Goal: Task Accomplishment & Management: Manage account settings

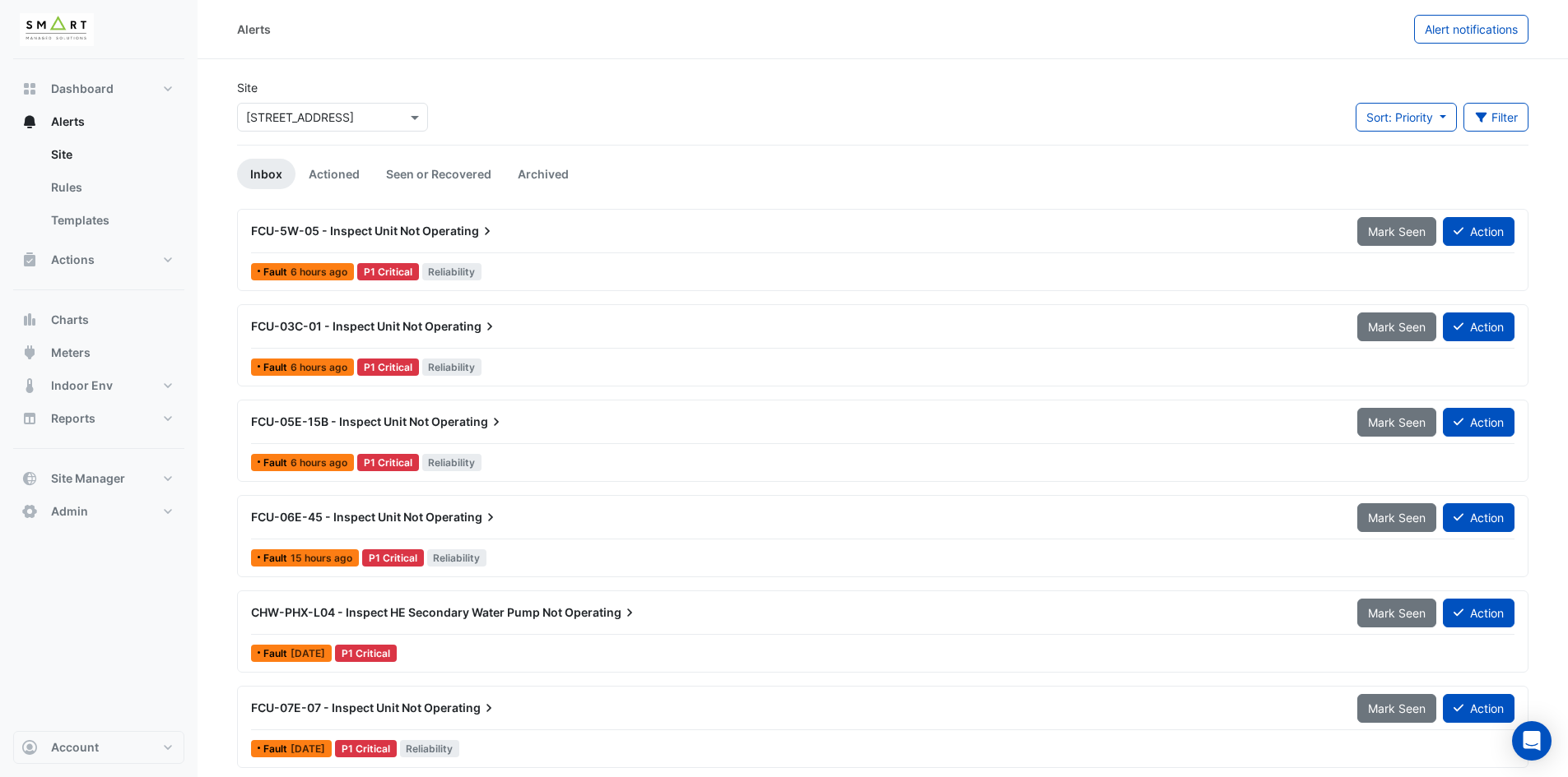
click at [463, 229] on span "Operating" at bounding box center [458, 231] width 74 height 17
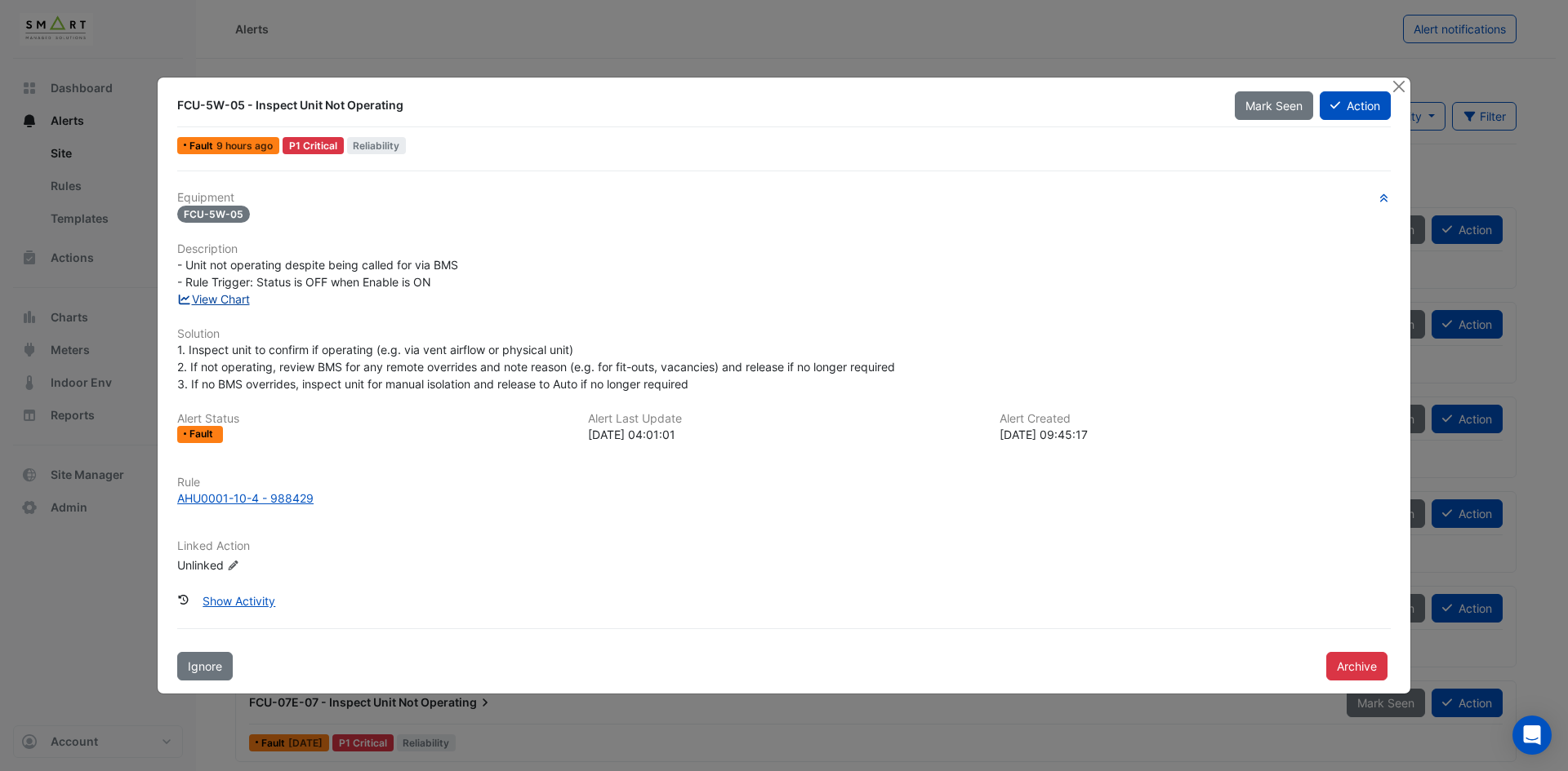
click at [239, 298] on link "View Chart" at bounding box center [213, 299] width 73 height 14
drag, startPoint x: 177, startPoint y: 96, endPoint x: 245, endPoint y: 108, distance: 69.1
click at [245, 108] on div "FCU-5W-05 - Inspect Unit Not Operating" at bounding box center [696, 105] width 1058 height 30
copy div "FCU-5W-05"
click at [1395, 85] on button "Close" at bounding box center [1398, 86] width 17 height 17
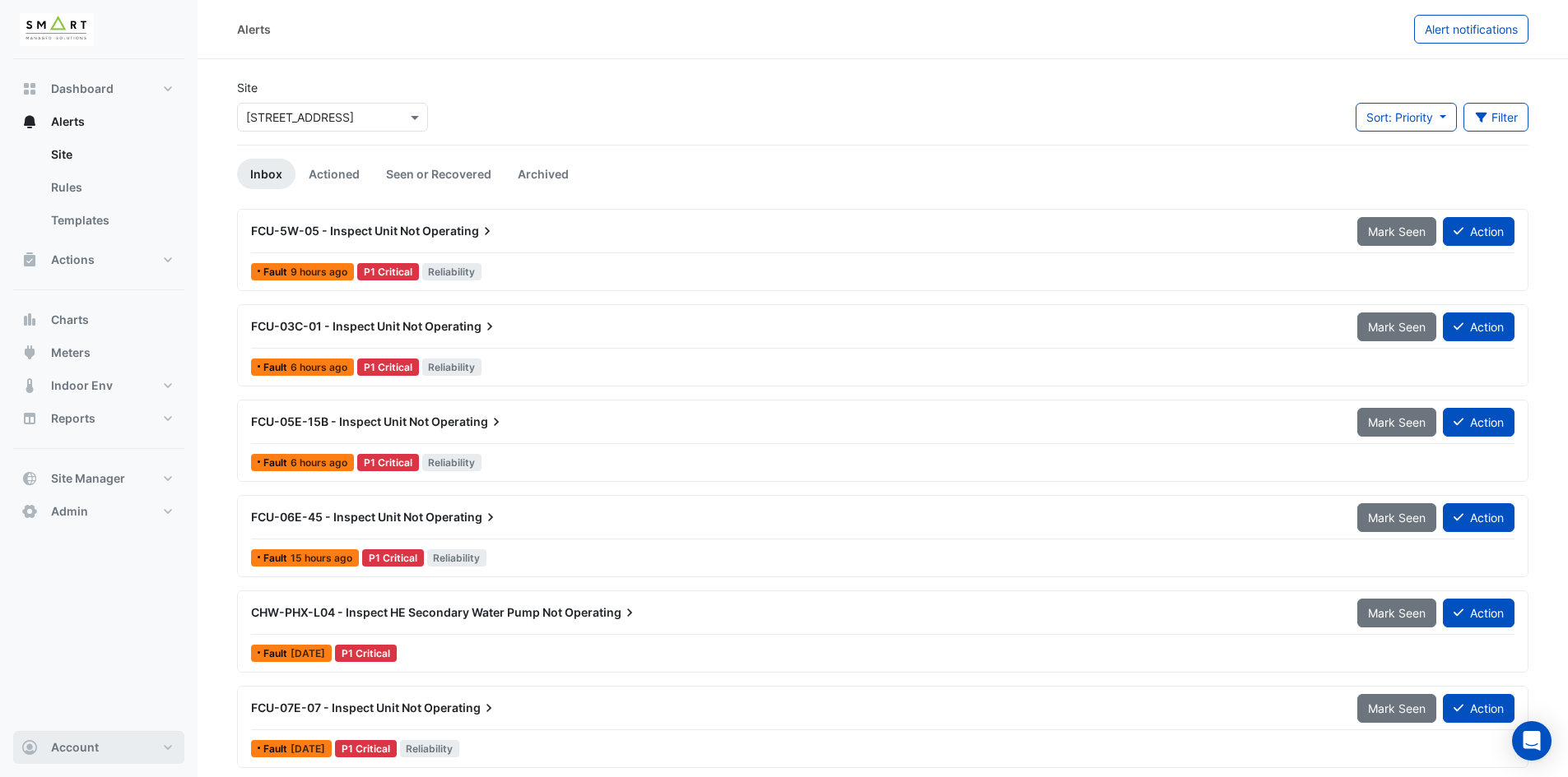
click at [124, 753] on button "Account" at bounding box center [98, 748] width 171 height 33
click at [97, 711] on link "Sign Out" at bounding box center [98, 706] width 156 height 33
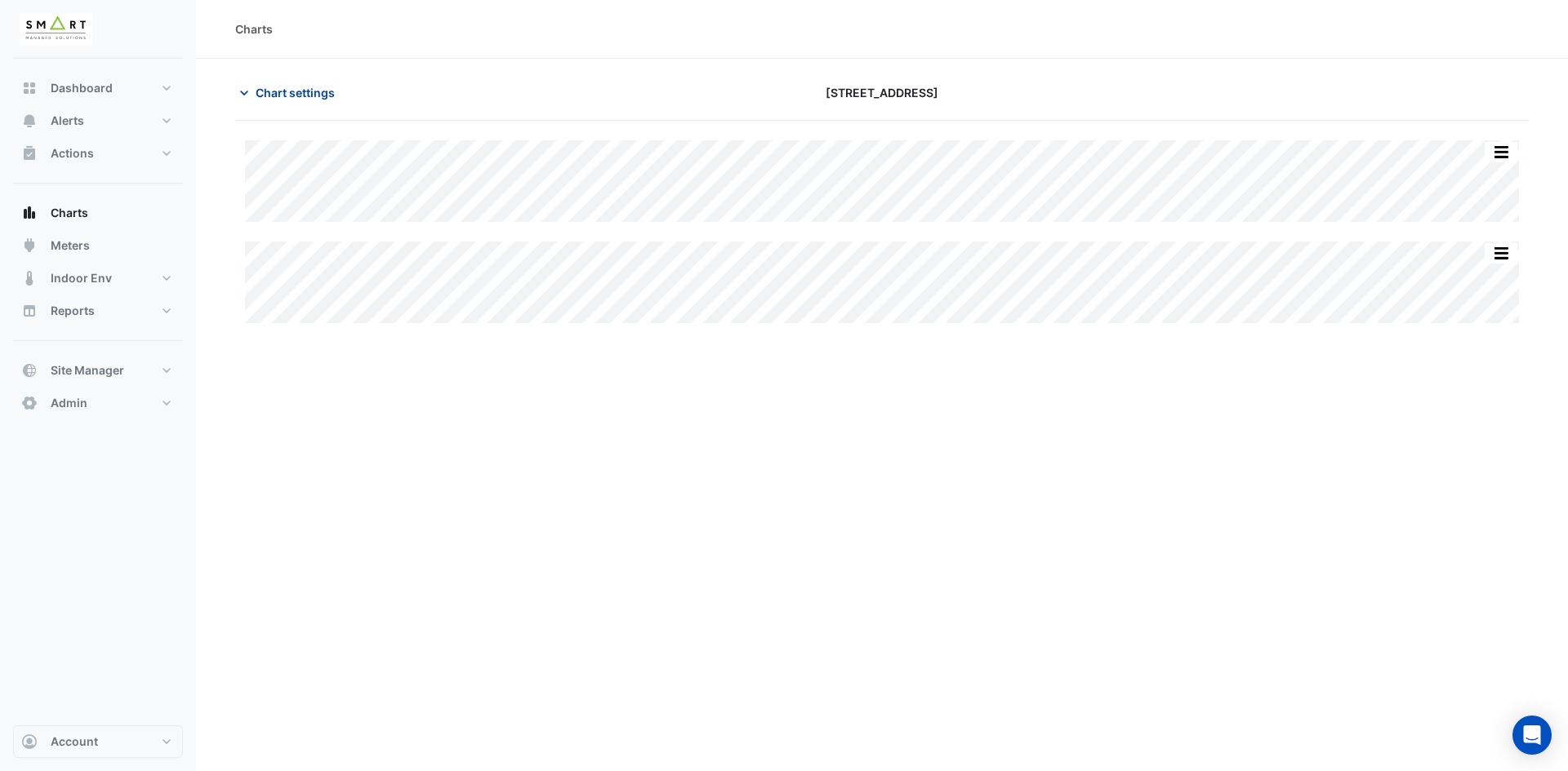
click at [245, 89] on icon "button" at bounding box center [245, 93] width 16 height 16
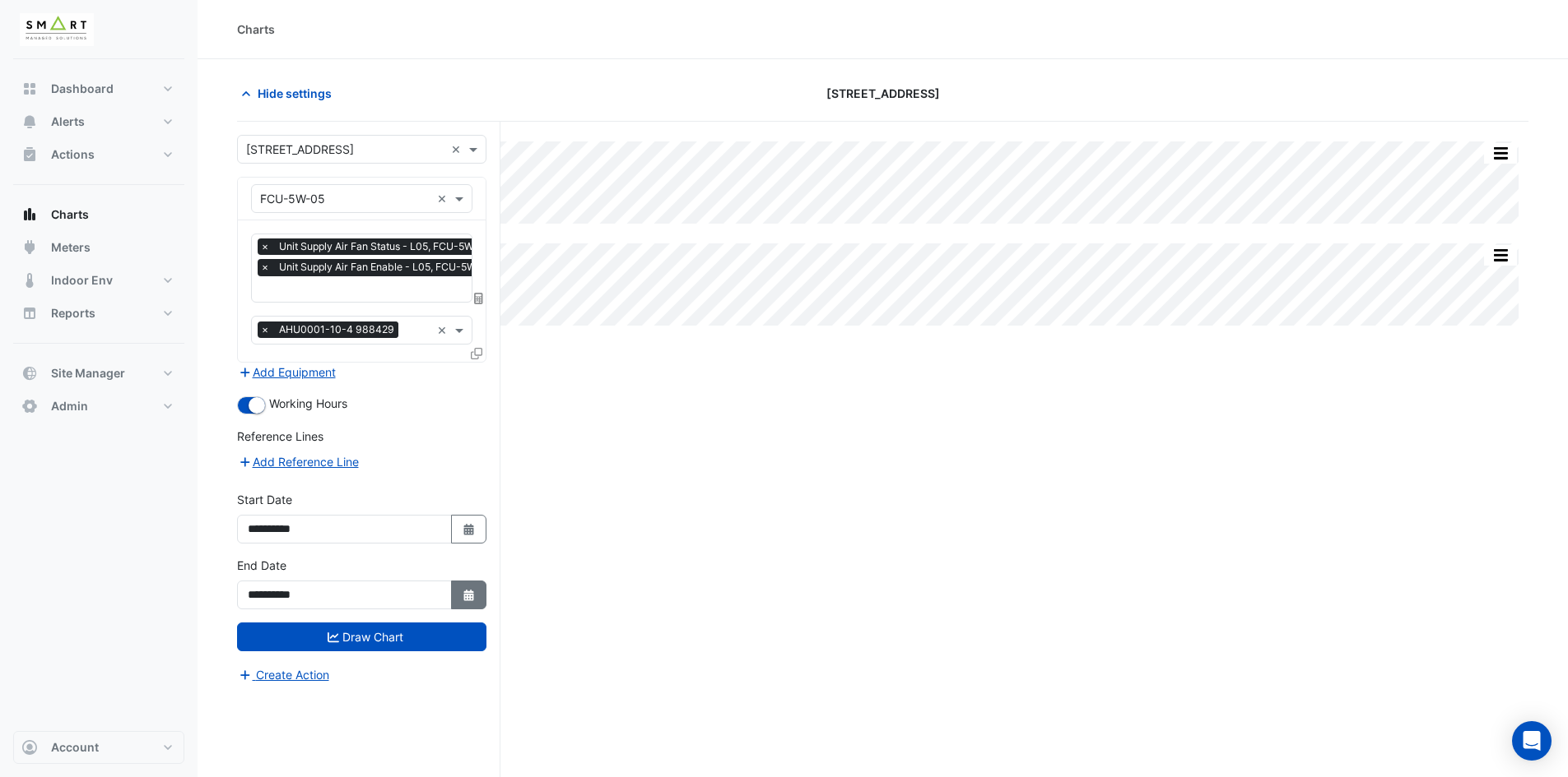
click at [470, 586] on button "Select Date" at bounding box center [469, 595] width 36 height 29
select select "*"
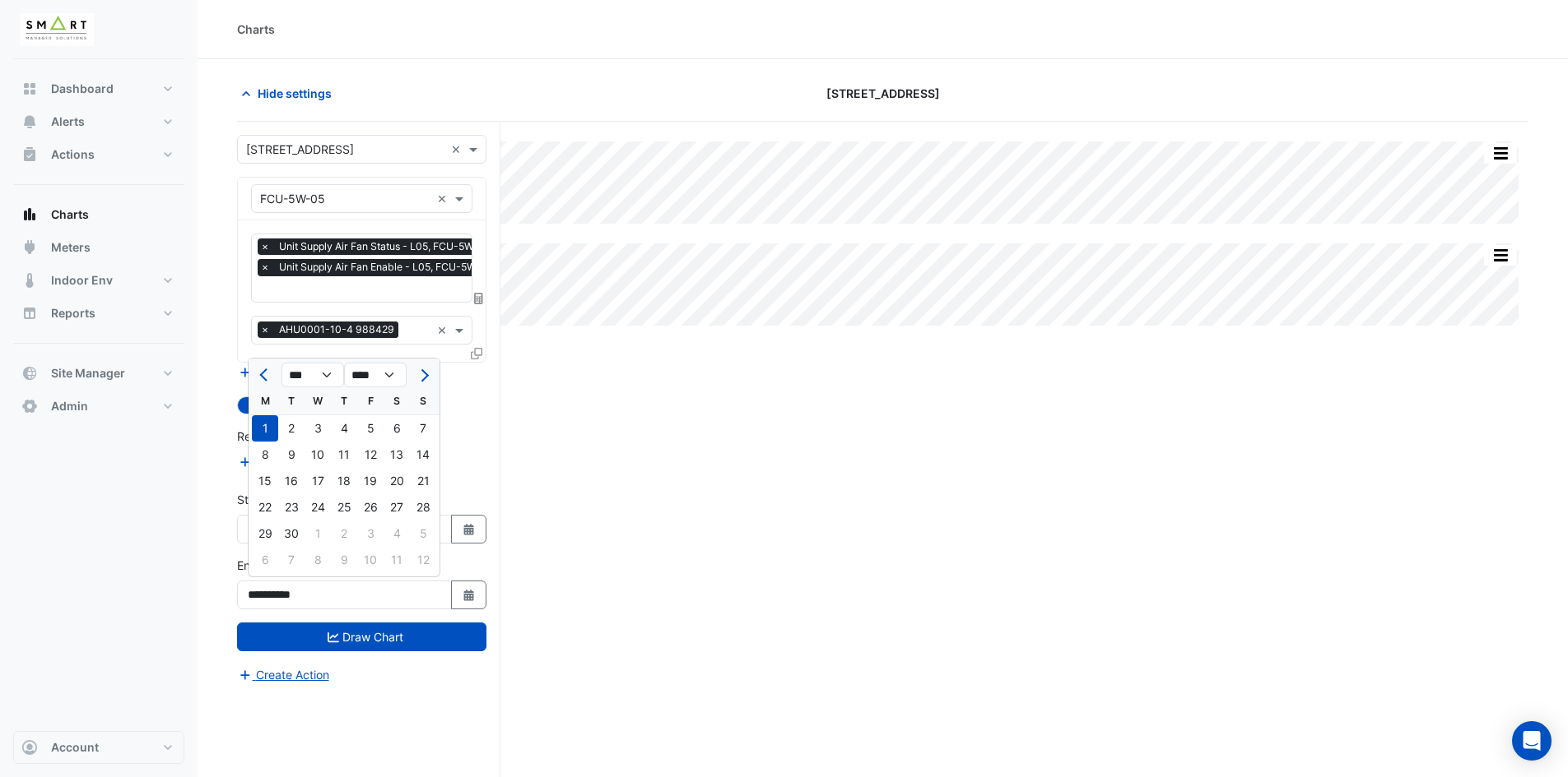
click at [477, 445] on div "Reference Lines" at bounding box center [362, 439] width 250 height 24
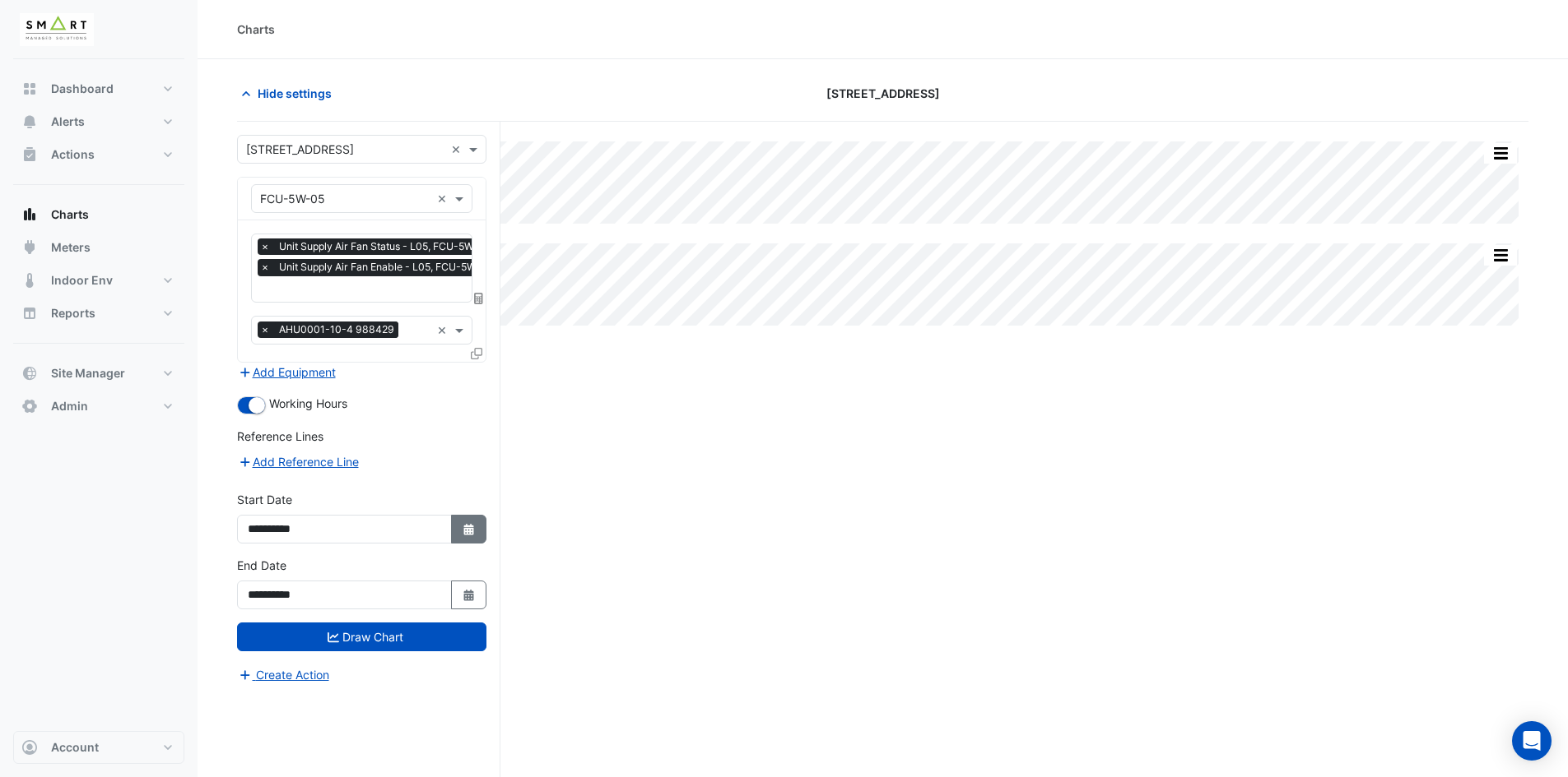
click at [478, 529] on button "Select Date" at bounding box center [469, 529] width 36 height 29
select select "*"
select select "****"
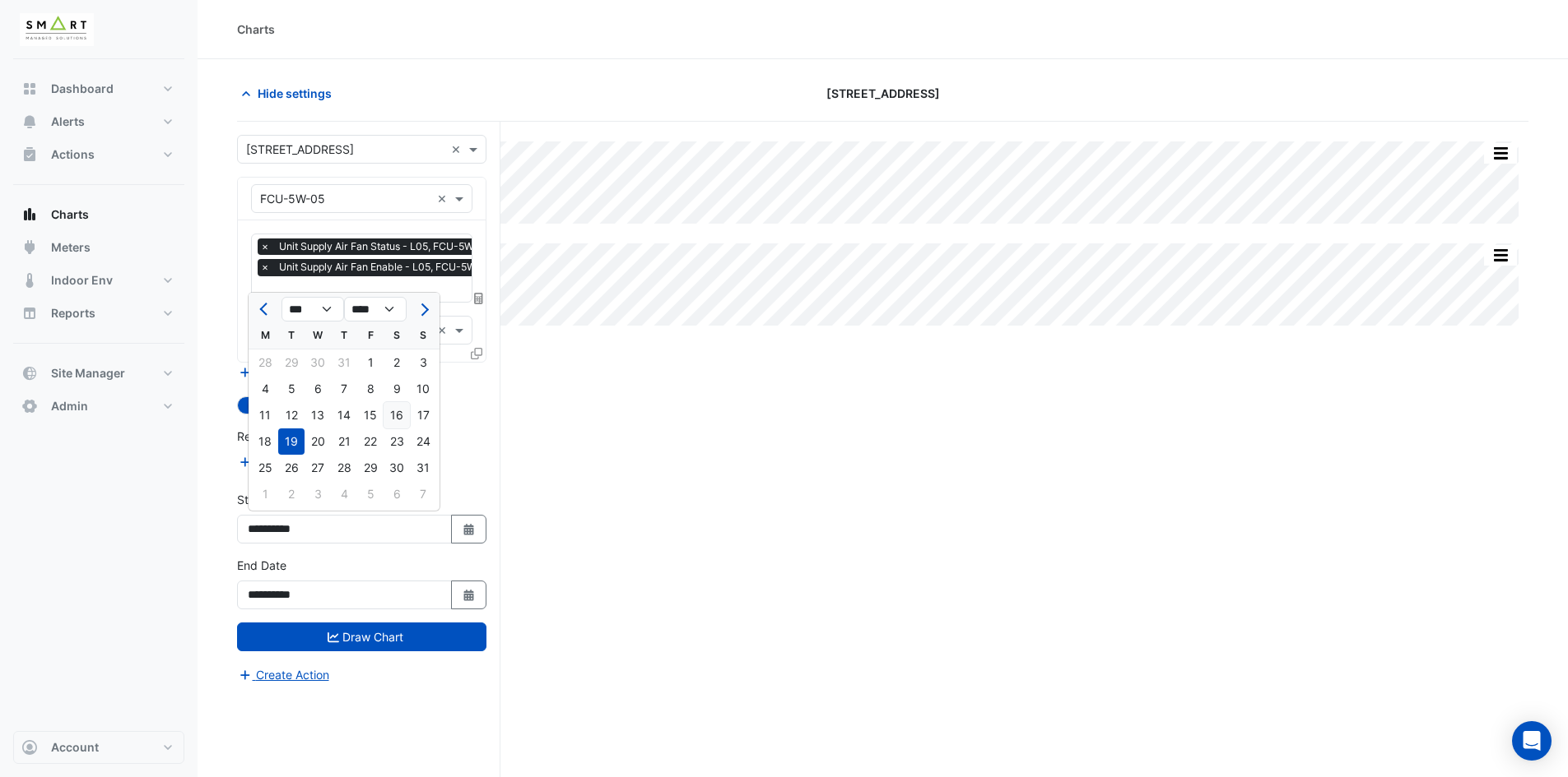
click at [399, 413] on div "16" at bounding box center [397, 416] width 26 height 26
type input "**********"
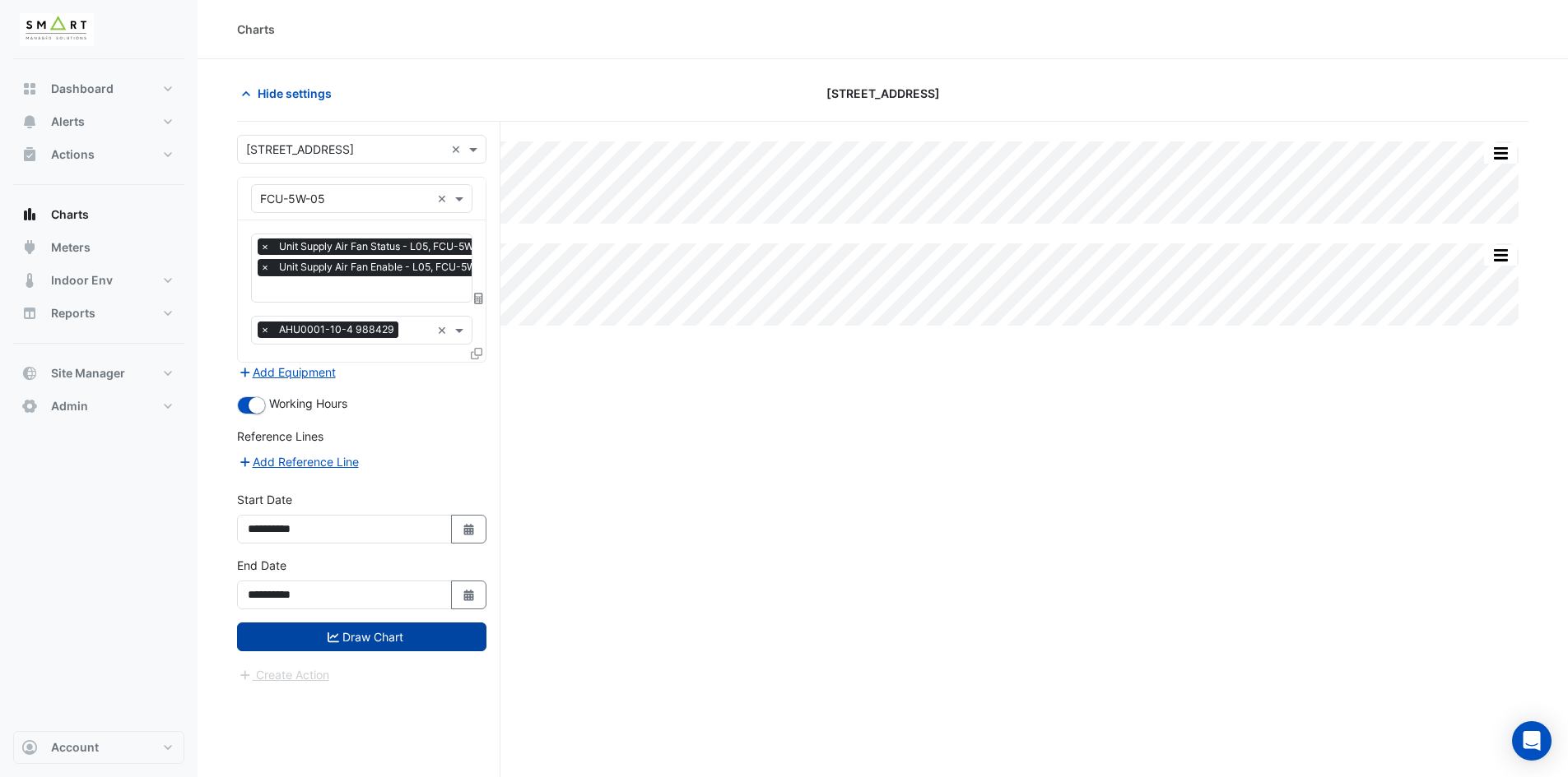
click at [412, 640] on button "Draw Chart" at bounding box center [362, 636] width 250 height 29
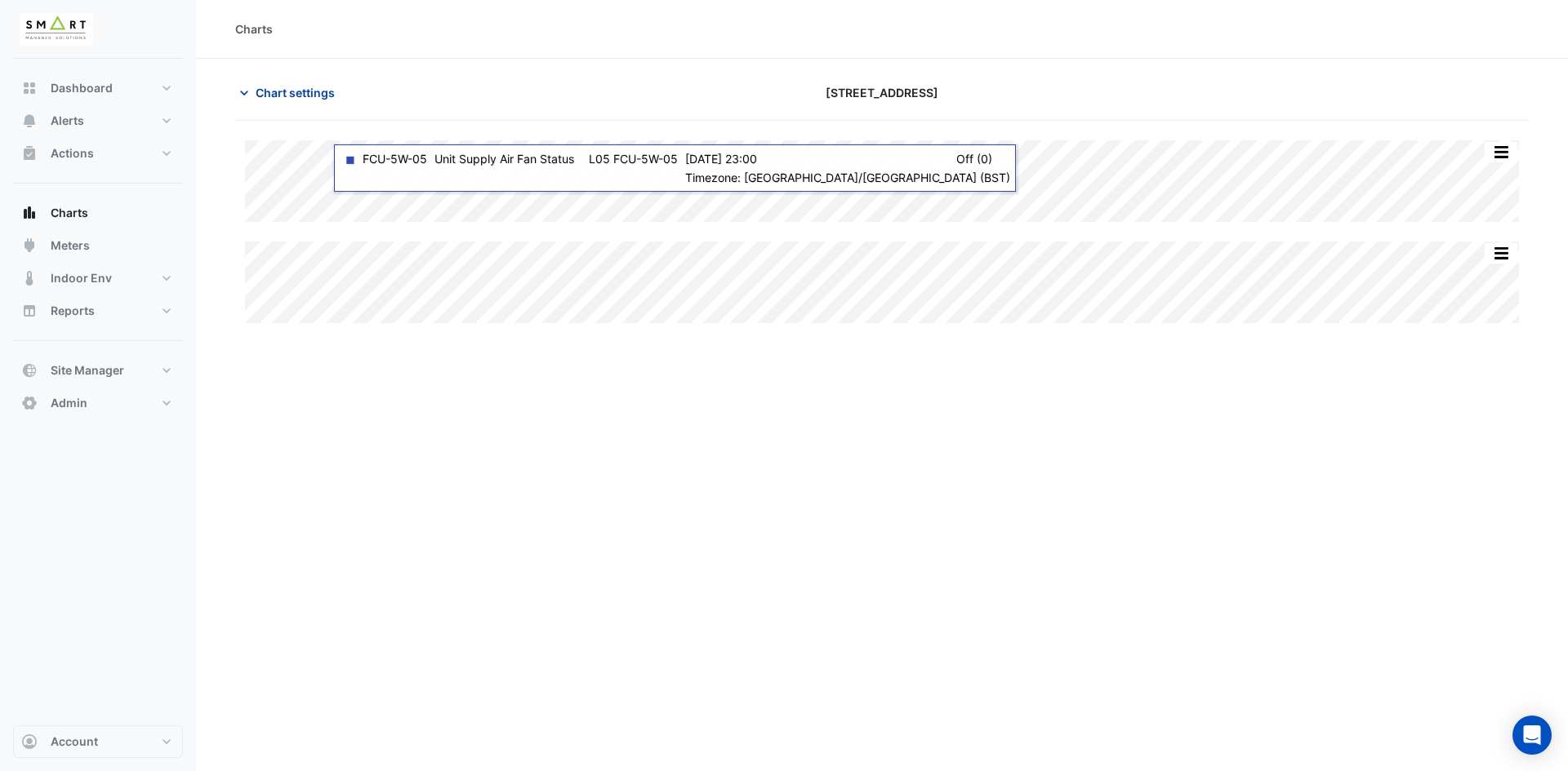
click at [253, 91] on button "Chart settings" at bounding box center [290, 93] width 110 height 29
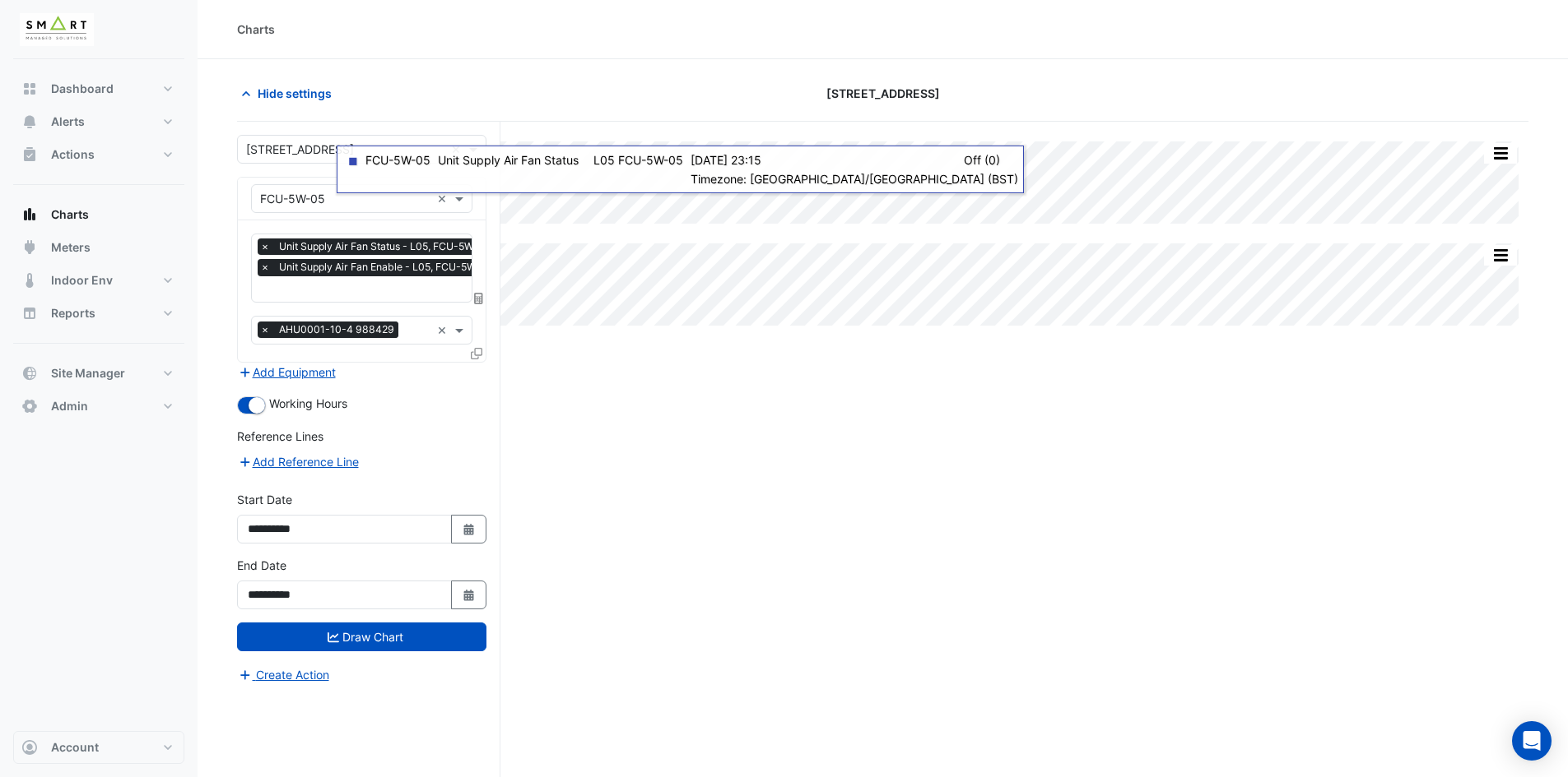
click at [394, 296] on input "text" at bounding box center [380, 290] width 241 height 17
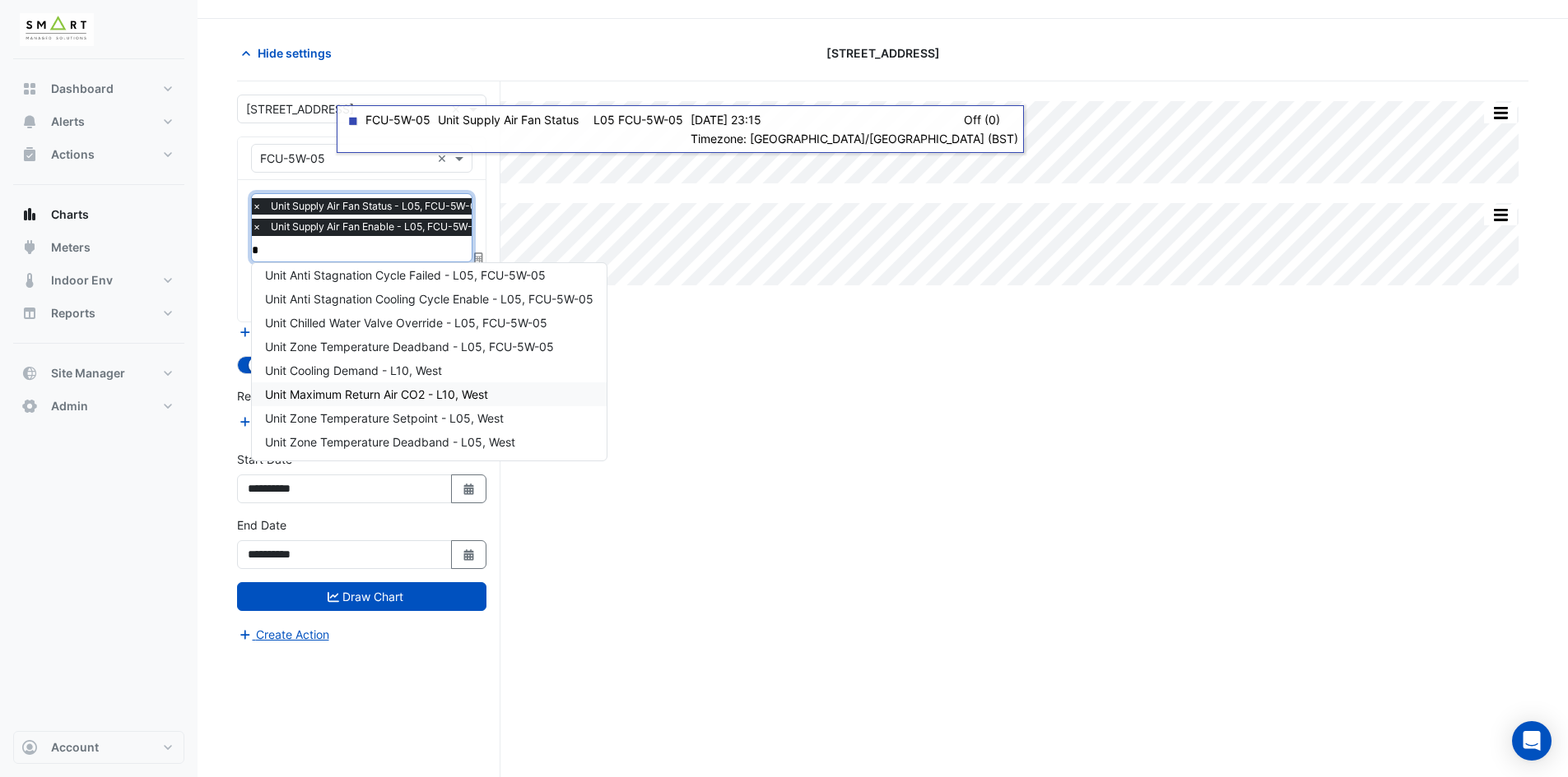
scroll to position [63, 0]
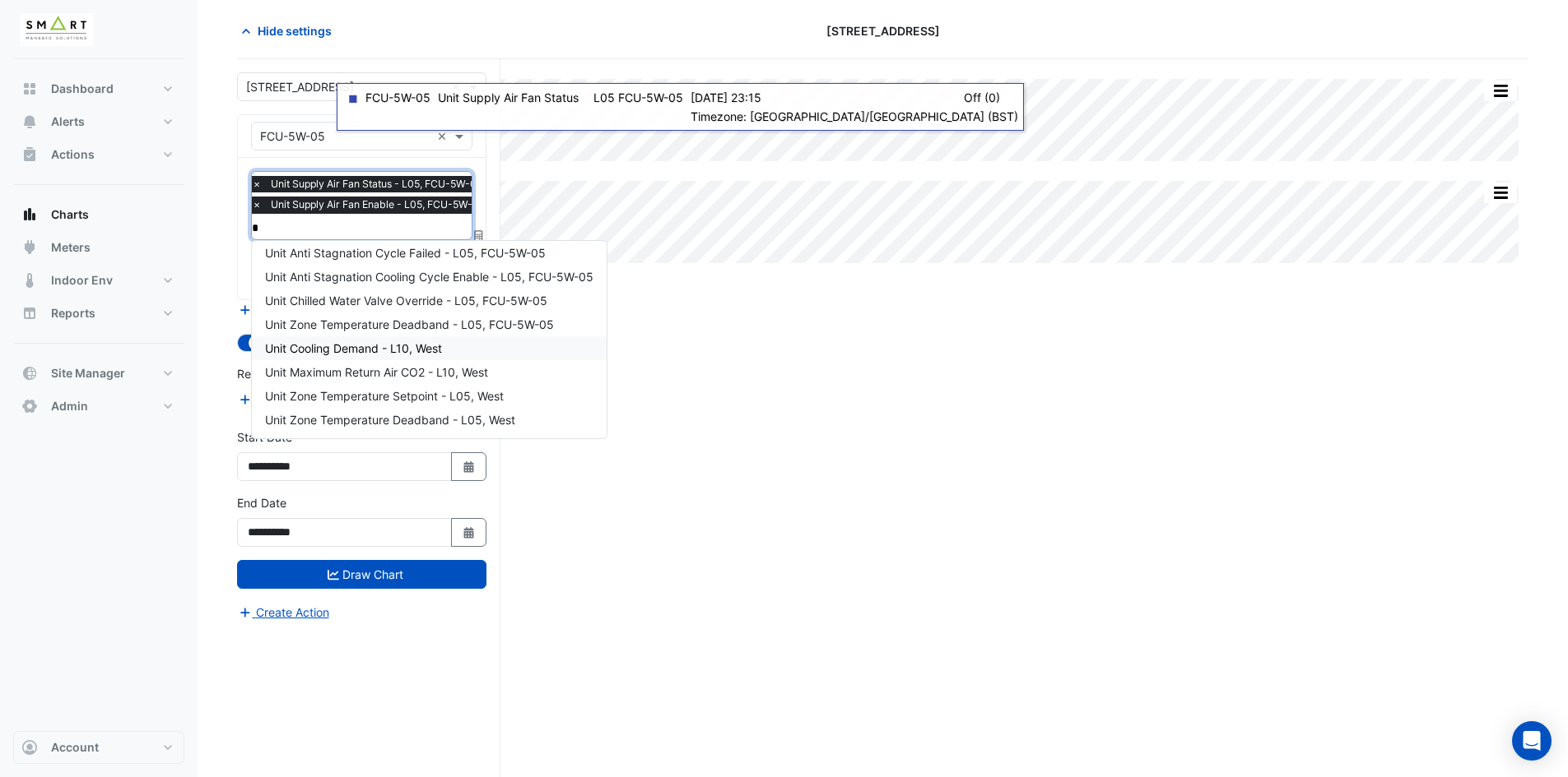
type input "*"
click at [983, 515] on div "Split All Split None Print Save as JPEG Save as PNG Pivot Data Table Export CSV…" at bounding box center [882, 418] width 1291 height 718
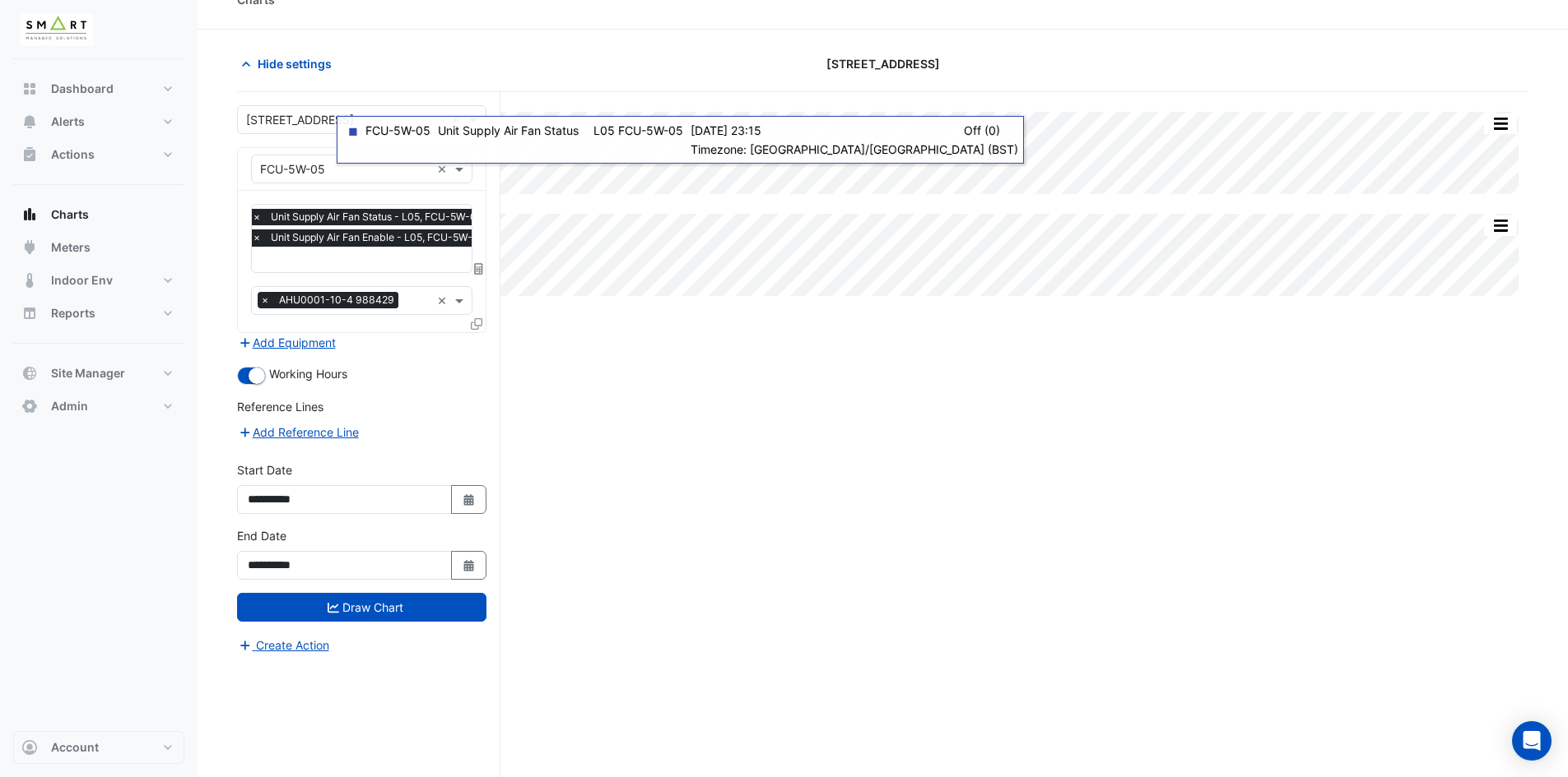
scroll to position [0, 0]
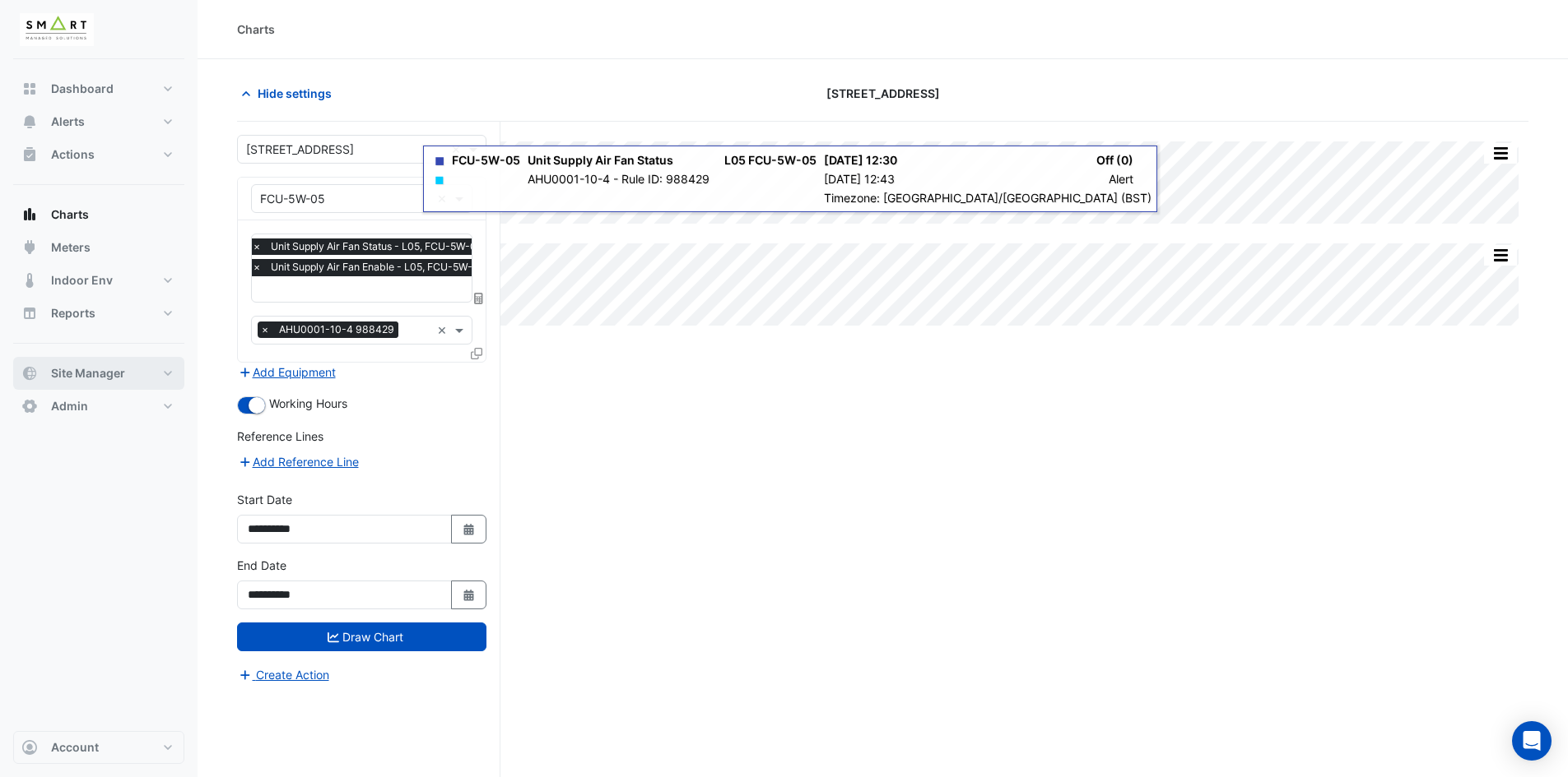
click at [161, 378] on button "Site Manager" at bounding box center [98, 374] width 171 height 33
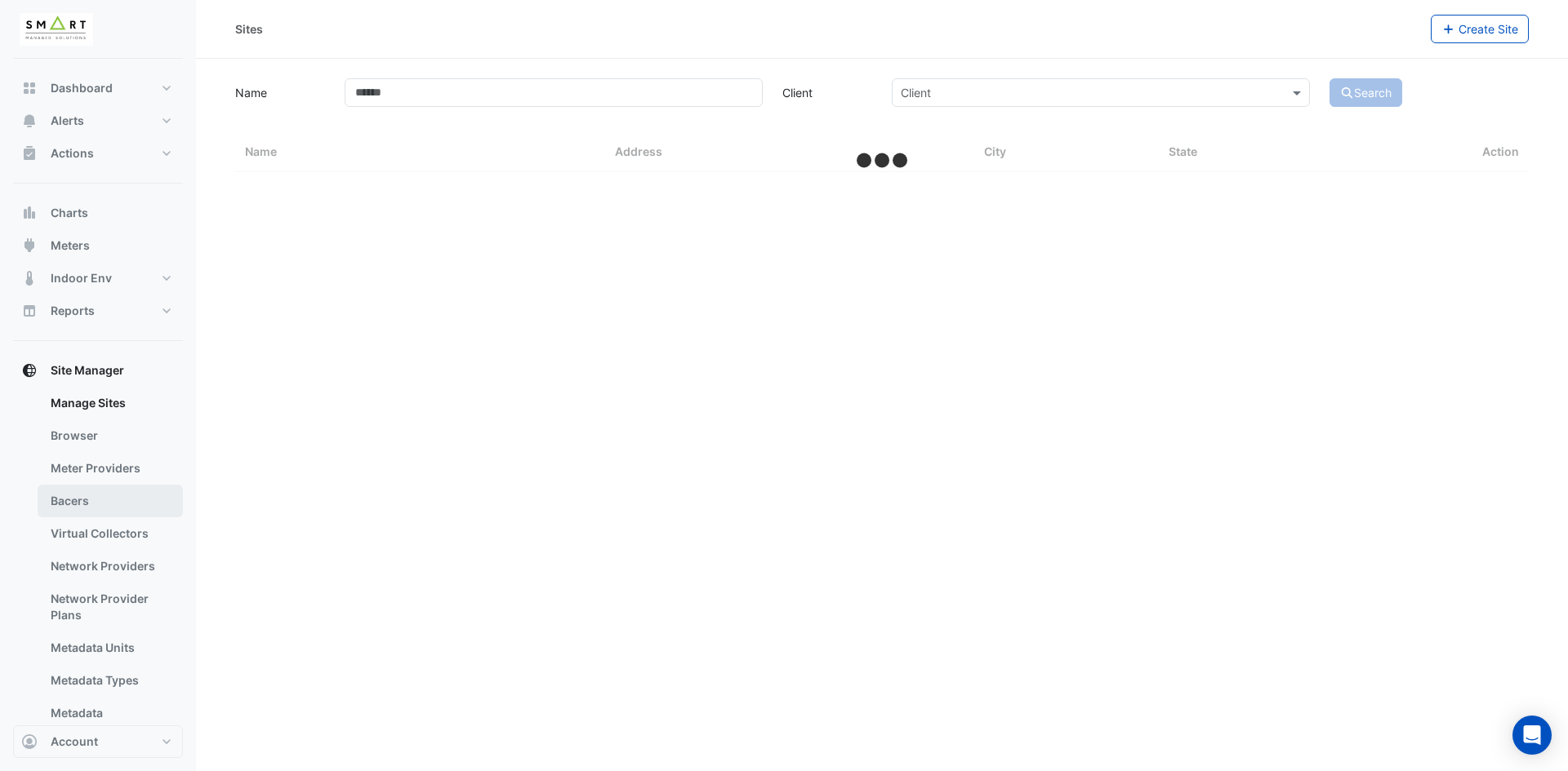
select select "***"
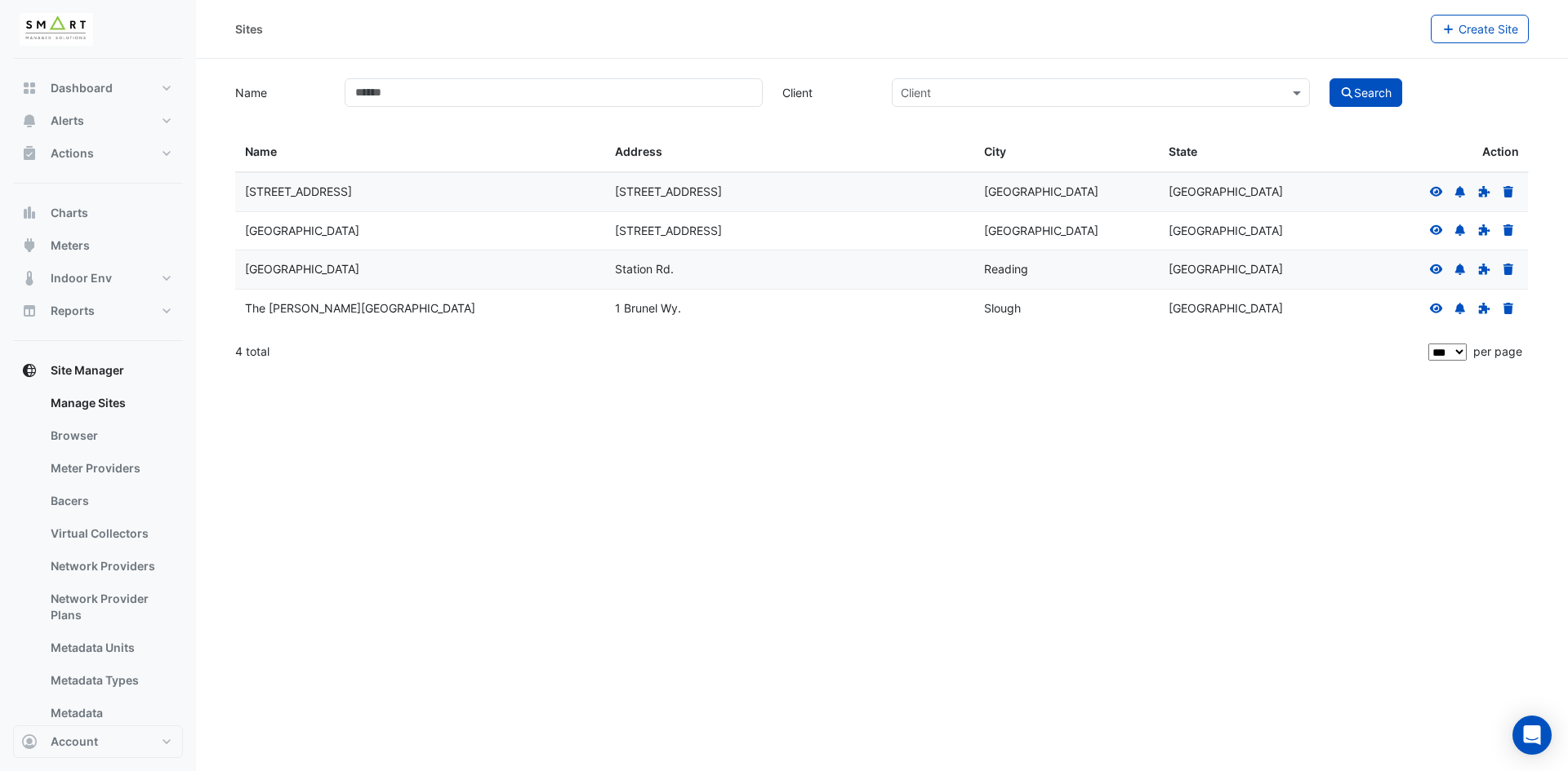
drag, startPoint x: 98, startPoint y: 504, endPoint x: 207, endPoint y: 434, distance: 129.5
click at [98, 505] on link "Bacers" at bounding box center [110, 501] width 145 height 33
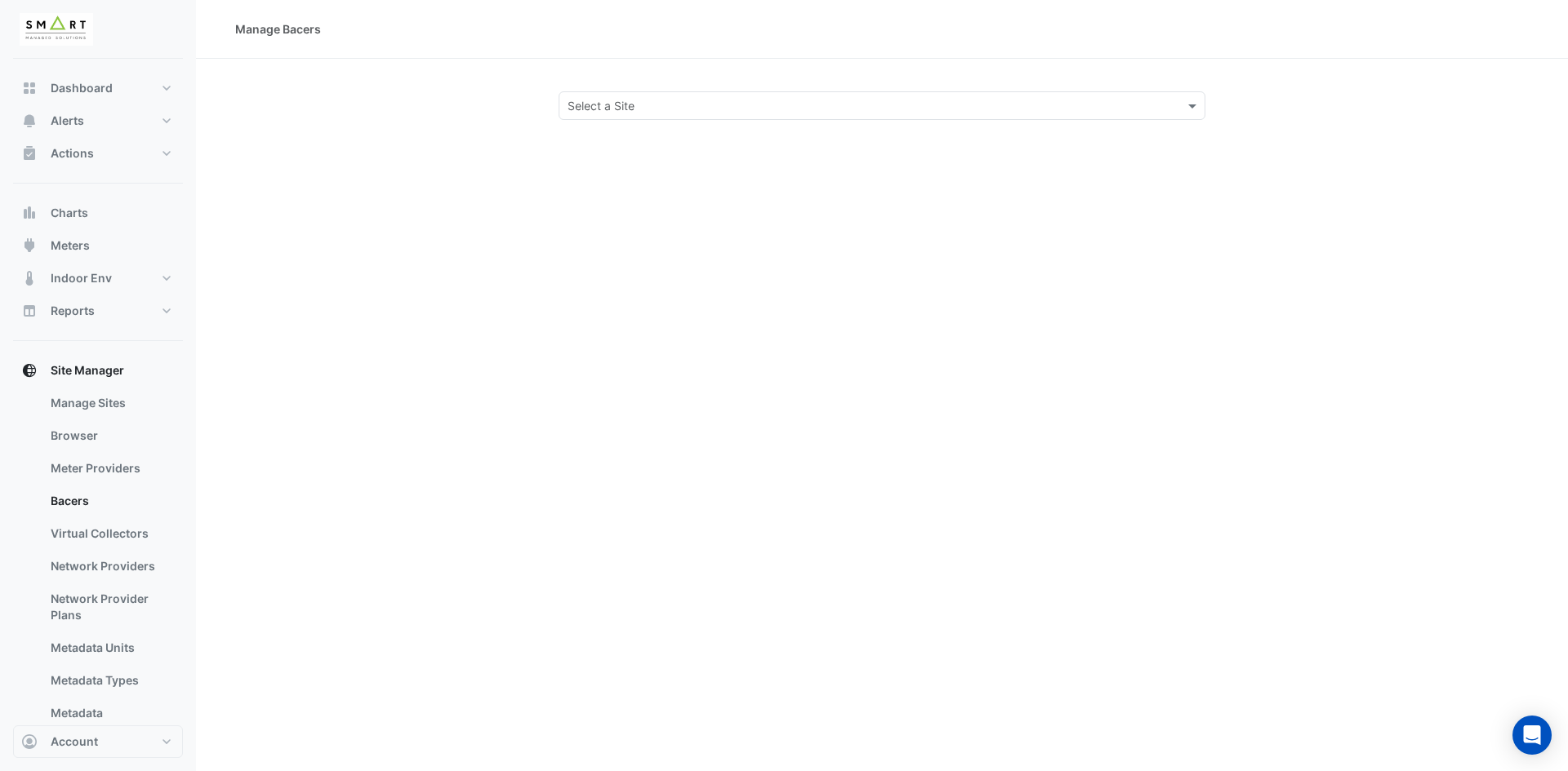
click at [622, 95] on div "Select a Site" at bounding box center [882, 105] width 647 height 29
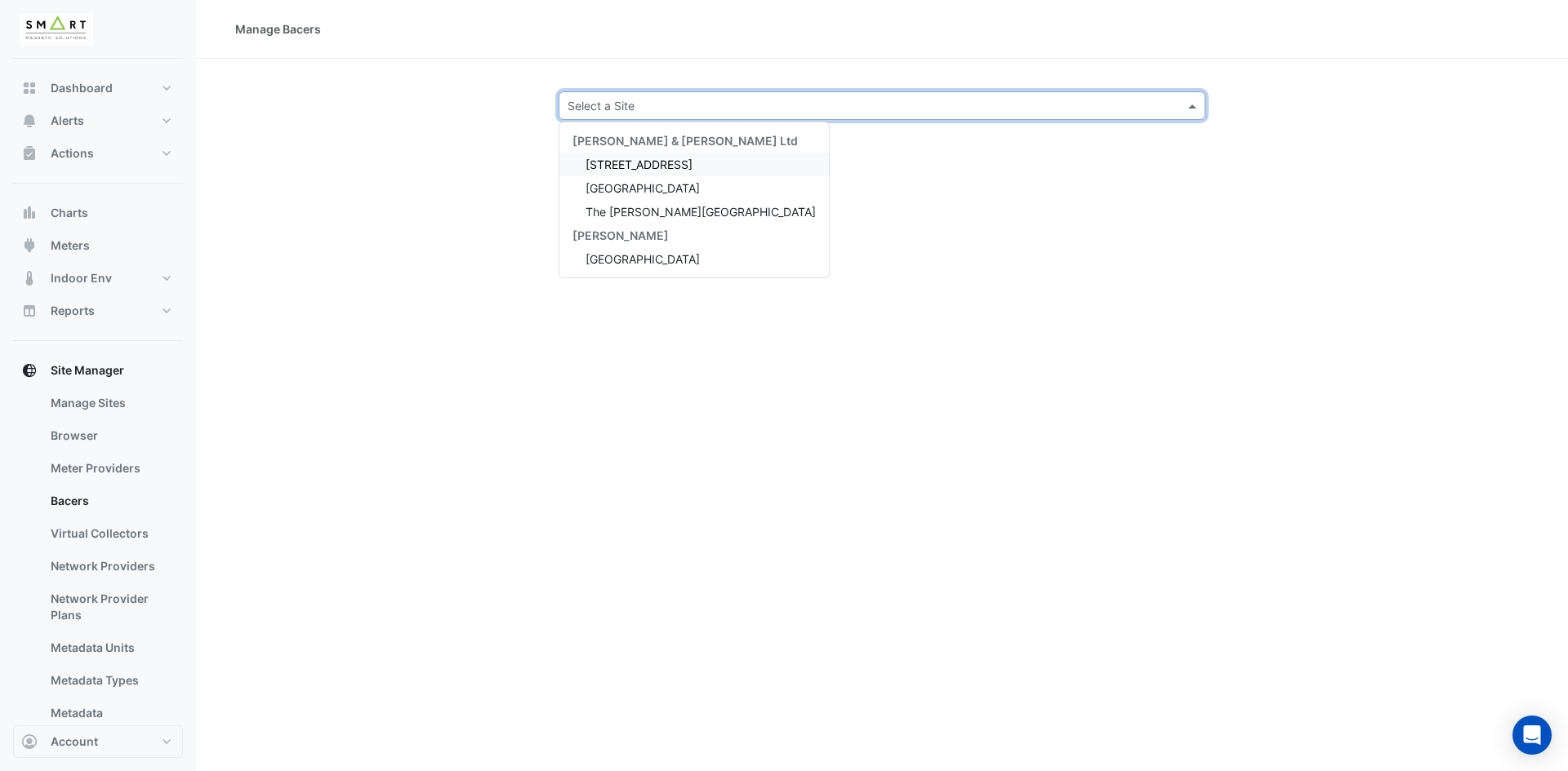
click at [625, 165] on span "12 Hammersmith Grove" at bounding box center [638, 164] width 107 height 14
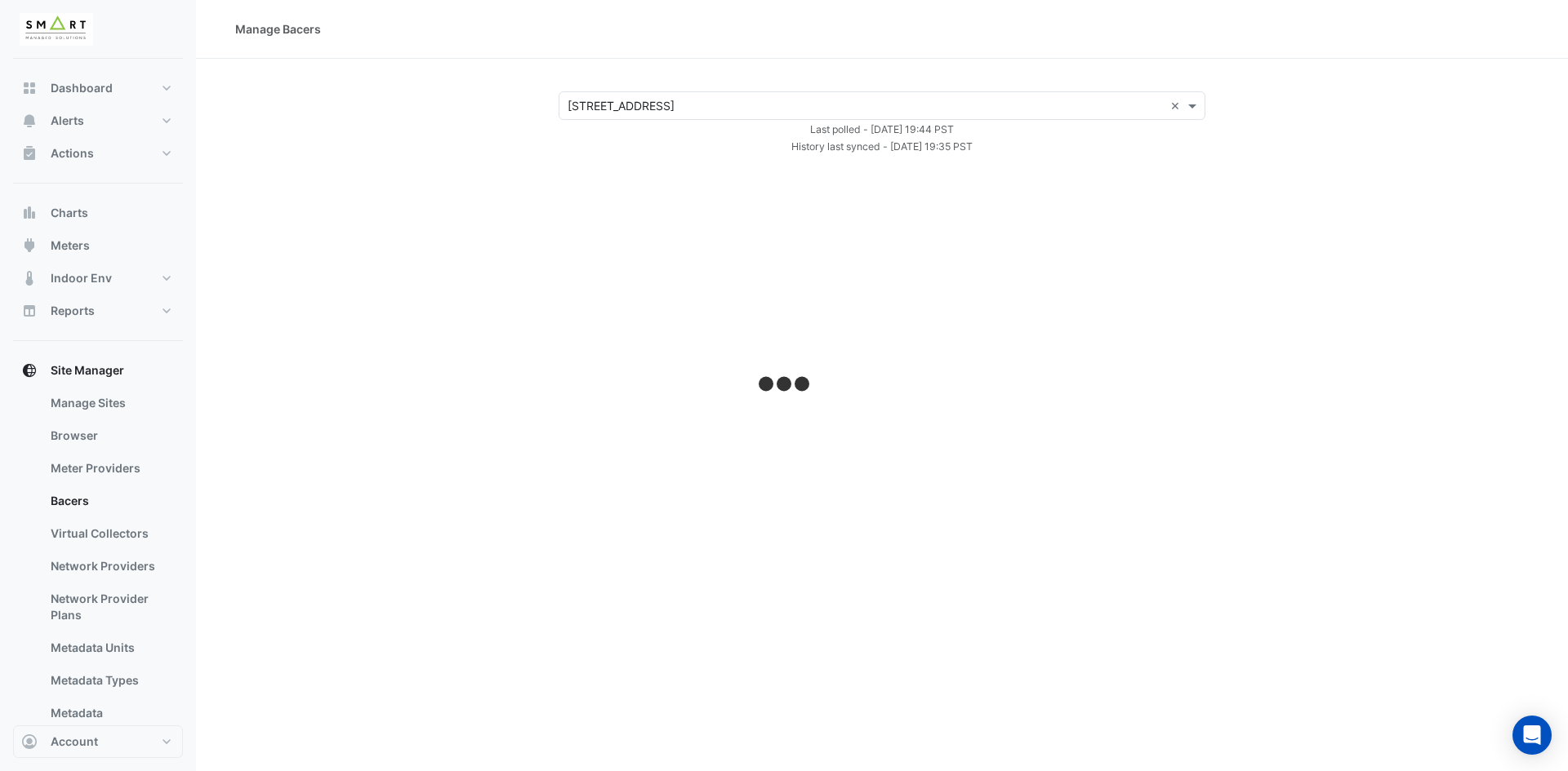
select select "***"
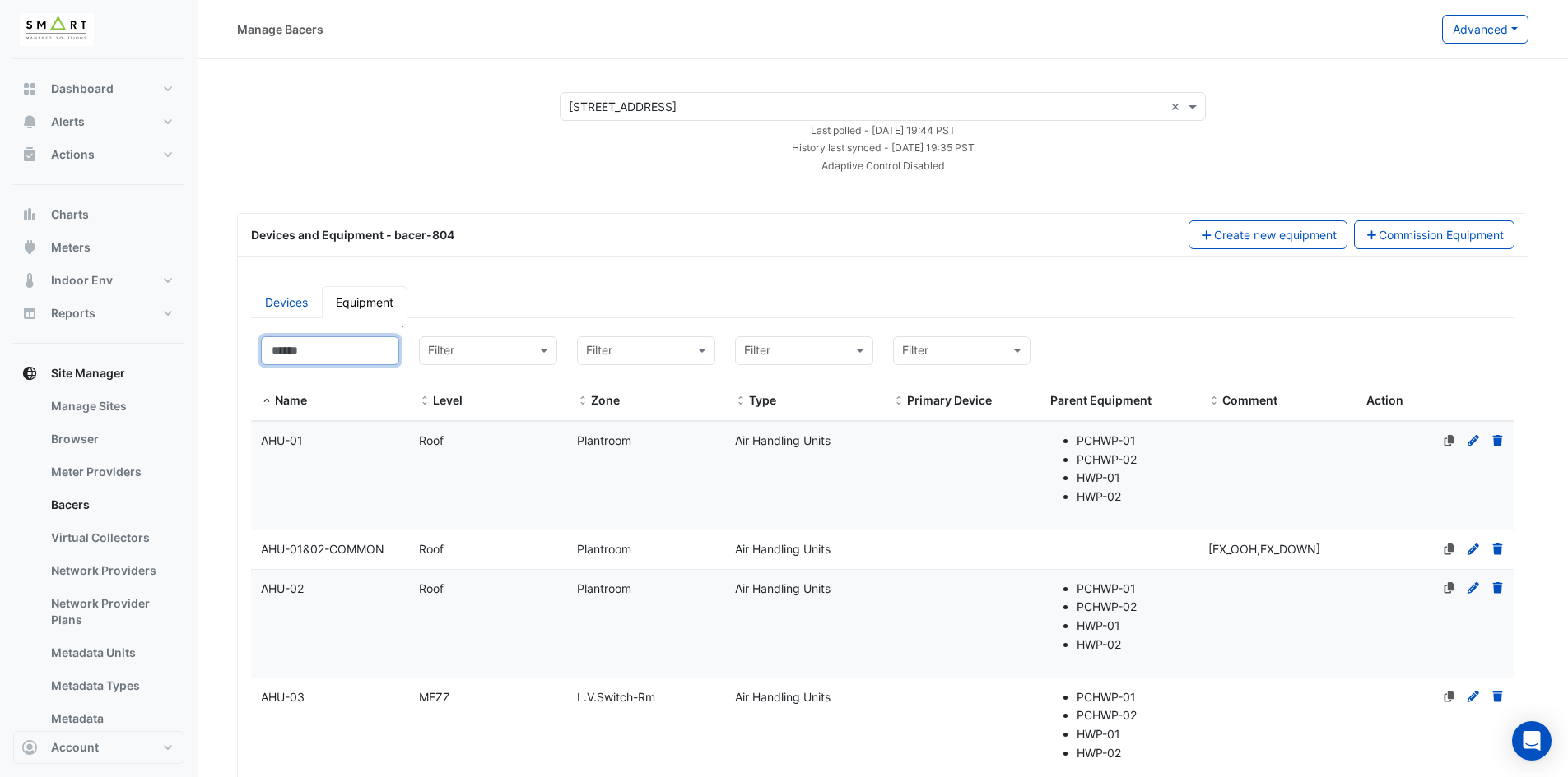
click at [358, 349] on input at bounding box center [329, 350] width 138 height 29
paste input "*********"
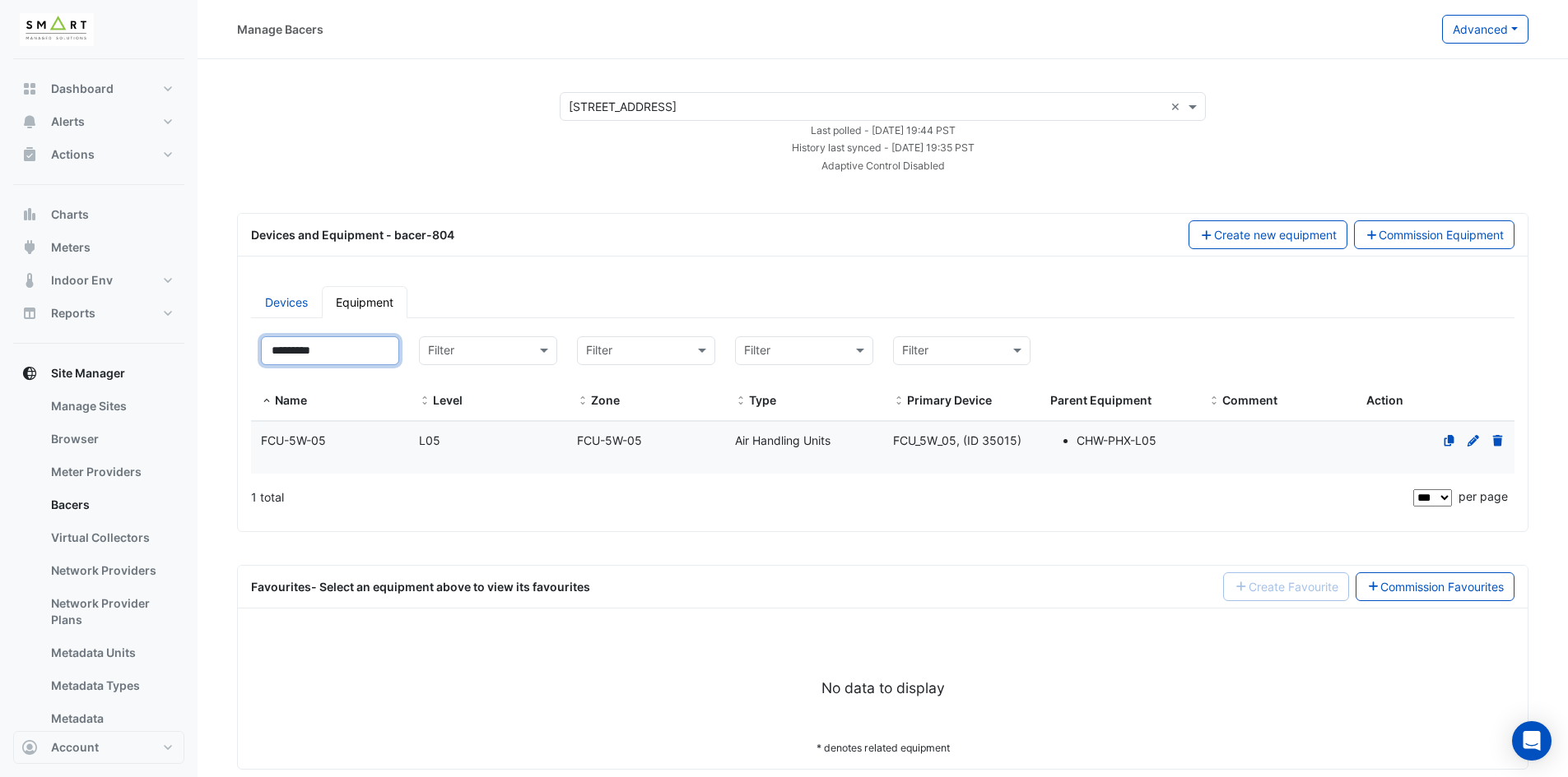
type input "*********"
click at [326, 438] on div "FCU-5W-05" at bounding box center [330, 441] width 158 height 19
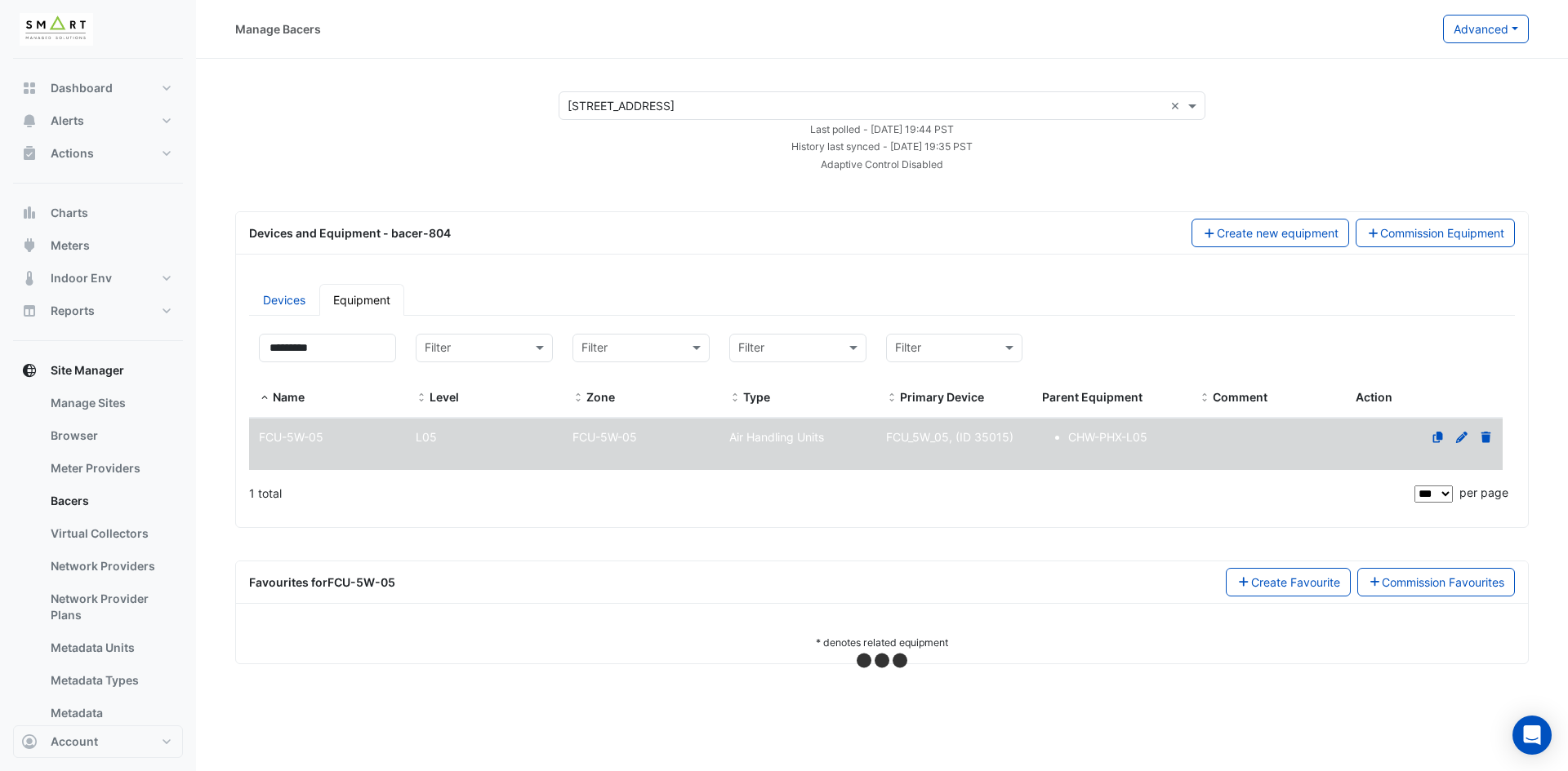
select select "***"
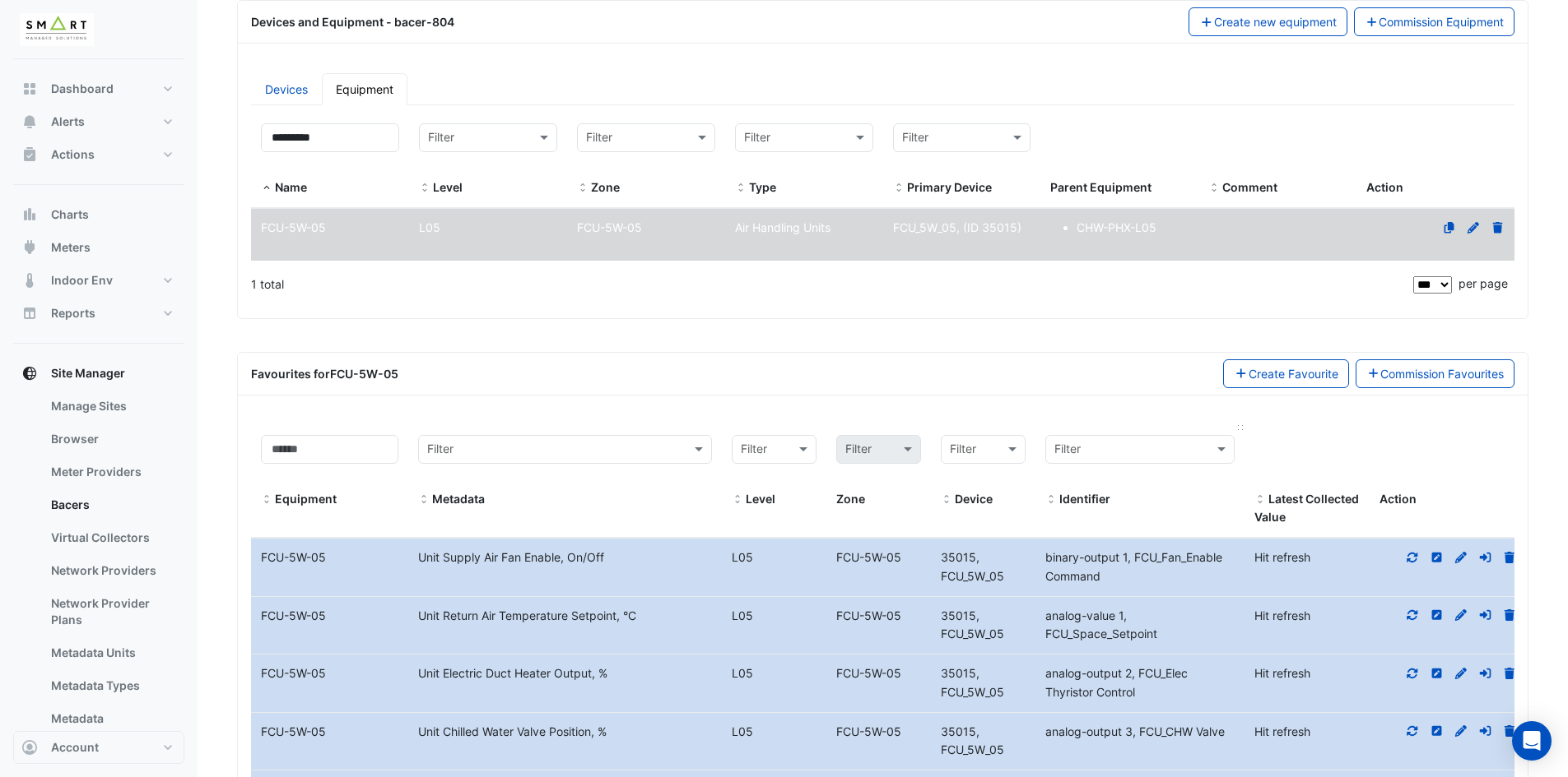
scroll to position [329, 0]
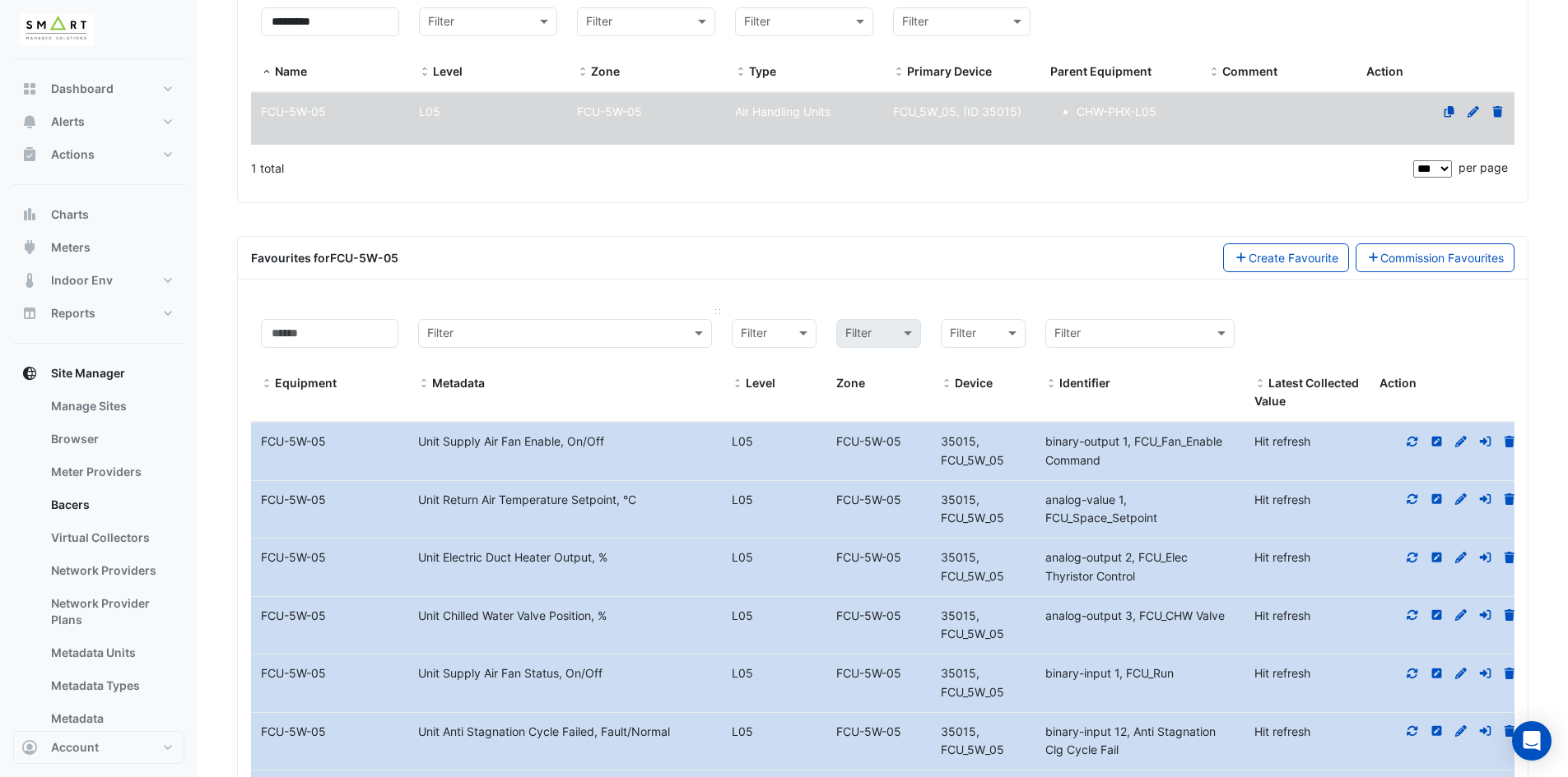
click at [421, 380] on span at bounding box center [424, 384] width 12 height 13
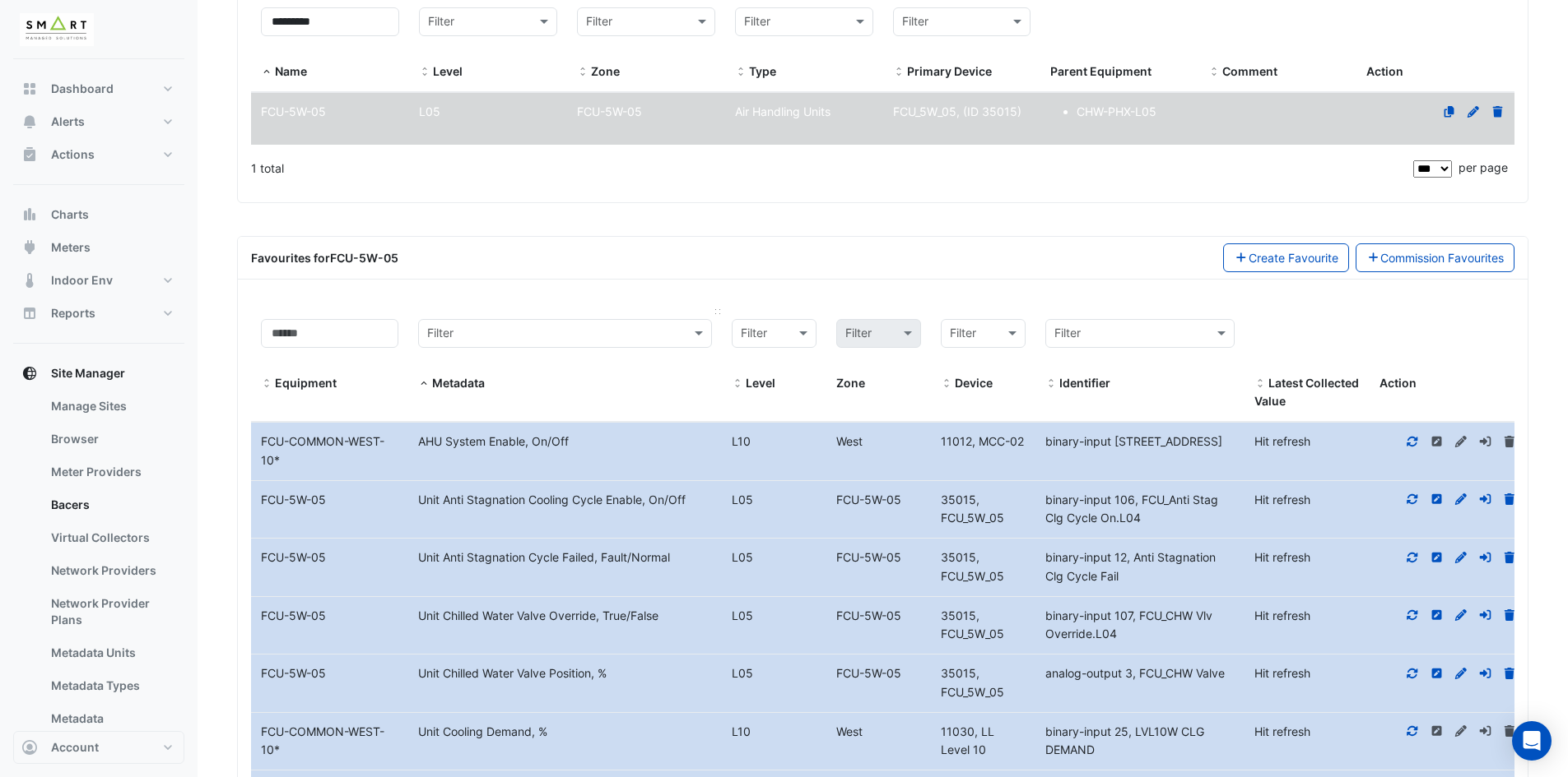
click at [423, 381] on span at bounding box center [424, 384] width 12 height 13
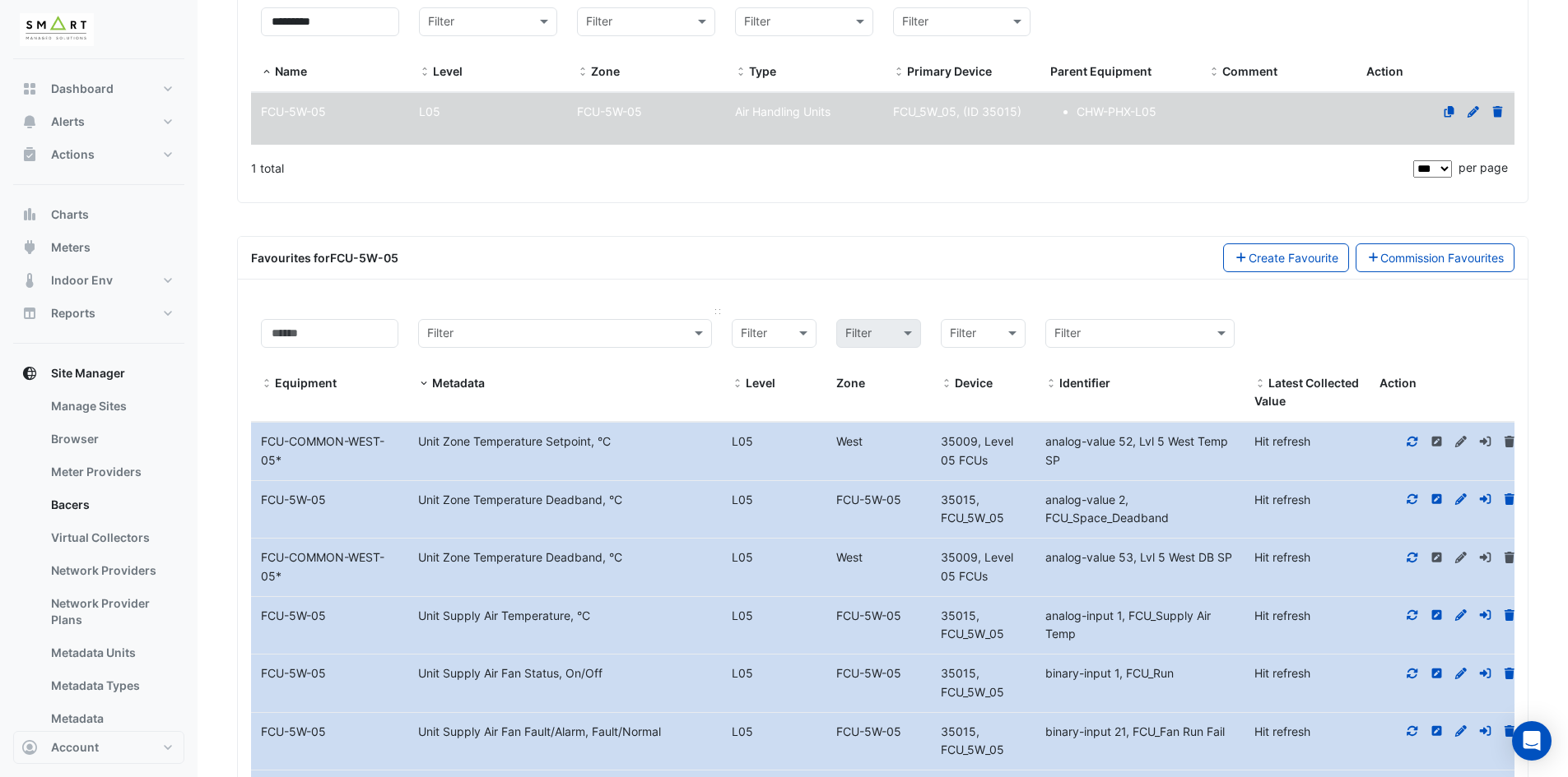
click at [423, 383] on span at bounding box center [424, 384] width 12 height 13
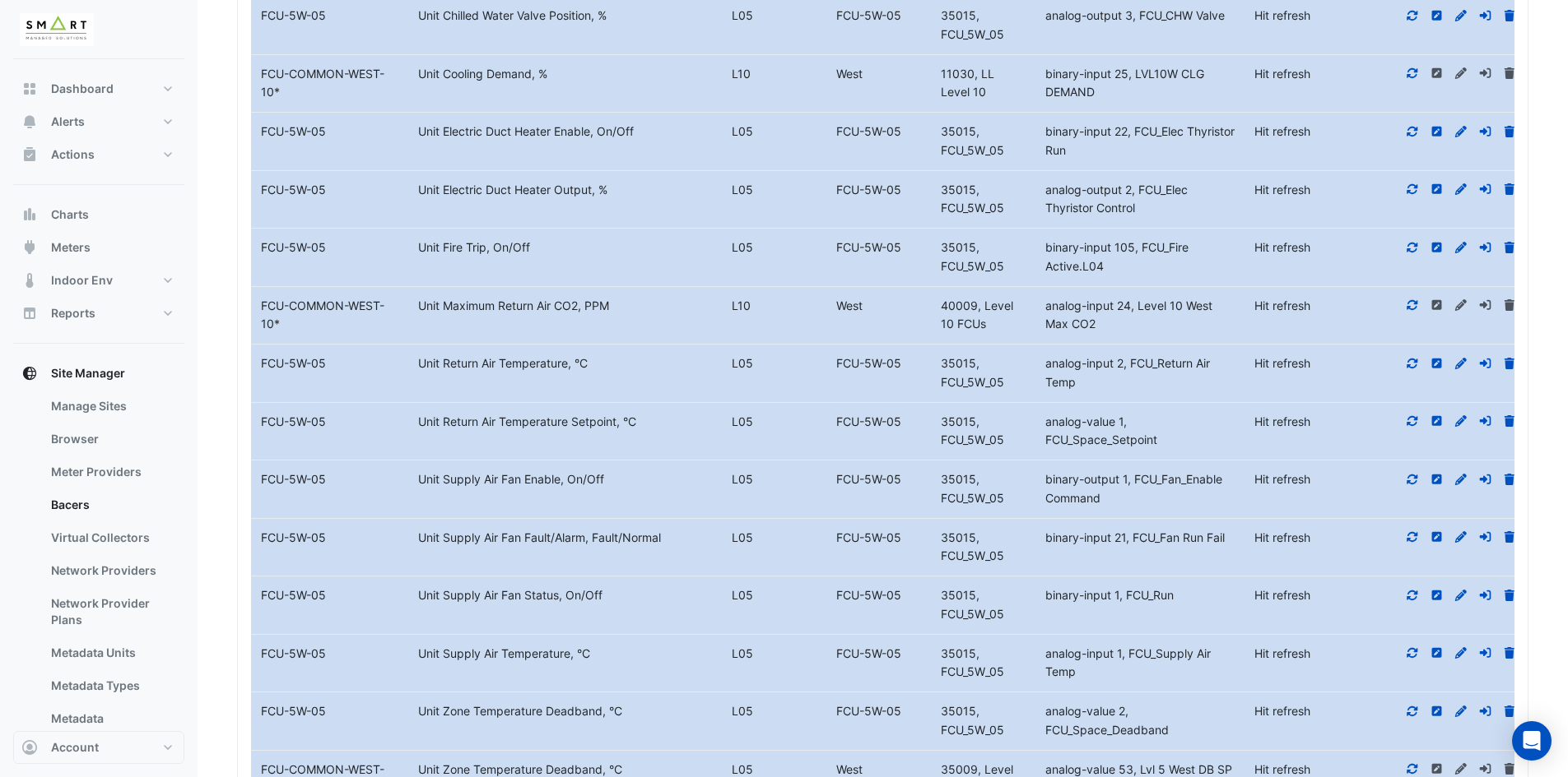
scroll to position [1070, 0]
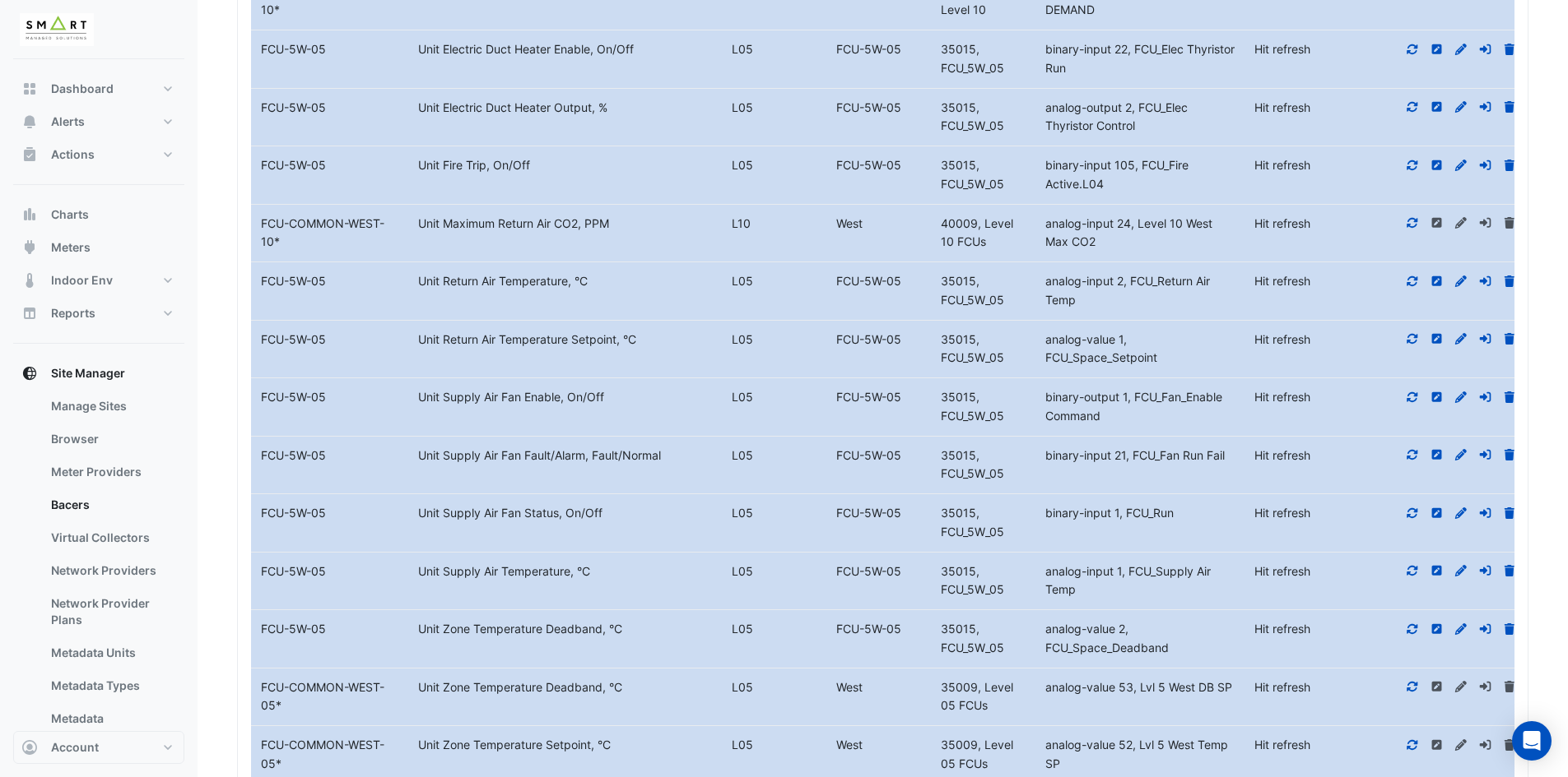
click at [1411, 398] on icon at bounding box center [1413, 398] width 11 height 10
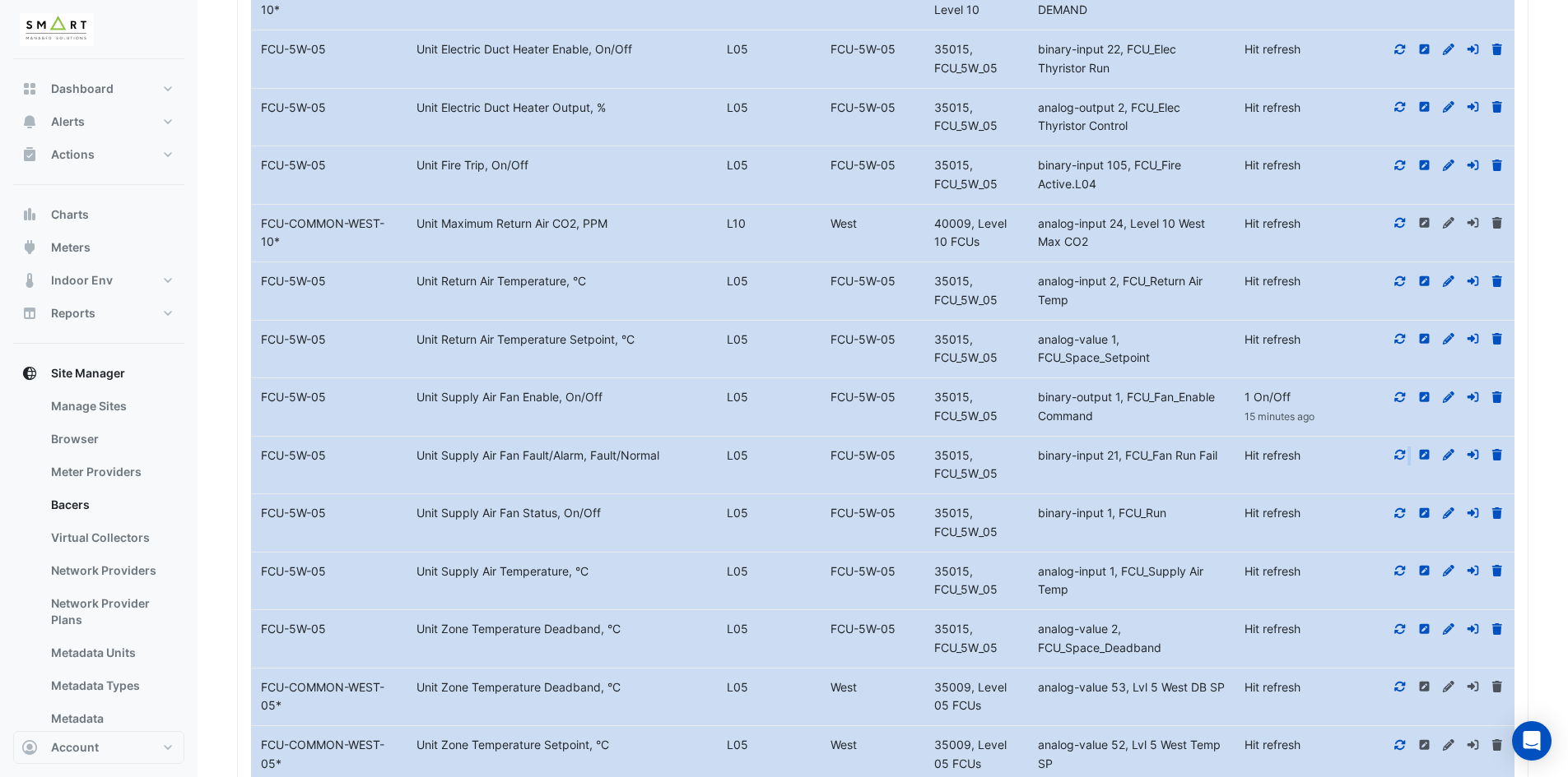
click at [1408, 452] on div at bounding box center [1437, 455] width 155 height 19
click at [1402, 455] on icon at bounding box center [1400, 455] width 15 height 12
click at [1401, 512] on icon at bounding box center [1400, 513] width 15 height 12
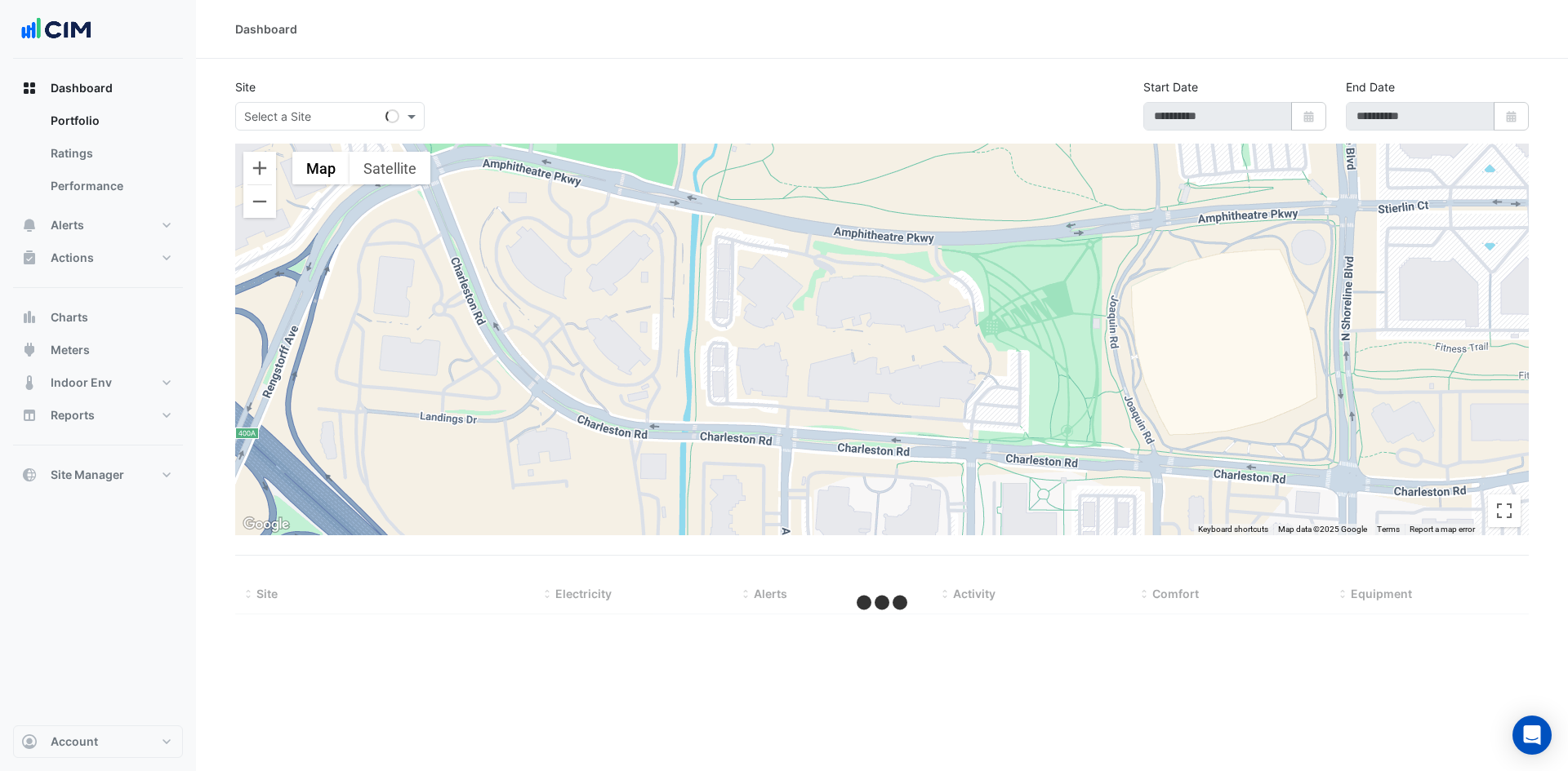
select select "***"
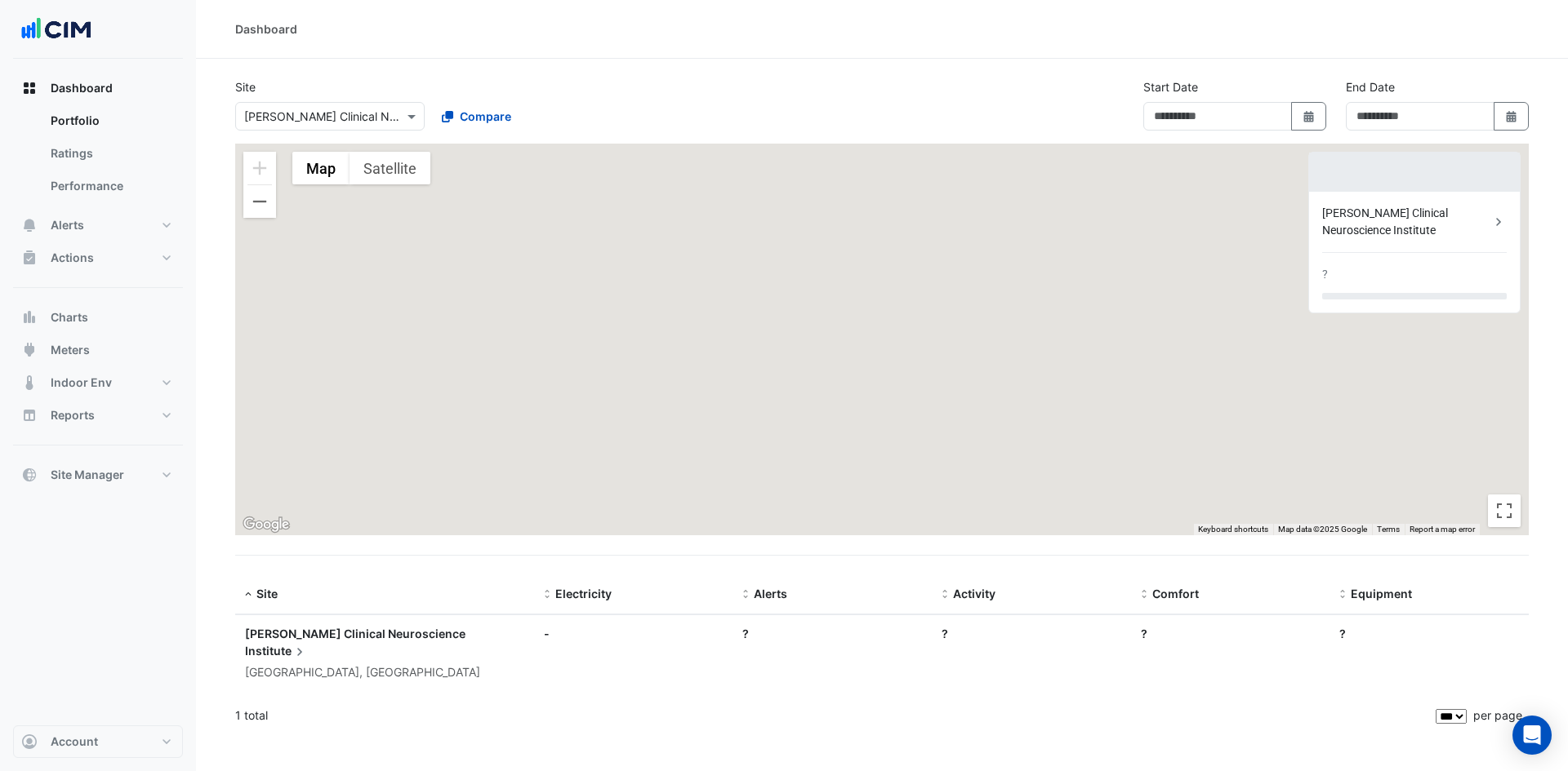
type input "**********"
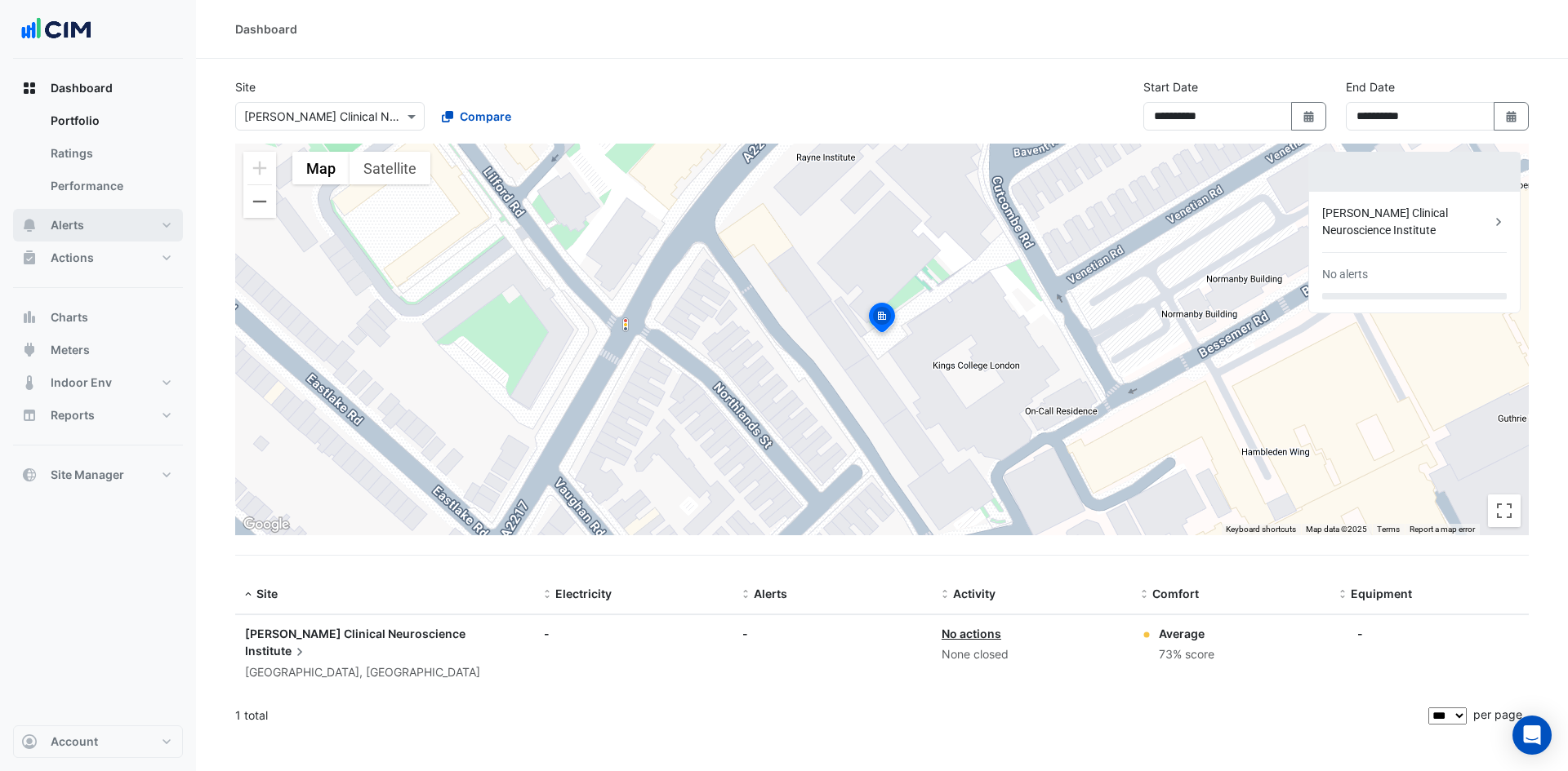
click at [170, 222] on button "Alerts" at bounding box center [98, 226] width 170 height 33
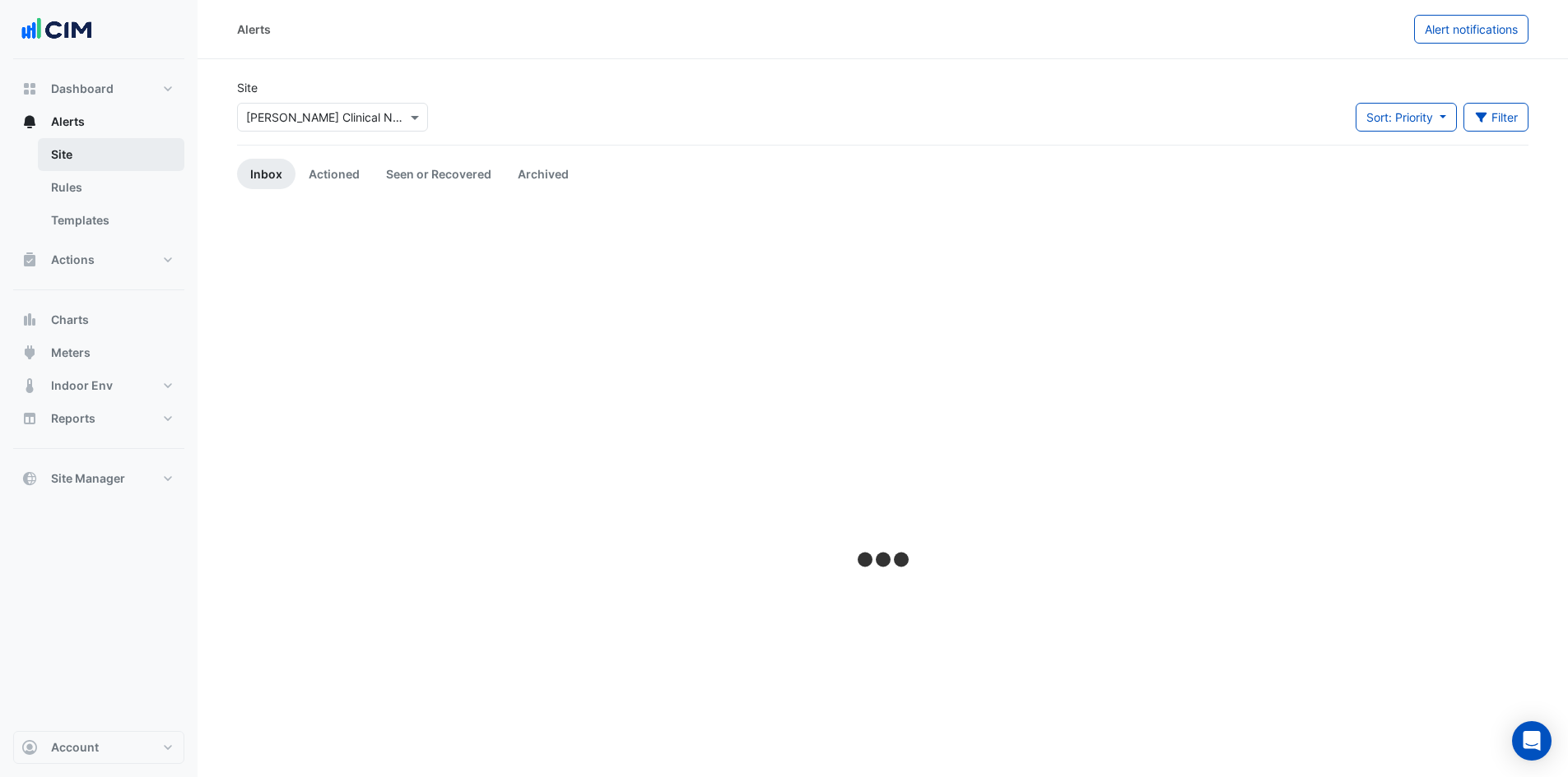
click at [126, 153] on link "Site" at bounding box center [111, 155] width 146 height 33
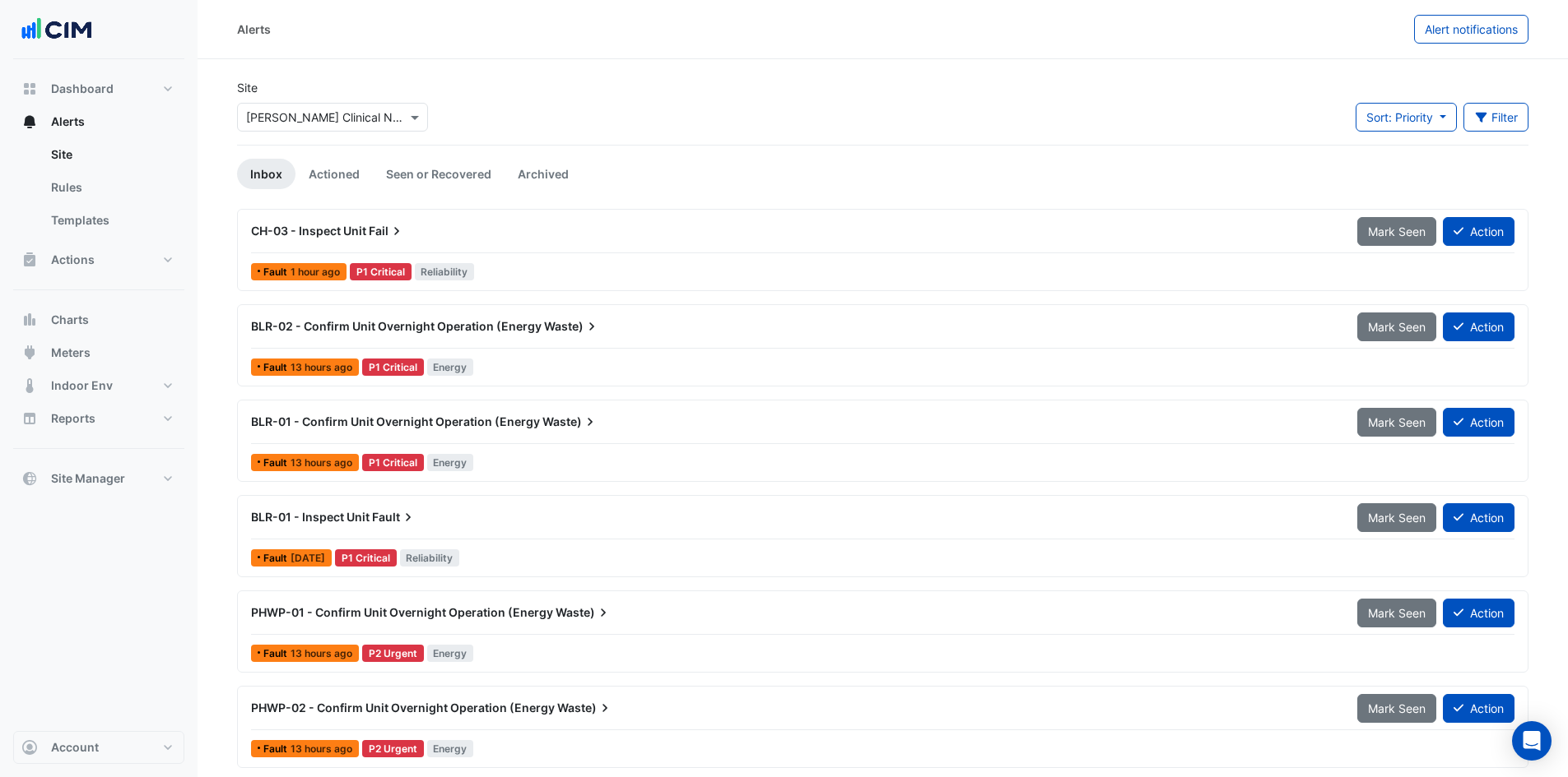
click at [1393, 53] on div "Alerts Alert notifications" at bounding box center [882, 30] width 1370 height 60
click at [380, 231] on span "Fail" at bounding box center [387, 231] width 36 height 17
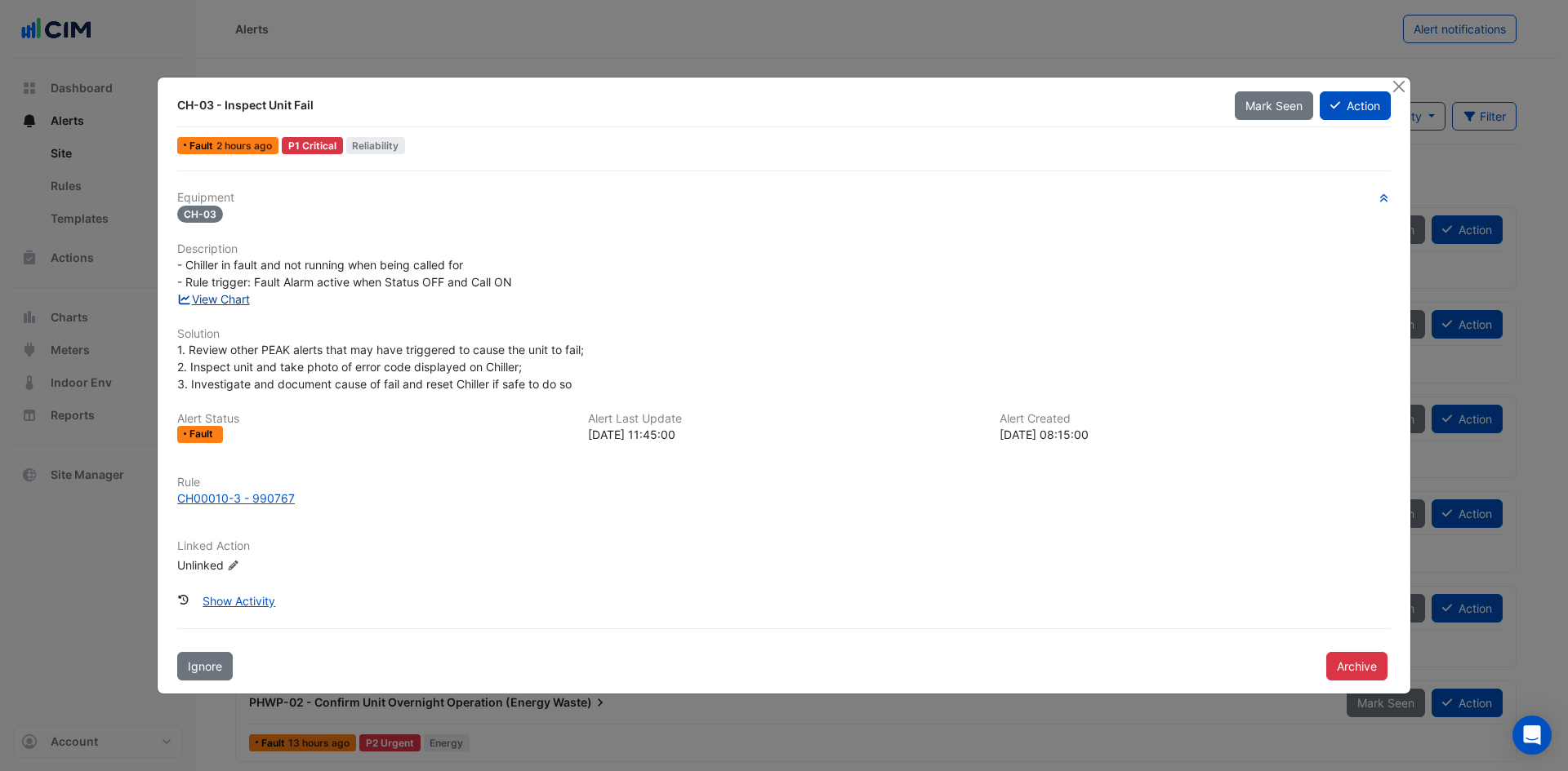
click at [220, 301] on link "View Chart" at bounding box center [213, 299] width 73 height 14
click at [1399, 88] on button "Close" at bounding box center [1398, 86] width 17 height 17
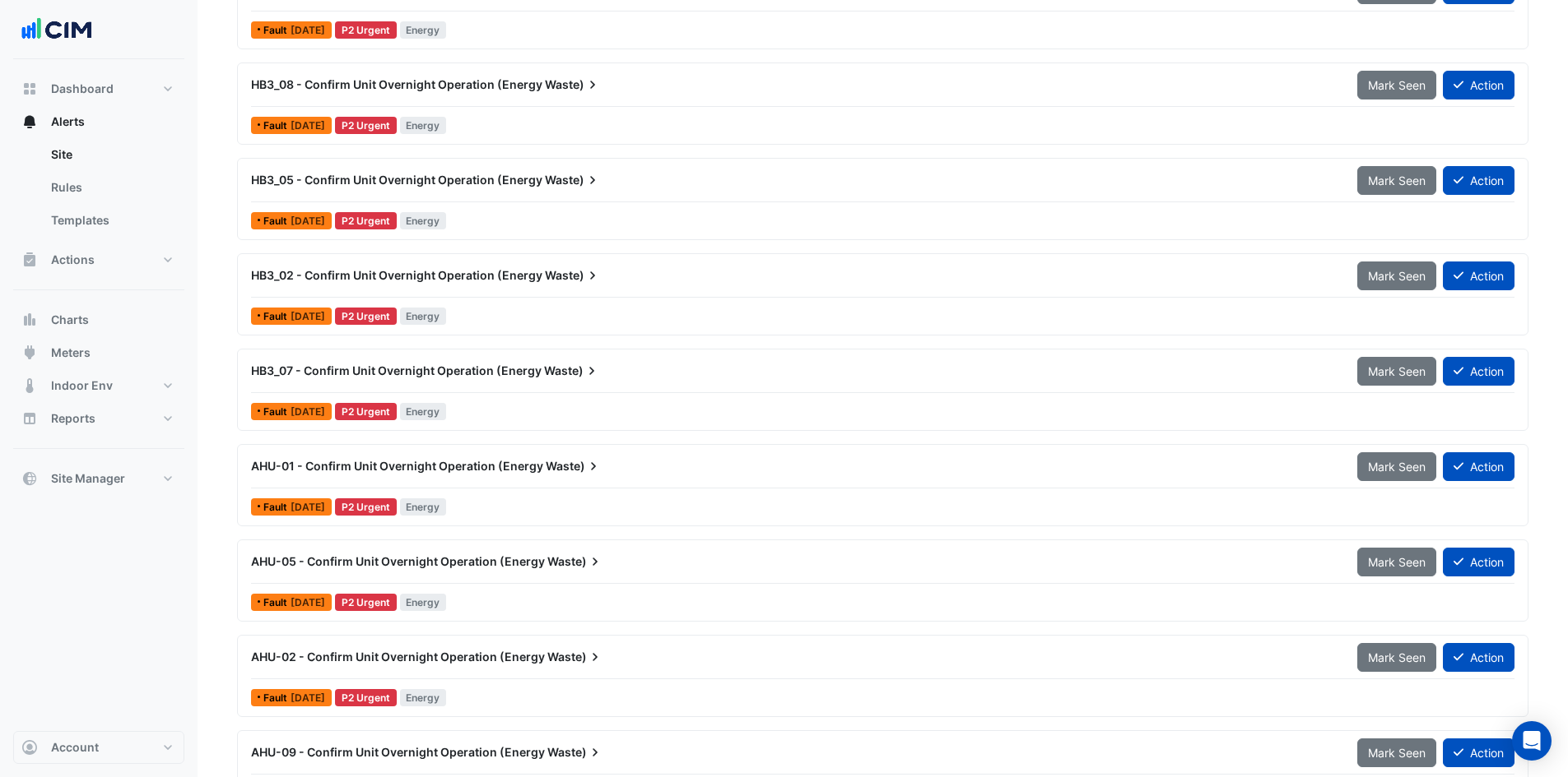
scroll to position [2386, 0]
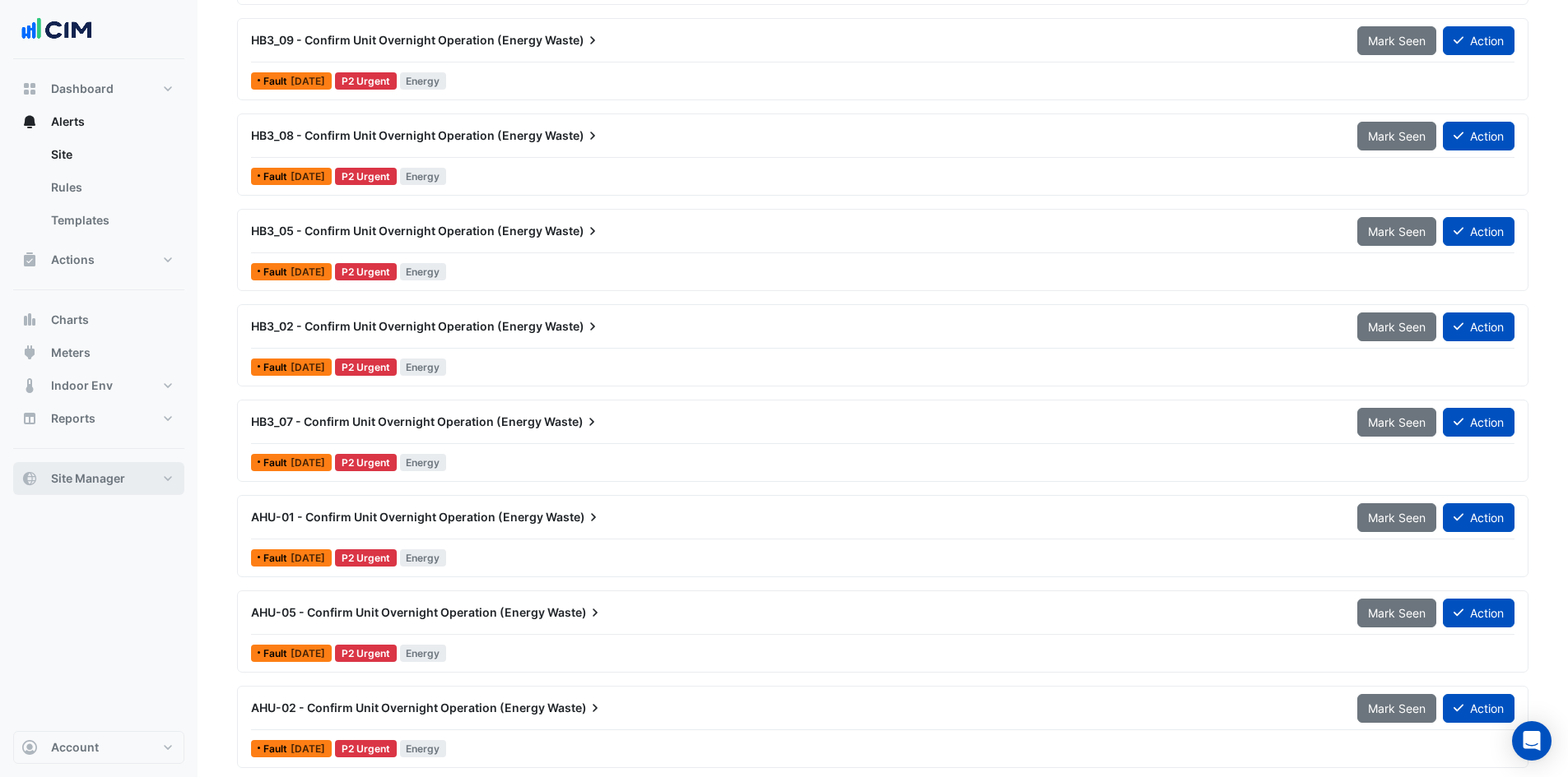
click at [168, 472] on button "Site Manager" at bounding box center [98, 479] width 171 height 33
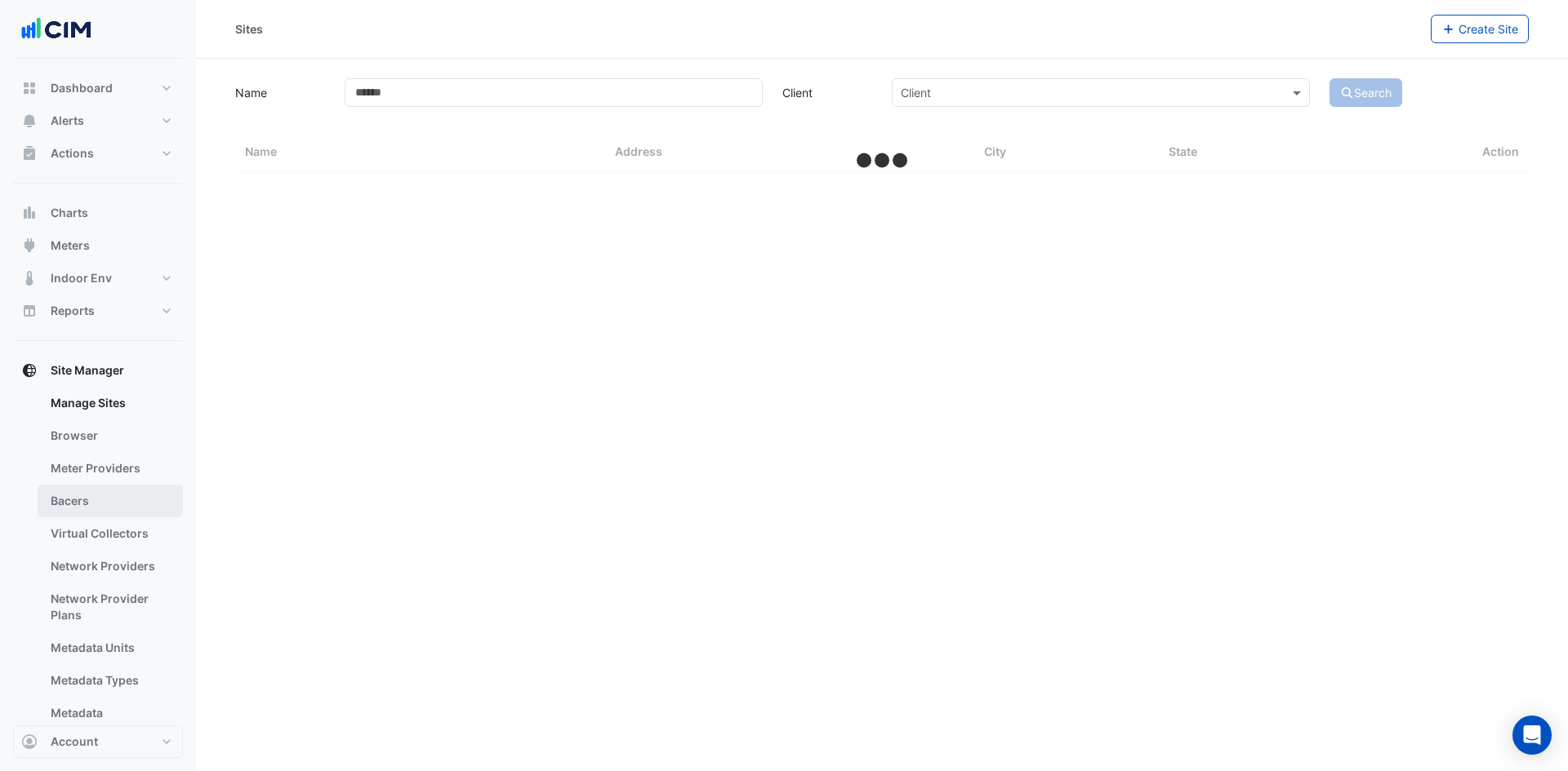
click at [107, 497] on link "Bacers" at bounding box center [110, 501] width 145 height 33
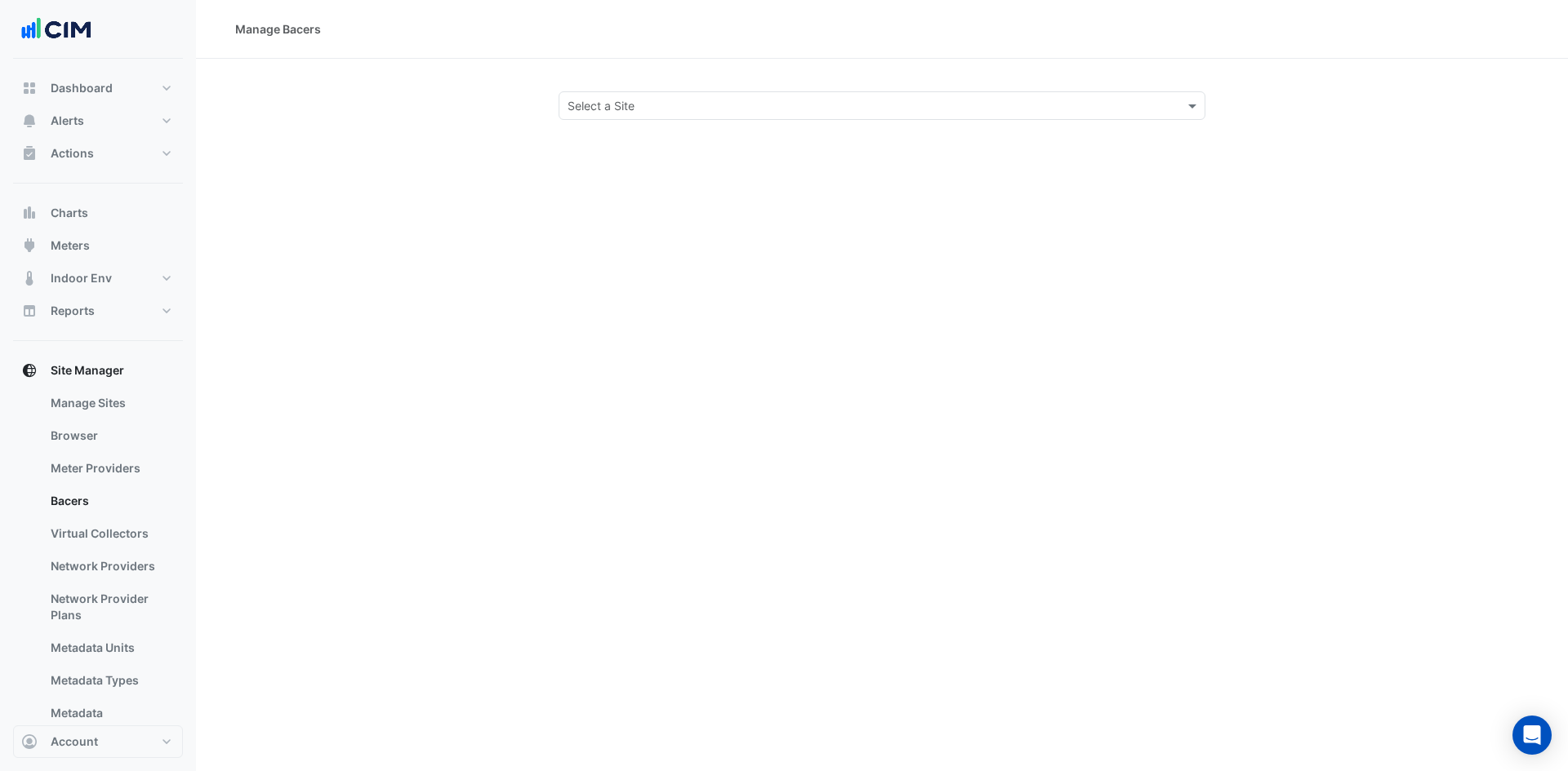
click at [705, 110] on input "text" at bounding box center [866, 106] width 596 height 17
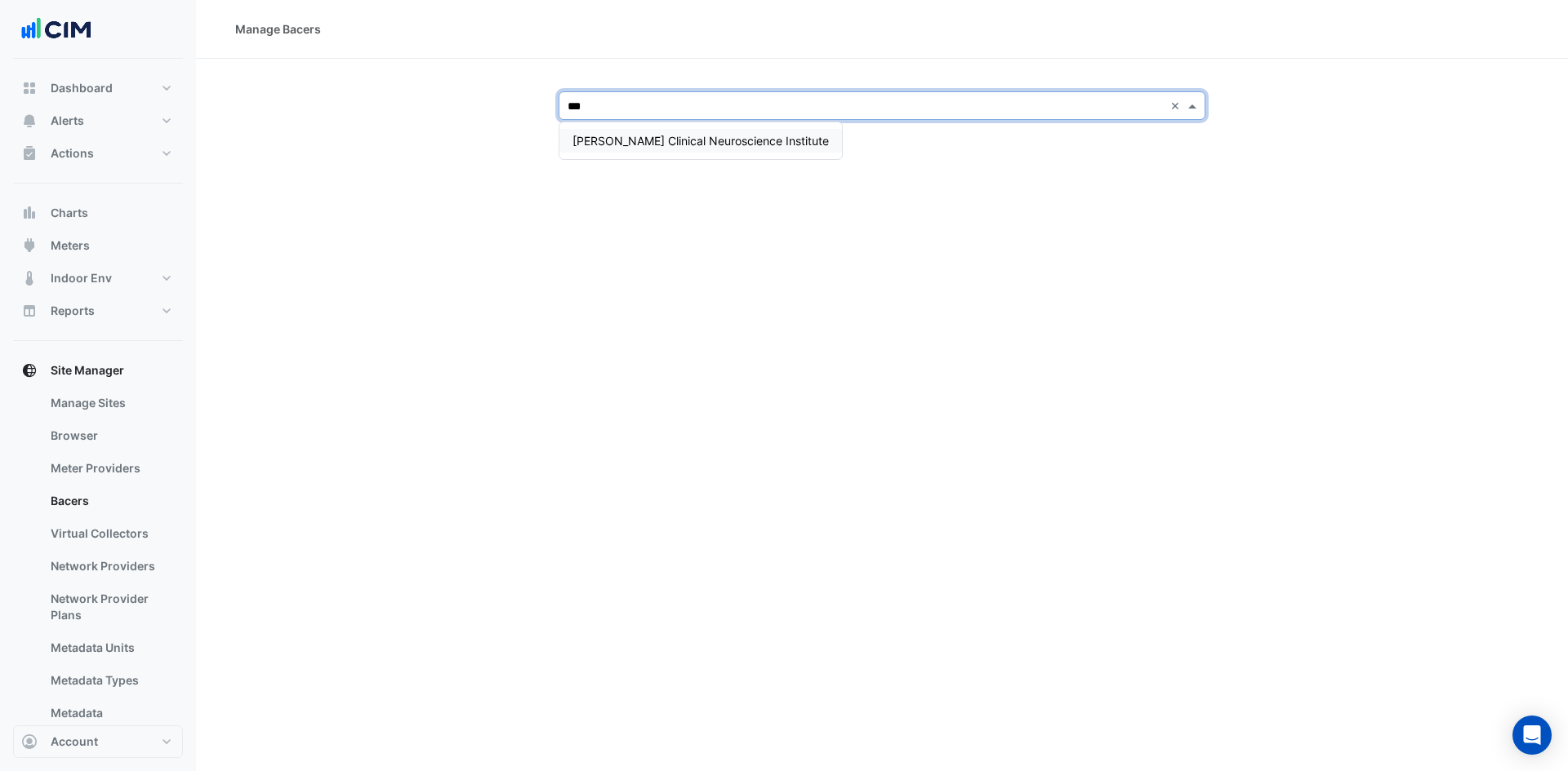
type input "****"
click at [671, 144] on span "[PERSON_NAME] Clinical Neuroscience Institute" at bounding box center [701, 140] width 256 height 14
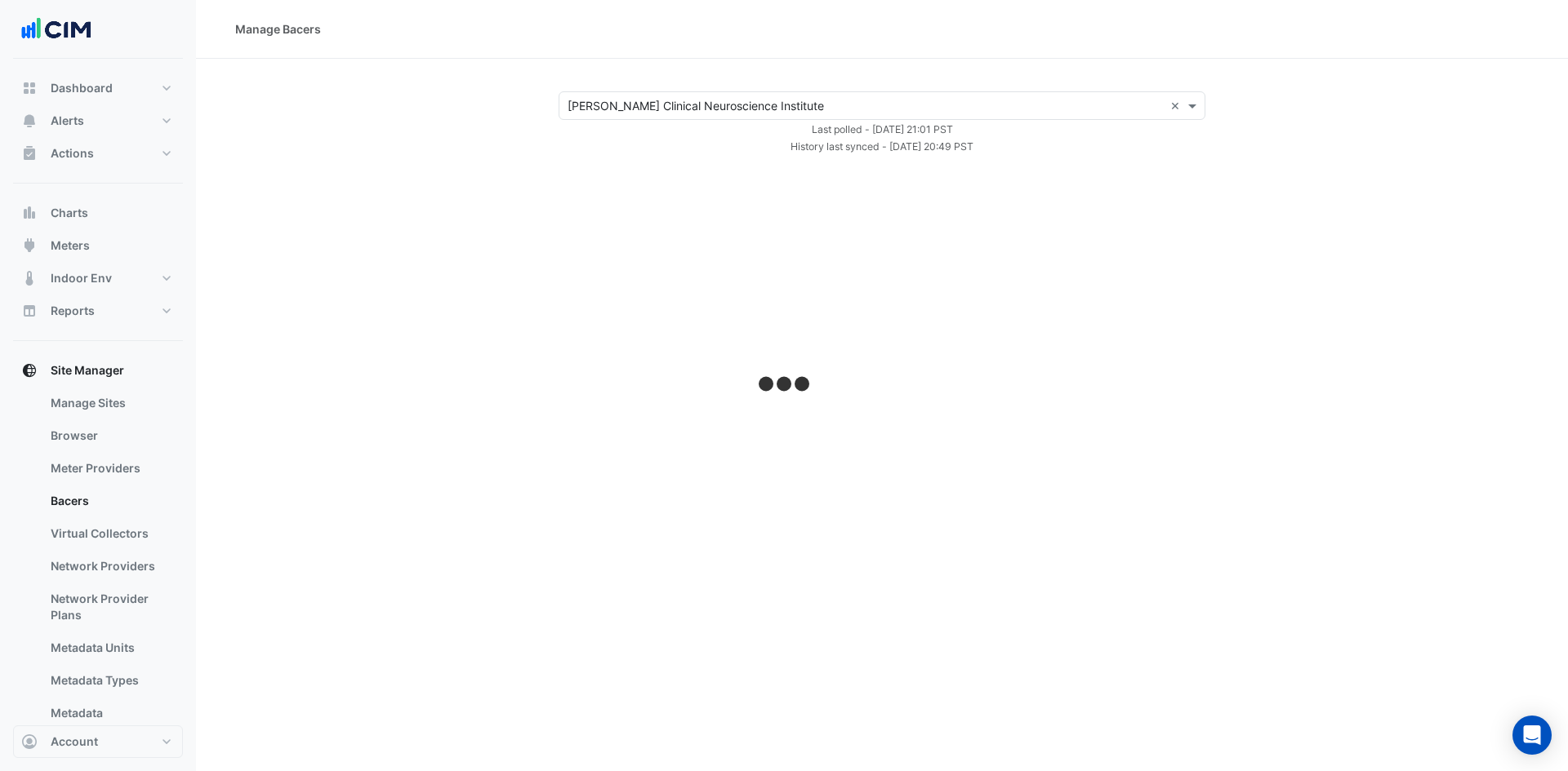
select select "***"
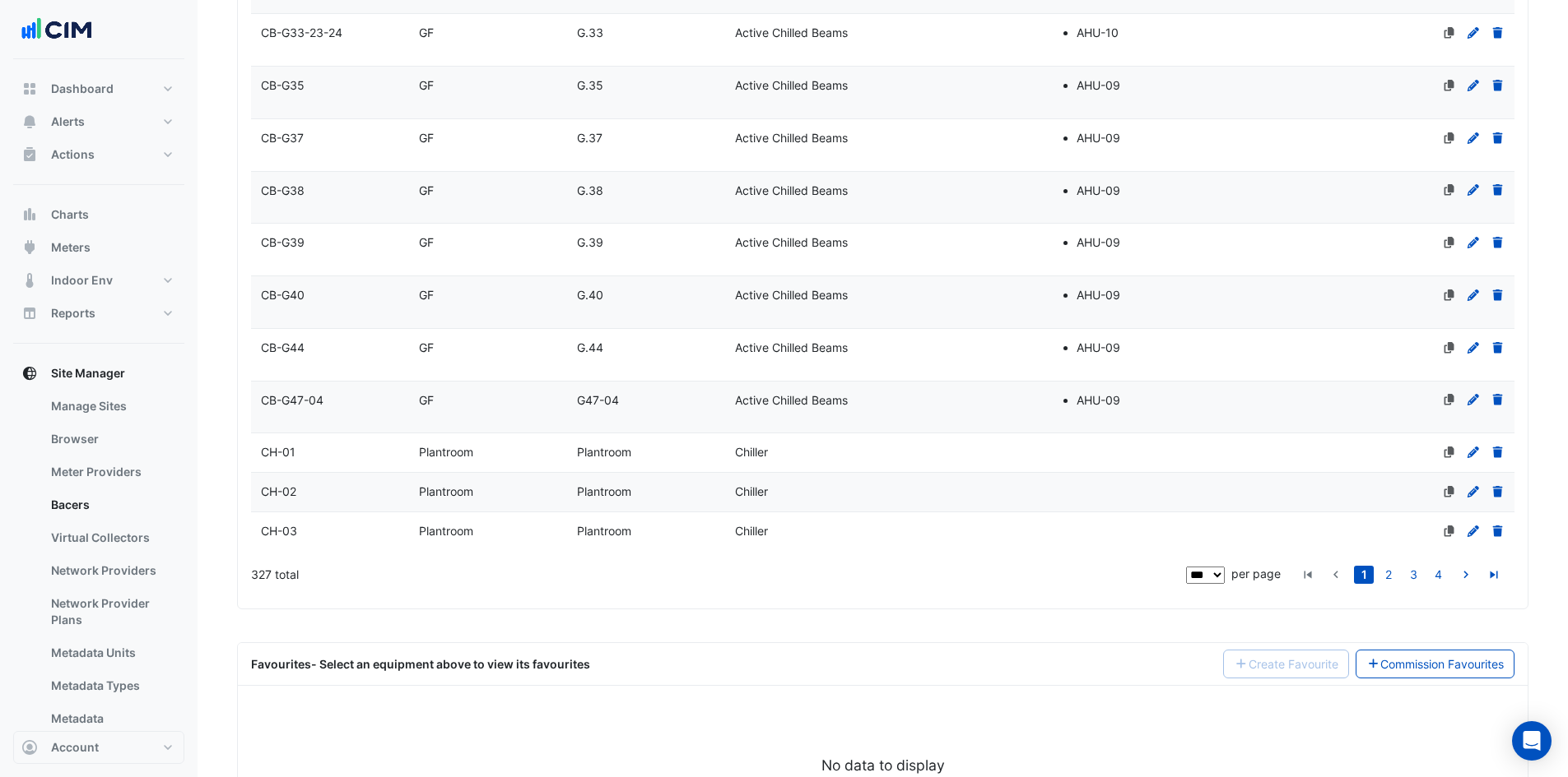
scroll to position [5835, 0]
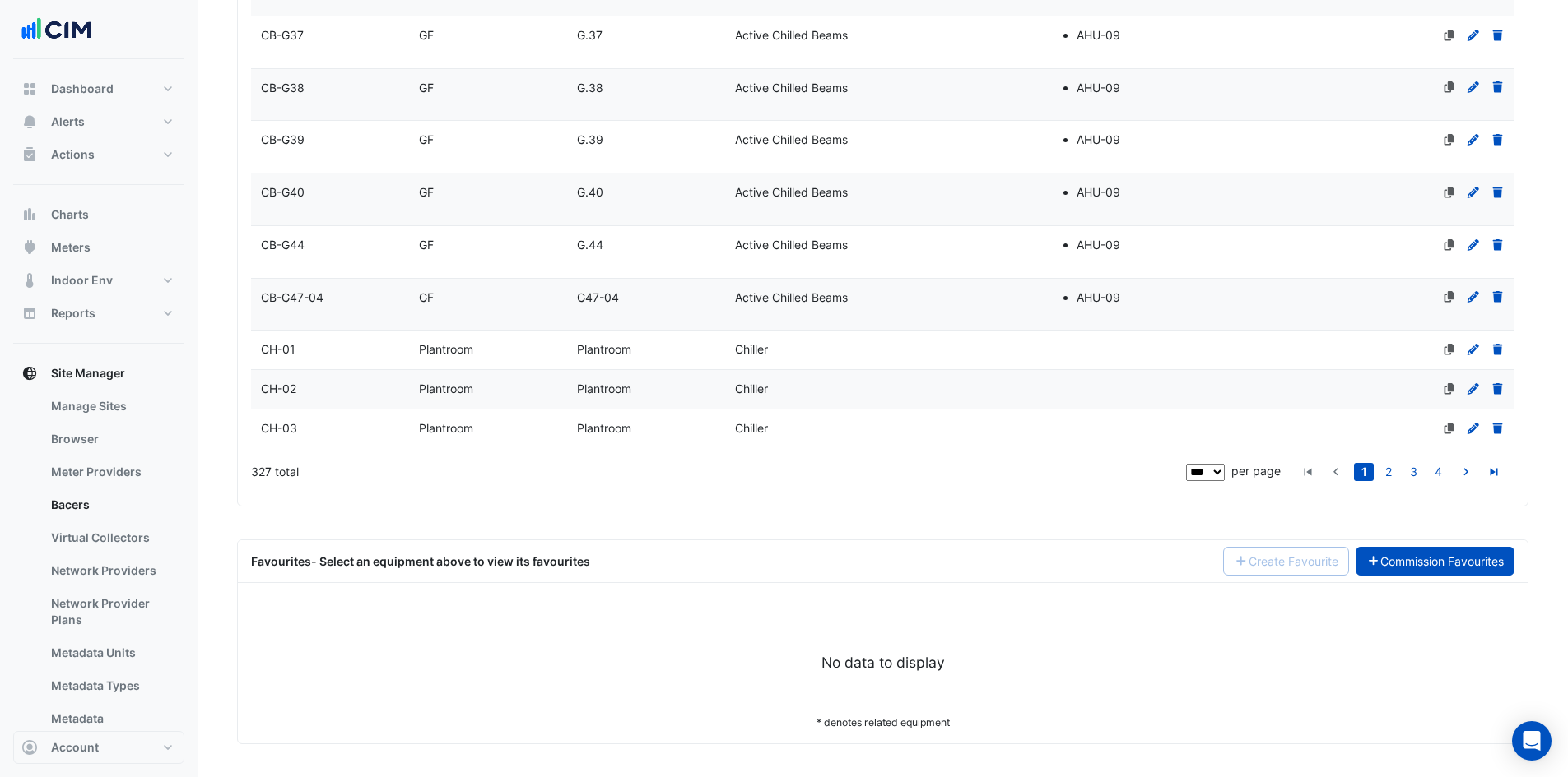
click at [1466, 559] on link "Commission Favourites" at bounding box center [1435, 561] width 160 height 29
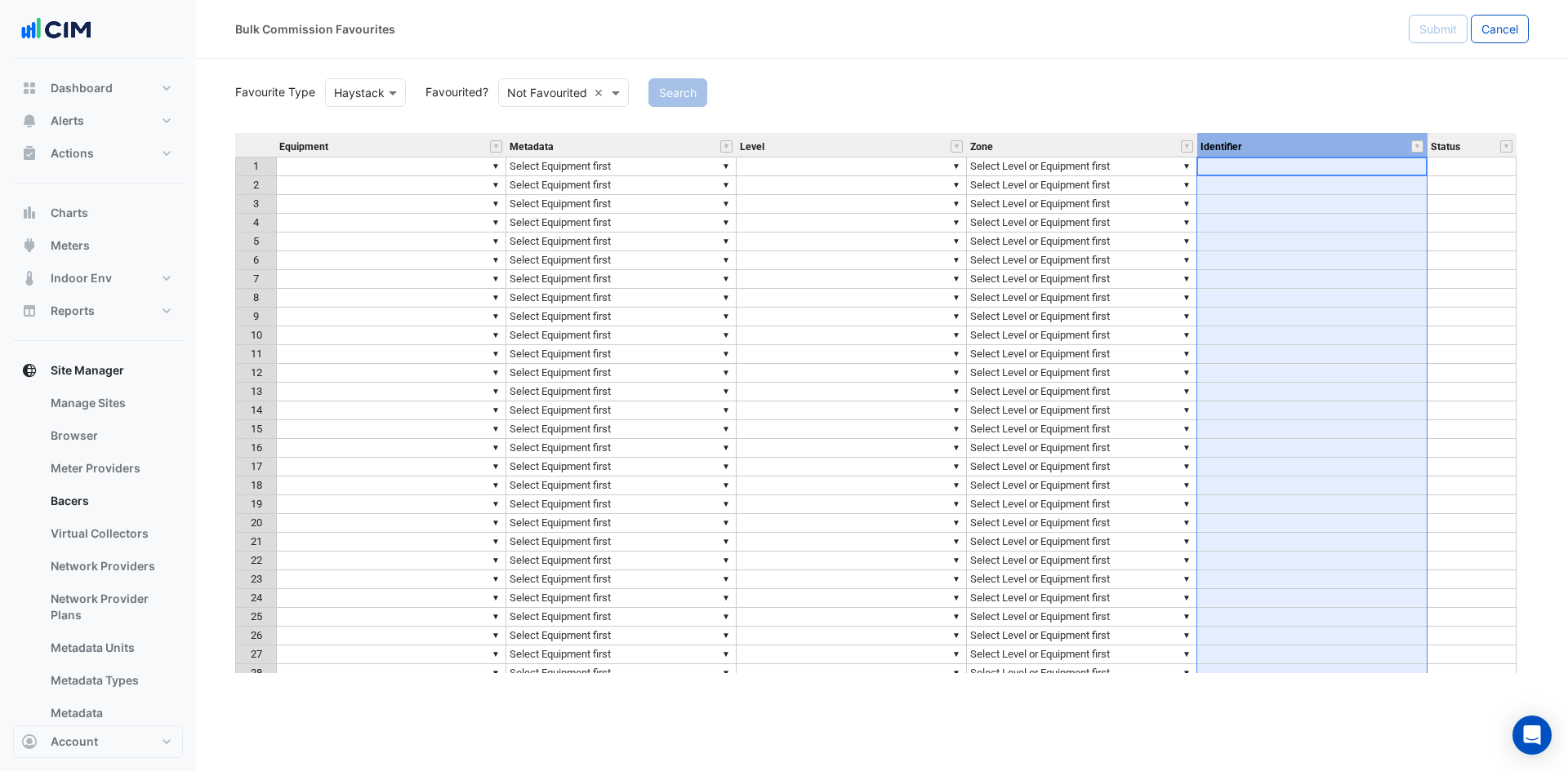
click at [1288, 147] on div "Identifier" at bounding box center [1312, 146] width 231 height 21
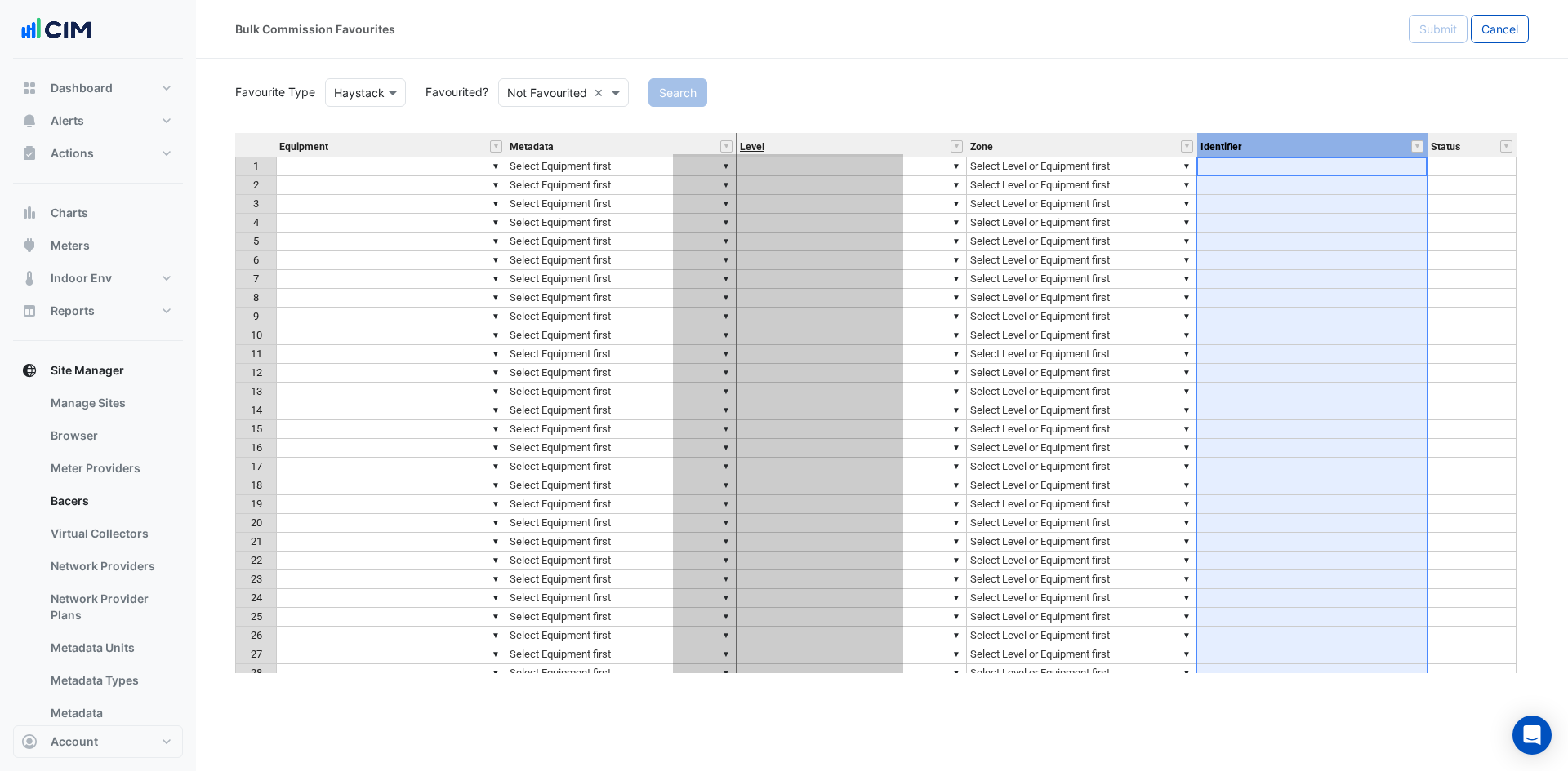
drag, startPoint x: 1286, startPoint y: 134, endPoint x: 759, endPoint y: 151, distance: 527.3
click at [759, 151] on tr "Equipment Metadata Level Zone Identifier Status" at bounding box center [875, 144] width 1281 height 24
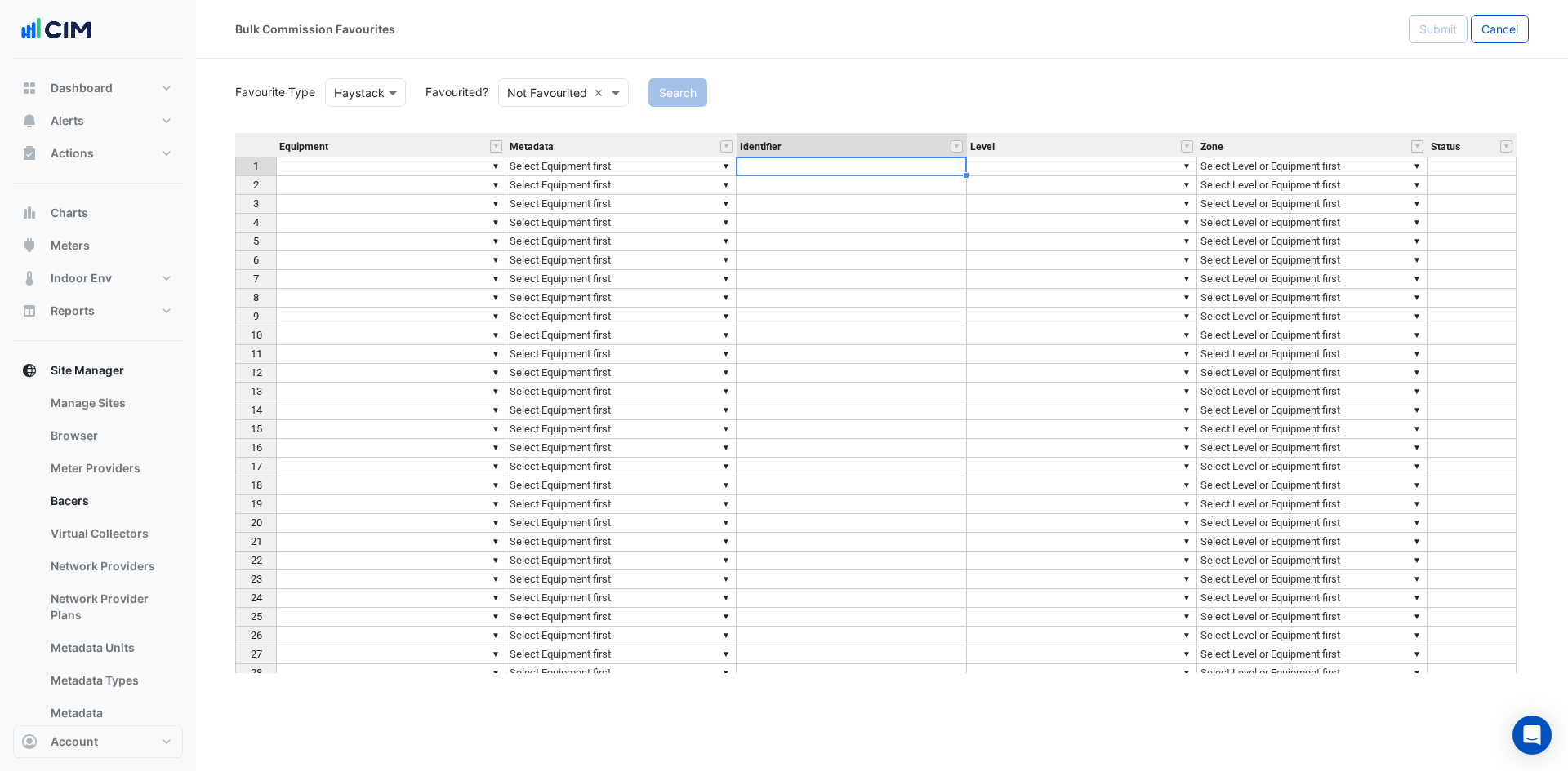
click at [865, 167] on td at bounding box center [852, 167] width 231 height 20
type textarea "**********"
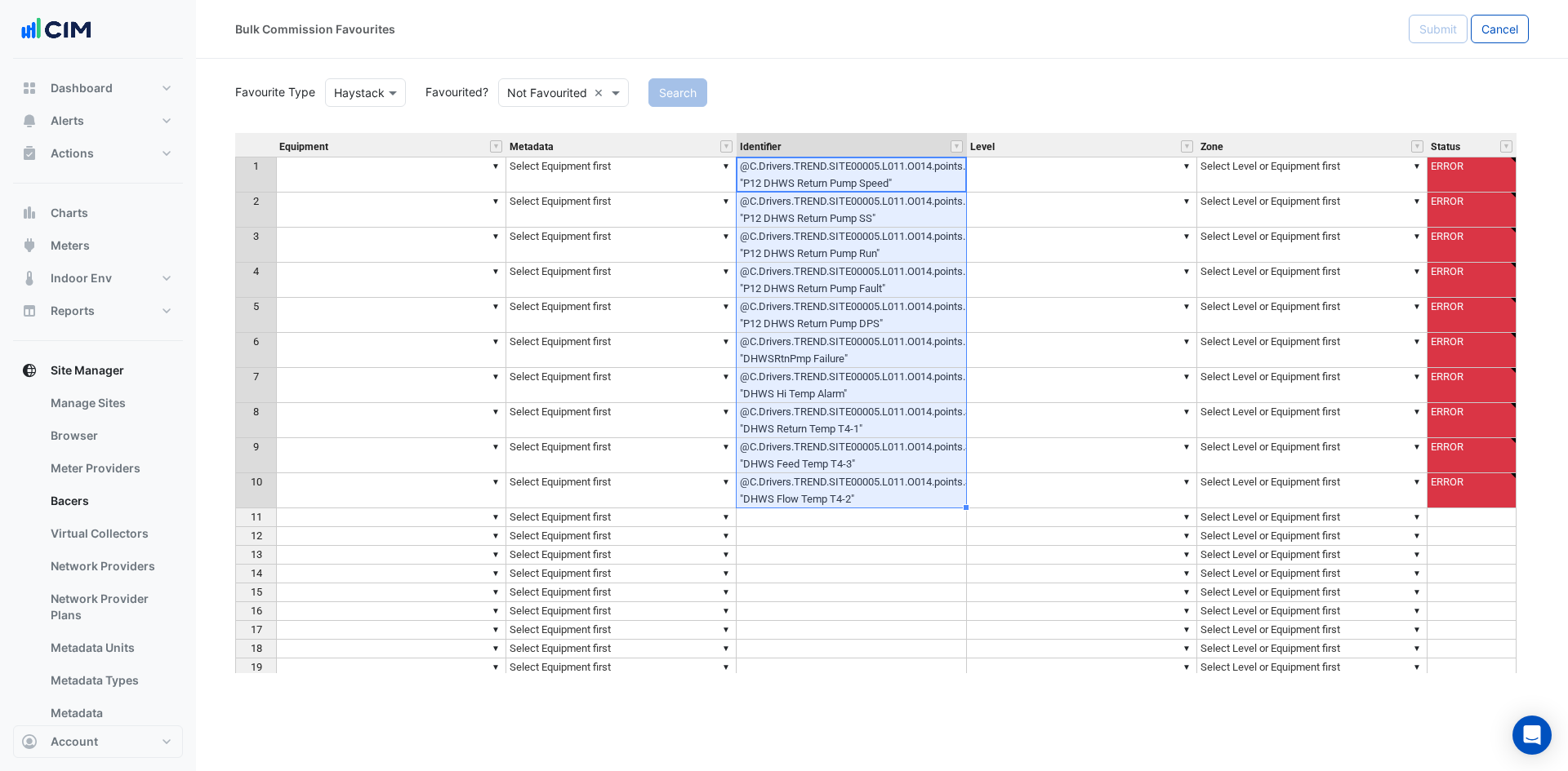
click at [252, 131] on div "Favourite Type Favourite Type Haystack Favourited? Either Not Favourited × Sear…" at bounding box center [882, 374] width 1293 height 598
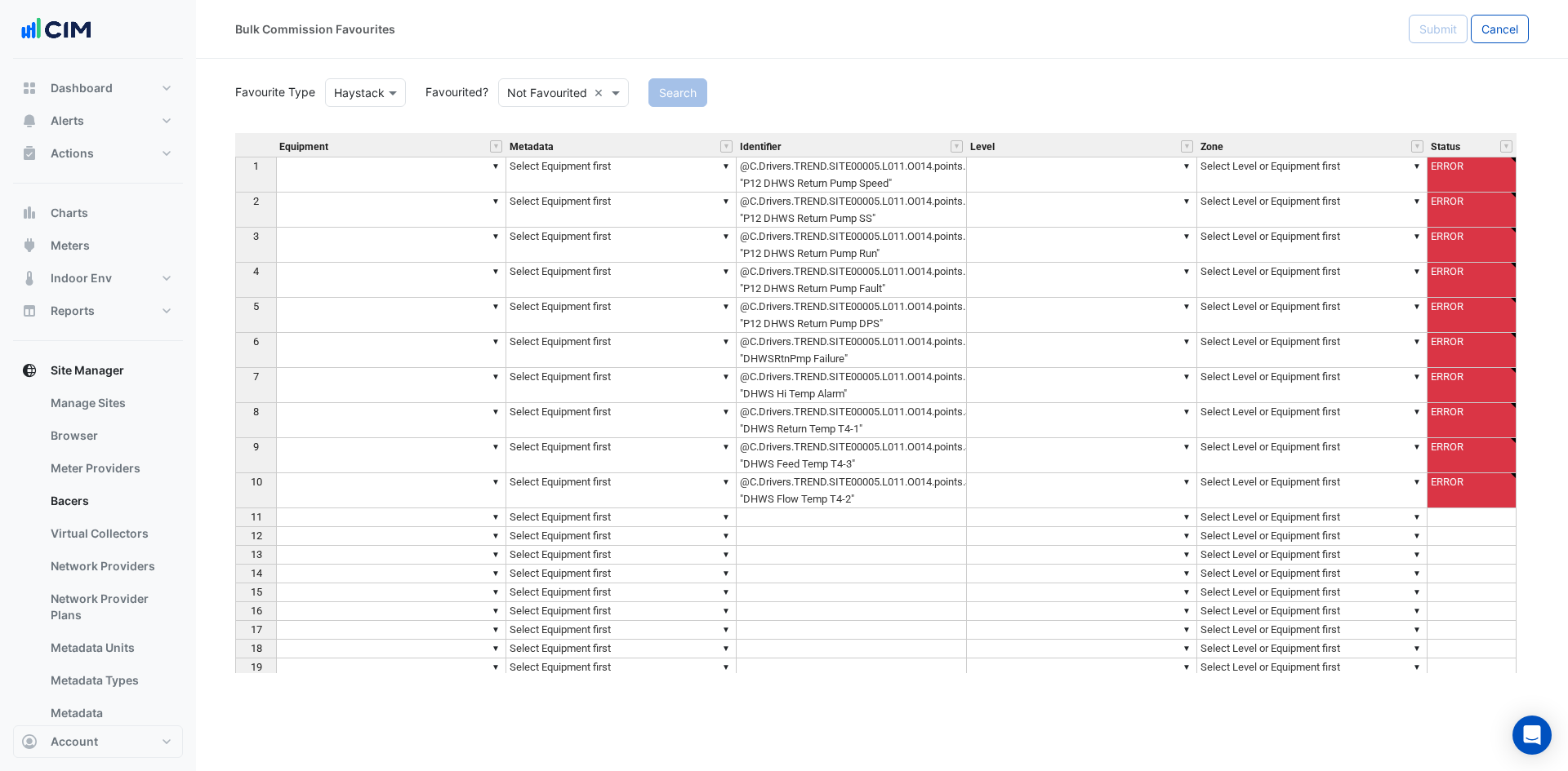
click at [260, 148] on div at bounding box center [256, 146] width 41 height 21
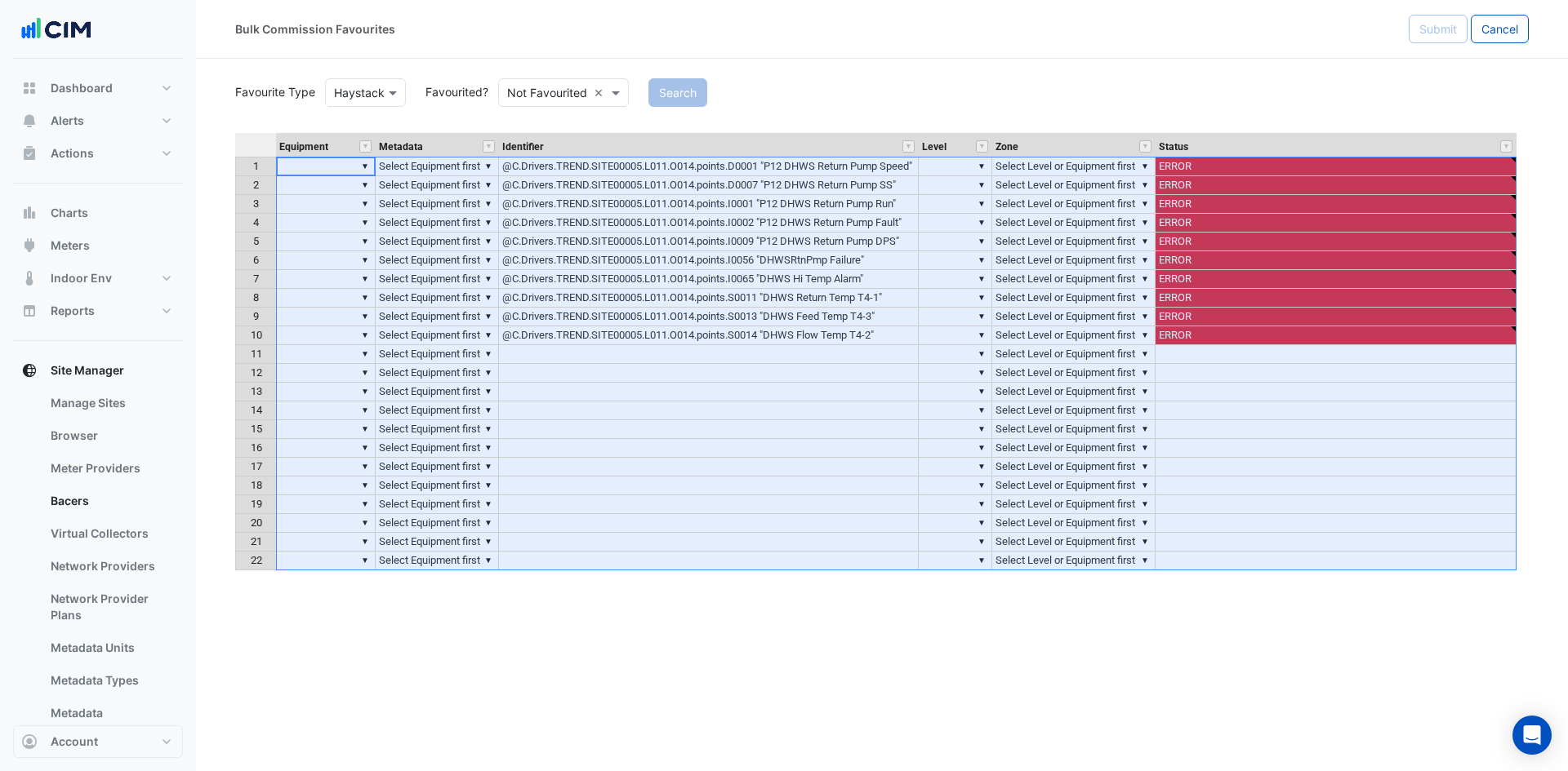
click at [449, 139] on div "Metadata" at bounding box center [437, 146] width 123 height 21
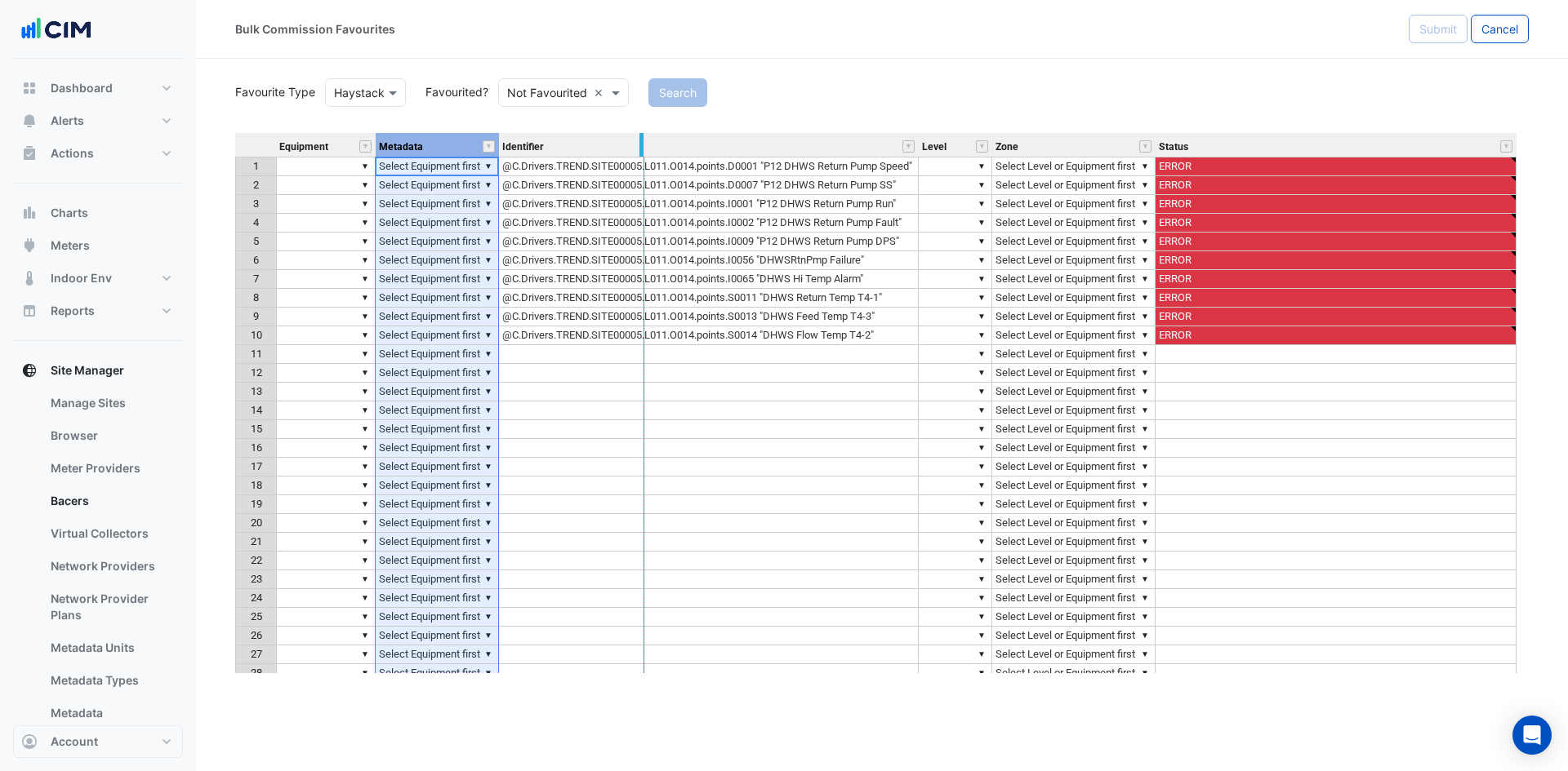
drag, startPoint x: 497, startPoint y: 139, endPoint x: 642, endPoint y: 150, distance: 145.4
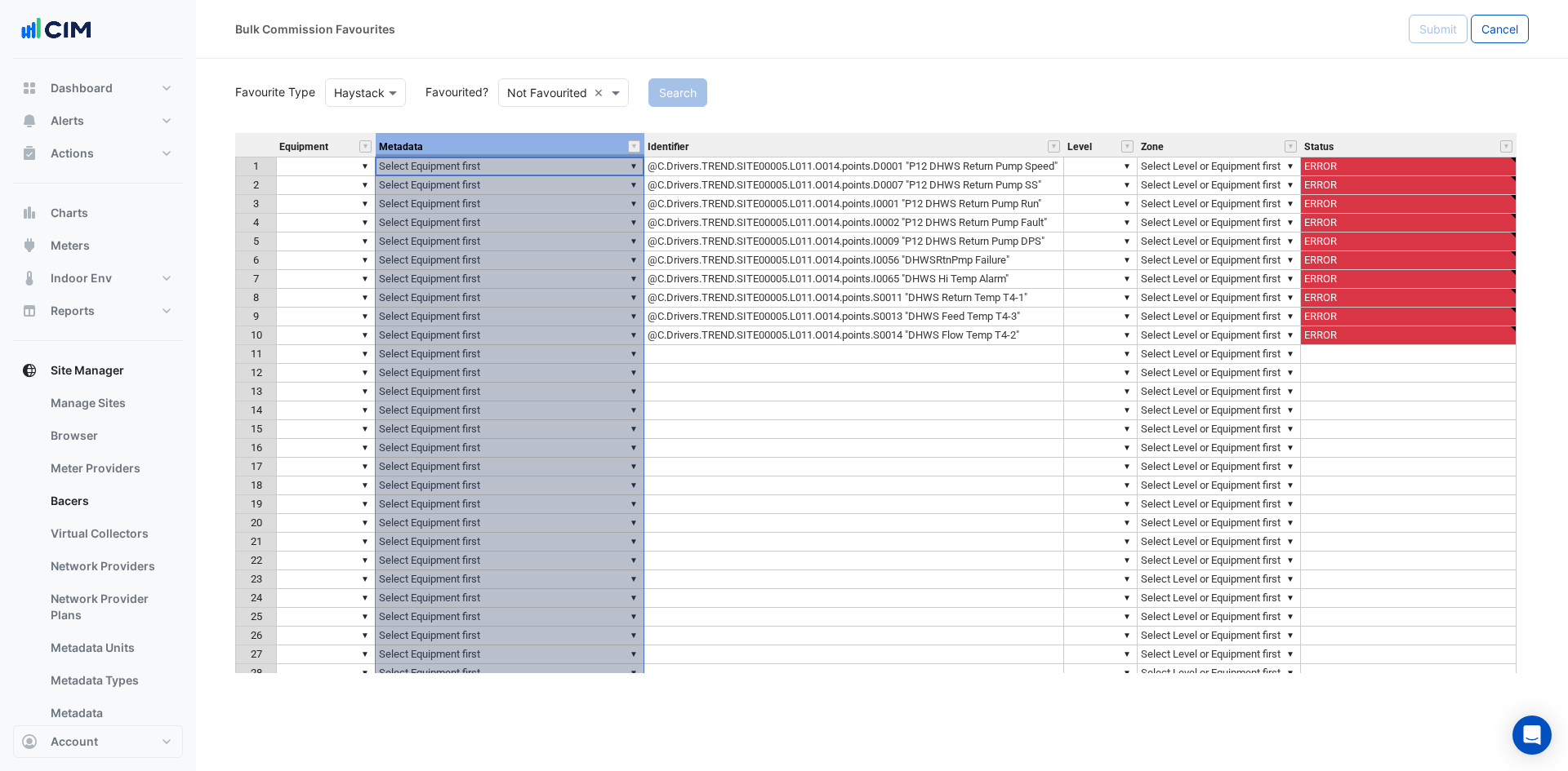
click at [643, 139] on div "Metadata" at bounding box center [510, 146] width 268 height 21
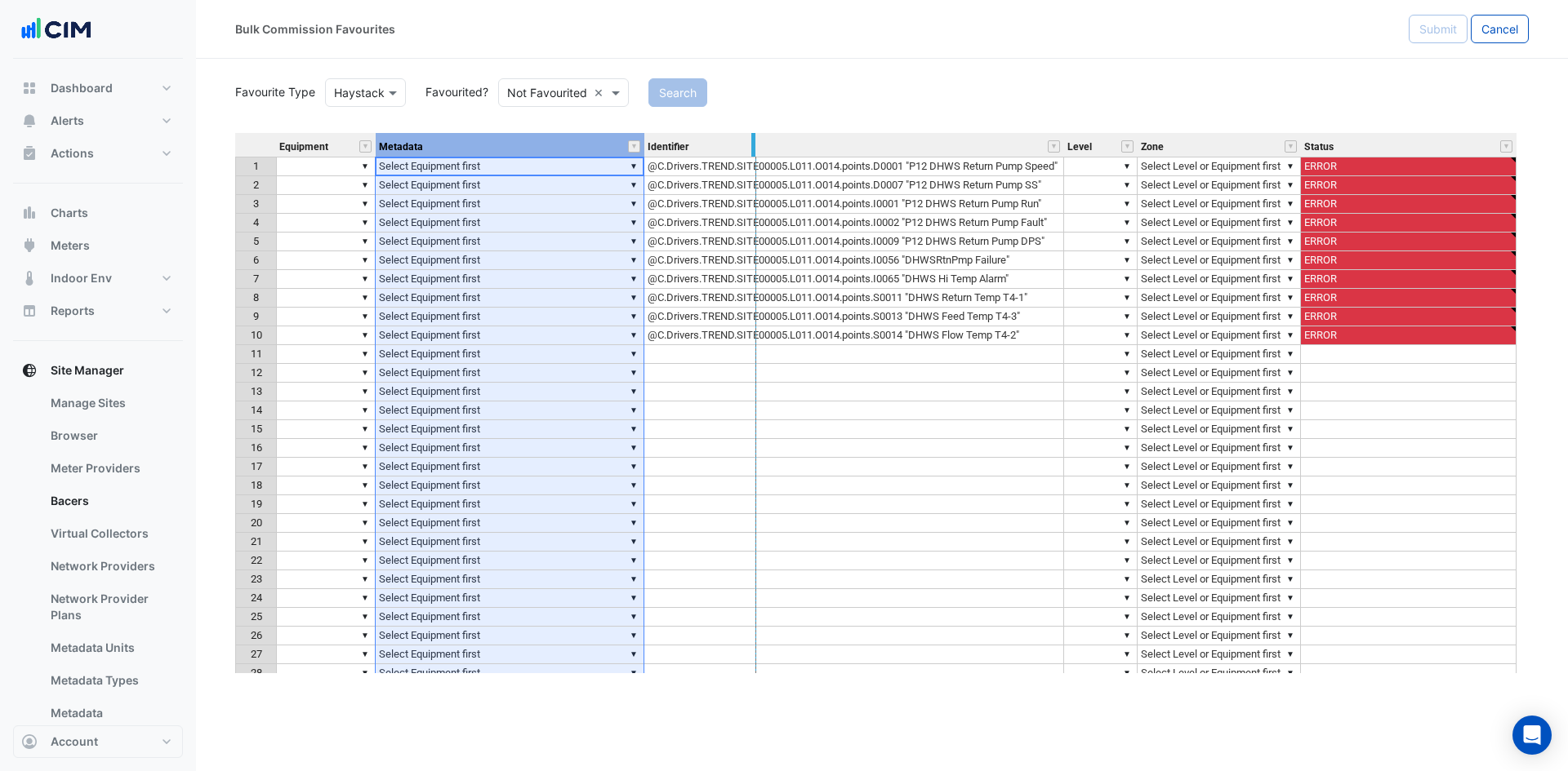
drag, startPoint x: 640, startPoint y: 145, endPoint x: 769, endPoint y: 135, distance: 129.4
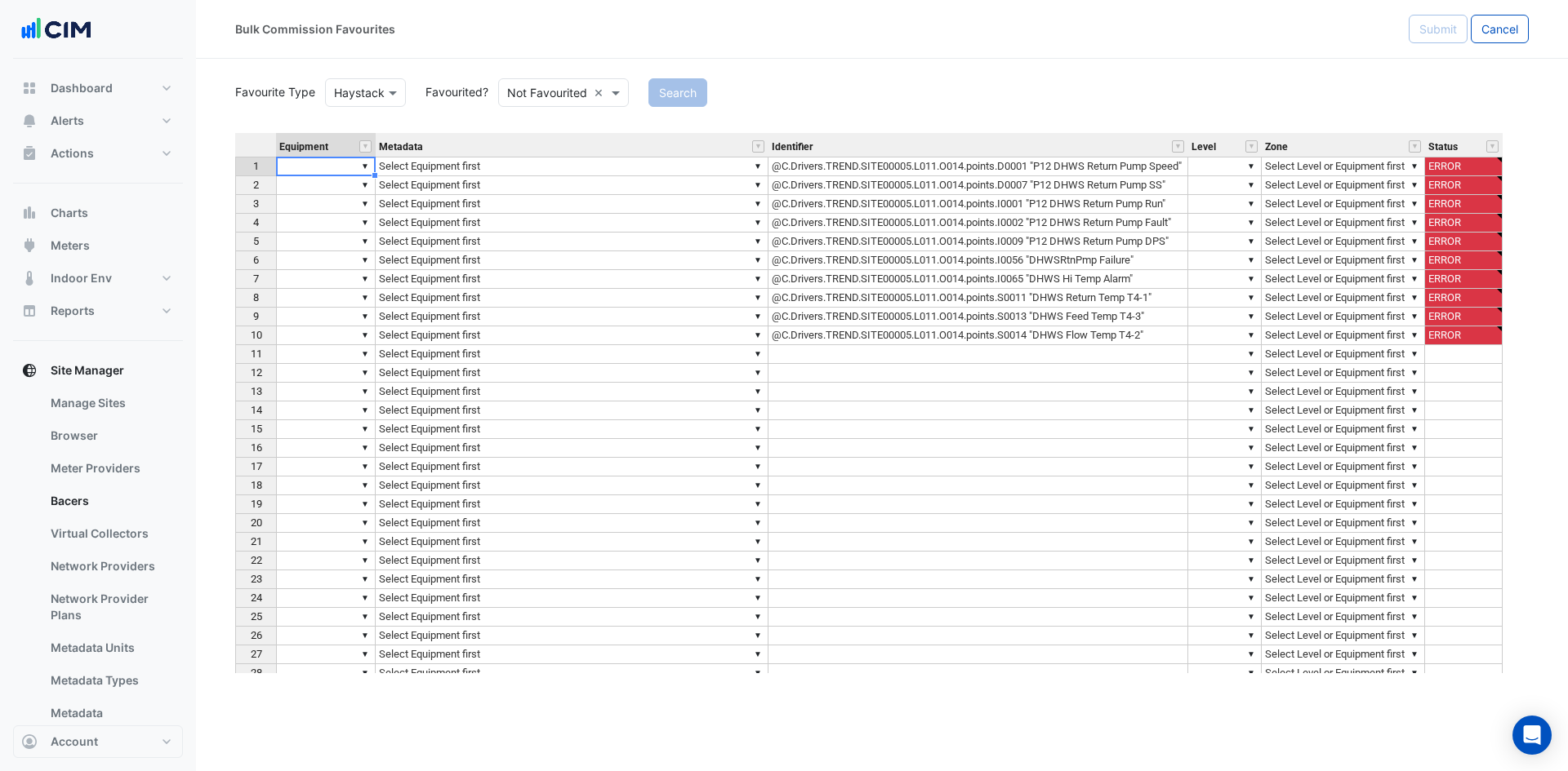
click at [331, 172] on td "▼" at bounding box center [325, 167] width 99 height 20
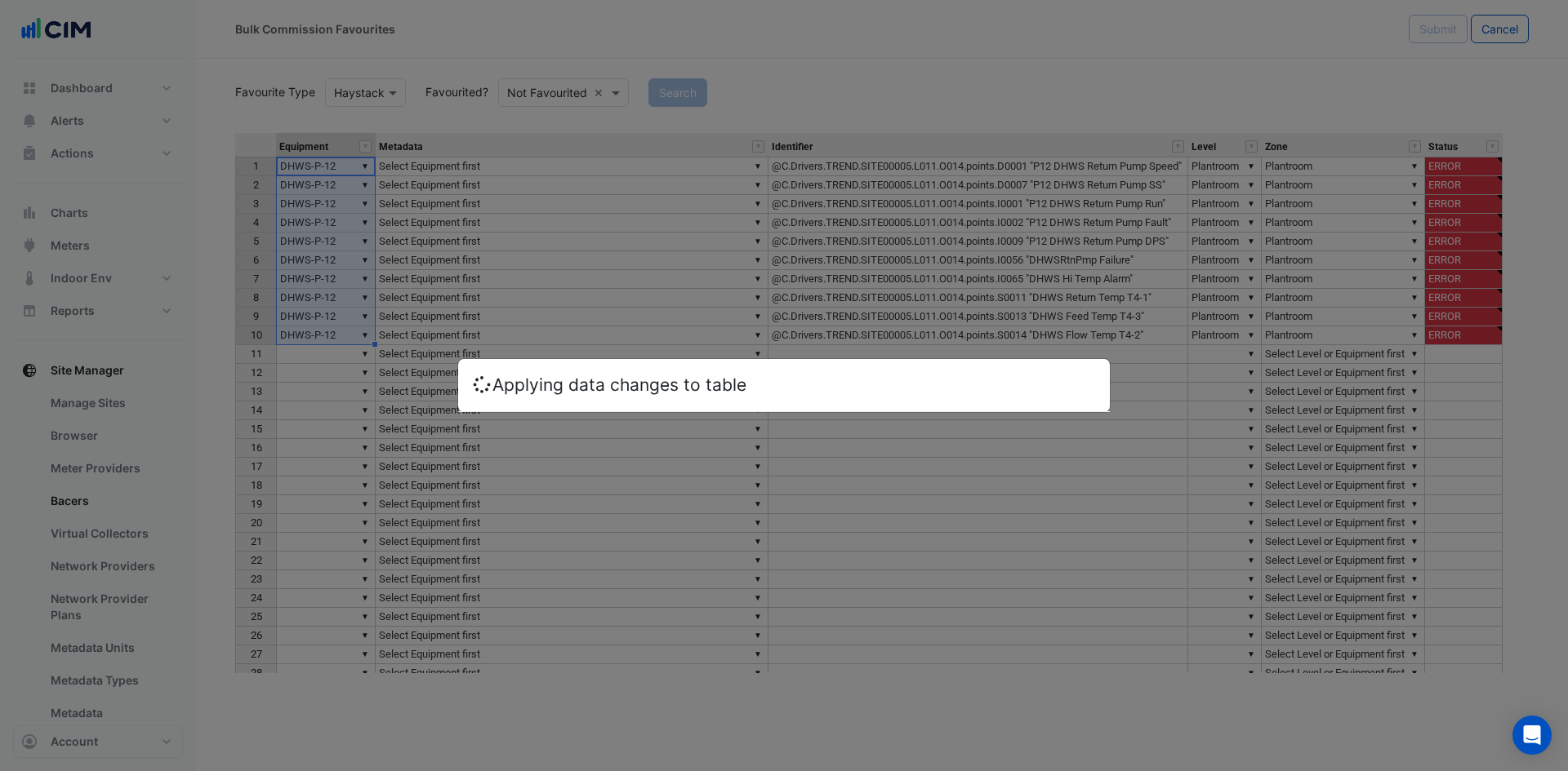
type textarea "*********"
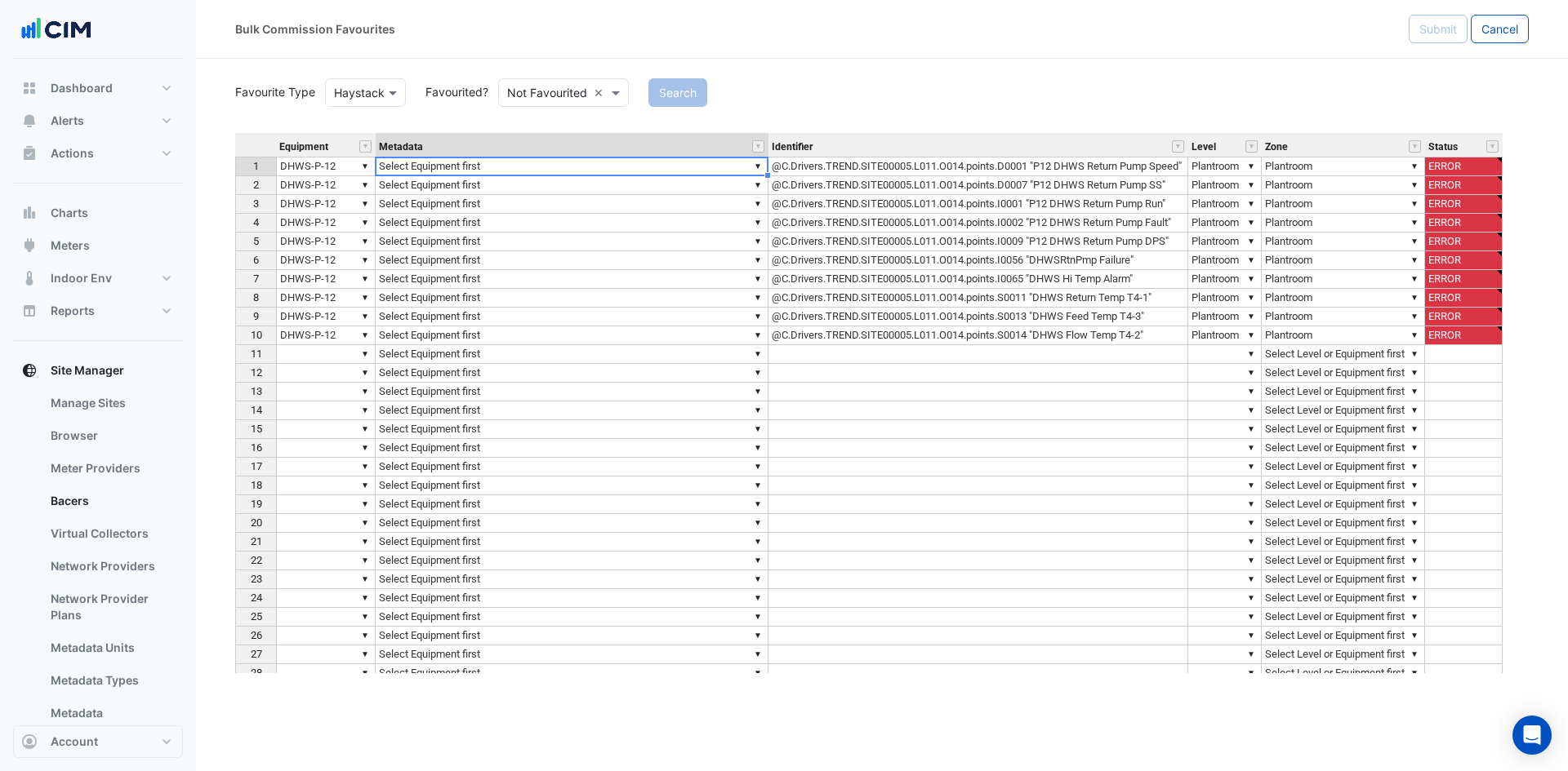
click at [690, 170] on td "▼ Select Equipment first" at bounding box center [572, 167] width 393 height 20
click at [570, 186] on div "Equipment Metadata Identifier Level Zone Status 1 ▼ DHWS-P-12 ▼ Select Equipmen…" at bounding box center [882, 403] width 1293 height 541
type textarea "**********"
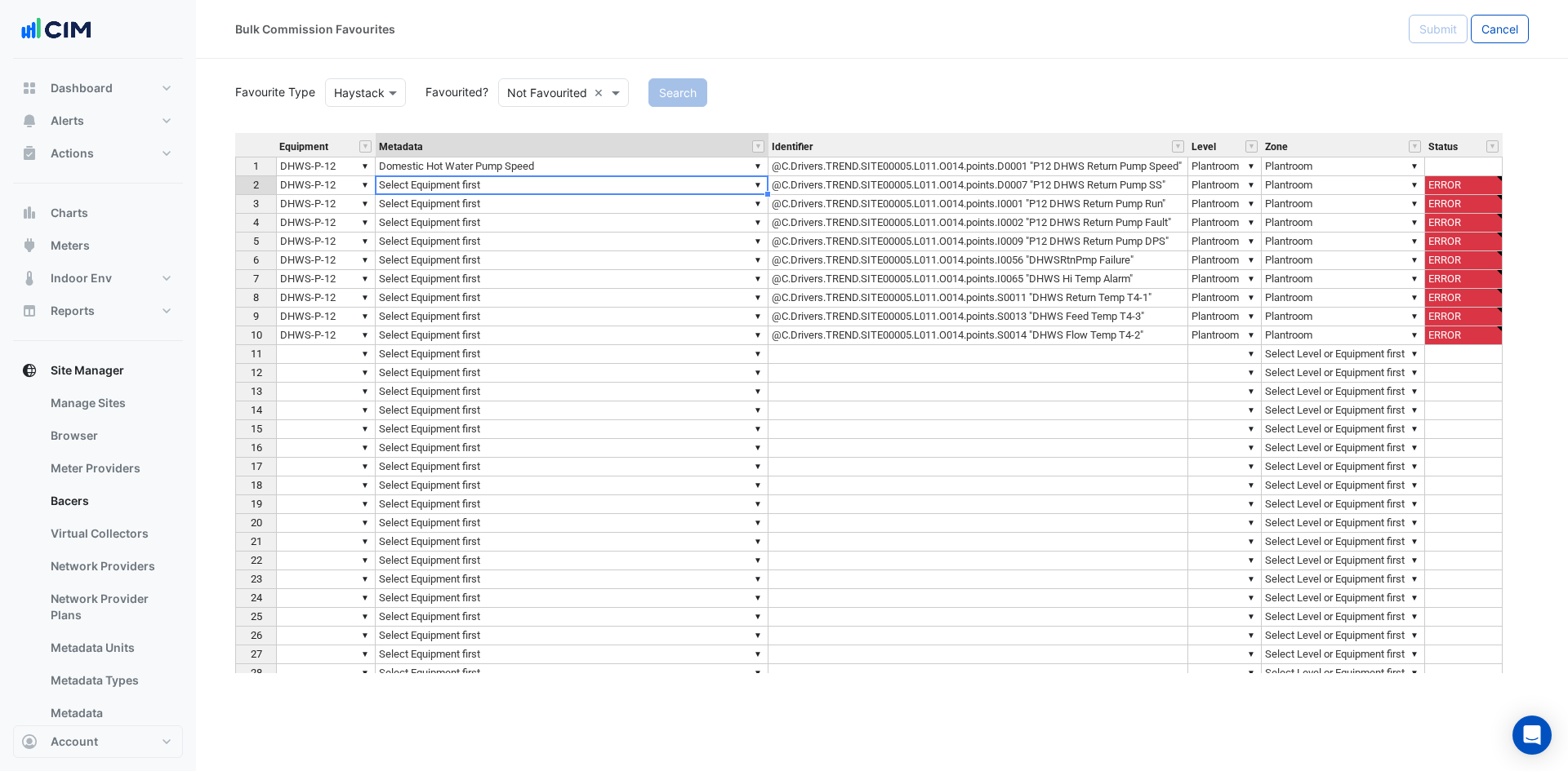
click at [585, 186] on td "▼ Select Equipment first" at bounding box center [572, 185] width 393 height 19
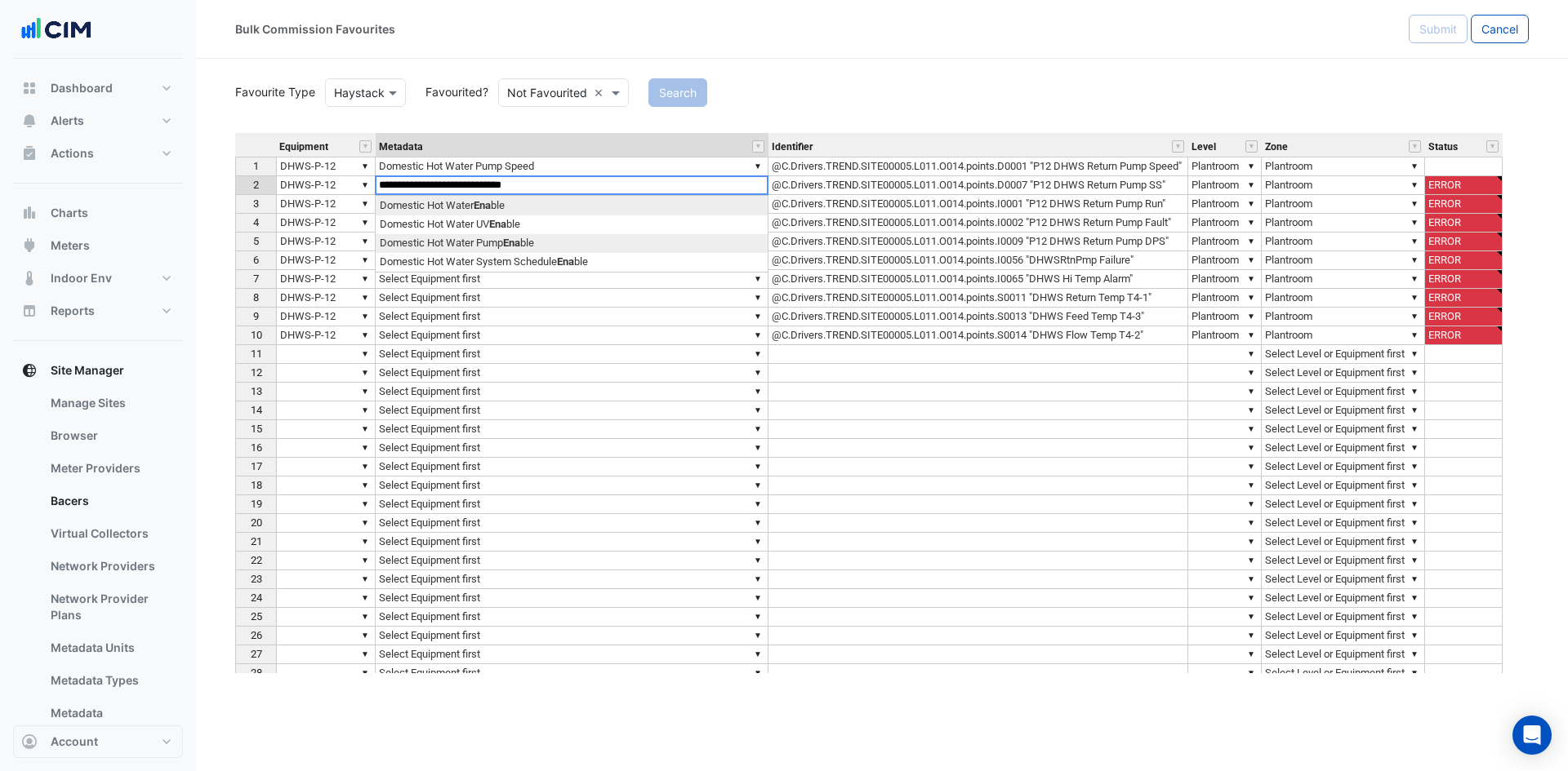
click at [563, 243] on div "Equipment Metadata Identifier Level Zone Status 1 ▼ DHWS-P-12 ▼ Domestic Hot Wa…" at bounding box center [882, 403] width 1293 height 541
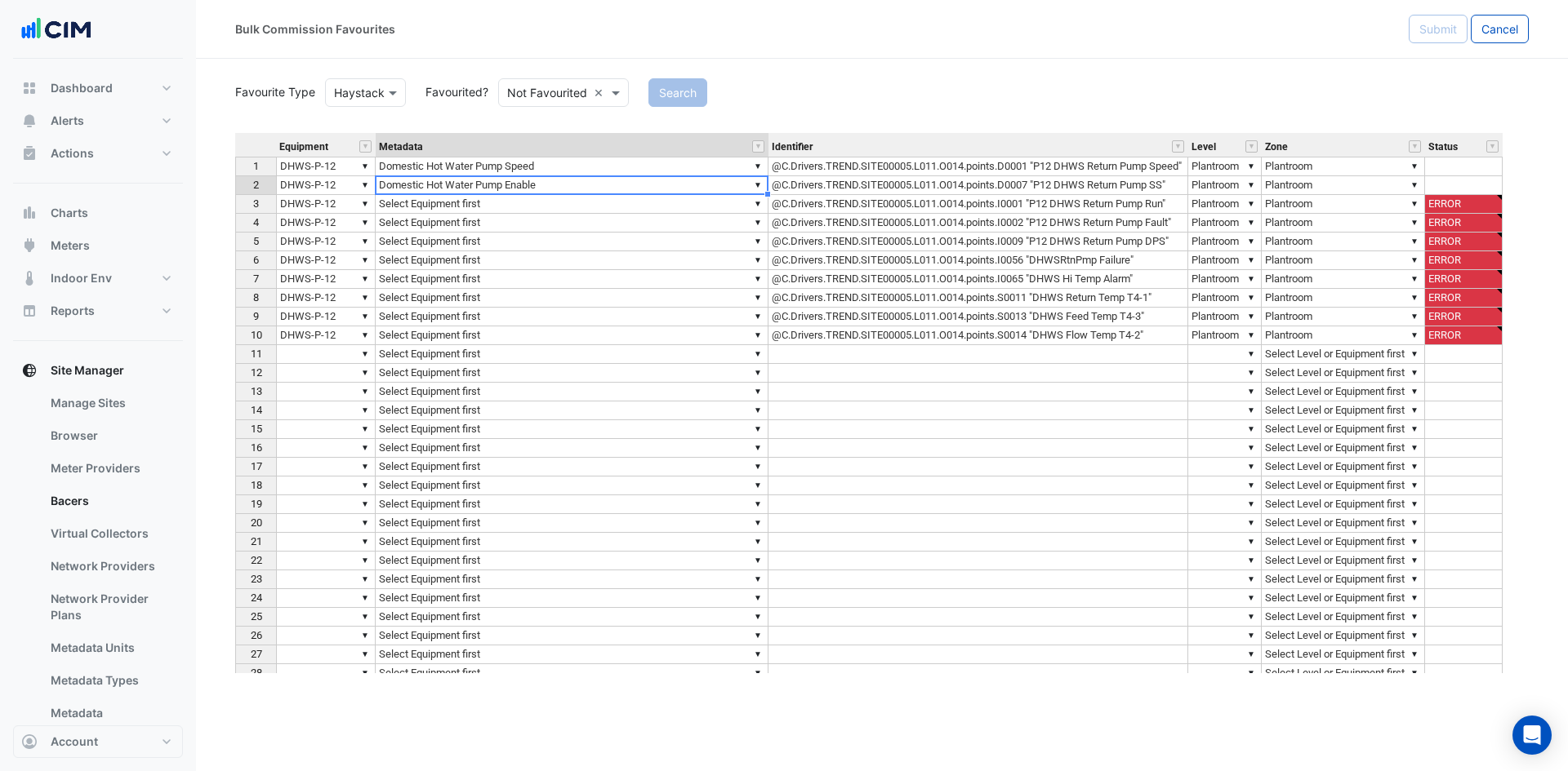
type textarea "**********"
click at [610, 207] on td "▼ Select Equipment first" at bounding box center [572, 204] width 393 height 19
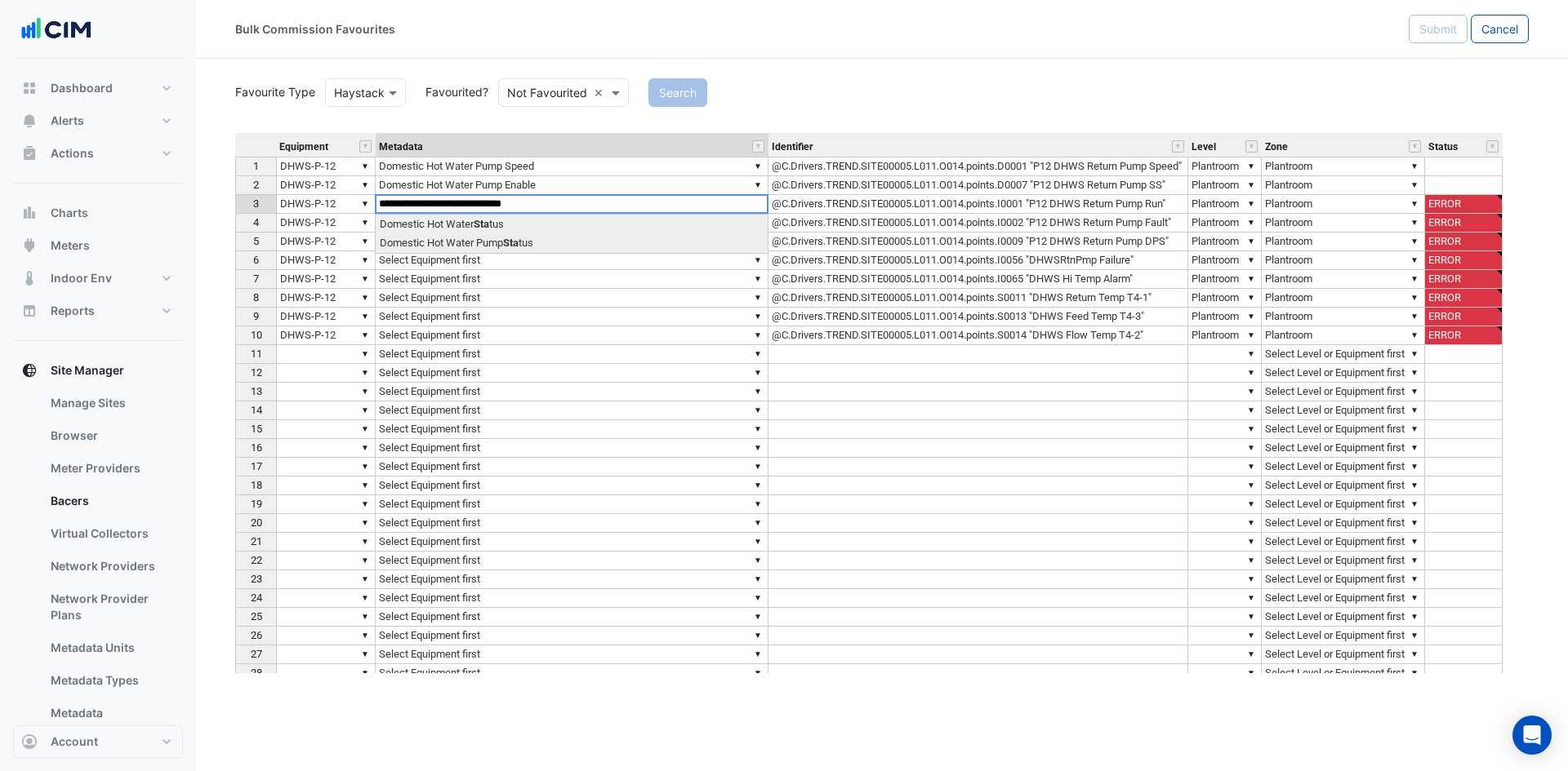
click at [539, 246] on div "Equipment Metadata Identifier Level Zone Status 1 ▼ DHWS-P-12 ▼ Domestic Hot Wa…" at bounding box center [882, 403] width 1293 height 541
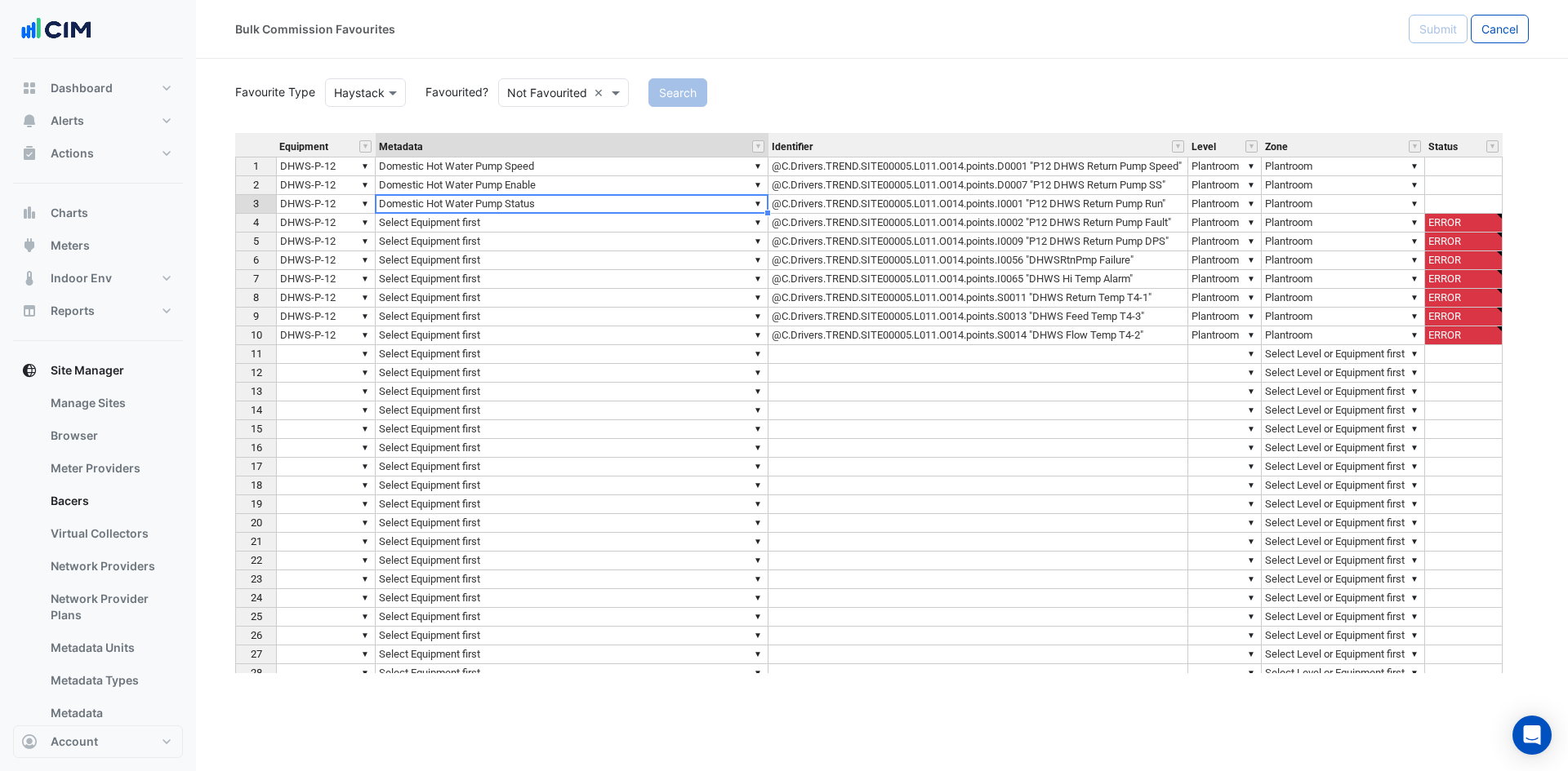
type textarea "**********"
click at [551, 221] on td "▼ Select Equipment first" at bounding box center [572, 223] width 393 height 19
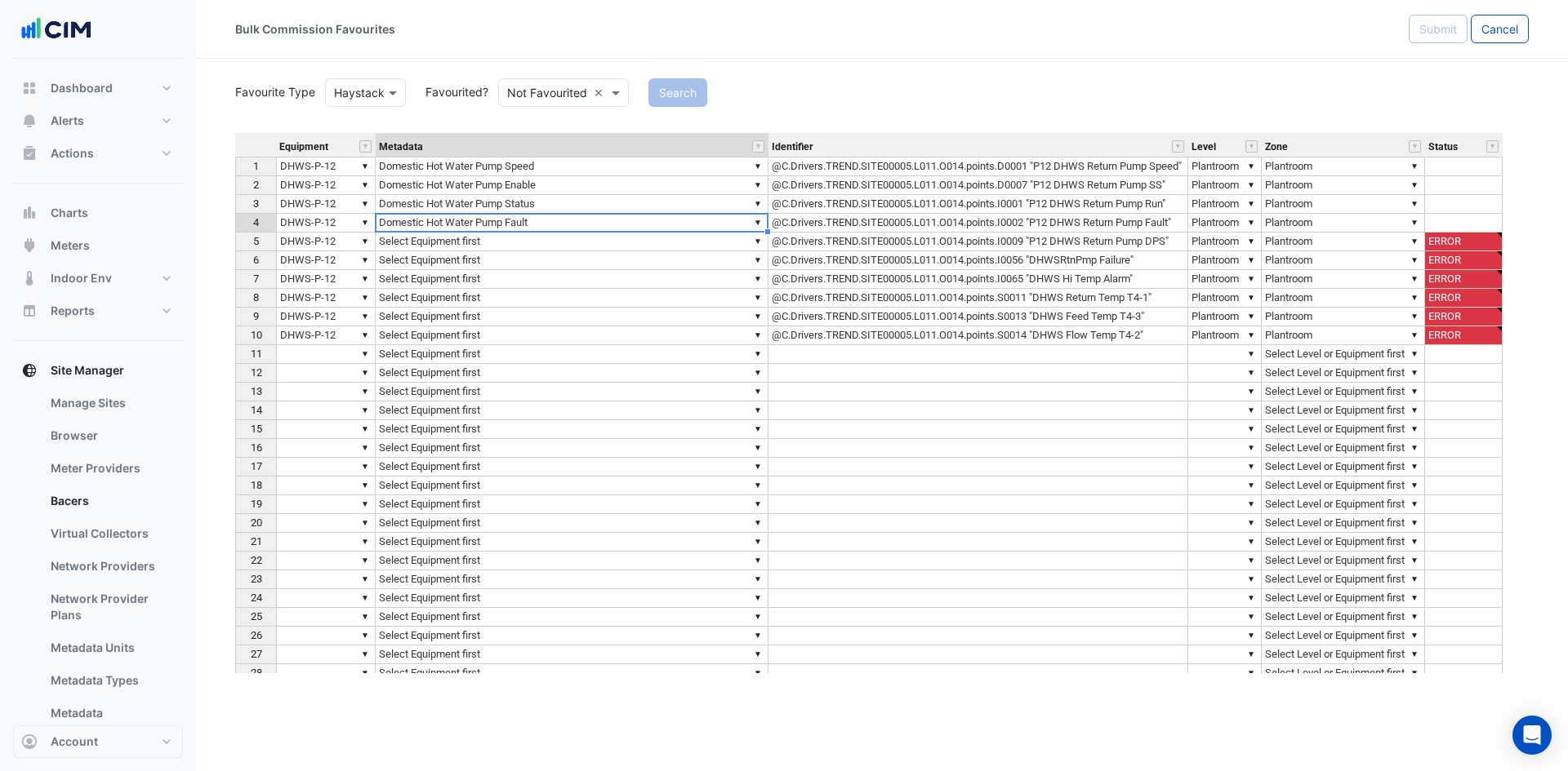
click at [549, 249] on div "Equipment Metadata Identifier Level Zone Status 1 ▼ DHWS-P-12 ▼ Domestic Hot Wa…" at bounding box center [882, 403] width 1293 height 541
type textarea "**********"
click at [560, 239] on td "▼ Select Equipment first" at bounding box center [572, 242] width 393 height 19
type textarea "*"
click at [521, 266] on div "Equipment Metadata Identifier Level Zone Status 1 ▼ DHWS-P-12 ▼ Domestic Hot Wa…" at bounding box center [882, 403] width 1293 height 541
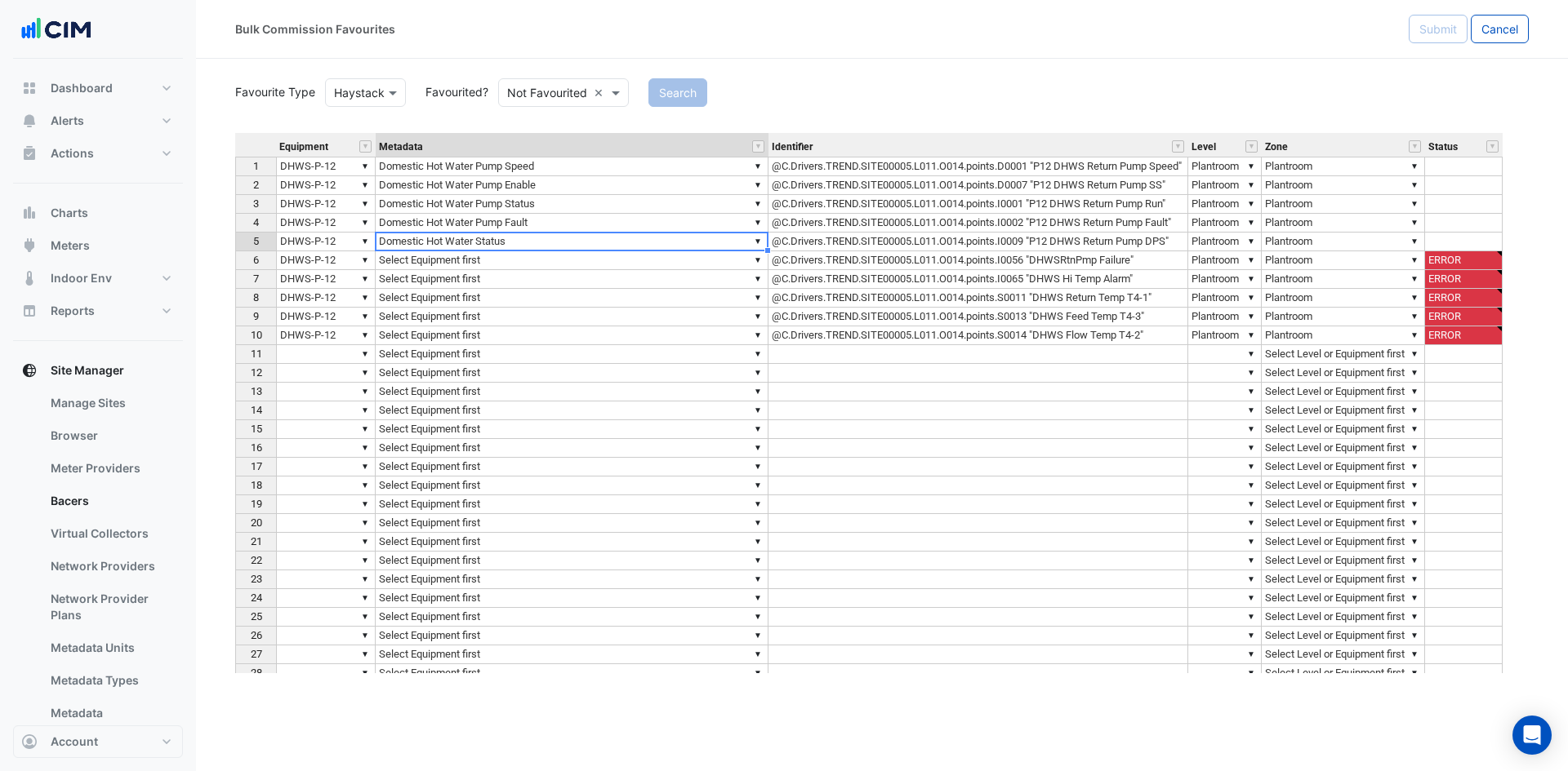
type textarea "**********"
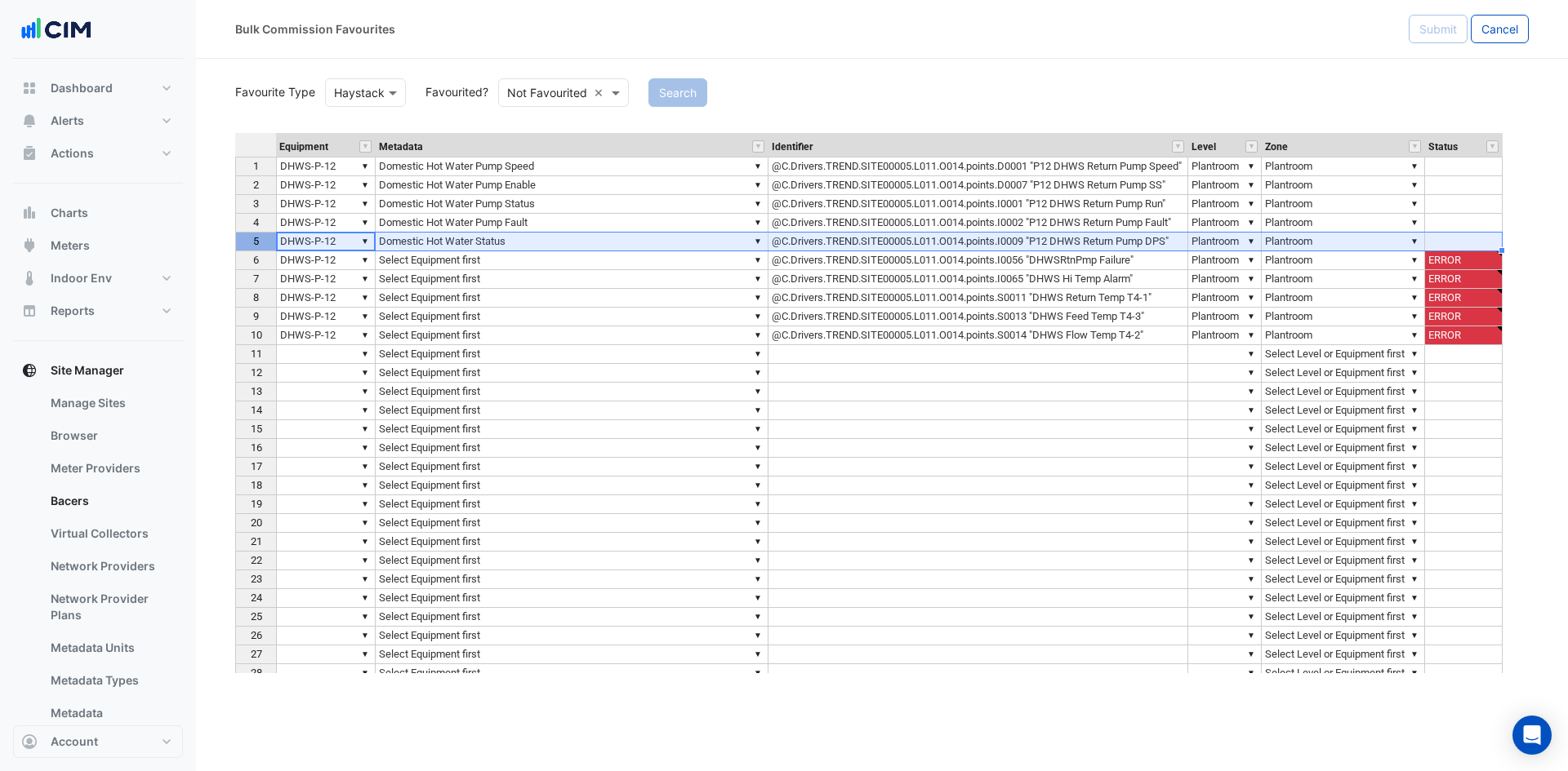
click at [254, 245] on span "5" at bounding box center [255, 241] width 6 height 12
click at [592, 210] on td "▼ Domestic Hot Water Pump Status" at bounding box center [572, 204] width 393 height 19
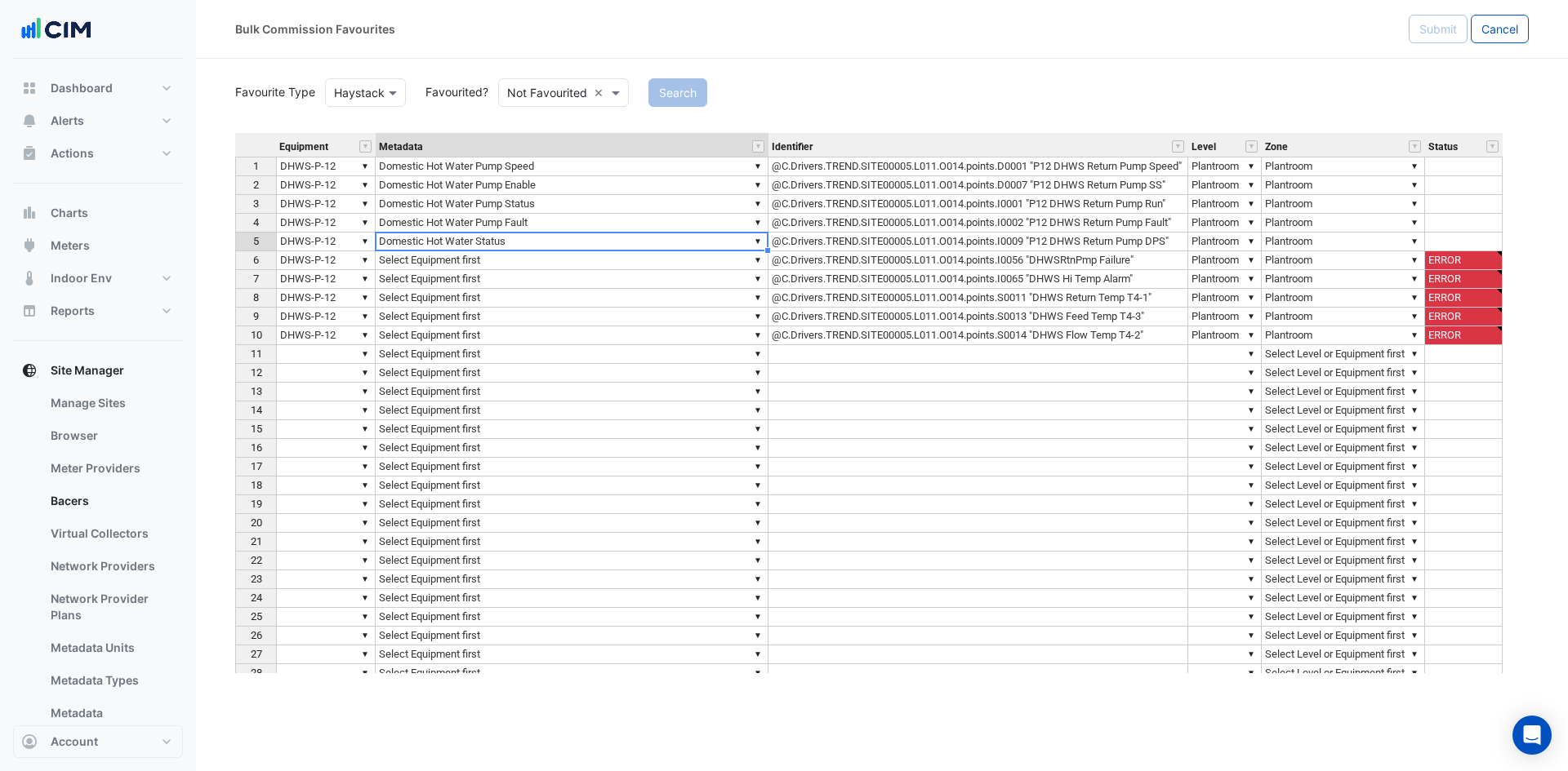
click at [551, 240] on td "▼ Domestic Hot Water Status" at bounding box center [572, 242] width 393 height 19
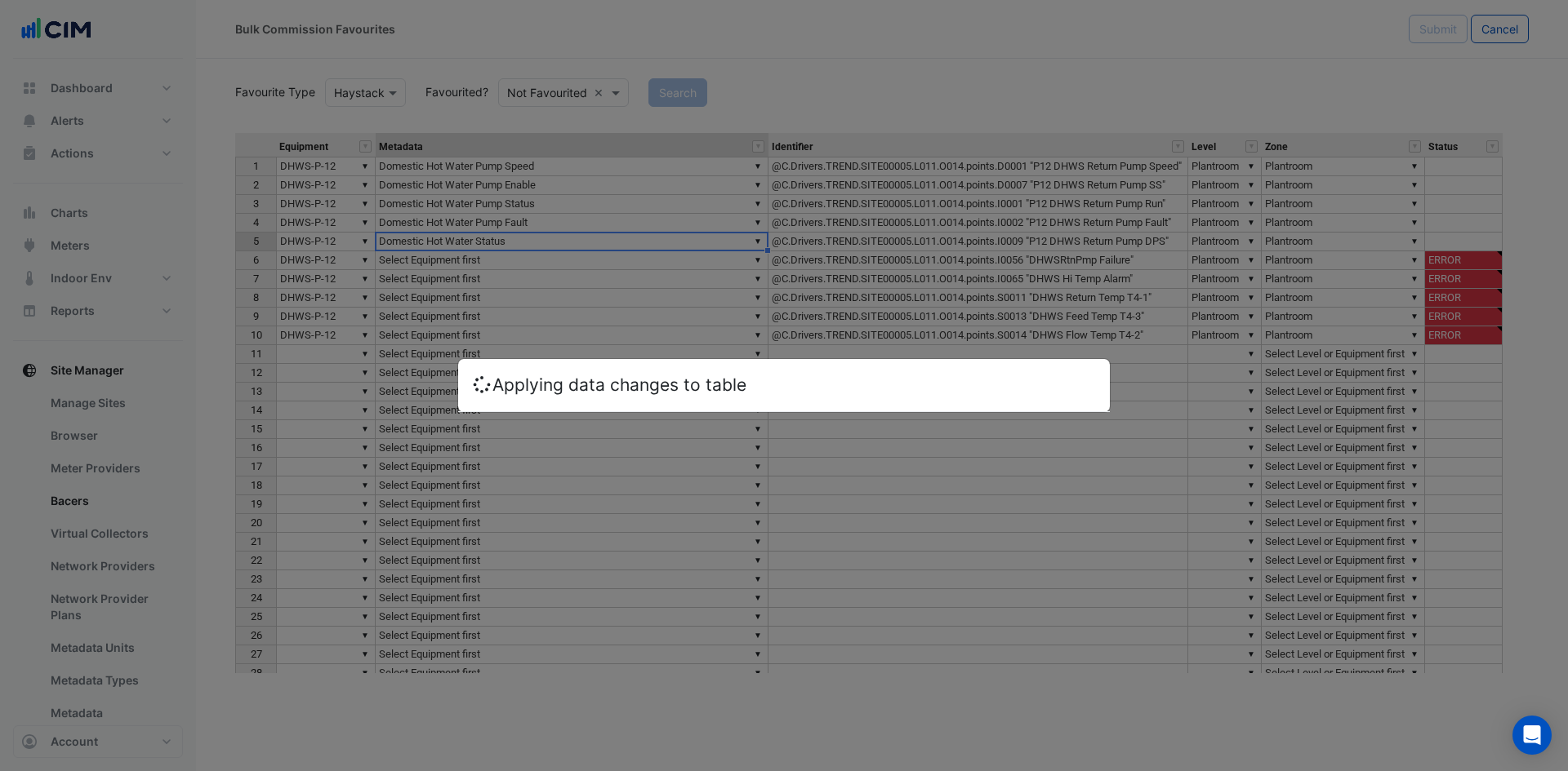
type textarea "**********"
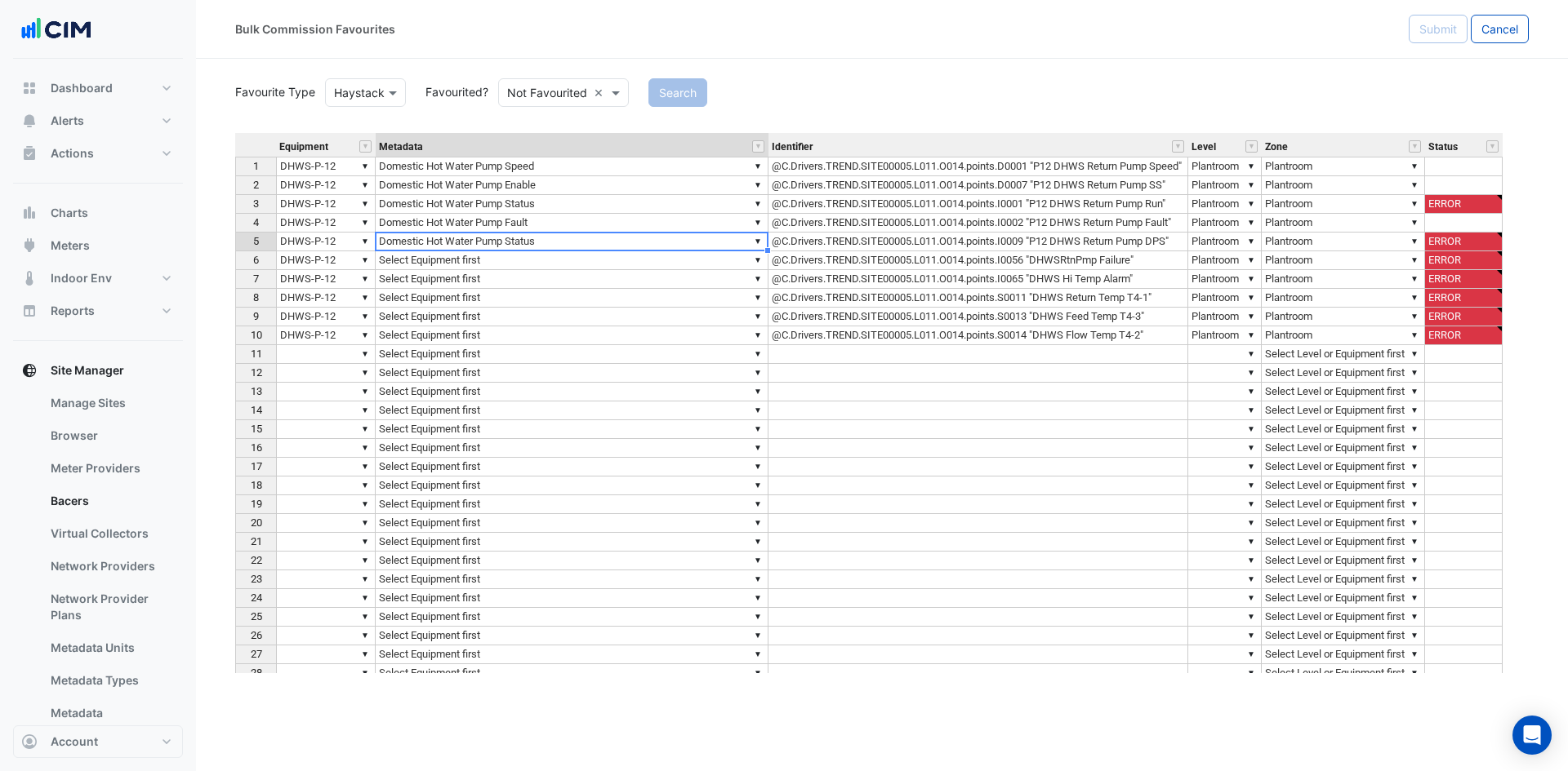
click at [1326, 244] on td "▼ Plantroom" at bounding box center [1342, 242] width 163 height 19
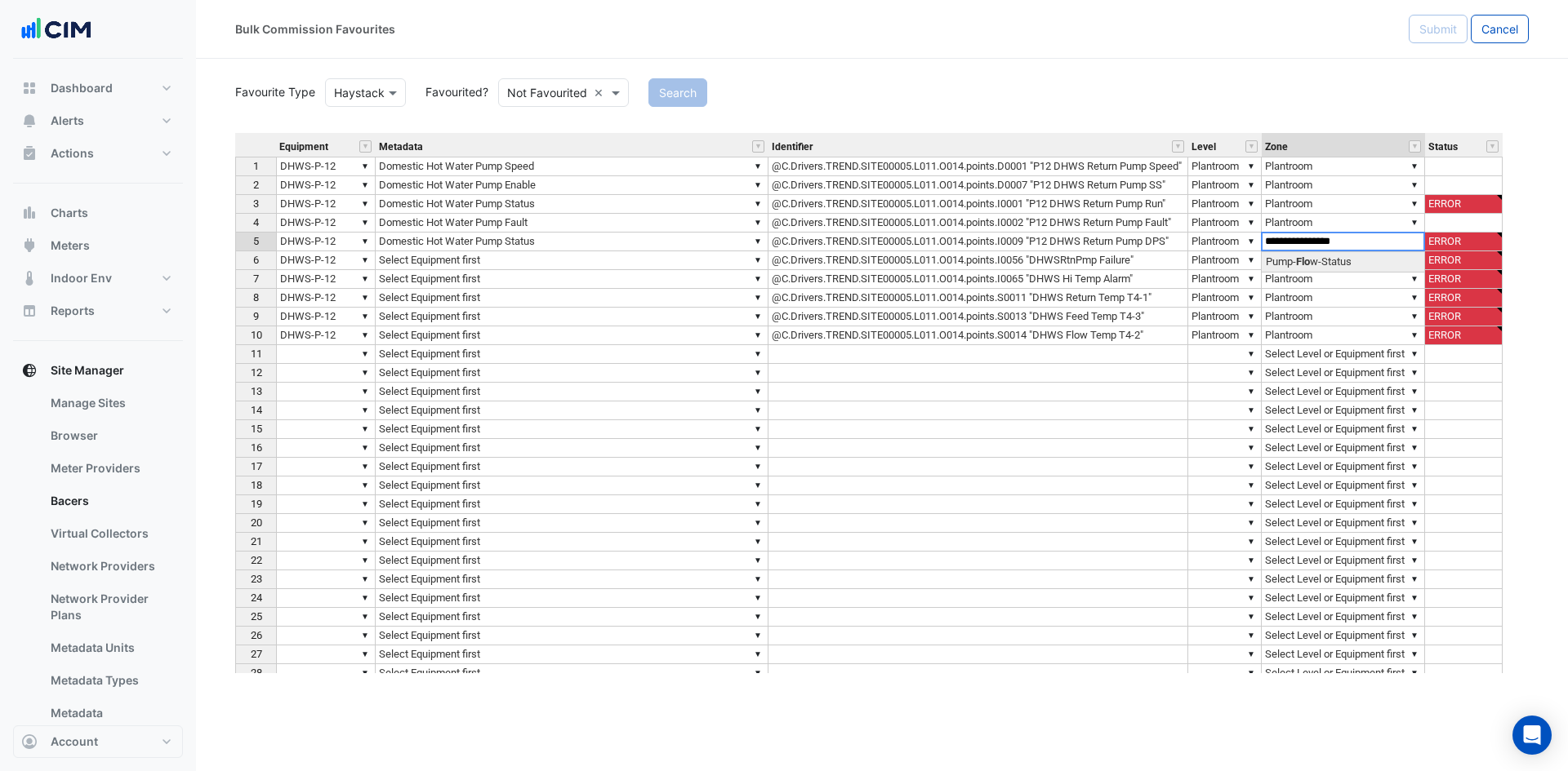
click at [1323, 262] on div "Equipment Metadata Identifier Level Zone Status 1 ▼ DHWS-P-12 ▼ Domestic Hot Wa…" at bounding box center [882, 403] width 1293 height 541
type textarea "**********"
click at [516, 263] on td "▼ Select Equipment first" at bounding box center [572, 260] width 393 height 19
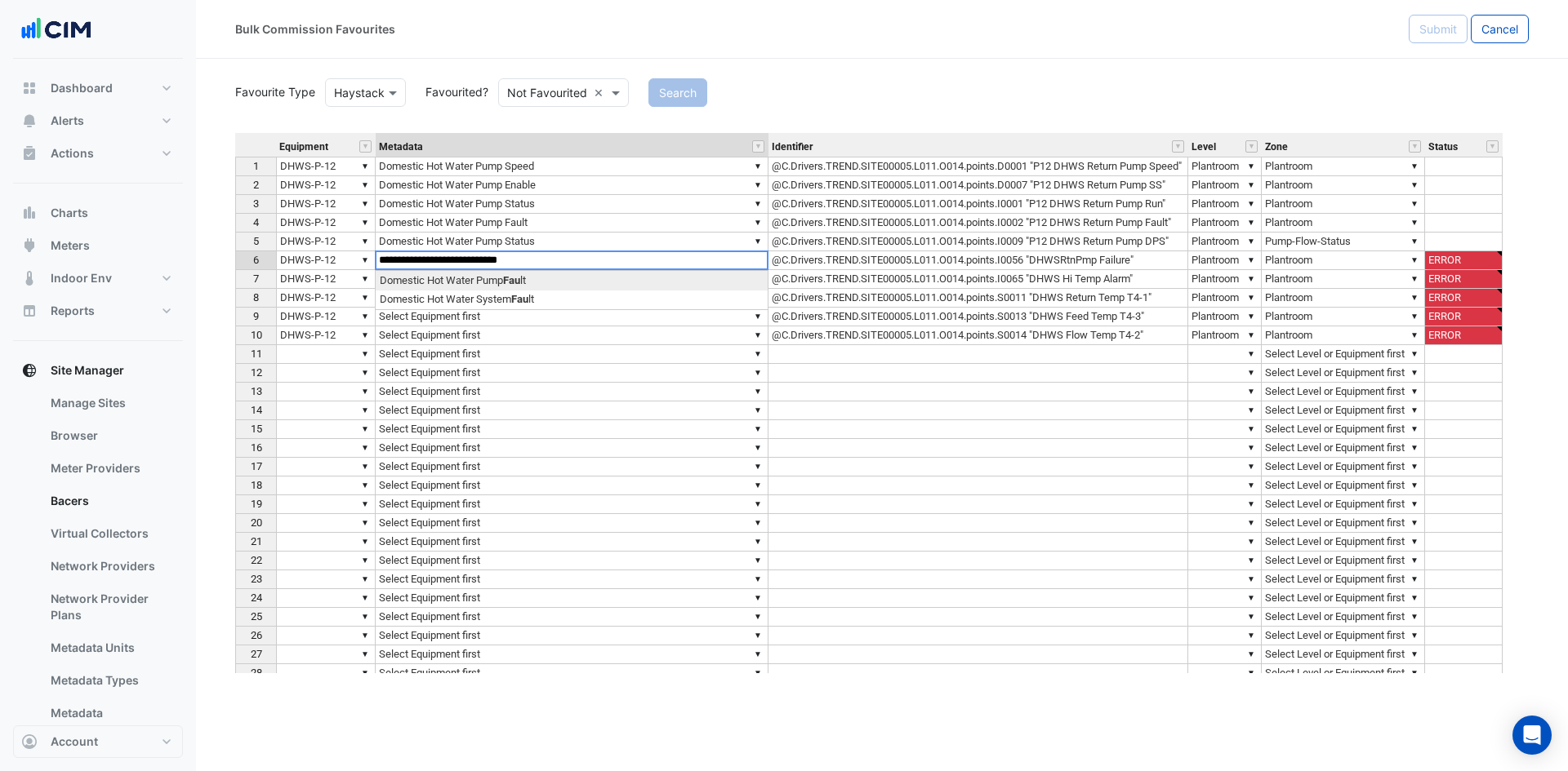
click at [530, 280] on div "Equipment Metadata Identifier Level Zone Status 1 ▼ DHWS-P-12 ▼ Domestic Hot Wa…" at bounding box center [882, 403] width 1293 height 541
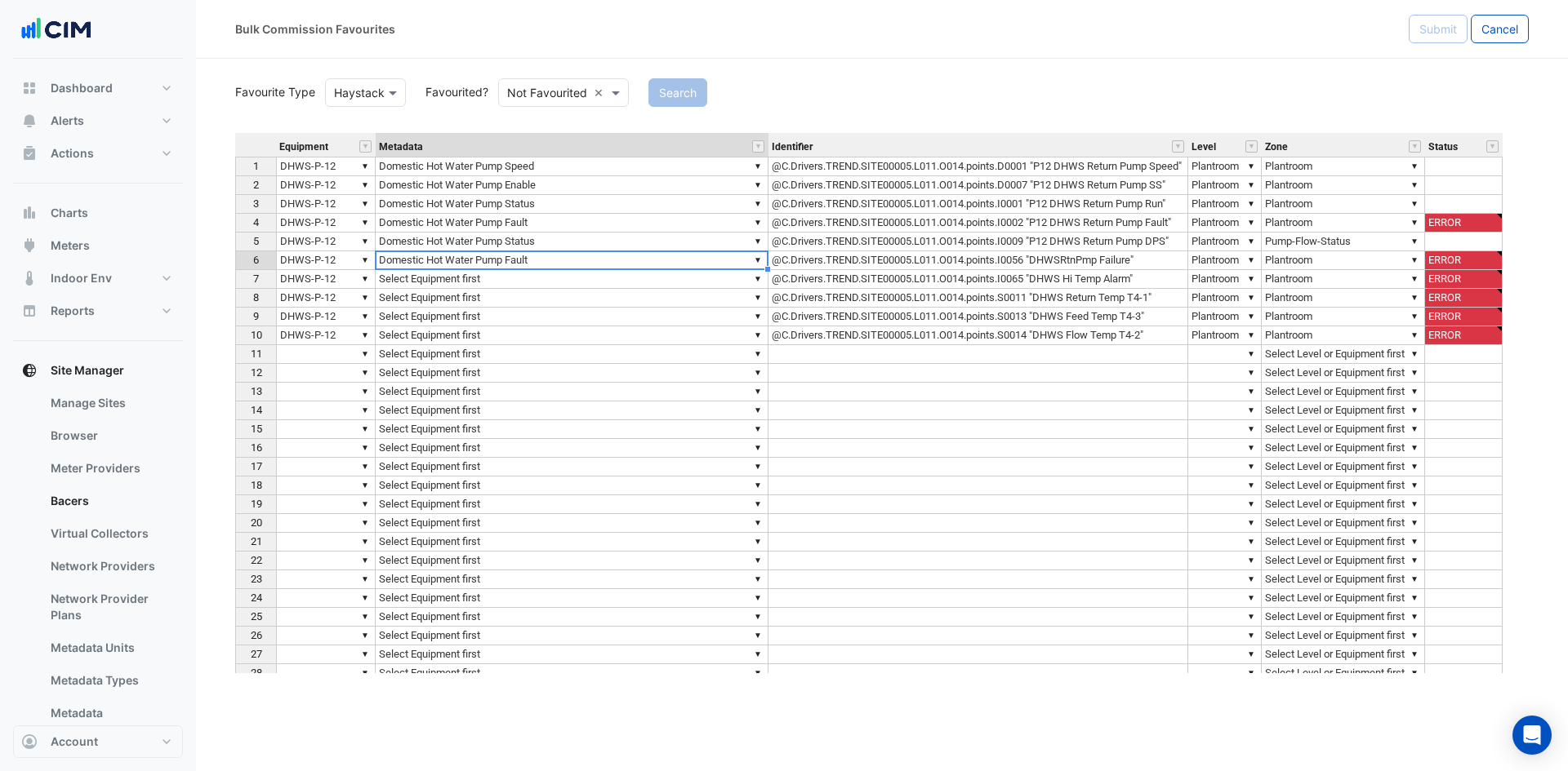
type textarea "**********"
click at [1324, 261] on td "▼ Plantroom" at bounding box center [1342, 260] width 163 height 19
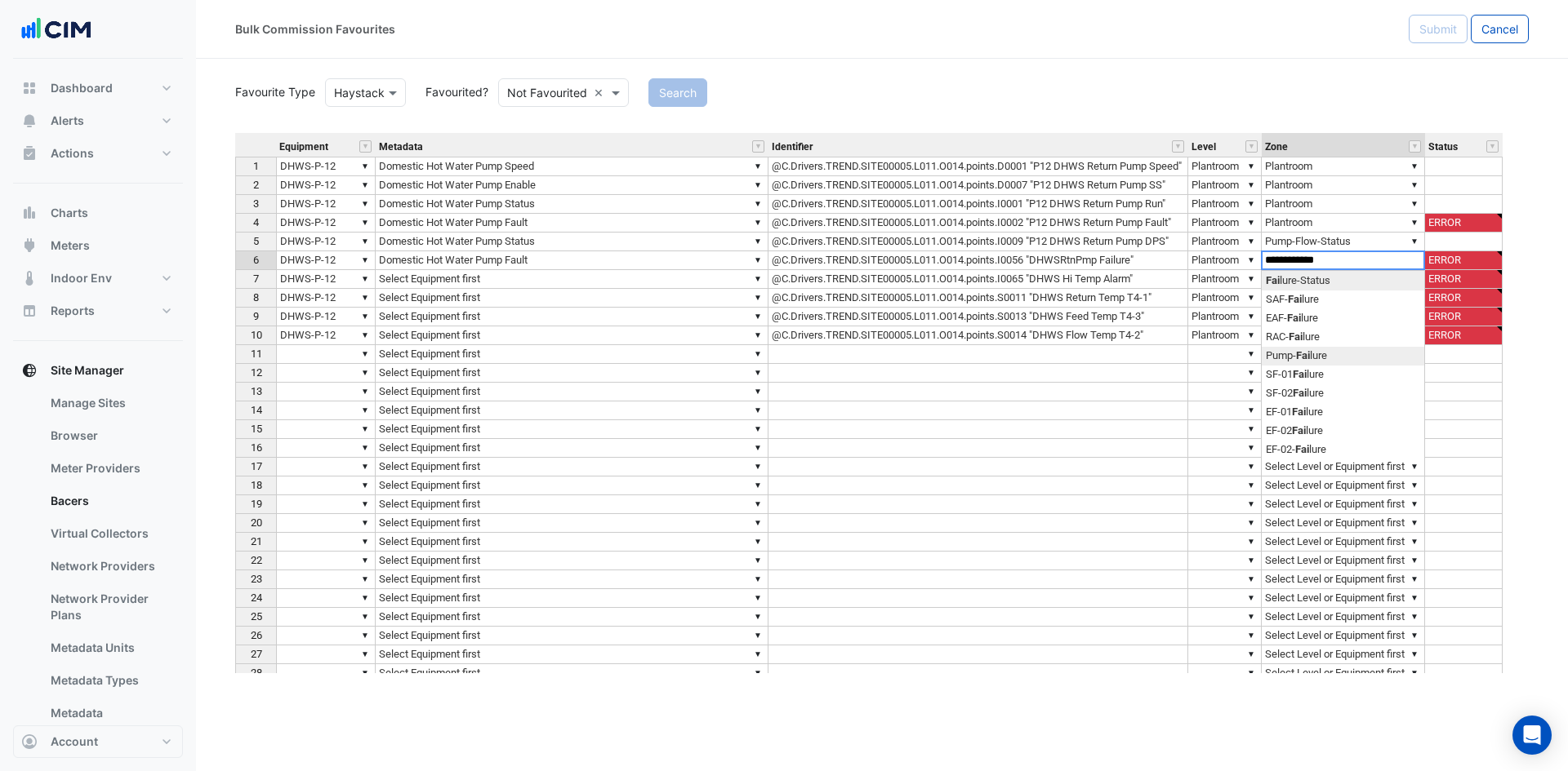
click at [1333, 352] on div "Equipment Metadata Identifier Level Zone Status 1 ▼ DHWS-P-12 ▼ Domestic Hot Wa…" at bounding box center [882, 403] width 1293 height 541
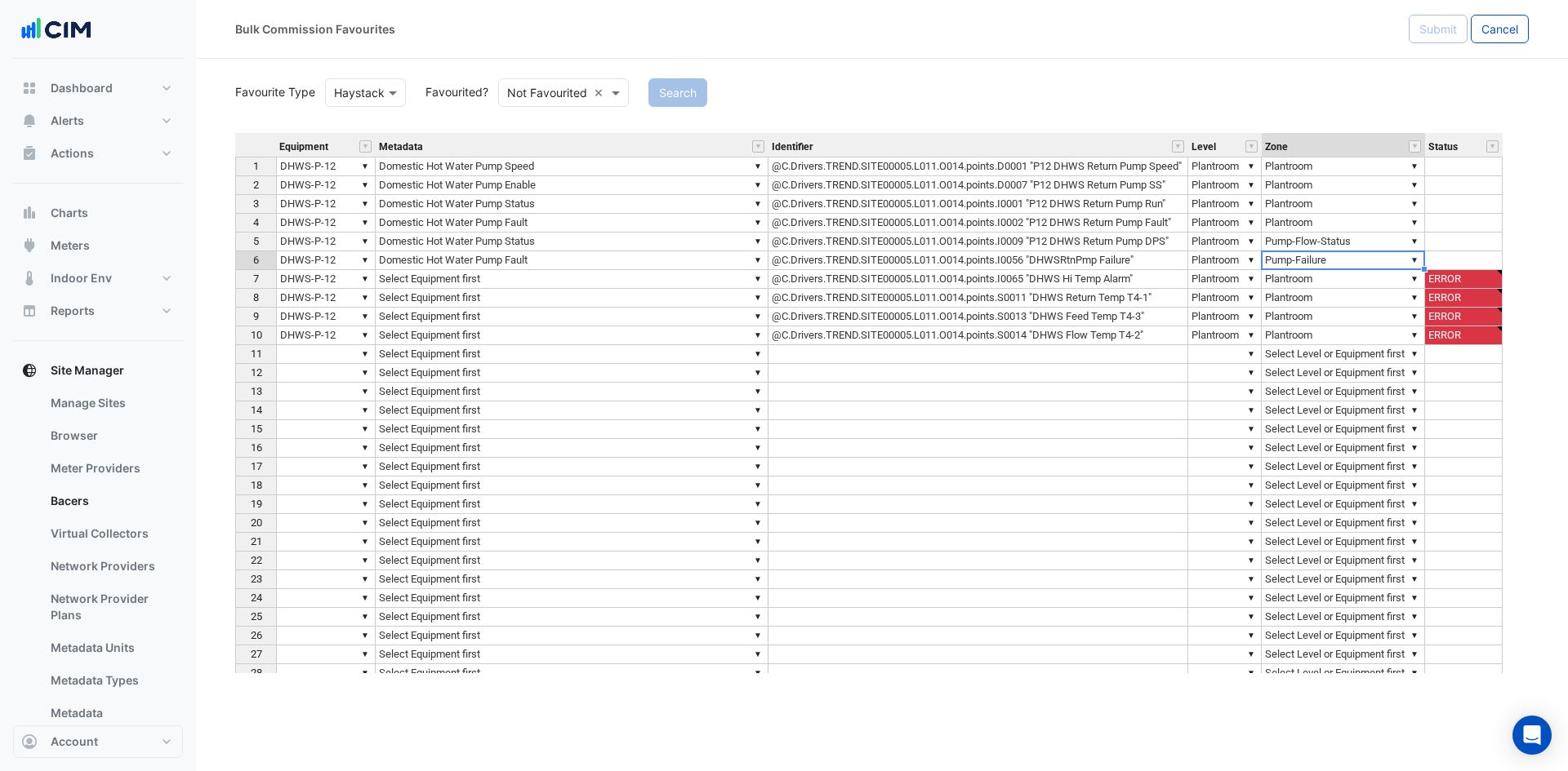
type textarea "**********"
click at [245, 218] on div "4" at bounding box center [256, 222] width 34 height 17
click at [235, 214] on div "Equipment Metadata Identifier Level Zone Status 1 ▼ DHWS-P-12 ▼ Domestic Hot Wa…" at bounding box center [235, 445] width 0 height 625
click at [1326, 244] on div "Equipment Metadata Identifier Level Zone Status 1 ▼ DHWS-P-12 ▼ Domestic Hot Wa…" at bounding box center [882, 403] width 1293 height 541
type textarea "**********"
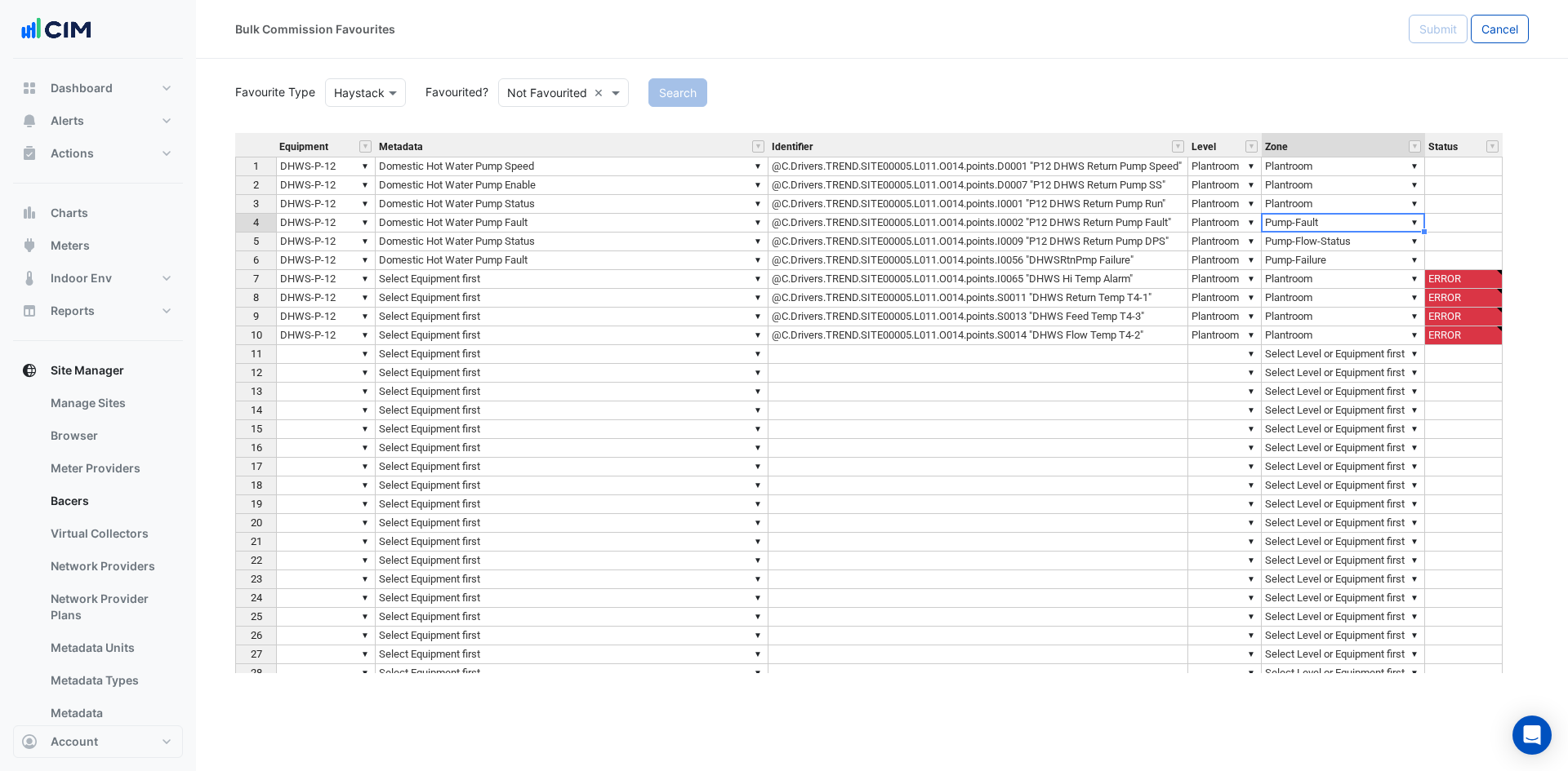
click at [1315, 281] on td "▼ Plantroom" at bounding box center [1342, 279] width 163 height 19
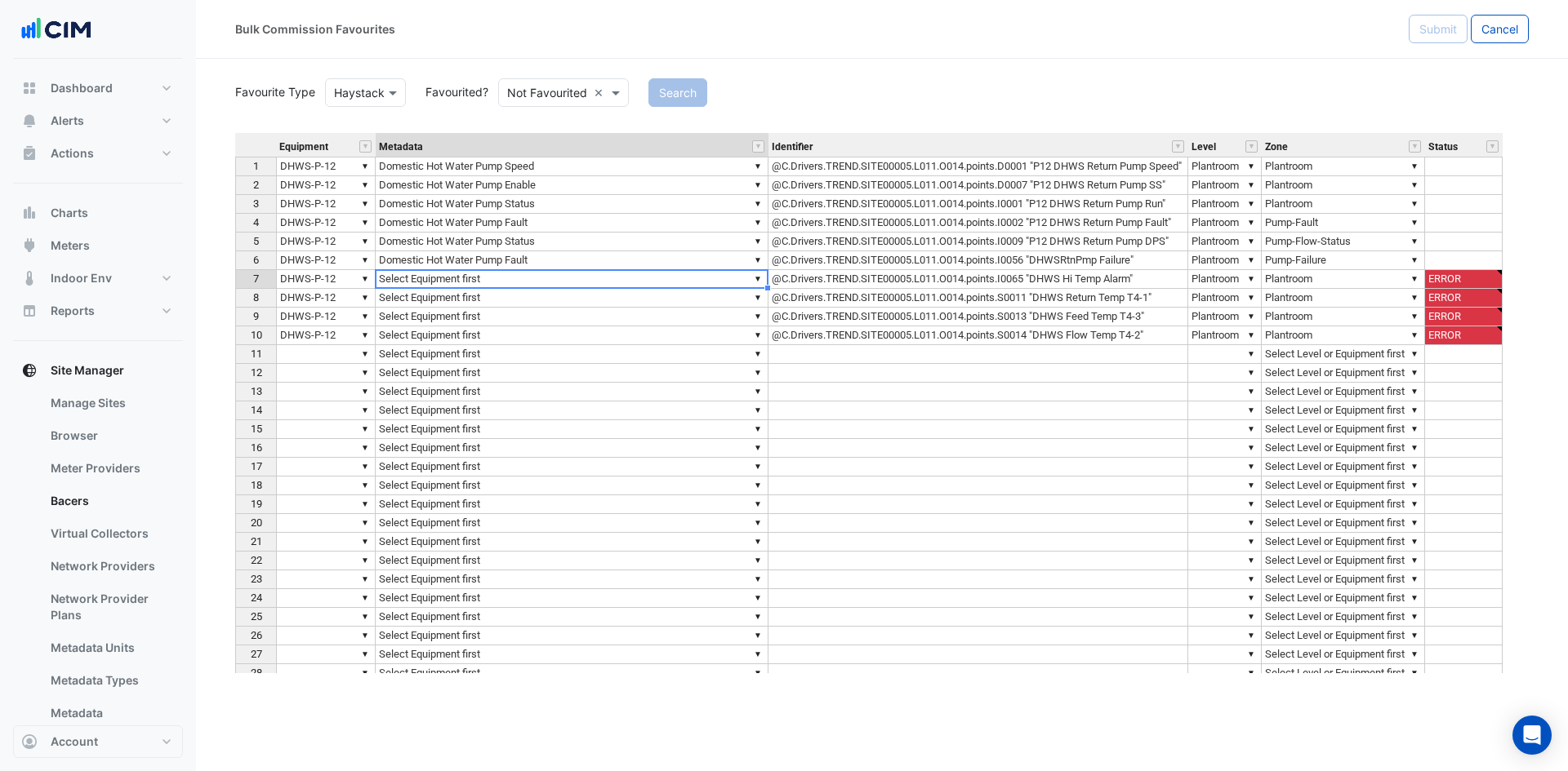
click at [548, 284] on td "▼ Select Equipment first" at bounding box center [572, 279] width 393 height 19
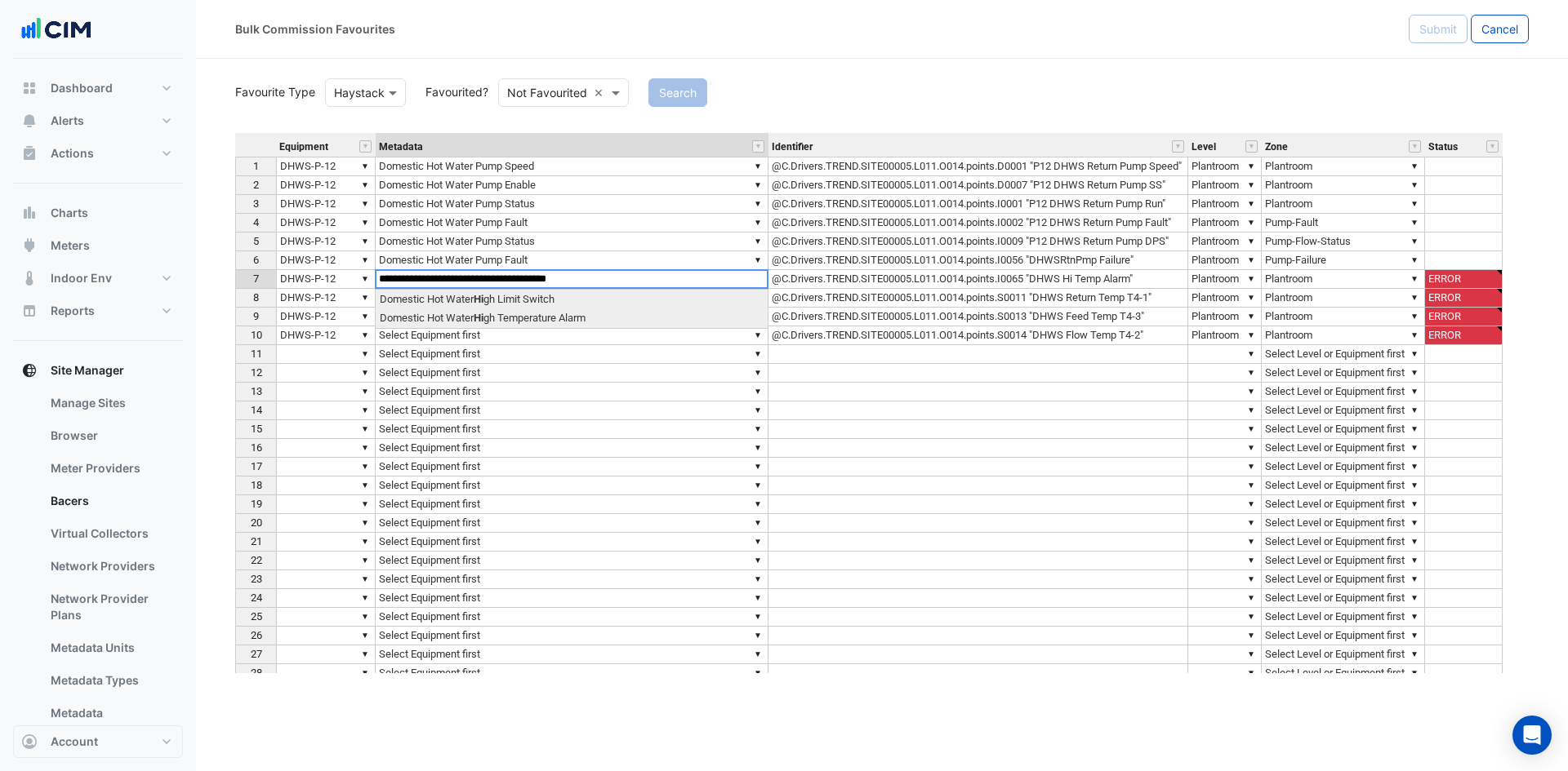
click at [586, 317] on div "Equipment Metadata Identifier Level Zone Status 1 ▼ DHWS-P-12 ▼ Domestic Hot Wa…" at bounding box center [882, 403] width 1293 height 541
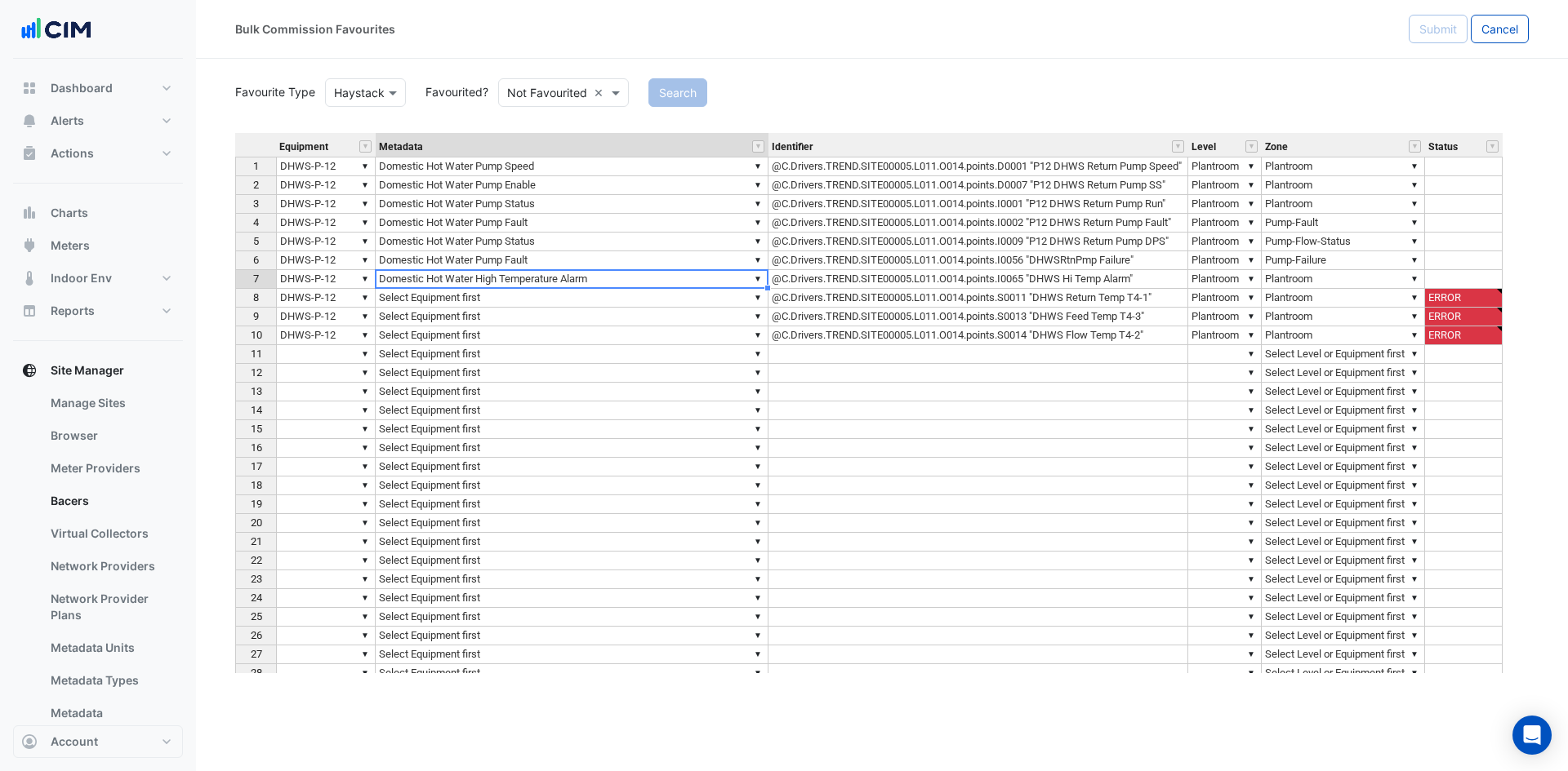
type textarea "**********"
click at [235, 307] on div "Equipment Metadata Identifier Level Zone Status 1 ▼ DHWS-P-12 ▼ Domestic Hot Wa…" at bounding box center [235, 445] width 0 height 625
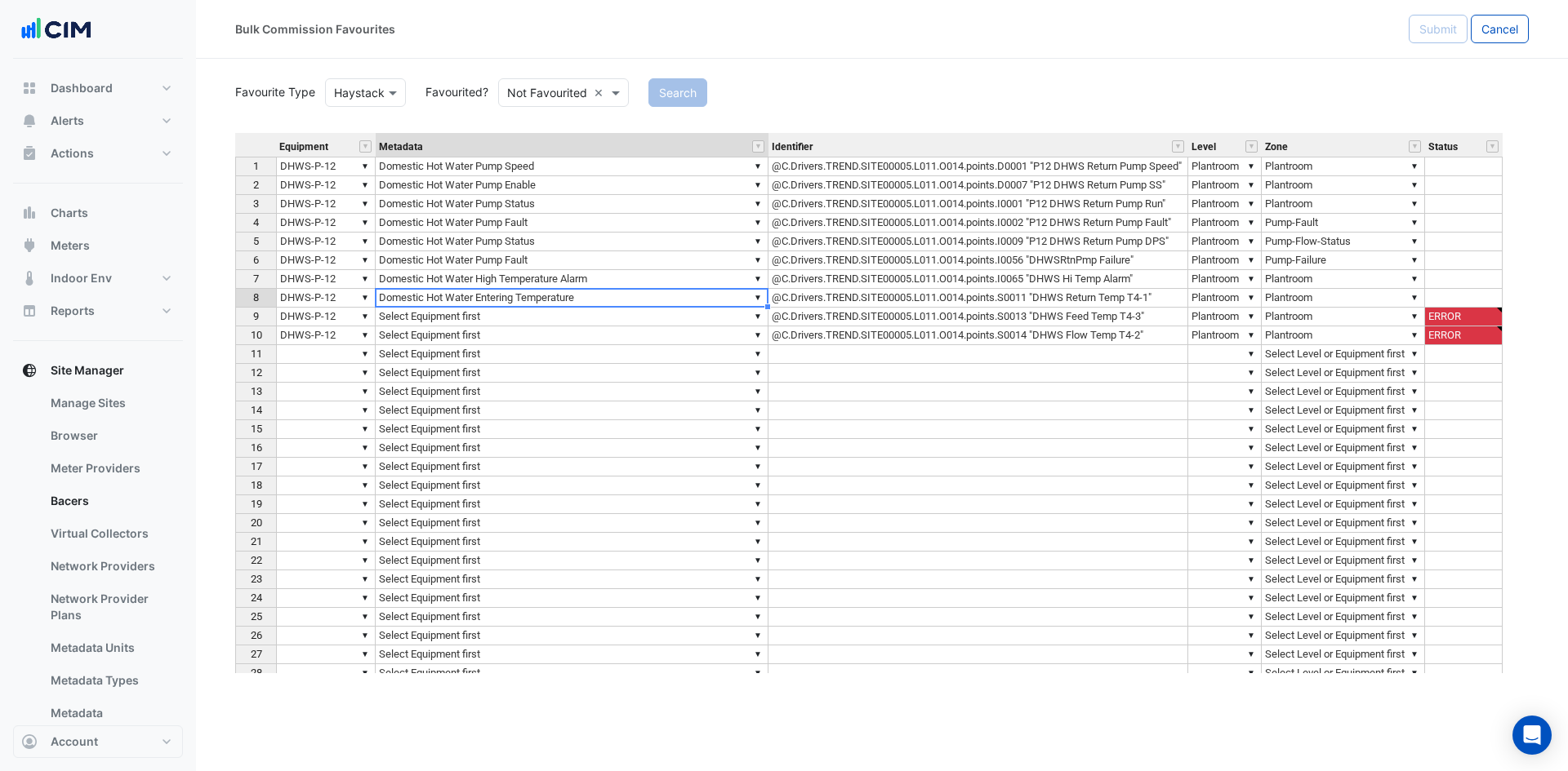
click at [563, 337] on div "Equipment Metadata Identifier Level Zone Status 1 ▼ DHWS-P-12 ▼ Domestic Hot Wa…" at bounding box center [882, 403] width 1293 height 541
type textarea "**********"
click at [566, 321] on td "▼ Select Equipment first" at bounding box center [572, 317] width 393 height 19
click at [223, 317] on section "Favourite Type Favourite Type Haystack Favourited? Either Not Favourited × Sear…" at bounding box center [882, 366] width 1372 height 614
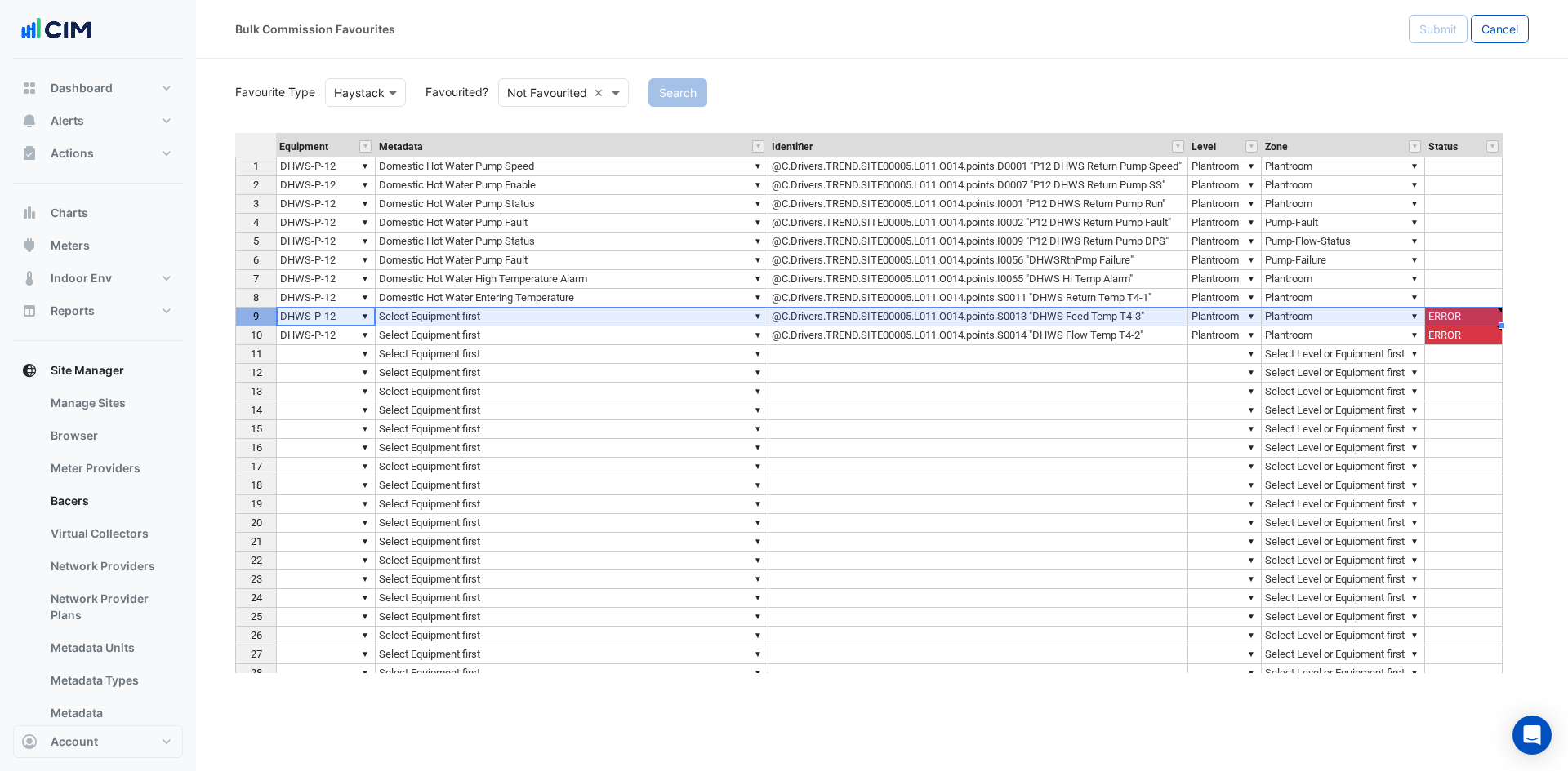
click at [254, 313] on span "9" at bounding box center [255, 316] width 6 height 12
click at [591, 337] on td "▼ Select Equipment first" at bounding box center [572, 335] width 393 height 19
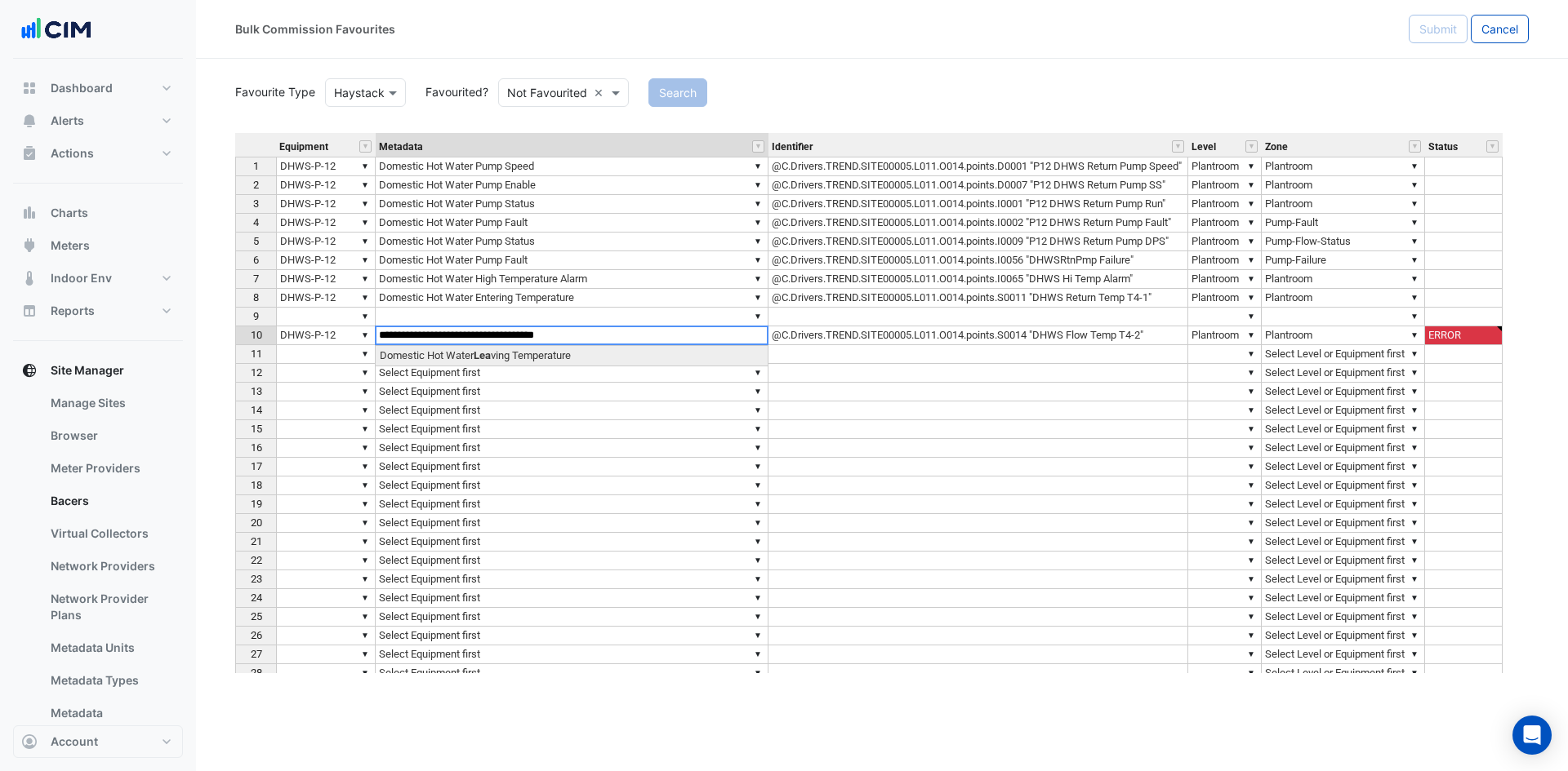
click at [579, 354] on div "Equipment Metadata Identifier Level Zone Status 1 ▼ DHWS-P-12 ▼ Domestic Hot Wa…" at bounding box center [882, 403] width 1293 height 541
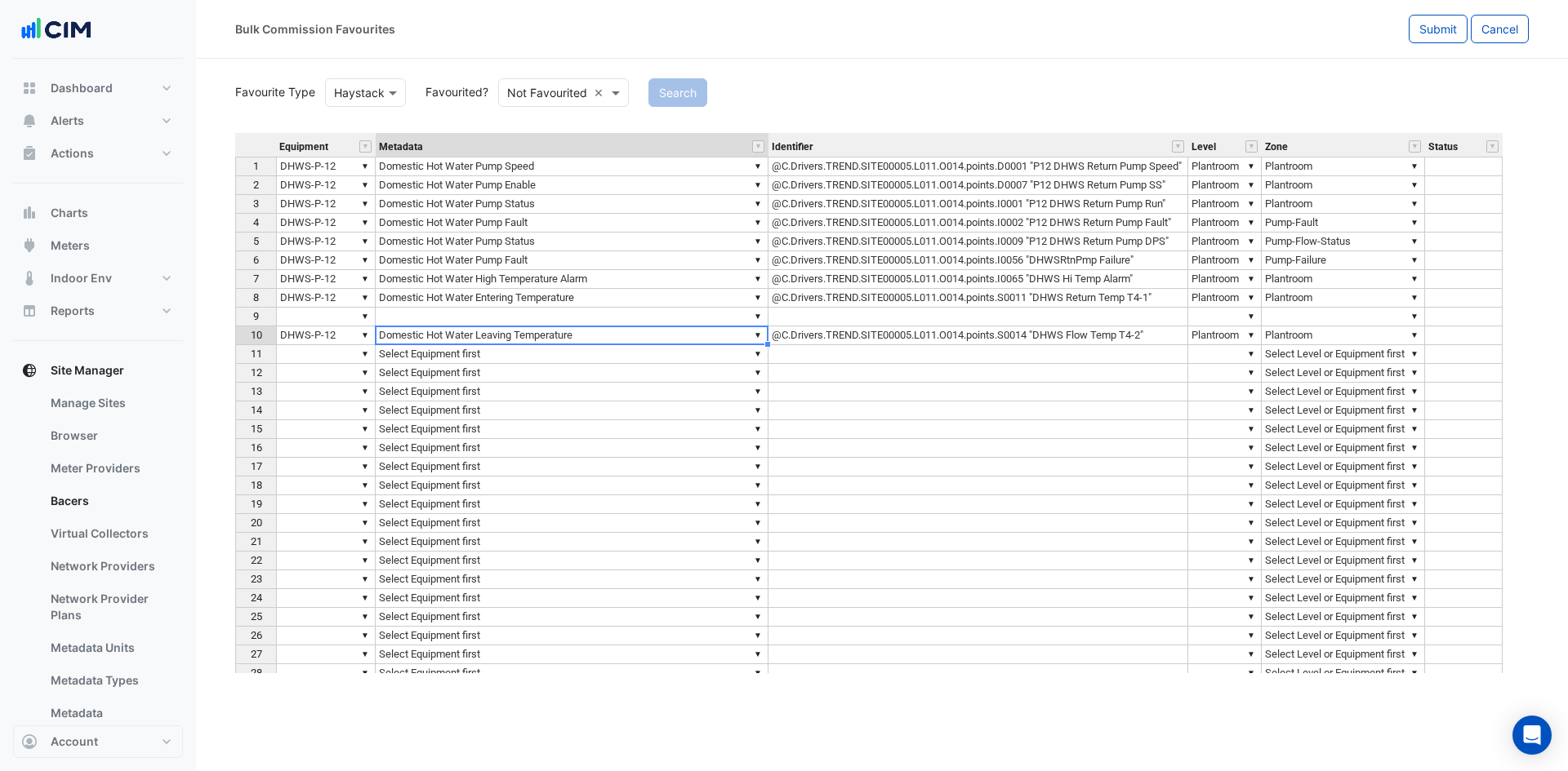
type textarea "**********"
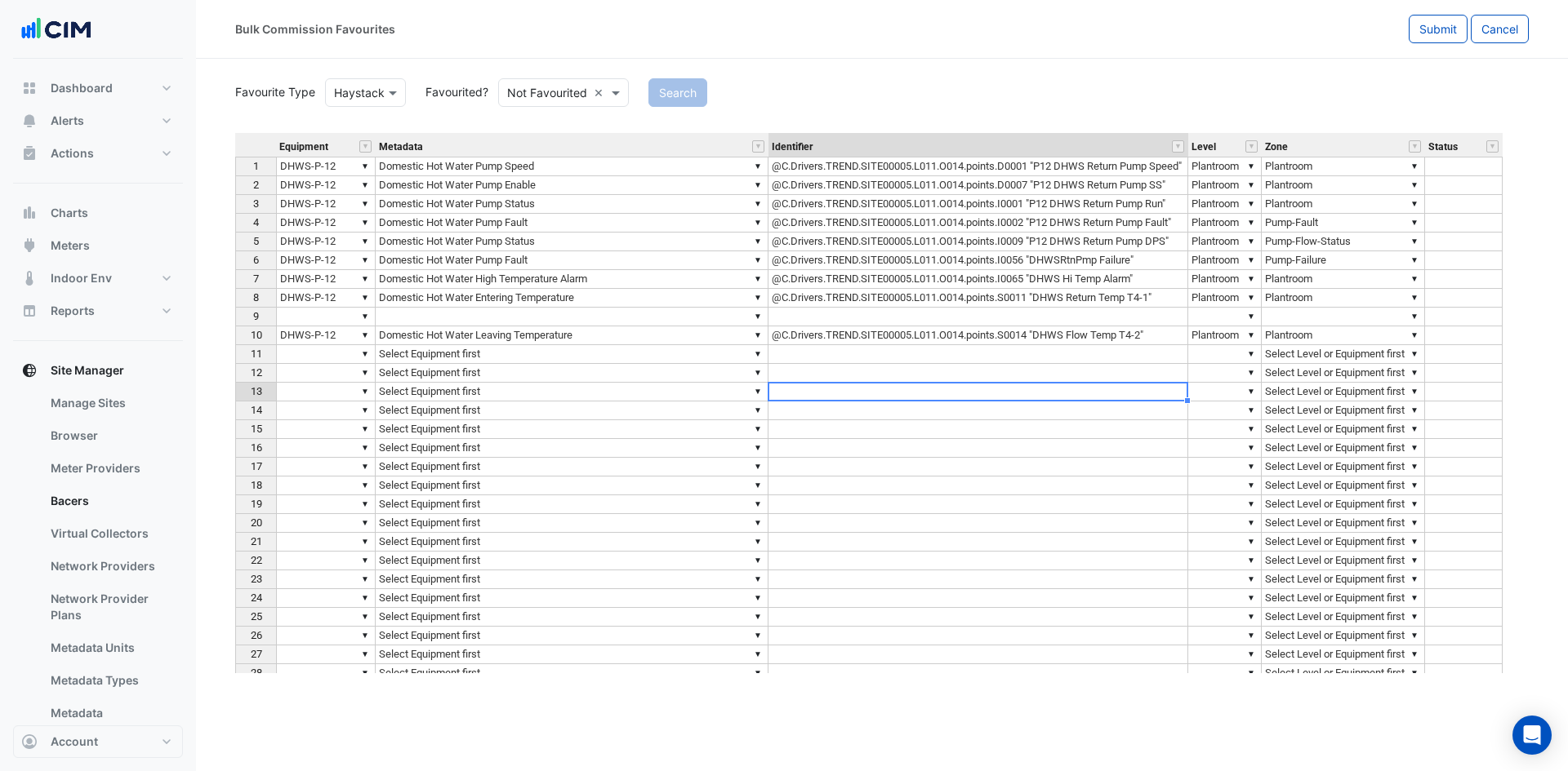
click at [916, 387] on td at bounding box center [977, 392] width 419 height 19
click at [1437, 30] on span "Submit" at bounding box center [1438, 29] width 38 height 14
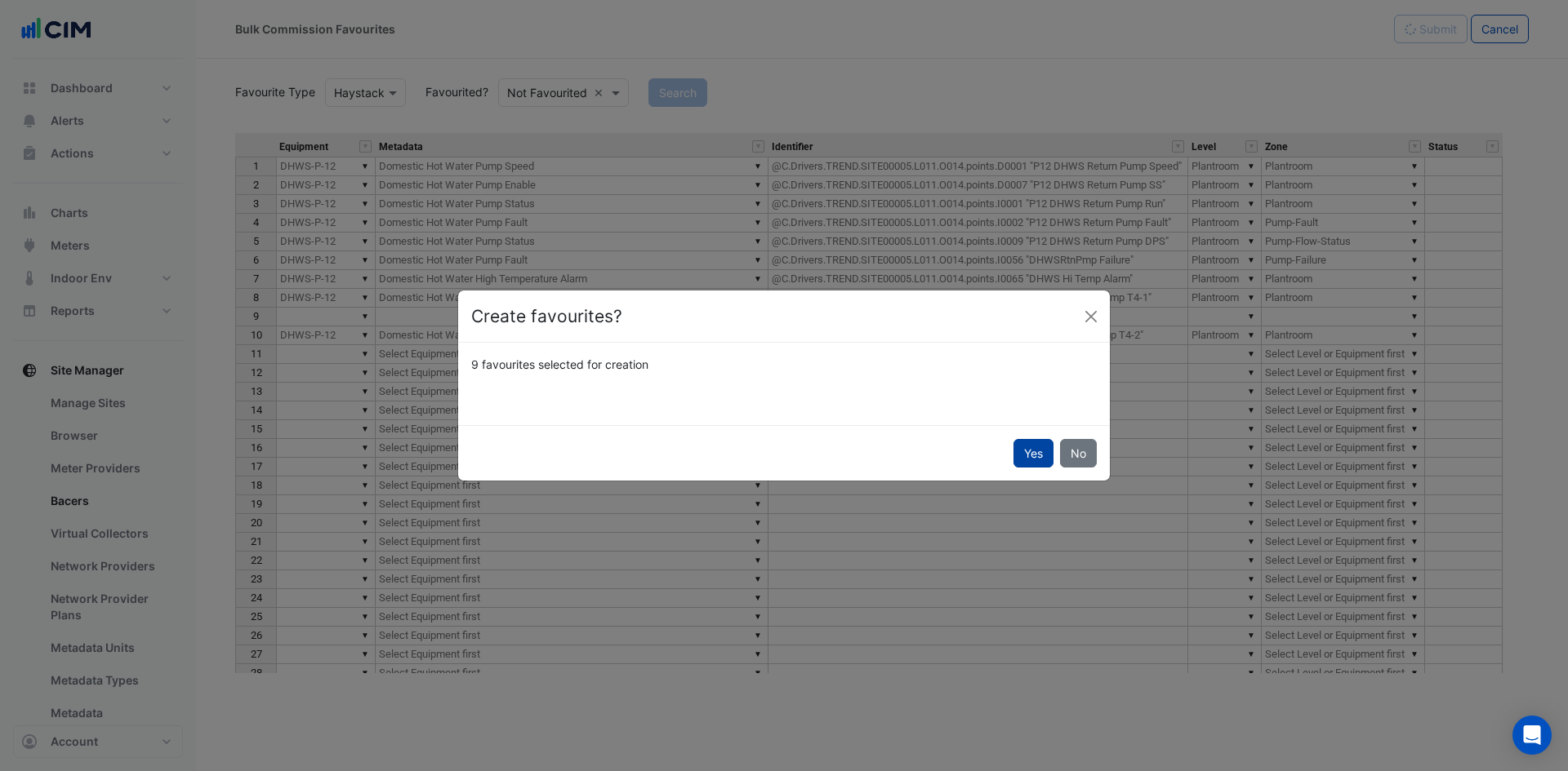
click at [1032, 446] on button "Yes" at bounding box center [1033, 453] width 40 height 29
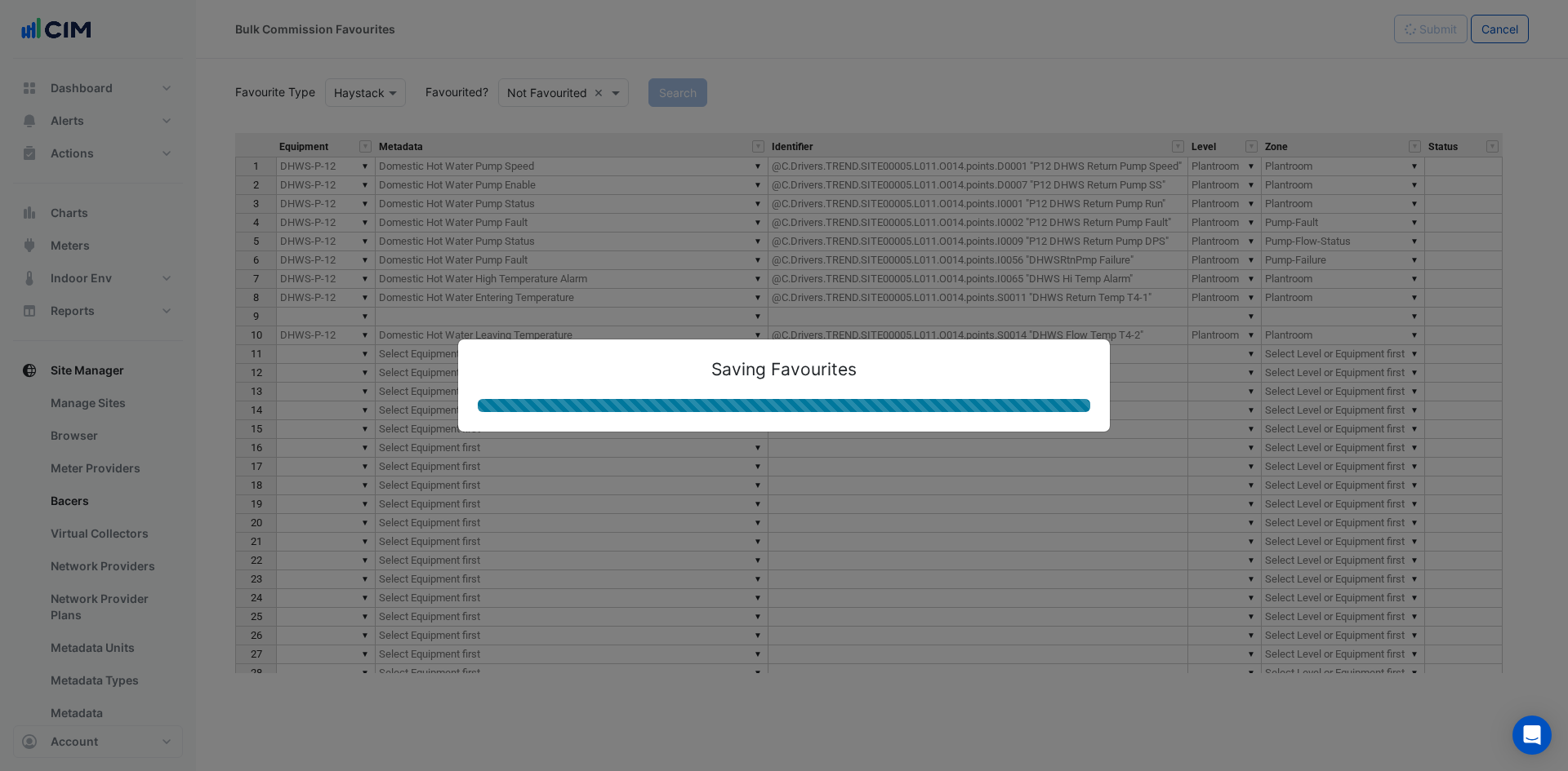
type textarea "*********"
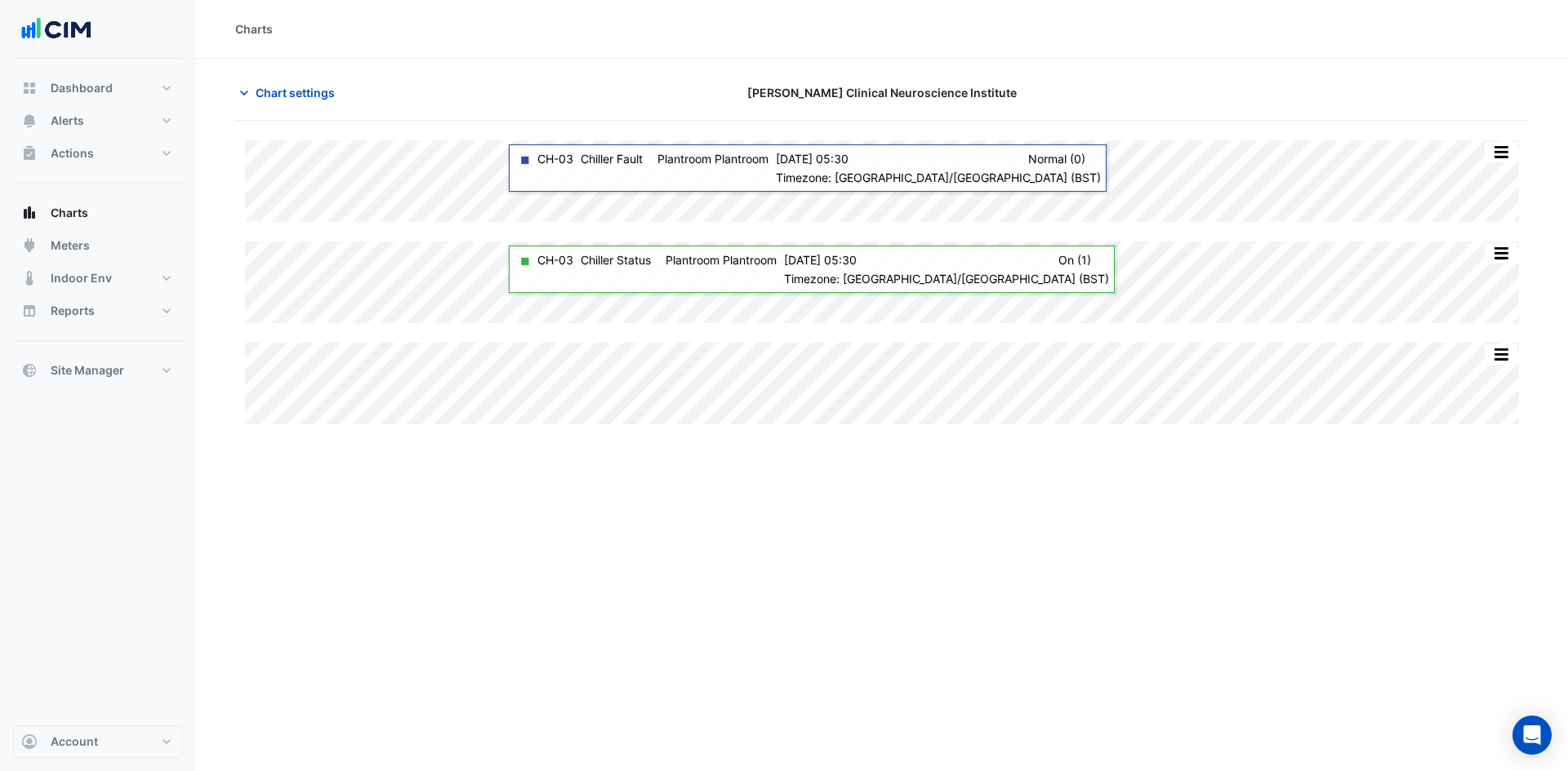
click at [1098, 584] on div "Charts Chart settings [PERSON_NAME] Clinical Neuroscience Institute Split All S…" at bounding box center [882, 386] width 1372 height 771
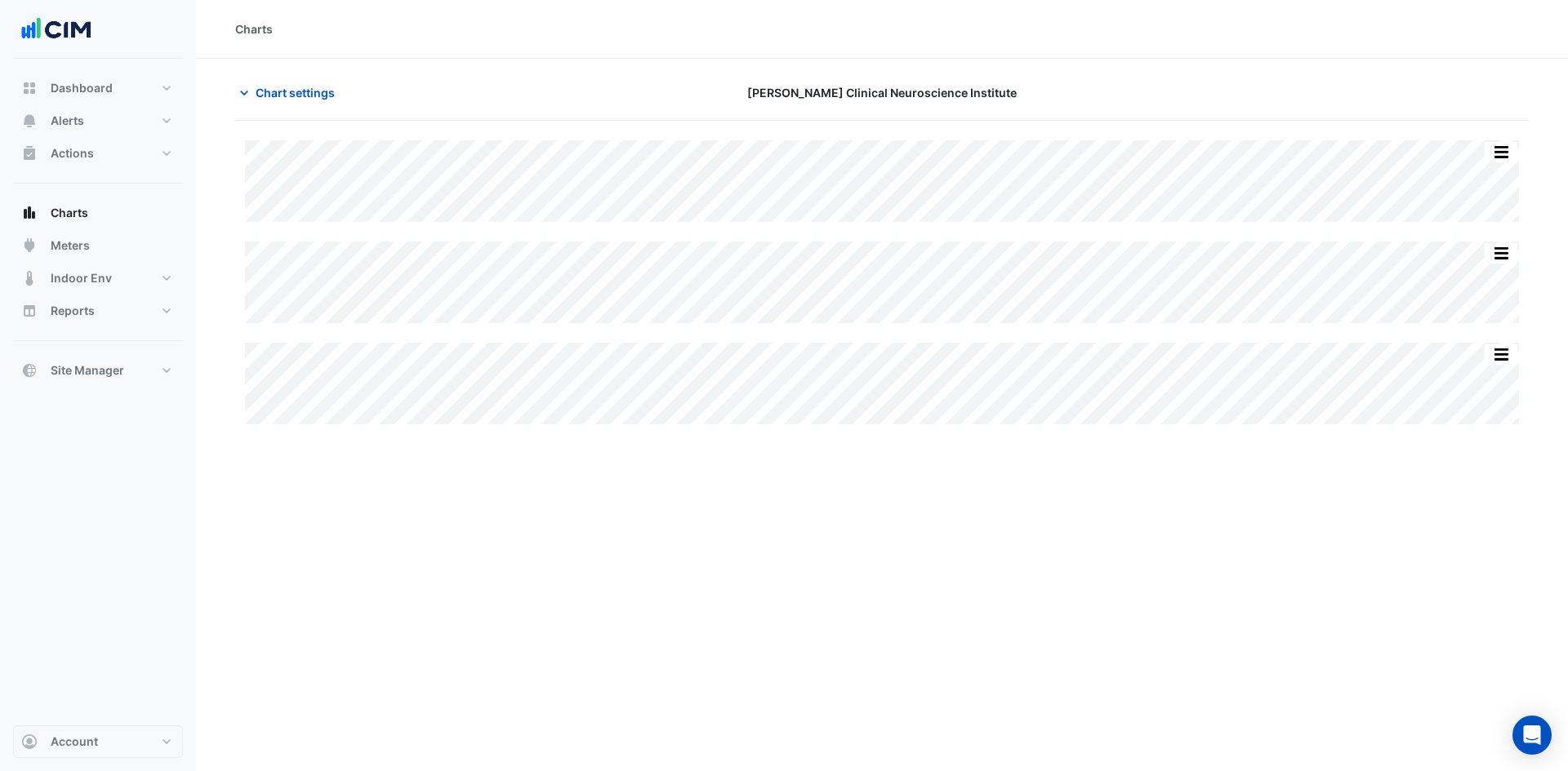
click at [309, 518] on div "Charts Chart settings [PERSON_NAME] Clinical Neuroscience Institute Split All S…" at bounding box center [882, 386] width 1372 height 771
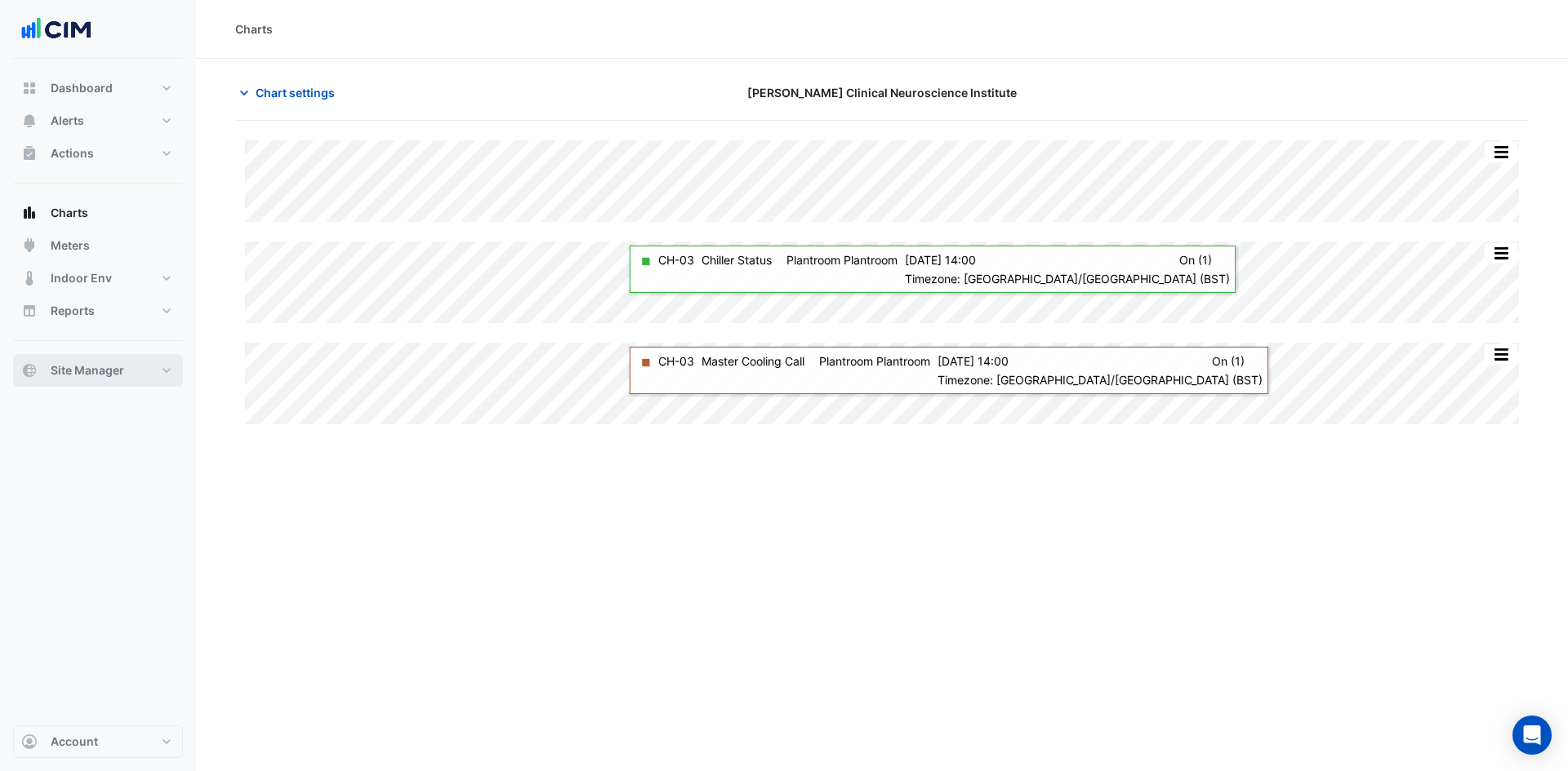
click at [170, 372] on button "Site Manager" at bounding box center [98, 371] width 170 height 33
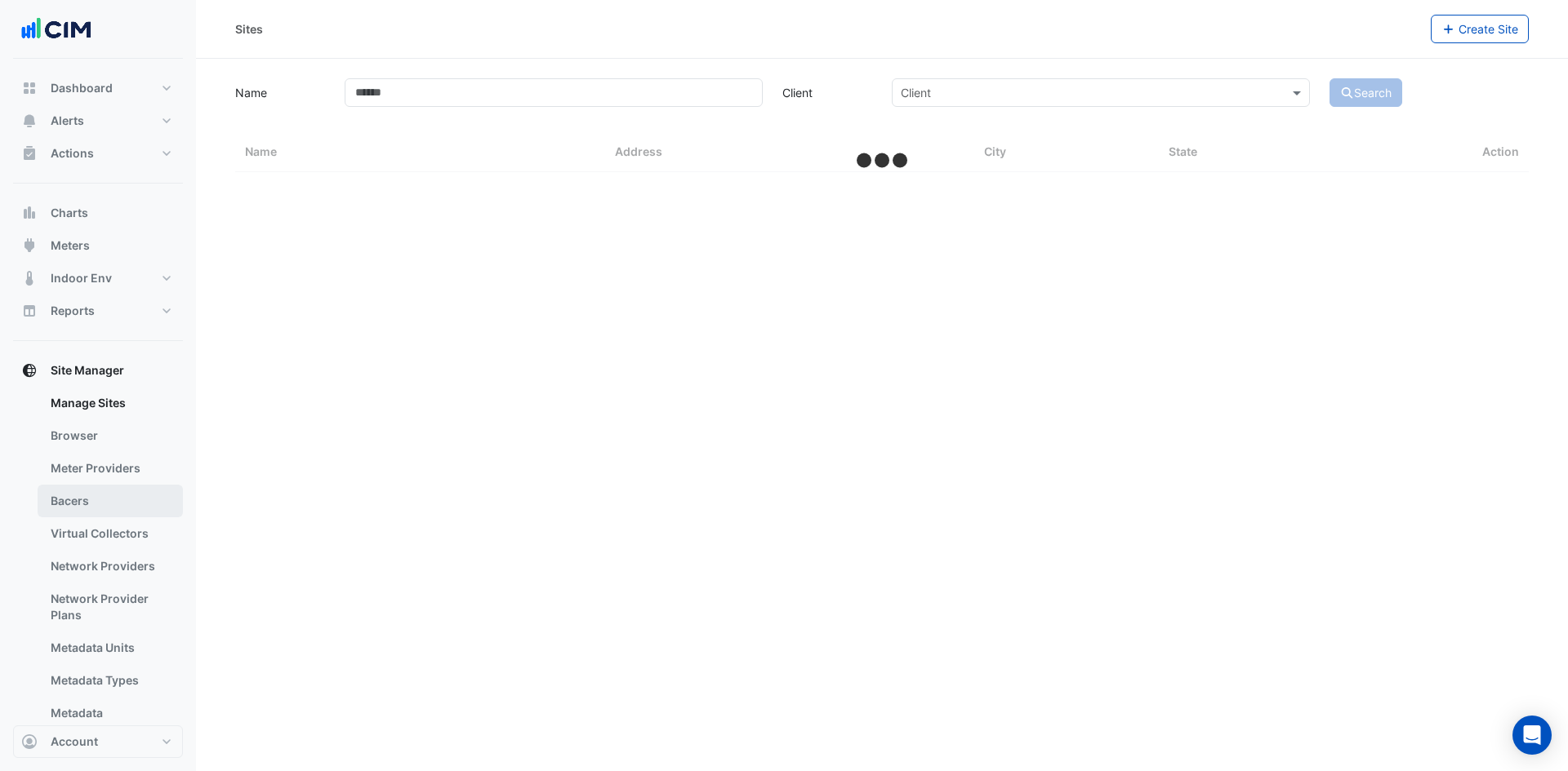
click at [112, 501] on link "Bacers" at bounding box center [110, 501] width 145 height 33
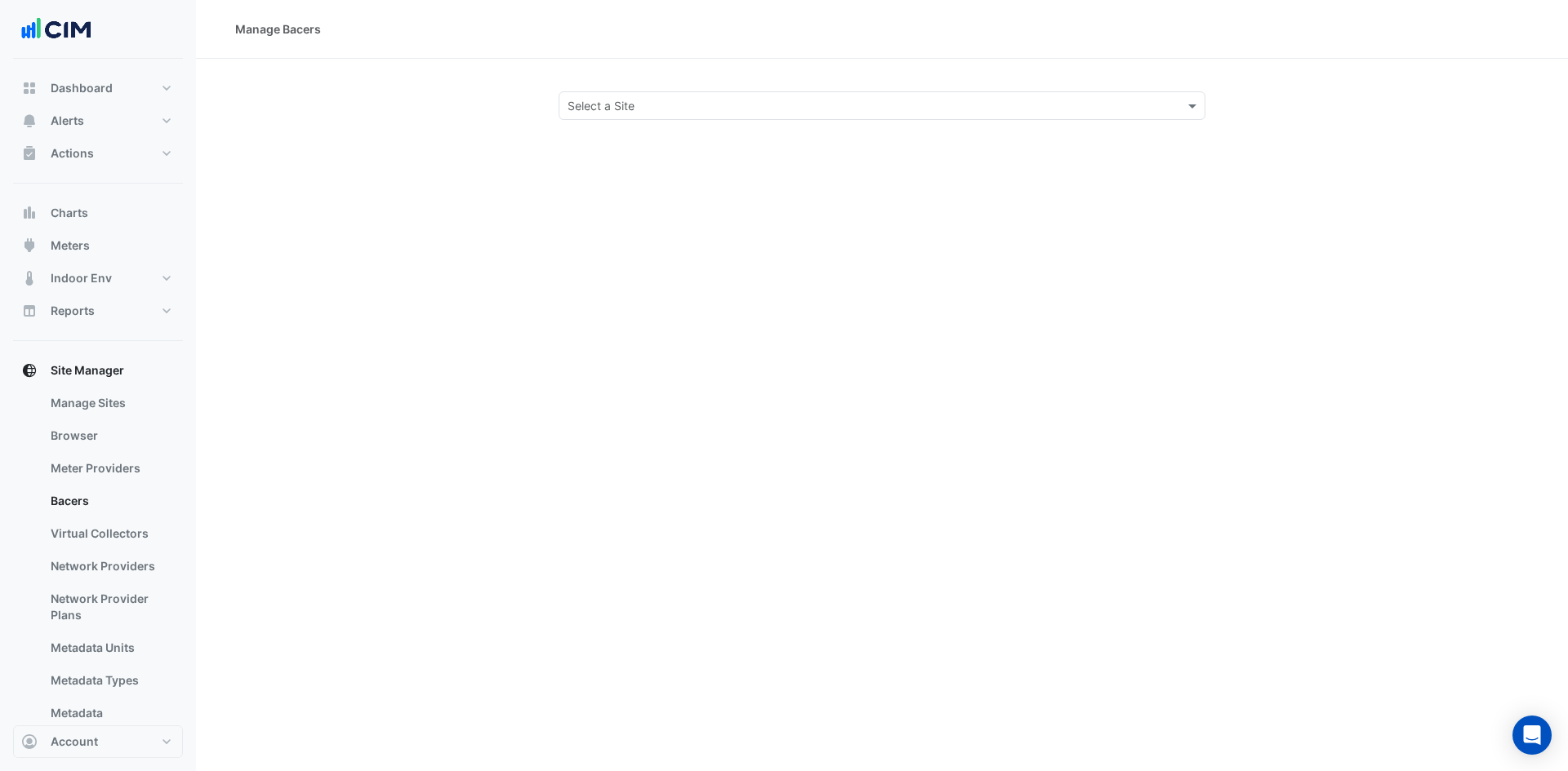
click at [814, 109] on input "text" at bounding box center [866, 106] width 596 height 17
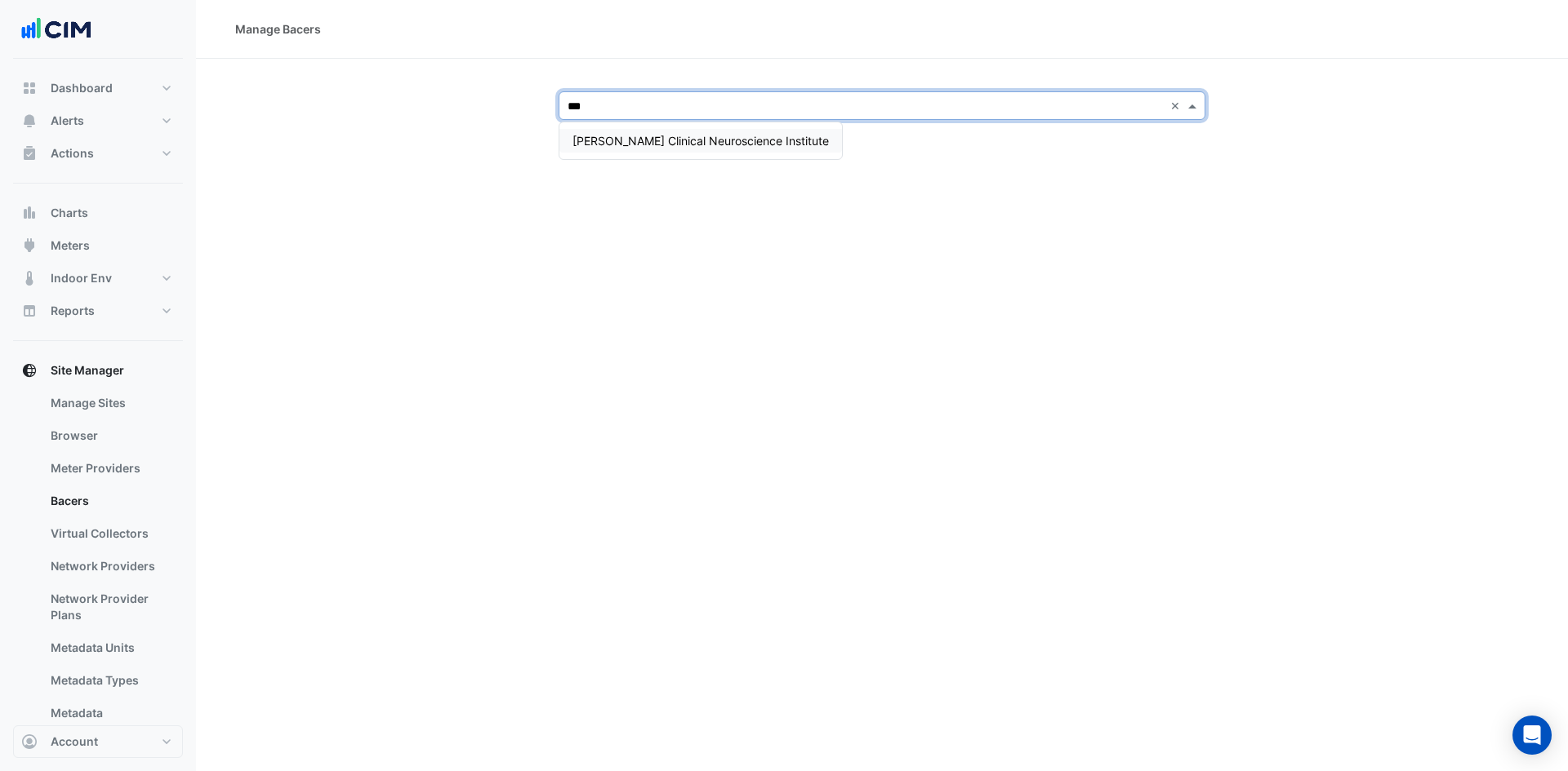
type input "****"
click at [741, 143] on span "[PERSON_NAME] Clinical Neuroscience Institute" at bounding box center [701, 140] width 256 height 14
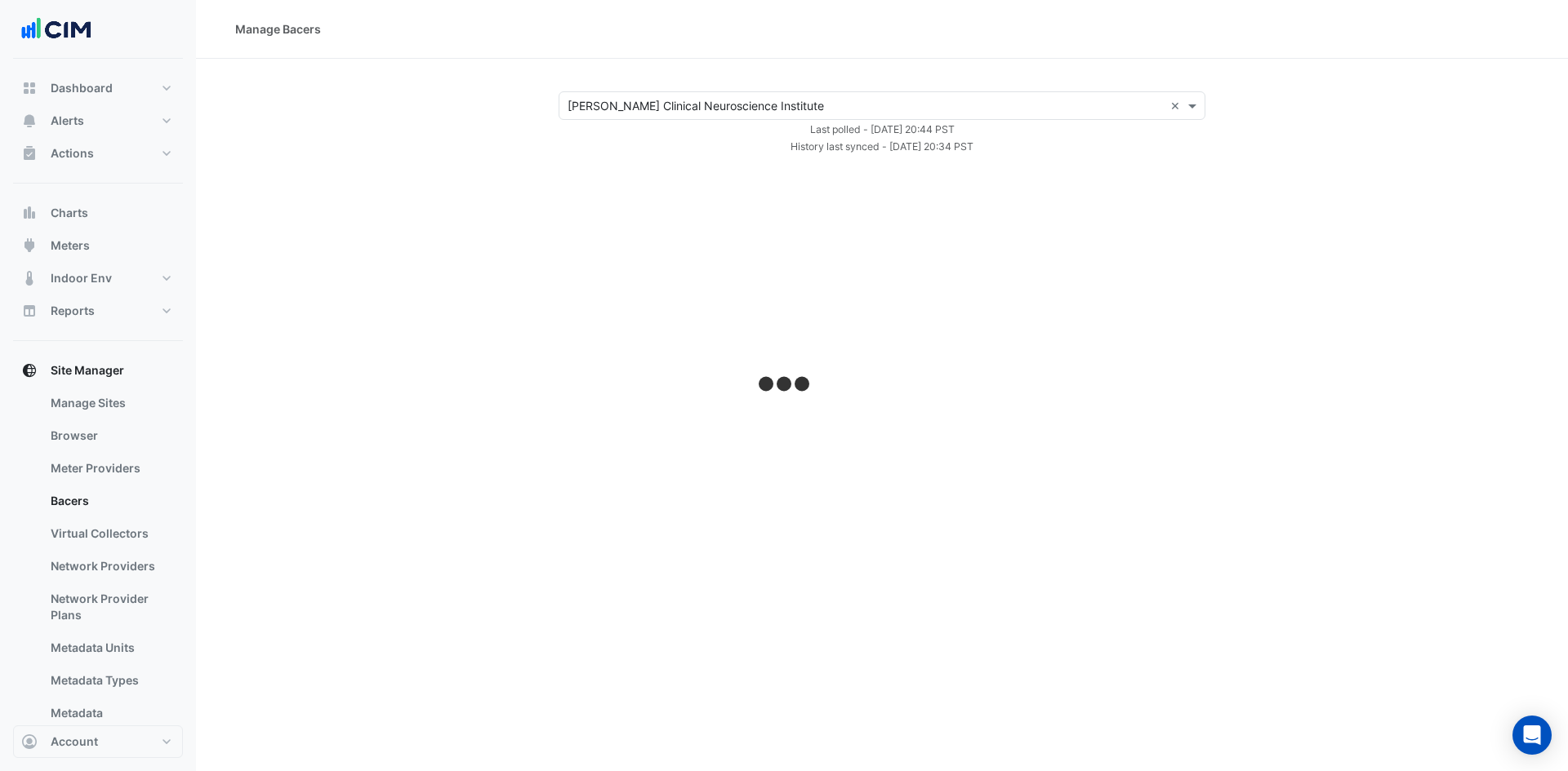
select select "***"
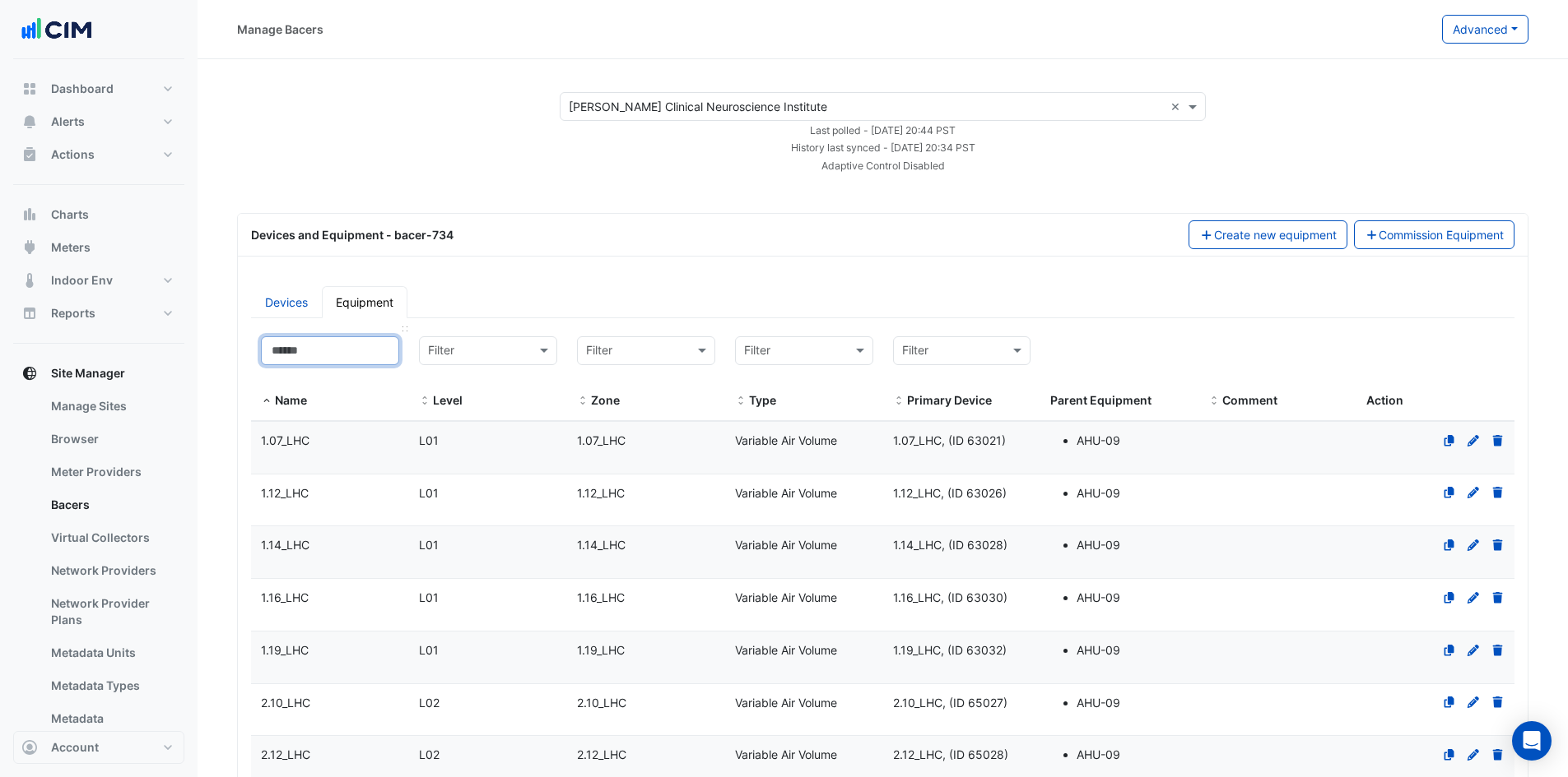
click at [318, 348] on input at bounding box center [329, 350] width 138 height 29
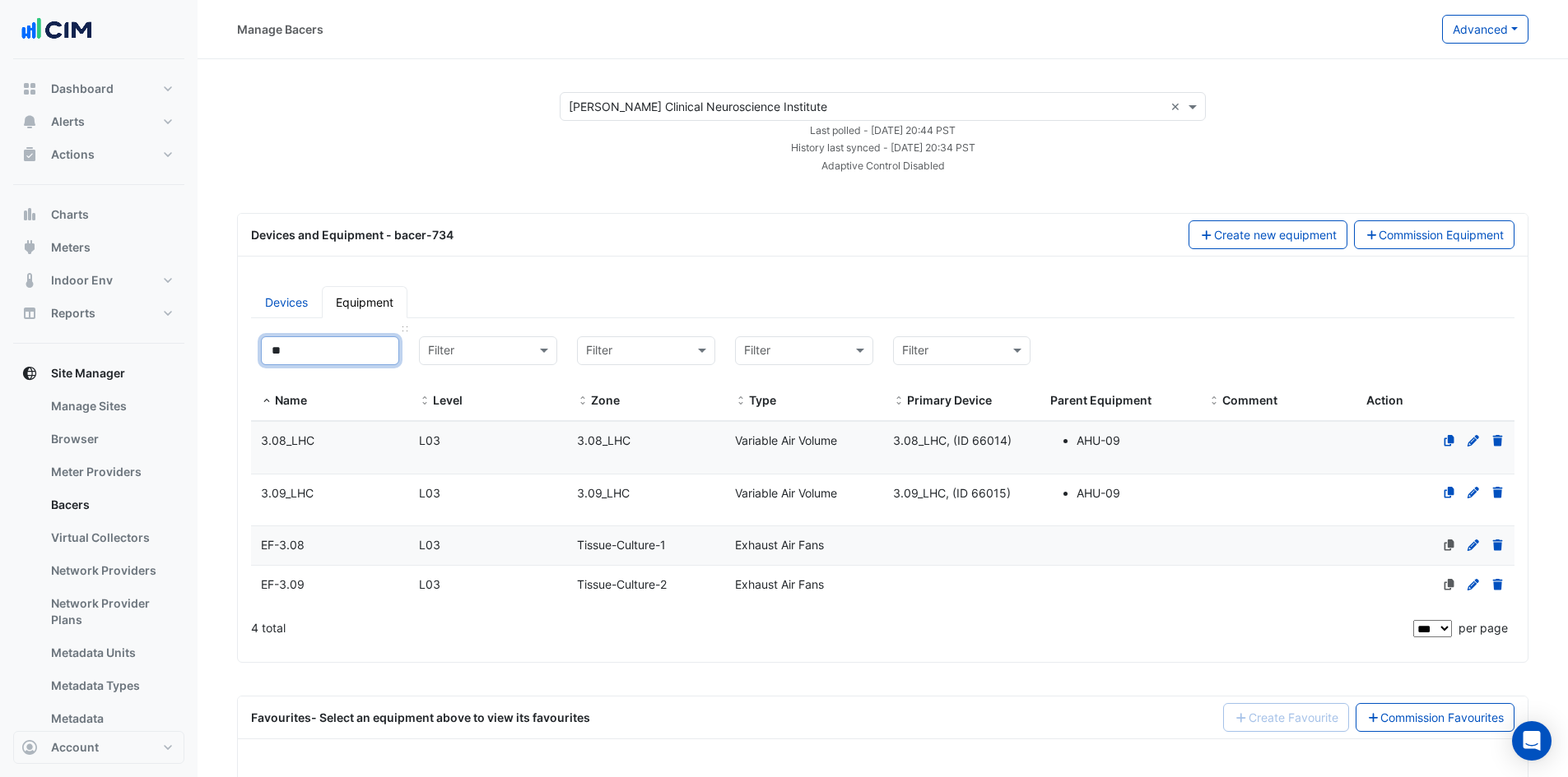
type input "*"
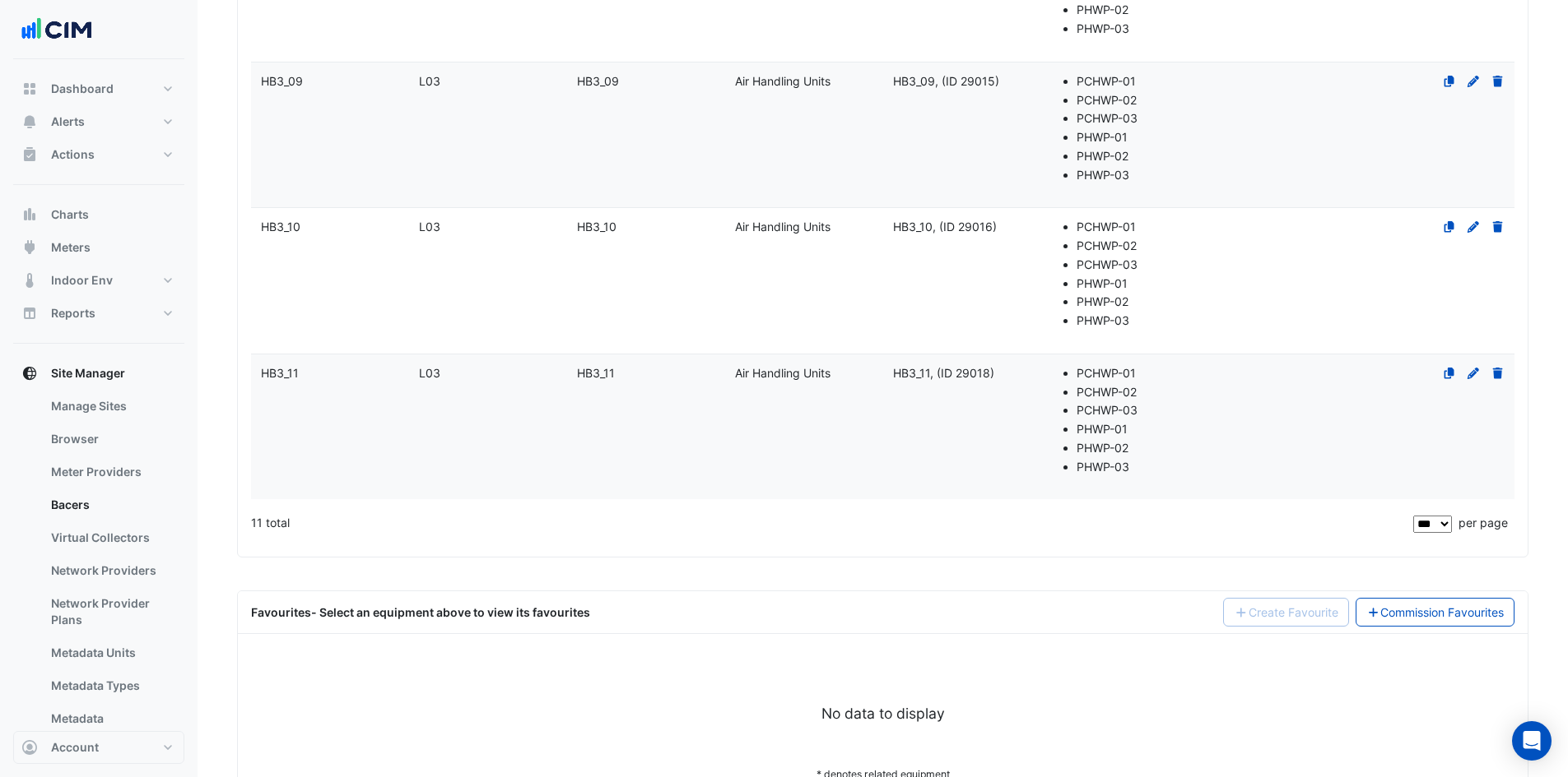
scroll to position [1580, 0]
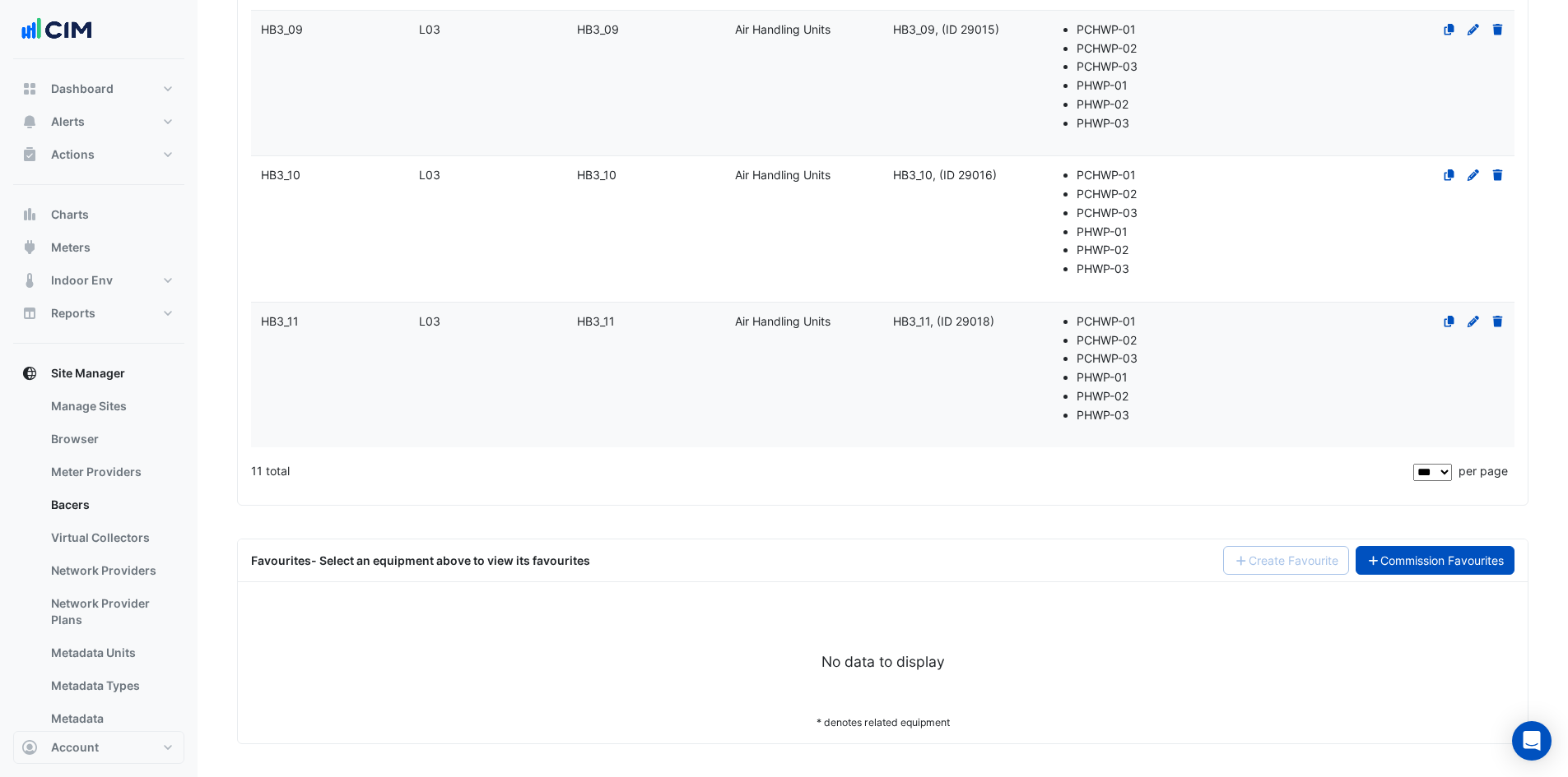
type input "**"
click at [1427, 560] on link "Commission Favourites" at bounding box center [1435, 560] width 160 height 29
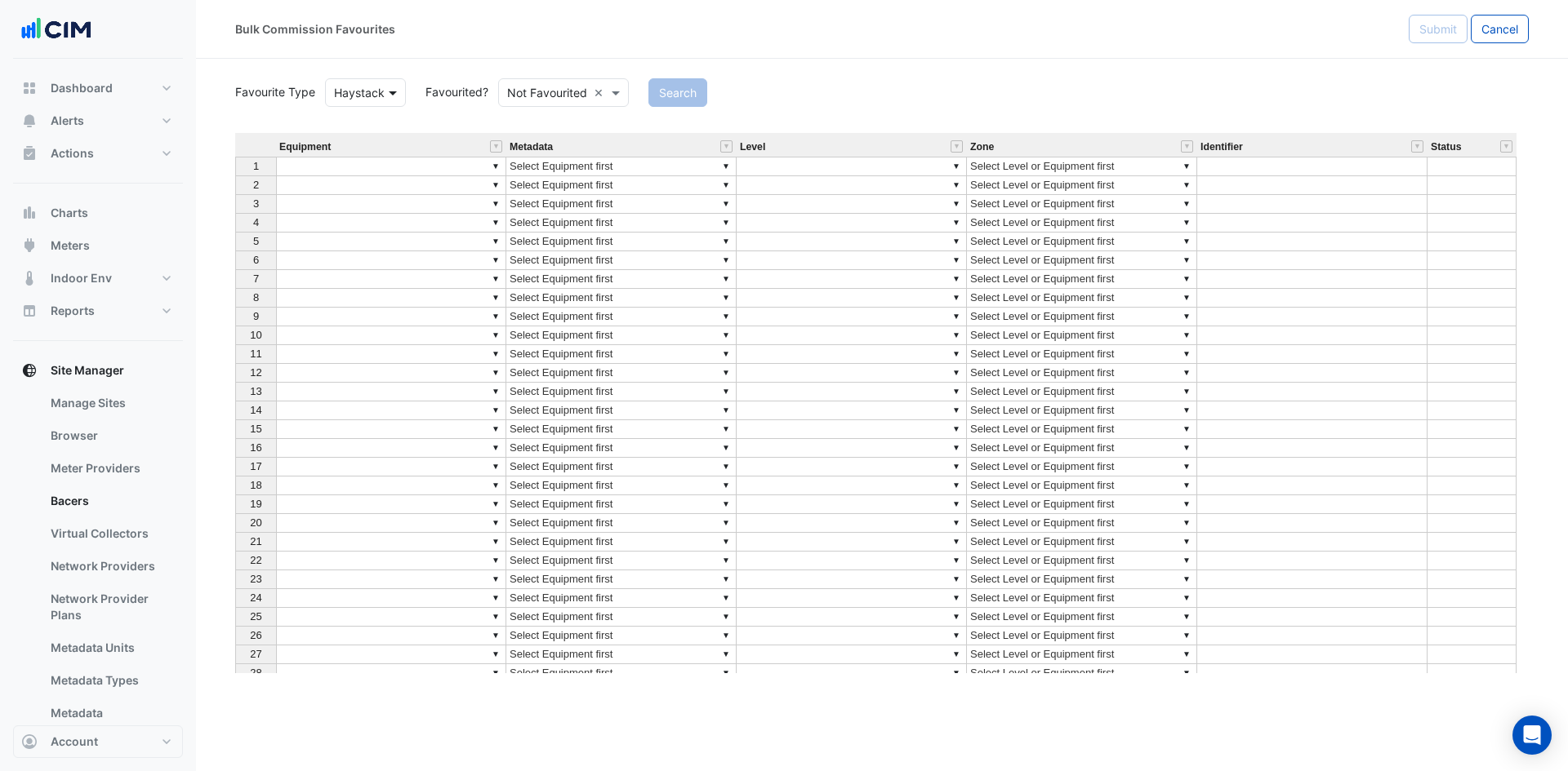
click at [388, 88] on span at bounding box center [395, 92] width 21 height 17
click at [361, 125] on div "BACnet" at bounding box center [364, 127] width 77 height 24
click at [545, 93] on span at bounding box center [543, 92] width 21 height 17
click at [532, 123] on div "Favourited" at bounding box center [541, 127] width 106 height 24
click at [636, 88] on button "Search" at bounding box center [644, 93] width 59 height 29
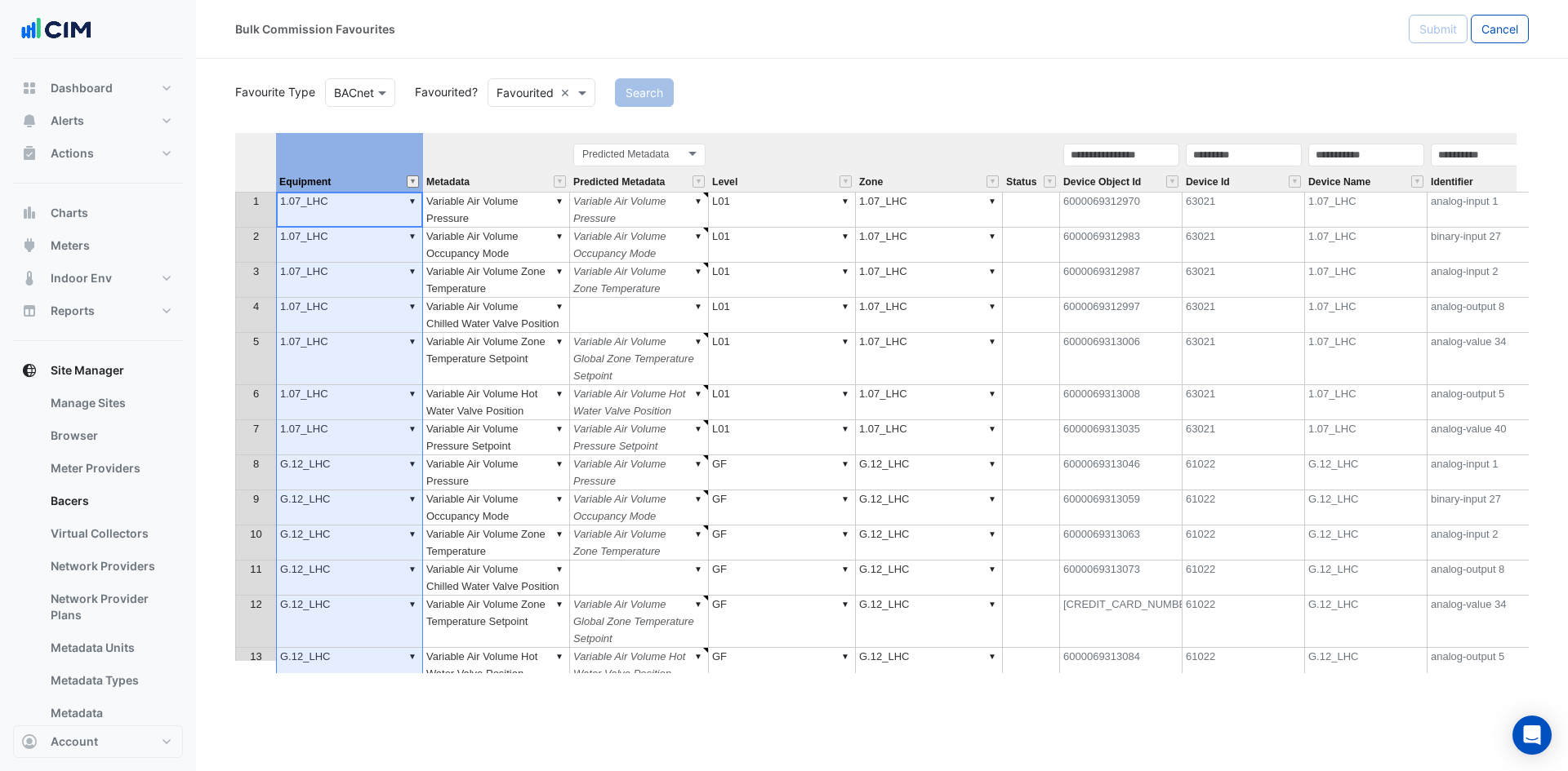
click at [409, 183] on button "" at bounding box center [413, 181] width 12 height 12
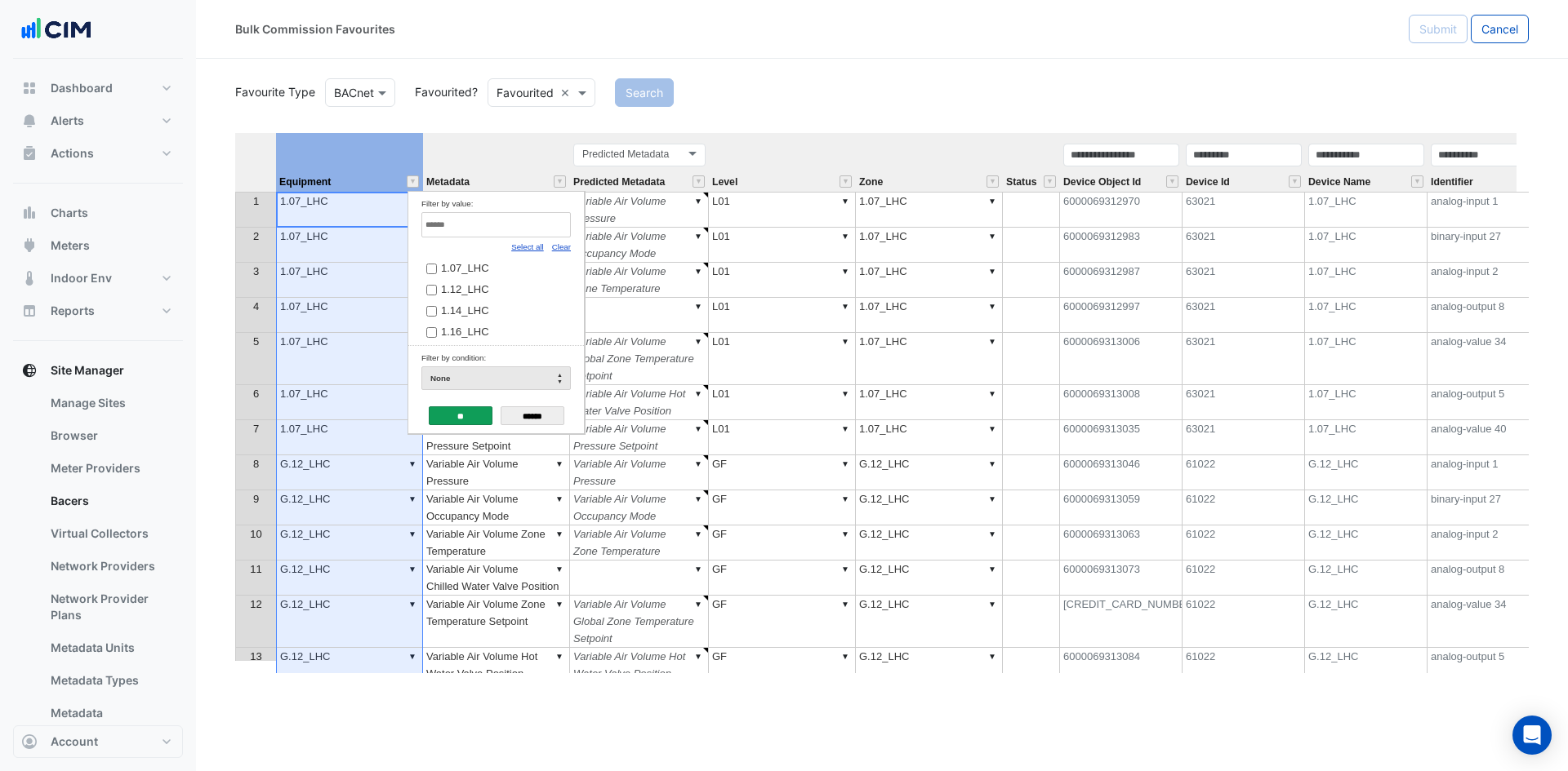
click at [561, 244] on link "Clear" at bounding box center [561, 247] width 19 height 9
click at [531, 226] on input "Filter by value:" at bounding box center [496, 225] width 149 height 25
click at [532, 244] on link "Select all" at bounding box center [528, 247] width 33 height 9
type input "**"
click at [469, 418] on input "**" at bounding box center [460, 416] width 64 height 19
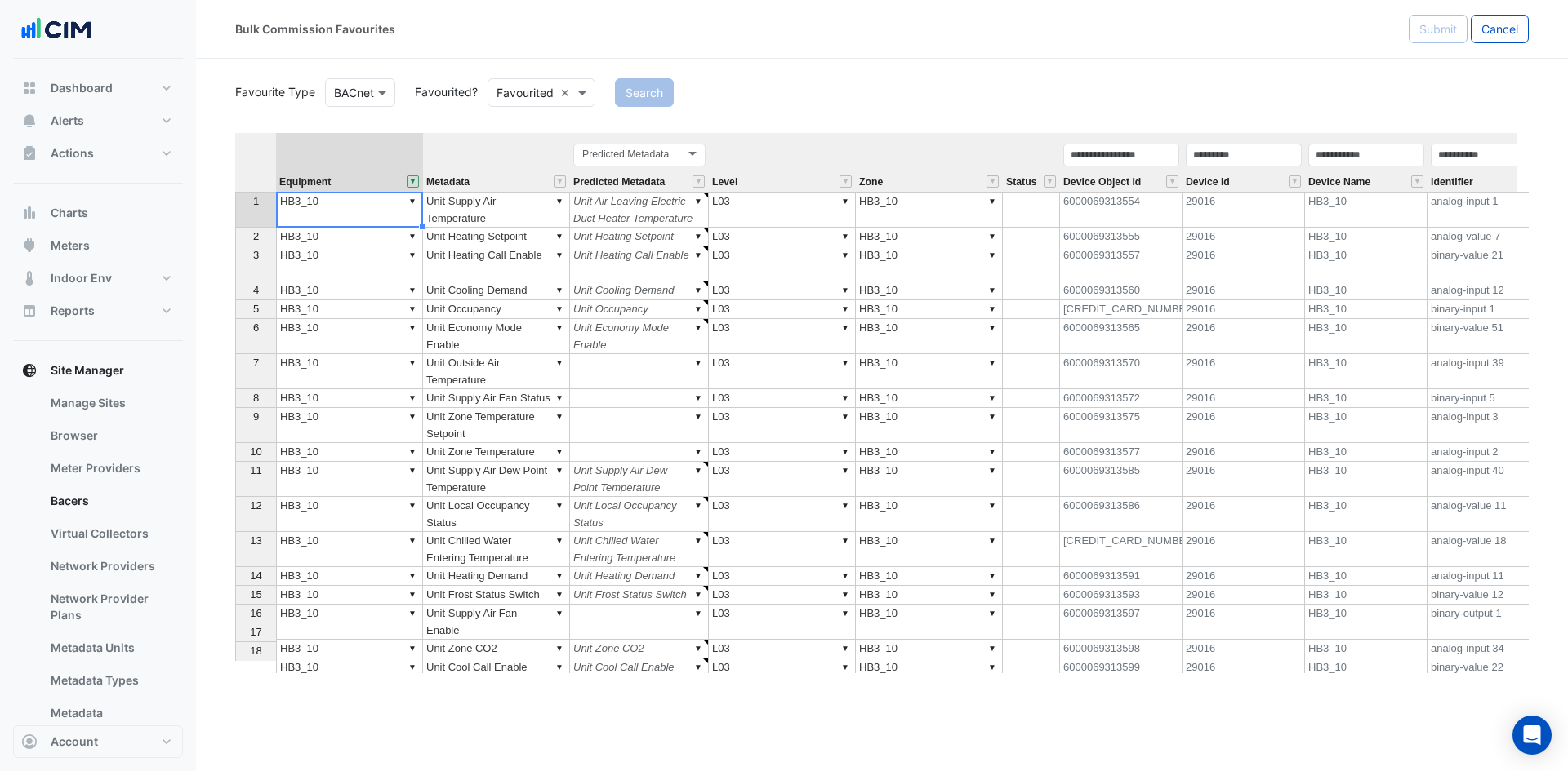
click at [249, 157] on th at bounding box center [256, 162] width 41 height 59
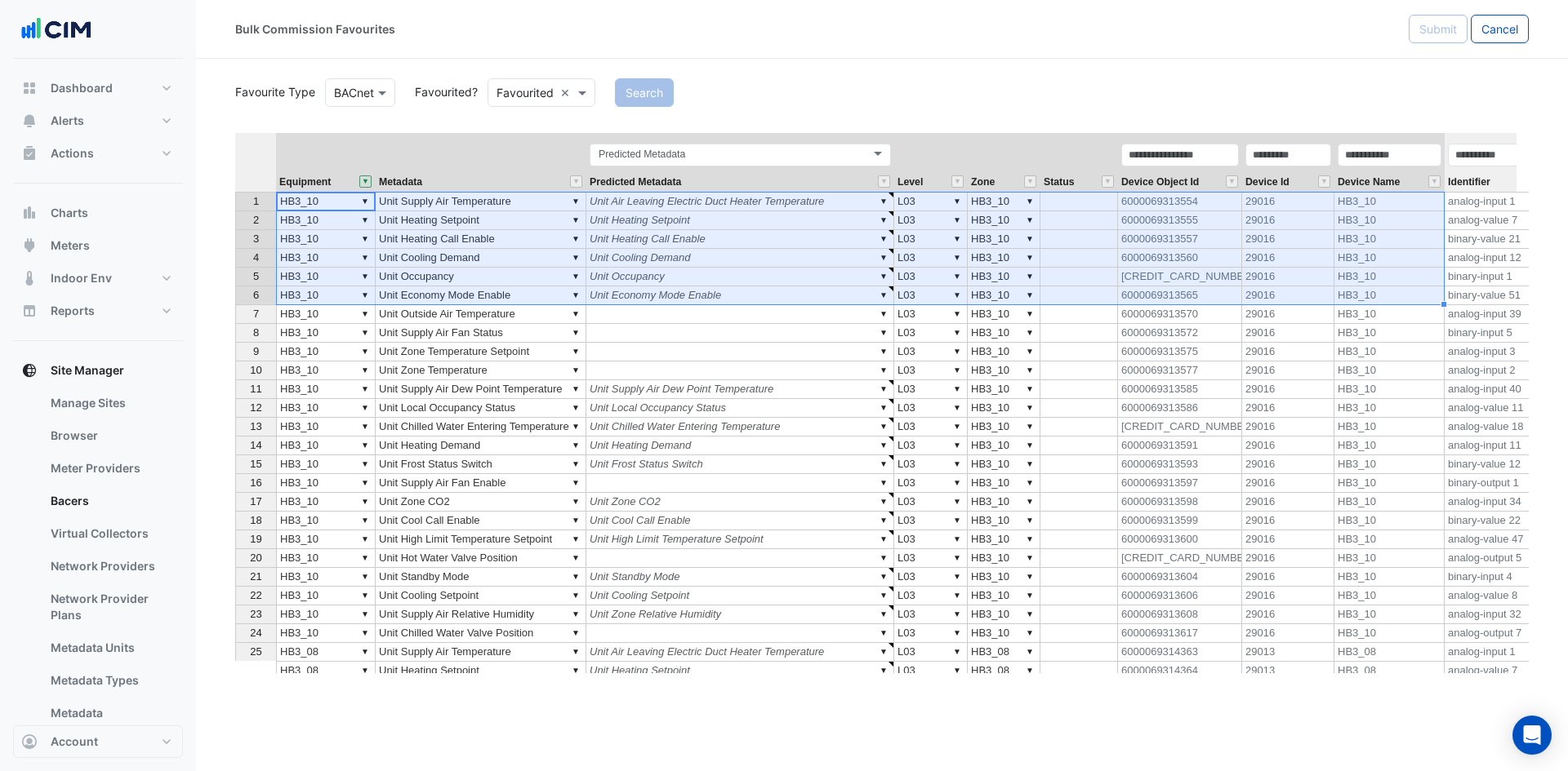
drag, startPoint x: 337, startPoint y: 201, endPoint x: 1279, endPoint y: 299, distance: 947.1
click at [1343, 299] on tbody "1 ▼ HB3_10 ▼ Unit Supply Air Temperature ▼ Unit Air Leaving Electric Duct Heate…" at bounding box center [1127, 445] width 1784 height 508
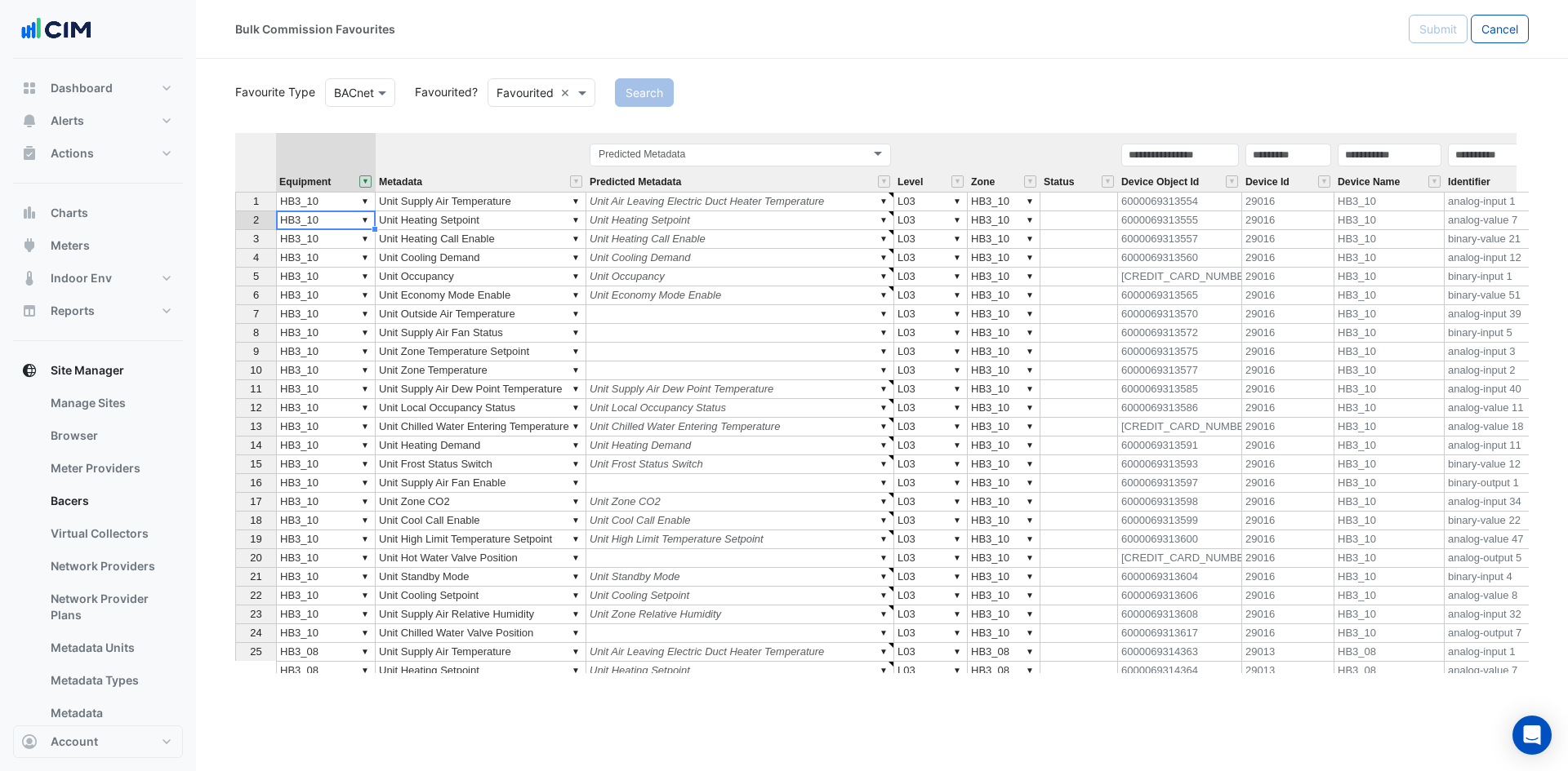
click at [336, 218] on td "▼ HB3_10" at bounding box center [325, 221] width 99 height 19
click at [322, 181] on span "Equipment" at bounding box center [304, 182] width 52 height 11
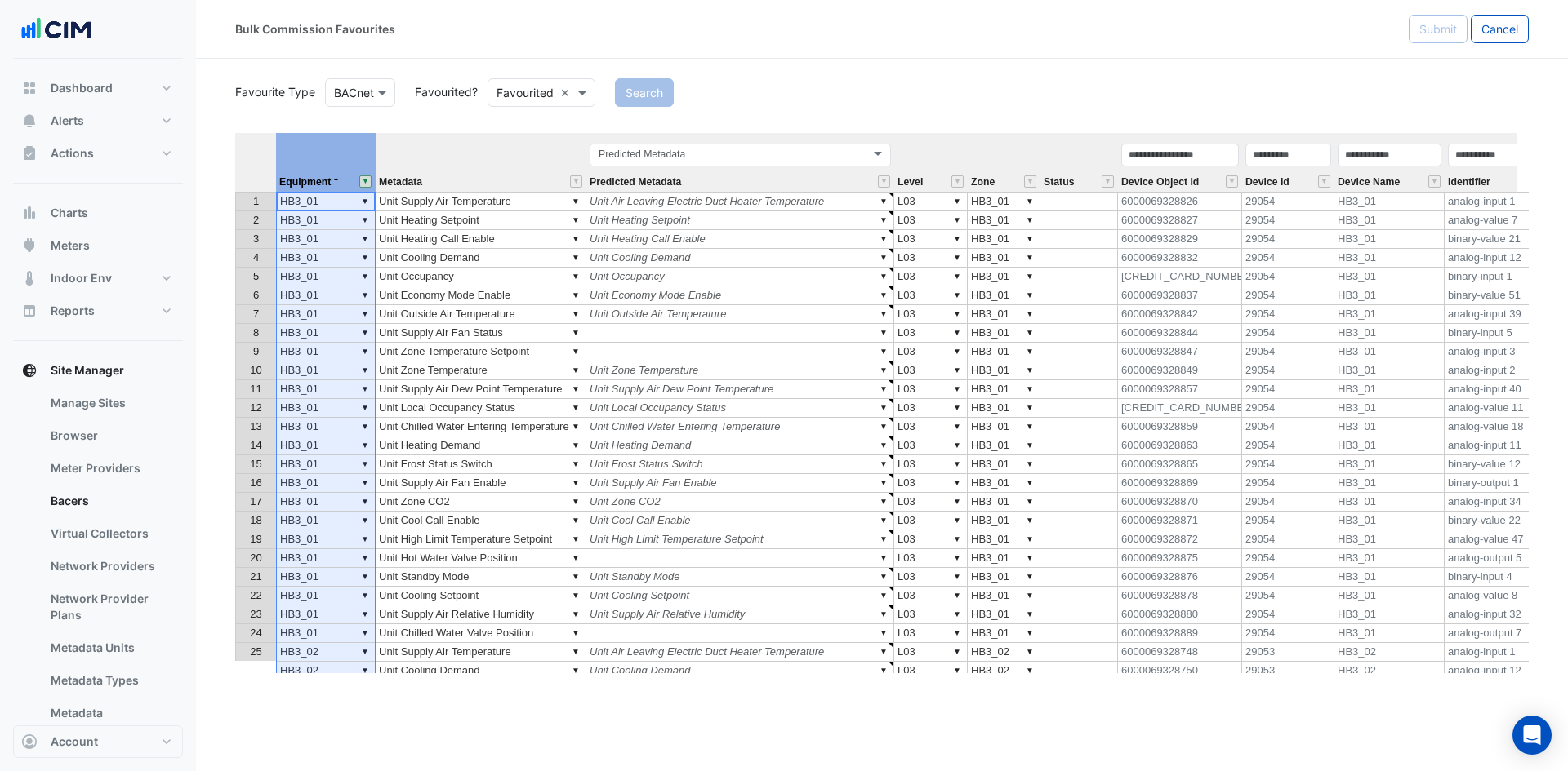
click at [457, 220] on td "▼ Unit Heating Setpoint" at bounding box center [481, 221] width 211 height 19
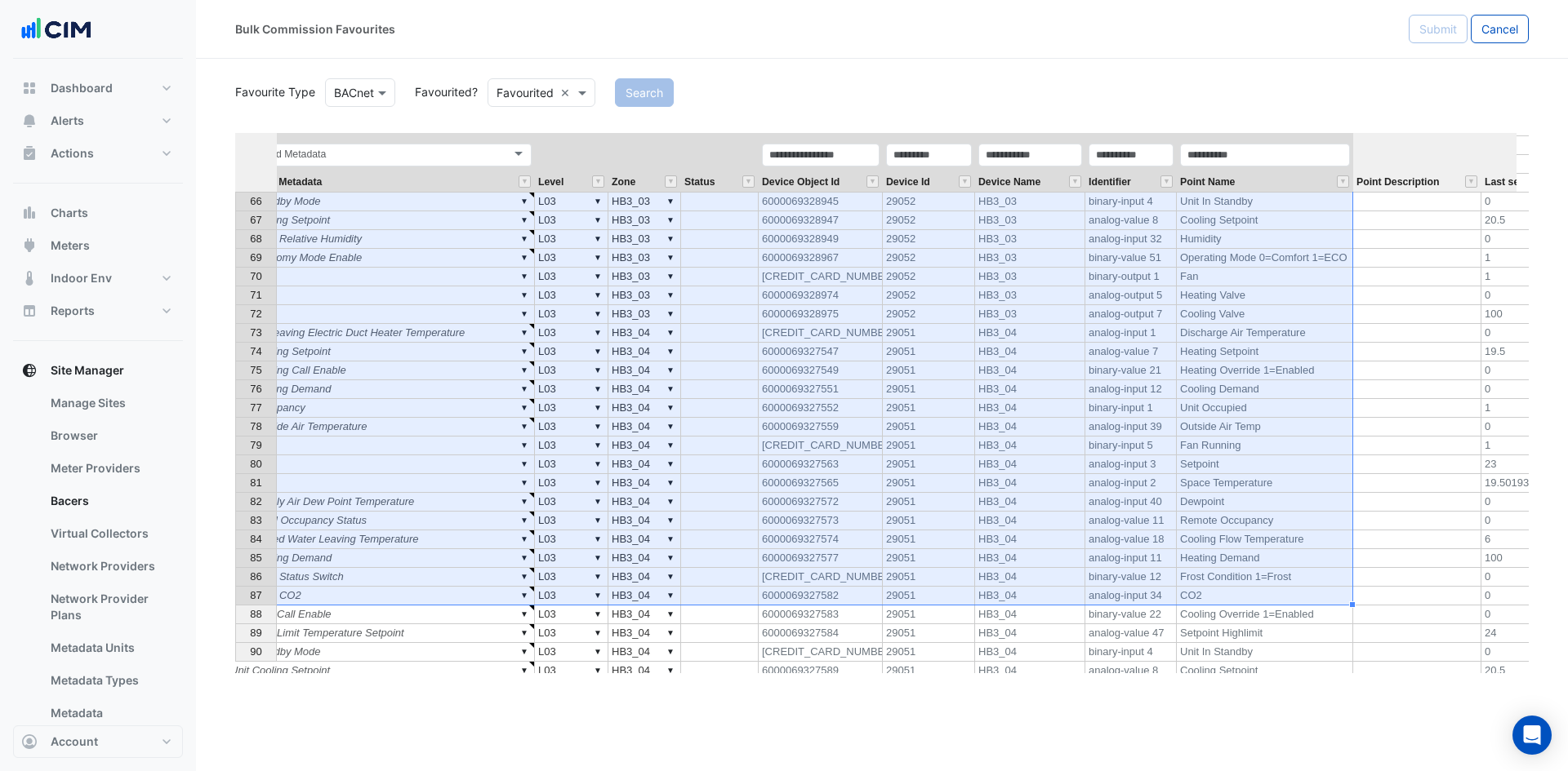
drag, startPoint x: 331, startPoint y: 199, endPoint x: 1479, endPoint y: 563, distance: 1204.3
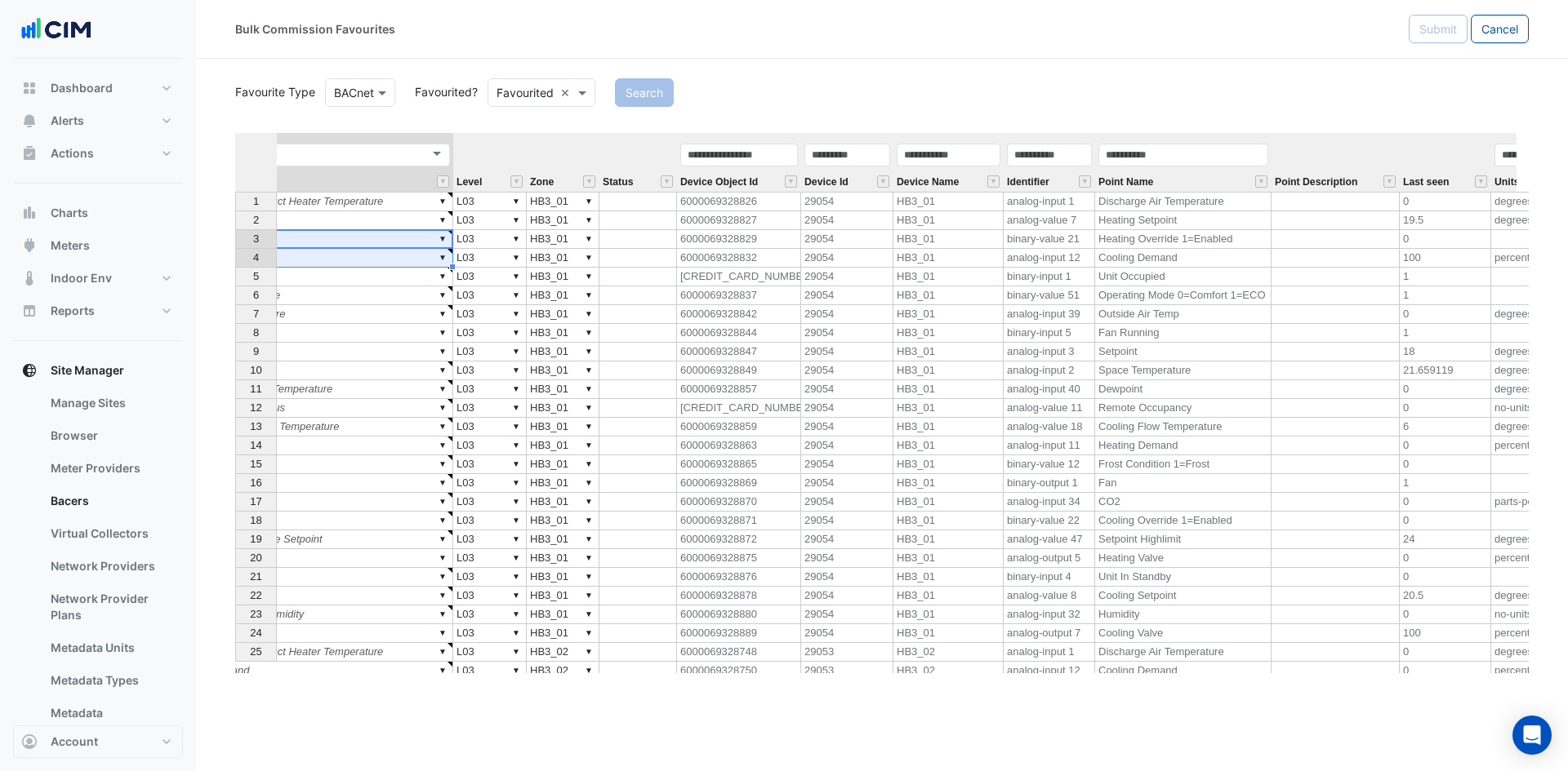
drag, startPoint x: 437, startPoint y: 252, endPoint x: 457, endPoint y: 323, distance: 73.8
click at [434, 255] on tbody "1 ▼ HB3_01 ▼ Unit Supply Air Temperature ▼ Unit Air Leaving Electric Duct Heate…" at bounding box center [685, 445] width 1785 height 508
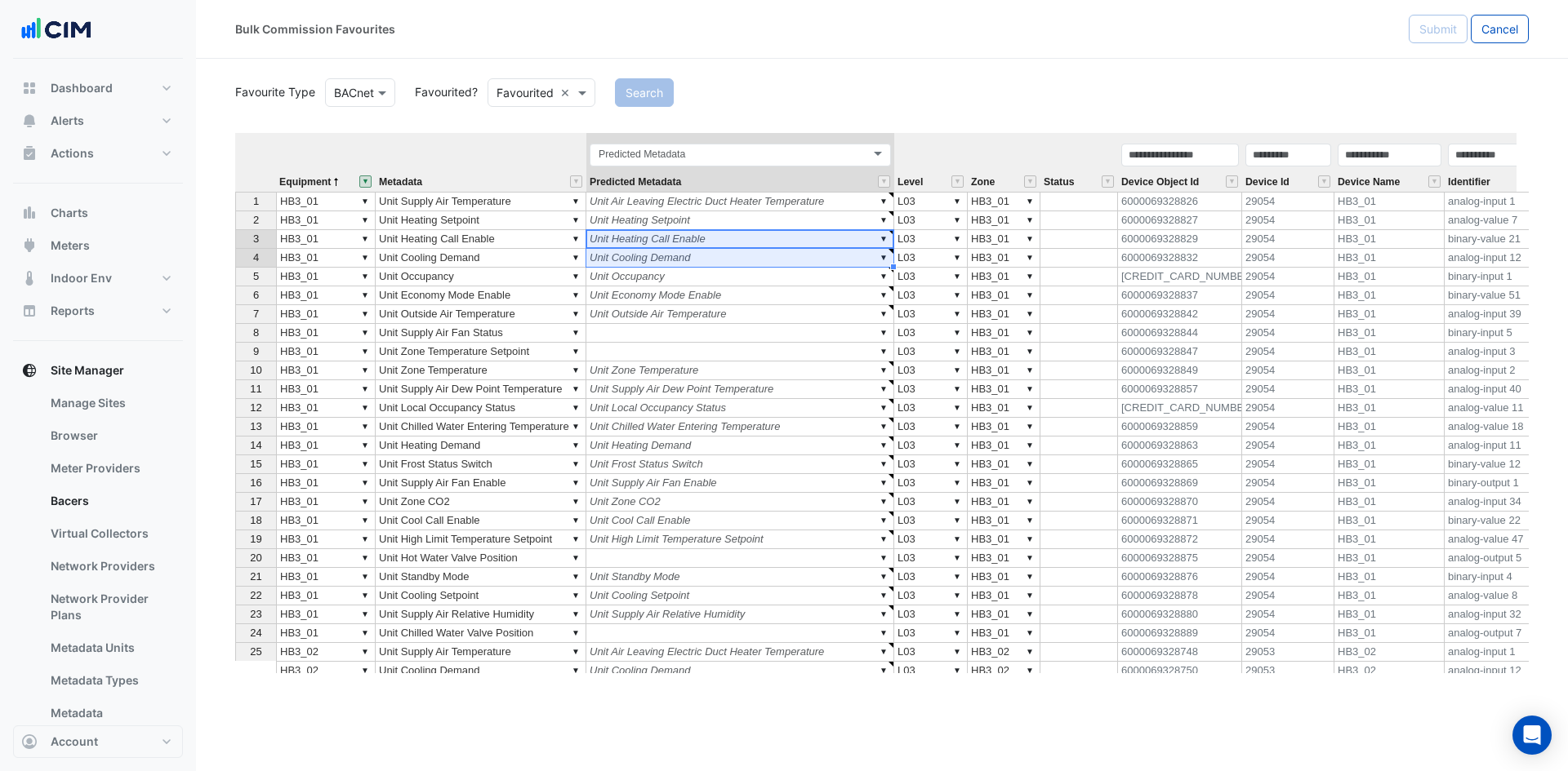
click at [308, 204] on td "▼ HB3_01" at bounding box center [325, 202] width 99 height 20
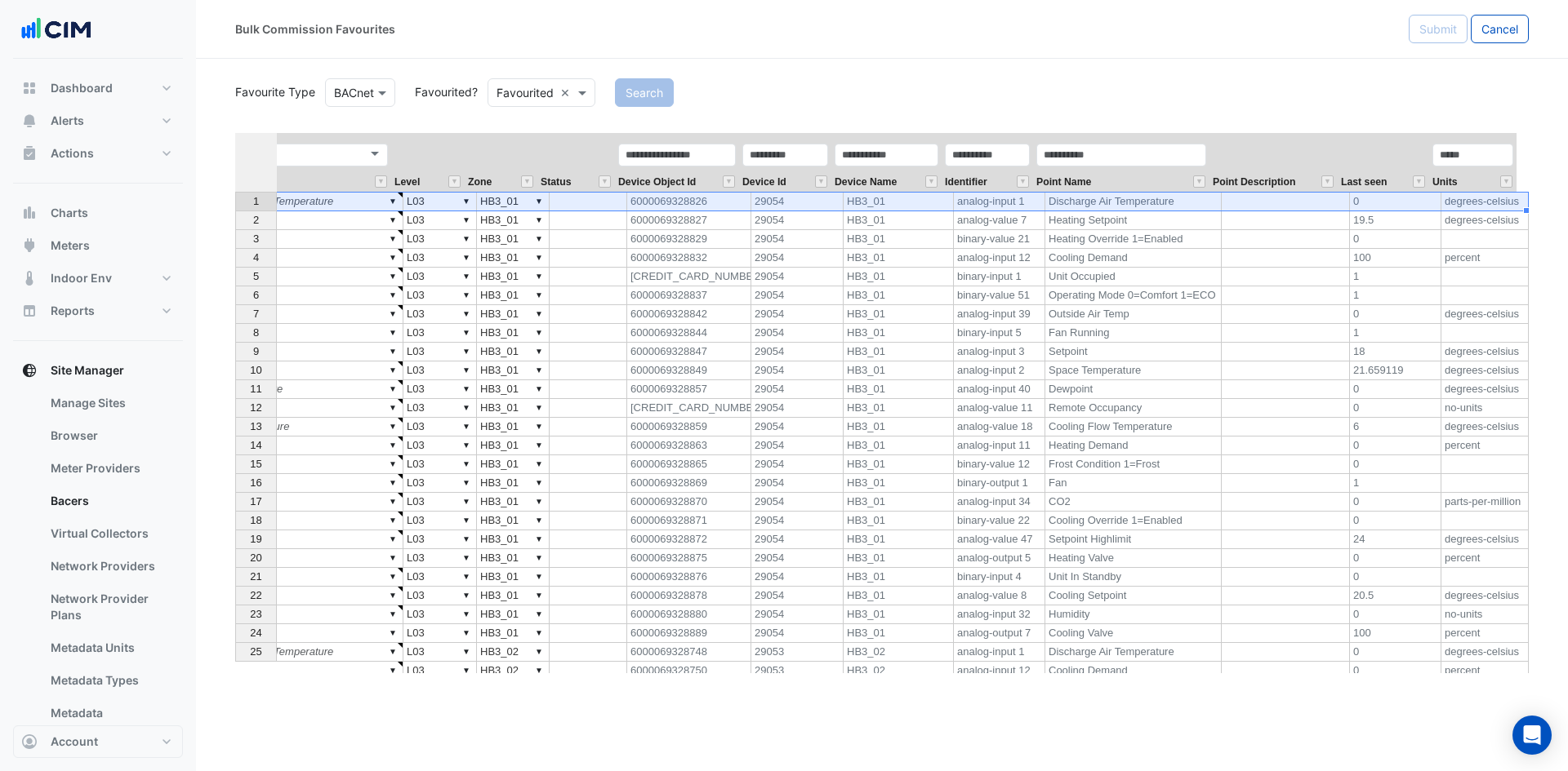
type textarea "******"
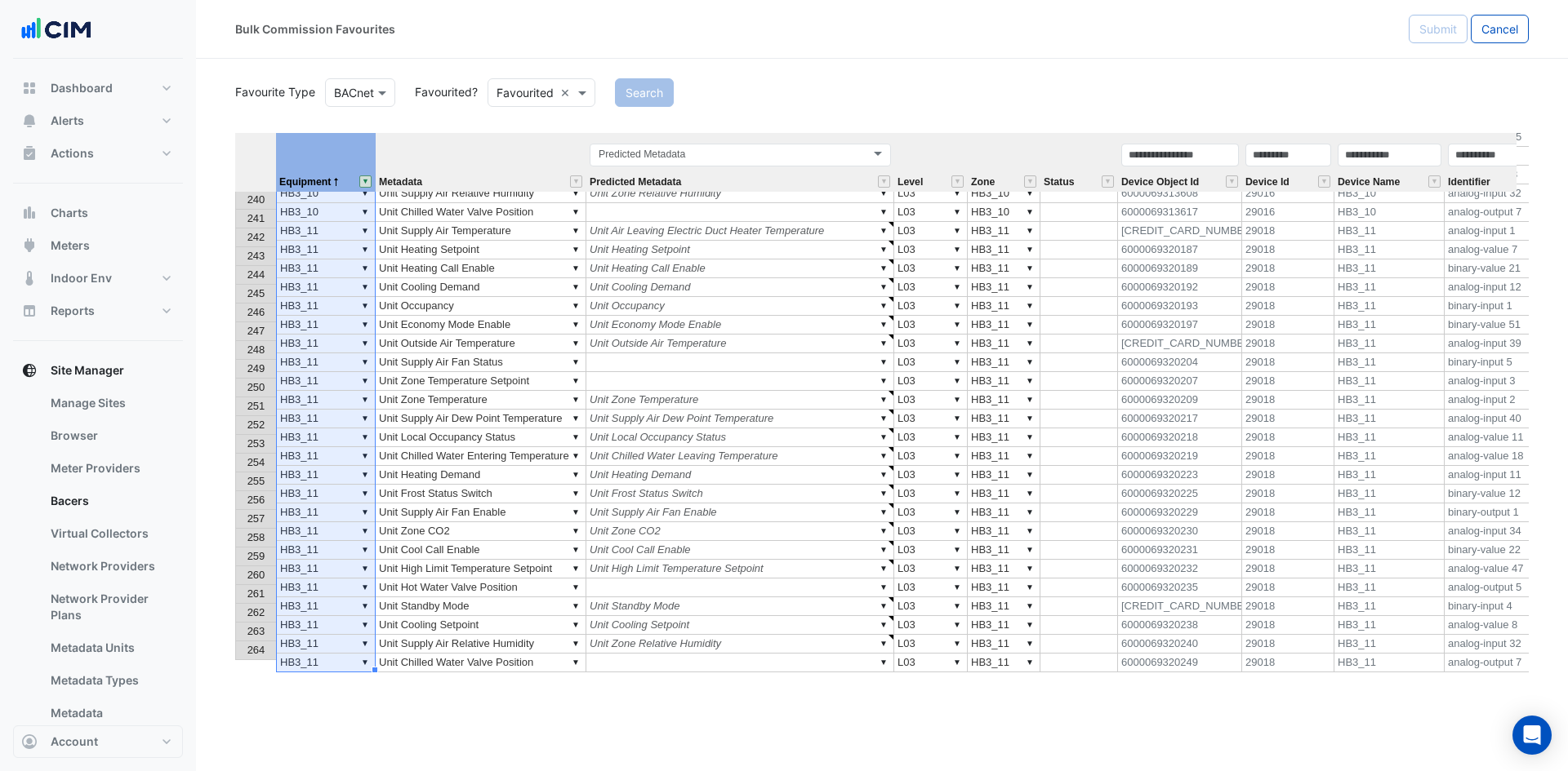
drag, startPoint x: 319, startPoint y: 155, endPoint x: 334, endPoint y: 151, distance: 15.5
click at [336, 153] on th "Equipment" at bounding box center [325, 162] width 99 height 59
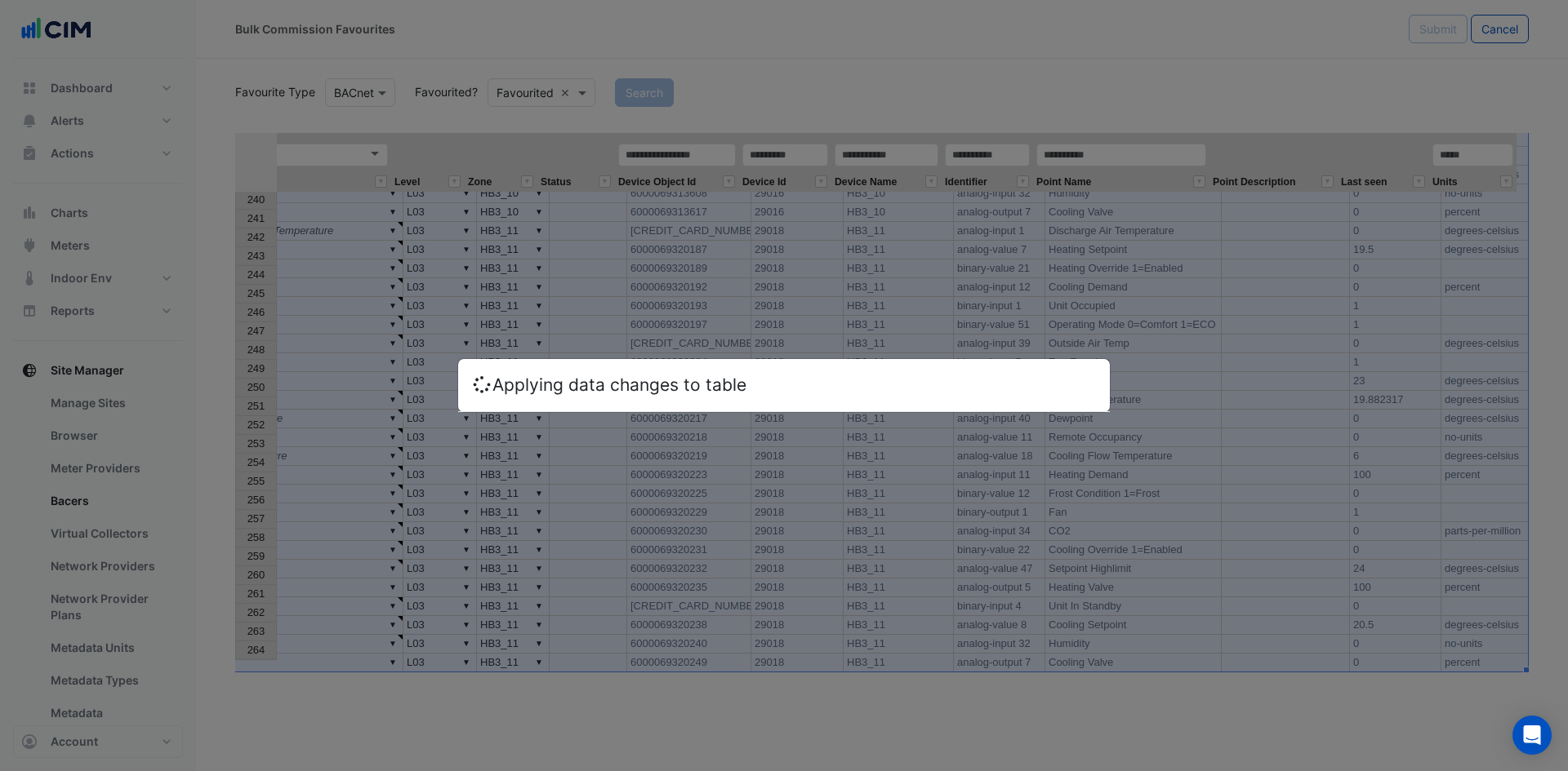
type textarea "******"
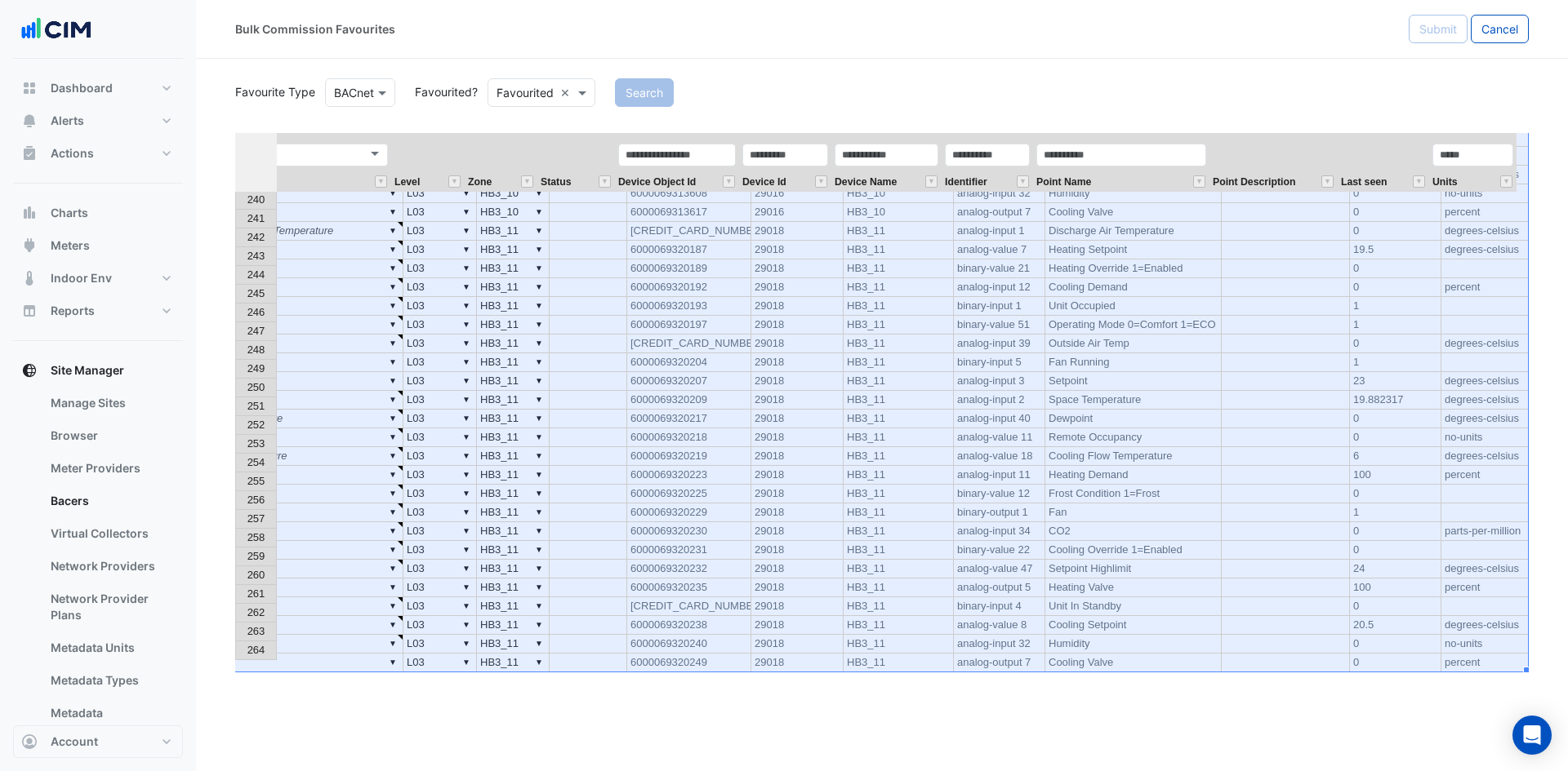
click at [1225, 42] on div "Bulk Commission Favourites" at bounding box center [822, 29] width 1173 height 29
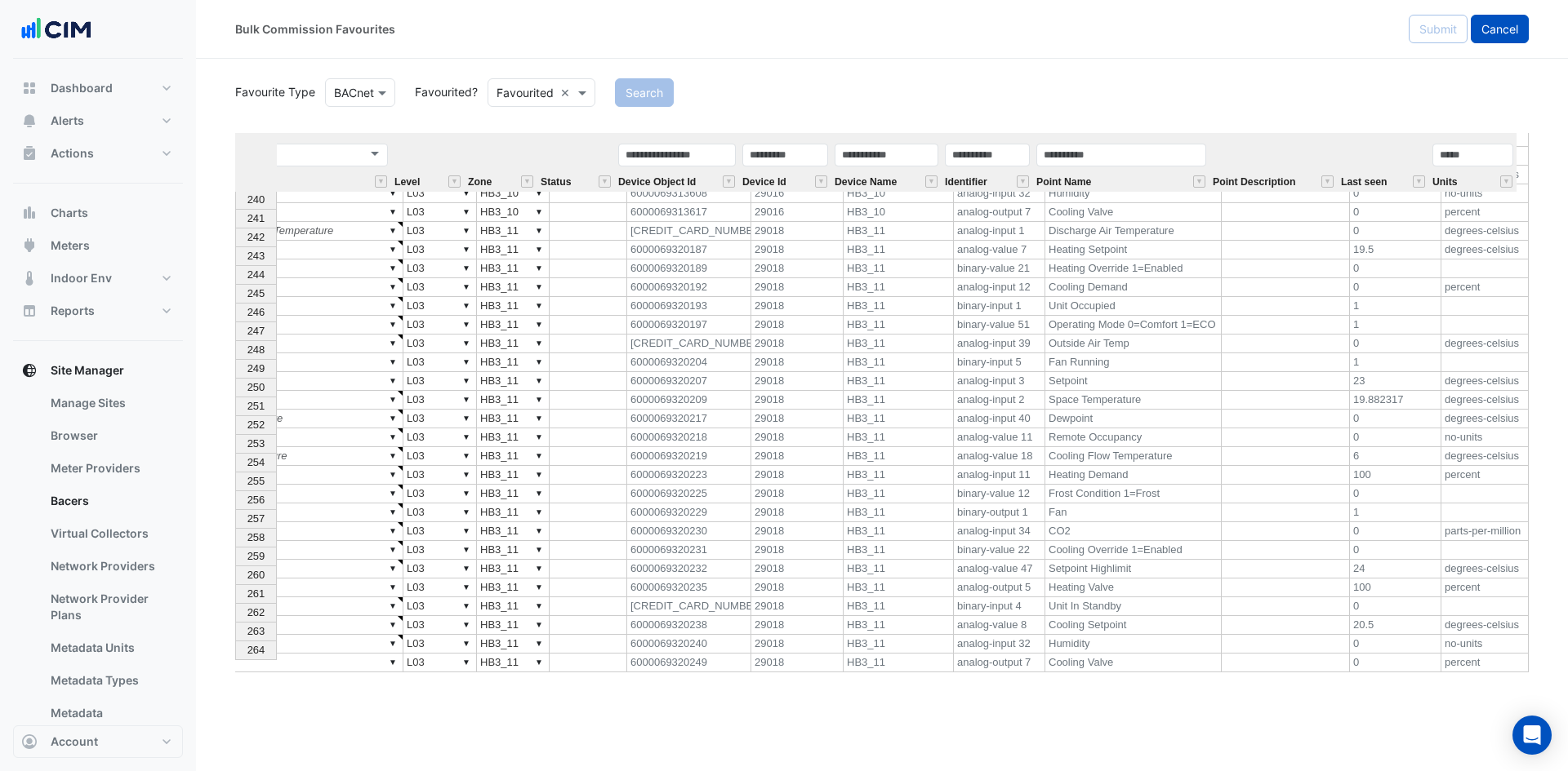
click at [1489, 32] on span "Cancel" at bounding box center [1499, 29] width 37 height 14
select select "***"
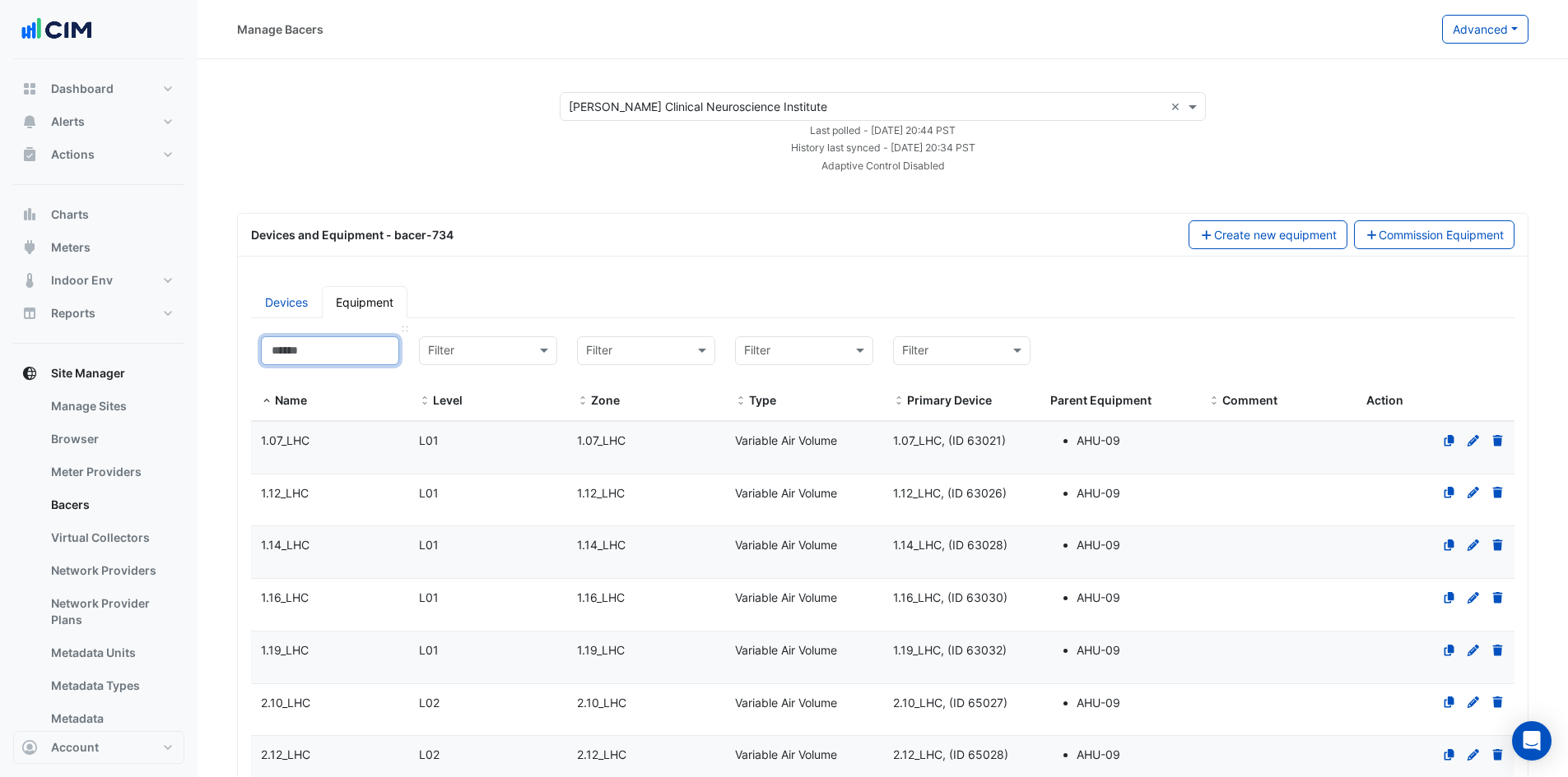
click at [342, 355] on input at bounding box center [329, 350] width 138 height 29
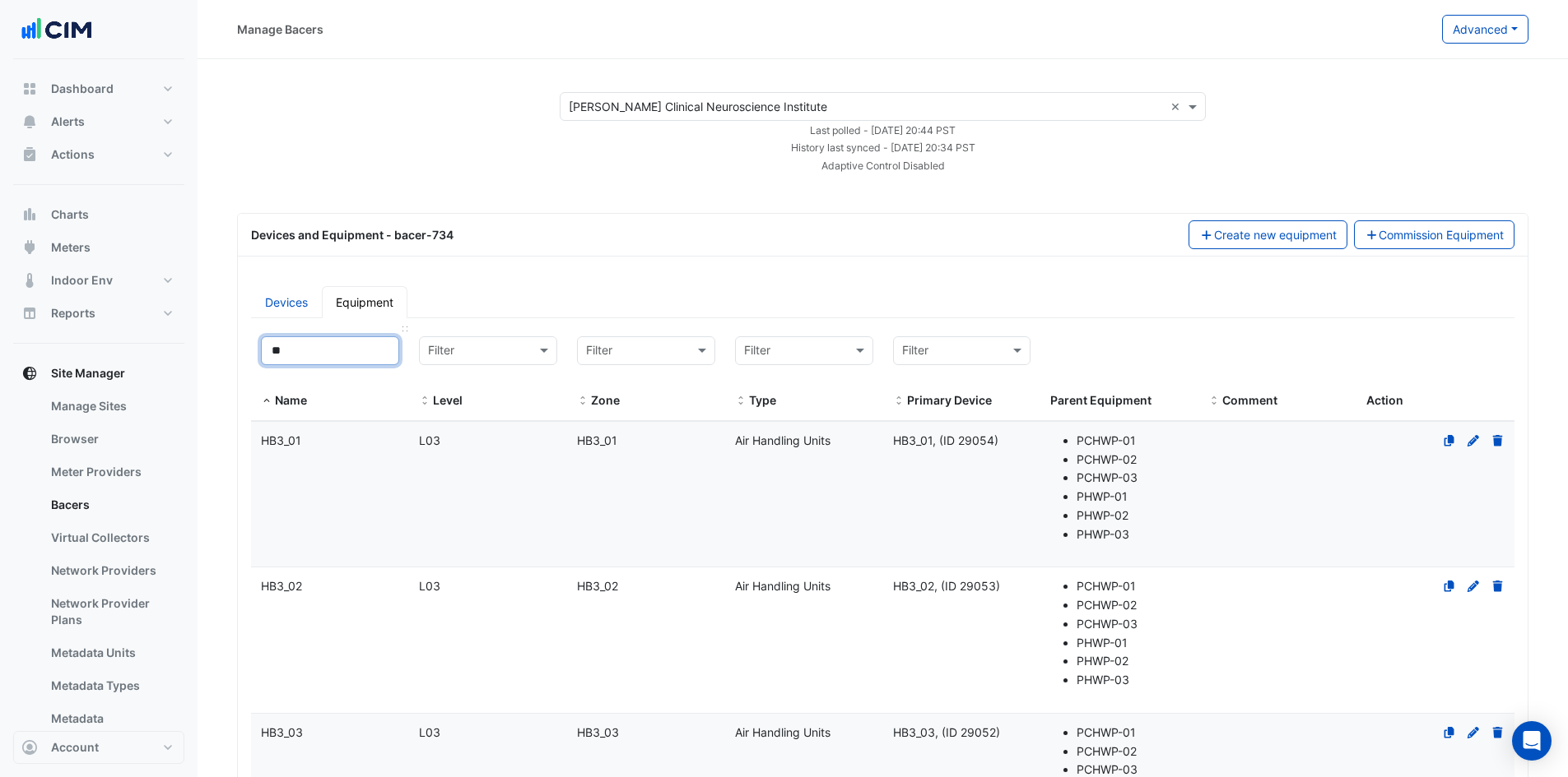
click at [332, 351] on input "**" at bounding box center [329, 350] width 138 height 29
drag, startPoint x: 330, startPoint y: 352, endPoint x: 222, endPoint y: 345, distance: 108.2
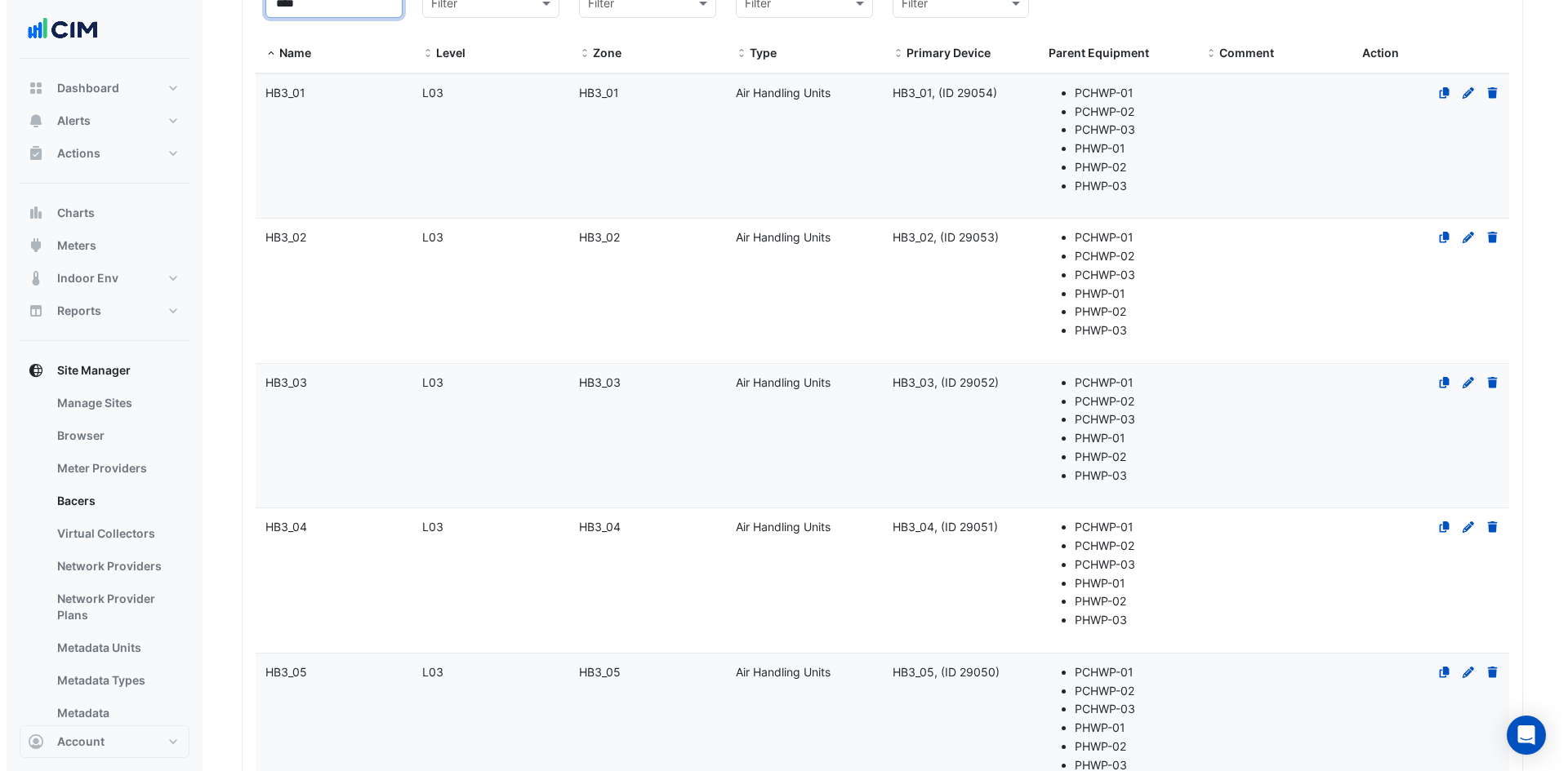
scroll to position [180, 0]
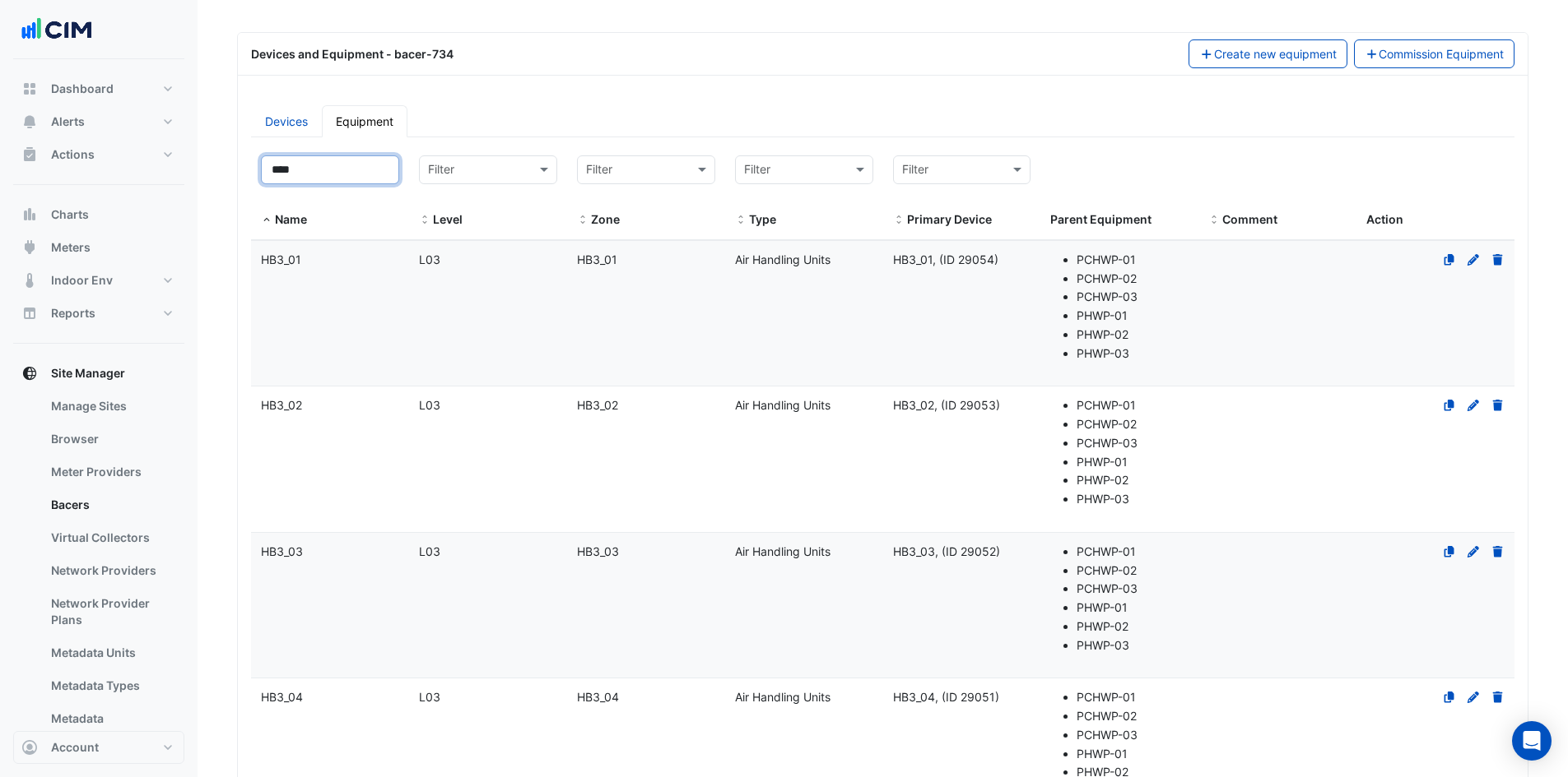
type input "****"
click at [1500, 262] on icon at bounding box center [1497, 260] width 10 height 12
select select "***"
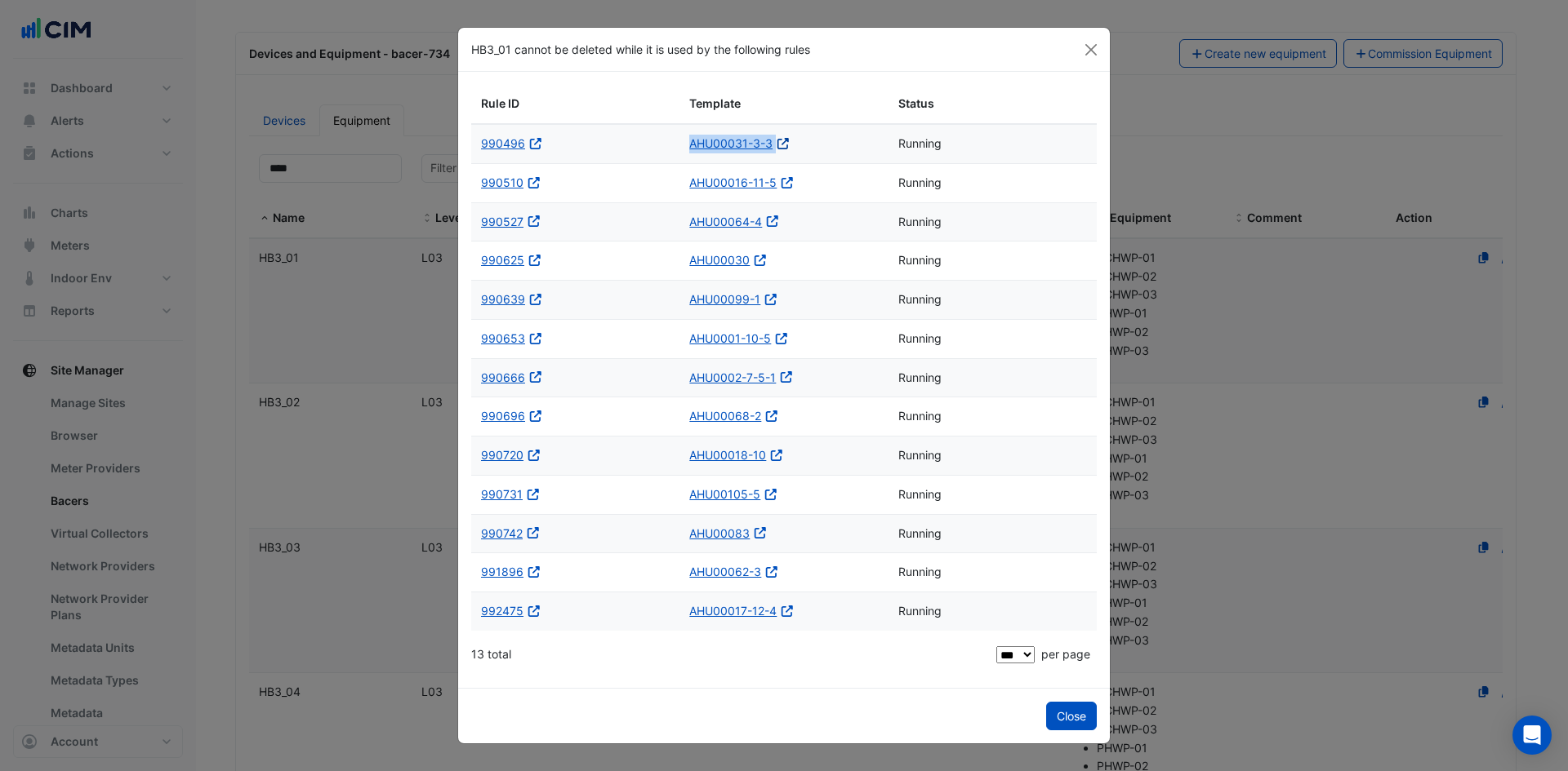
drag, startPoint x: 687, startPoint y: 141, endPoint x: 781, endPoint y: 141, distance: 94.0
click at [781, 141] on datatable-body-cell "AHU00031-3-3 Open in a new tab" at bounding box center [784, 144] width 208 height 39
copy div "AHU00031-3-3"
drag, startPoint x: 686, startPoint y: 176, endPoint x: 775, endPoint y: 188, distance: 89.8
click at [775, 188] on datatable-body-cell "AHU00016-11-5 Open in a new tab" at bounding box center [784, 183] width 208 height 39
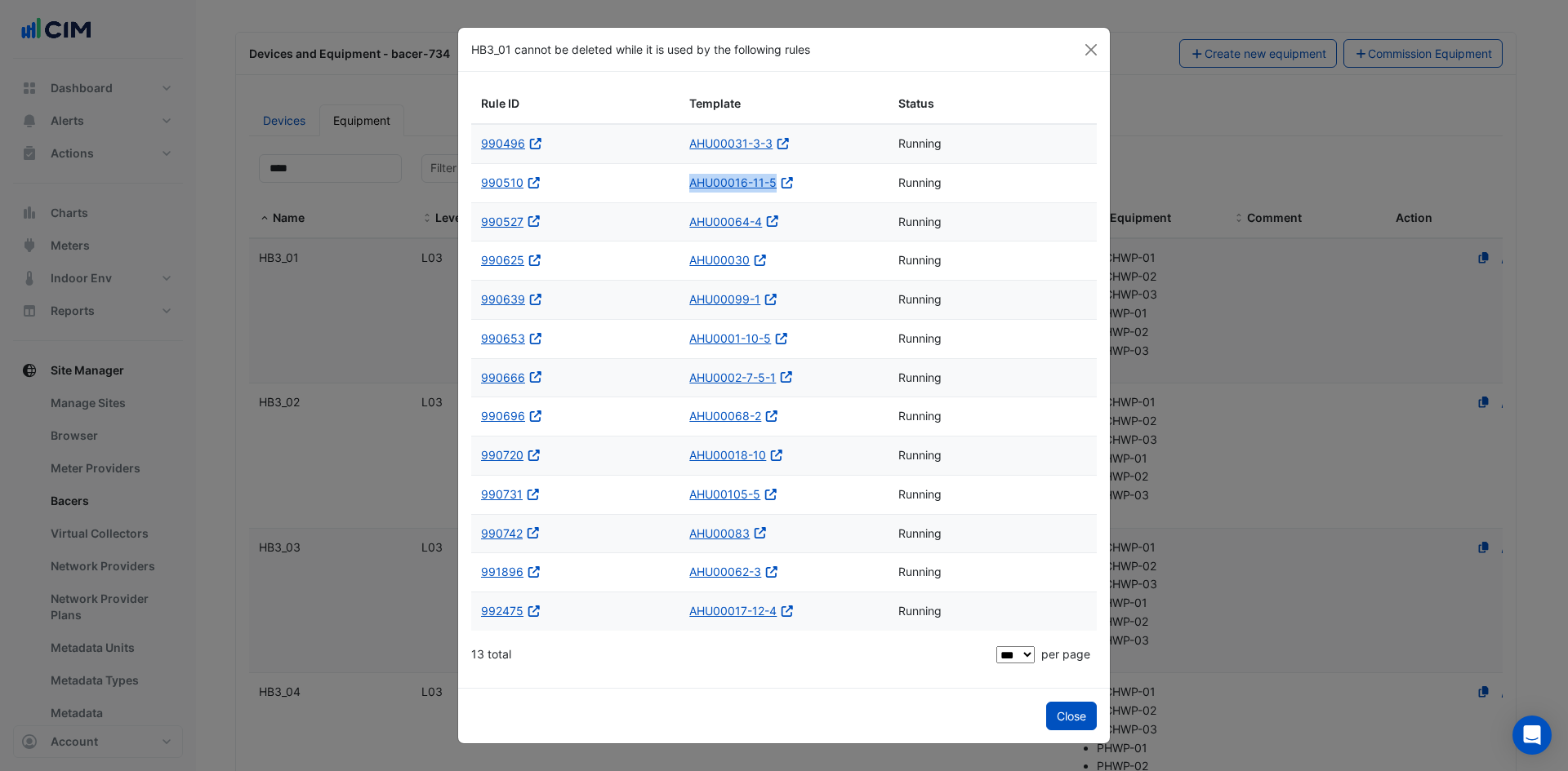
copy link "AHU00016-11-5"
drag, startPoint x: 688, startPoint y: 221, endPoint x: 761, endPoint y: 225, distance: 73.1
click at [761, 225] on datatable-body-cell "AHU00064-4 Open in a new tab" at bounding box center [784, 222] width 208 height 39
copy link "AHU00064-4"
click at [802, 286] on datatable-body-cell "AHU00099-1 Open in a new tab" at bounding box center [784, 299] width 208 height 39
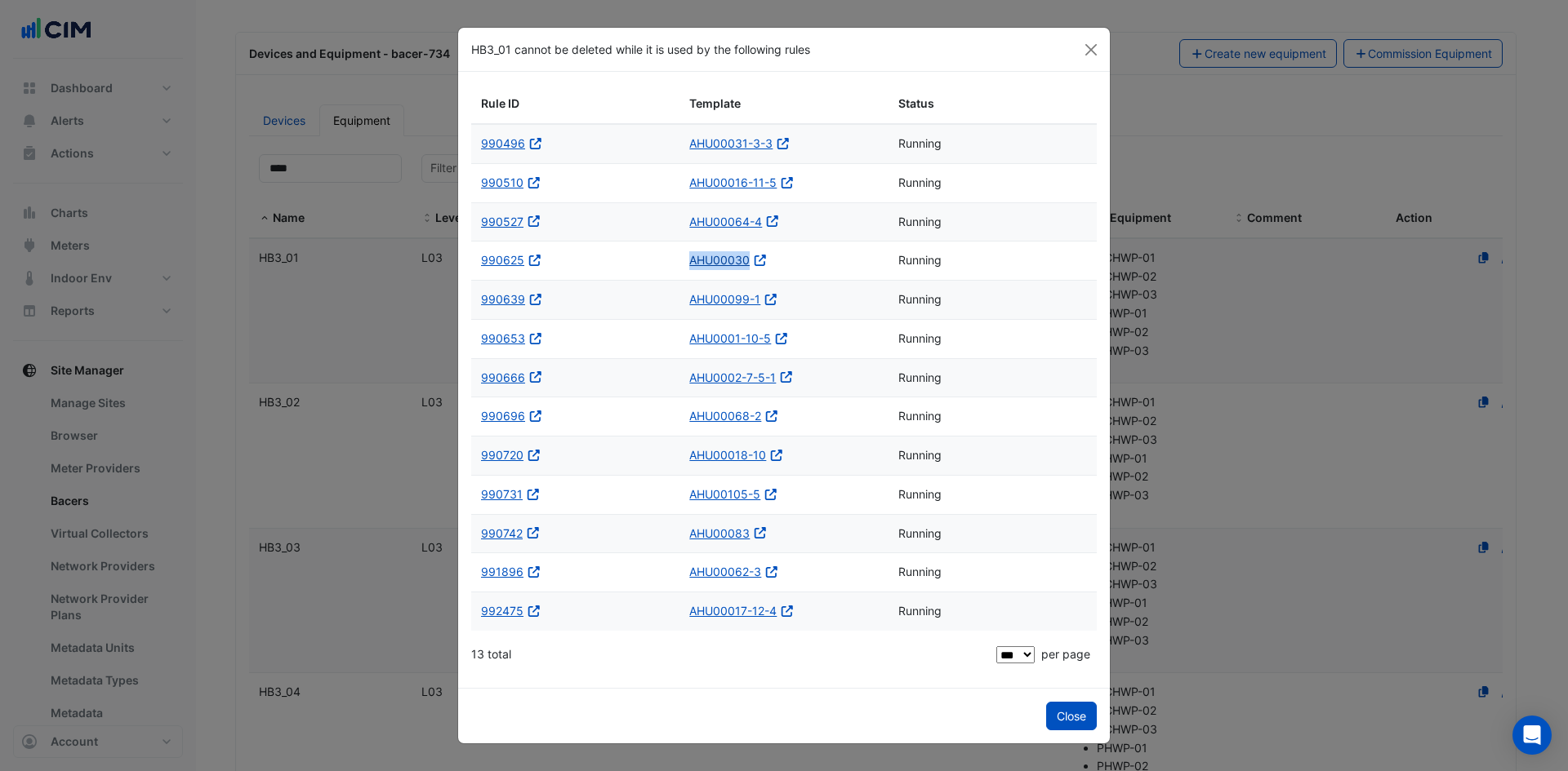
drag, startPoint x: 686, startPoint y: 255, endPoint x: 748, endPoint y: 255, distance: 62.0
click at [748, 255] on datatable-body-cell "AHU00030 Open in a new tab" at bounding box center [784, 261] width 208 height 39
copy link "AHU00030"
drag, startPoint x: 686, startPoint y: 296, endPoint x: 761, endPoint y: 296, distance: 75.0
click at [761, 296] on datatable-body-cell "AHU00099-1 Open in a new tab" at bounding box center [784, 299] width 208 height 39
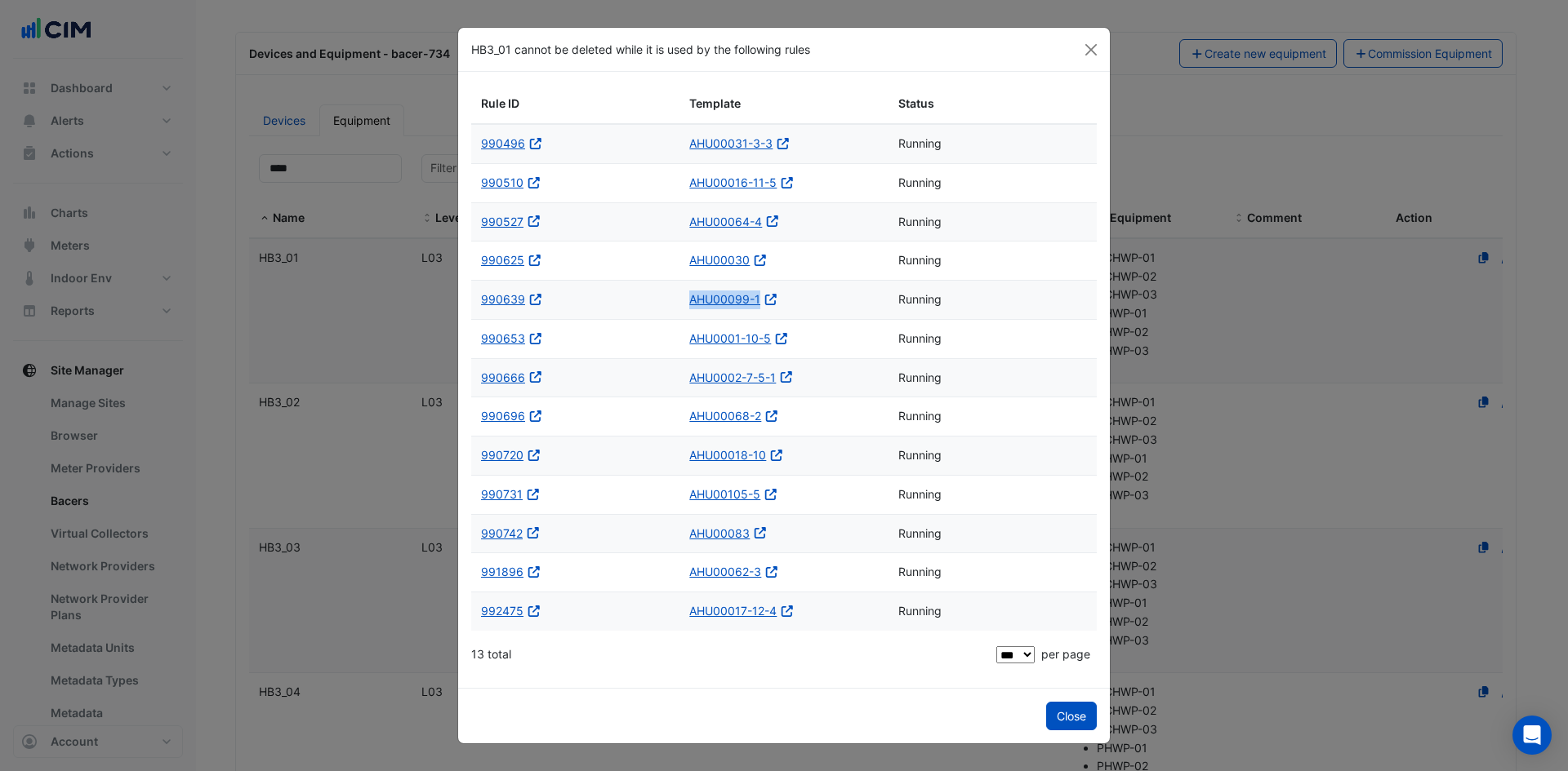
copy link "AHU00099-1"
drag, startPoint x: 687, startPoint y: 335, endPoint x: 768, endPoint y: 338, distance: 81.1
click at [770, 340] on datatable-body-cell "AHU0001-10-5 Open in a new tab" at bounding box center [784, 339] width 208 height 39
copy link "AHU0001-10-5"
drag, startPoint x: 683, startPoint y: 376, endPoint x: 775, endPoint y: 384, distance: 92.3
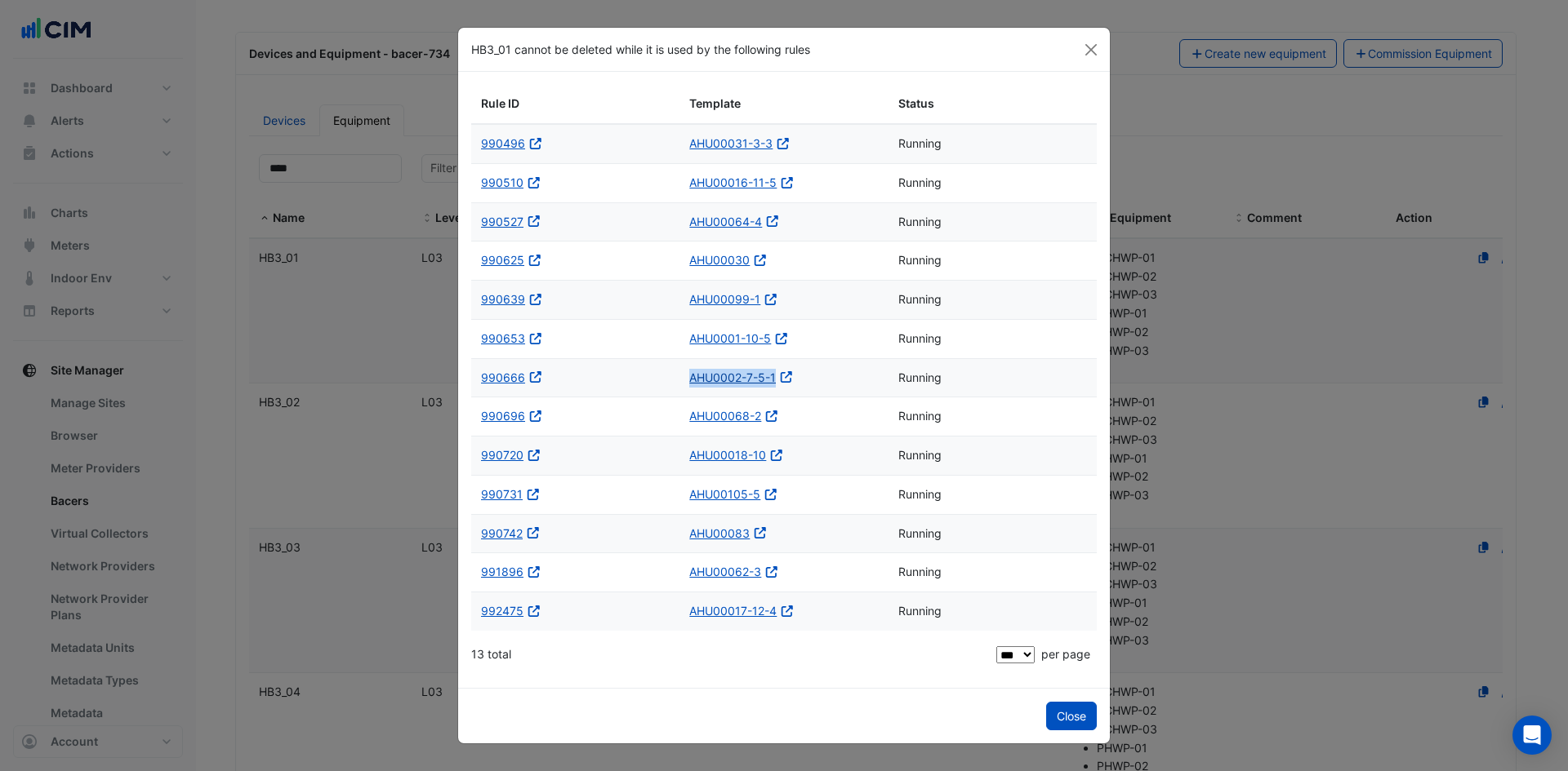
click at [775, 384] on datatable-body-cell "AHU0002-7-5-1 Open in a new tab" at bounding box center [784, 378] width 208 height 39
copy link "AHU0002-7-5-1"
drag, startPoint x: 697, startPoint y: 416, endPoint x: 760, endPoint y: 428, distance: 64.1
click at [760, 428] on datatable-body-cell "AHU00068-2 Open in a new tab" at bounding box center [784, 417] width 208 height 39
copy link "AHU00068-2"
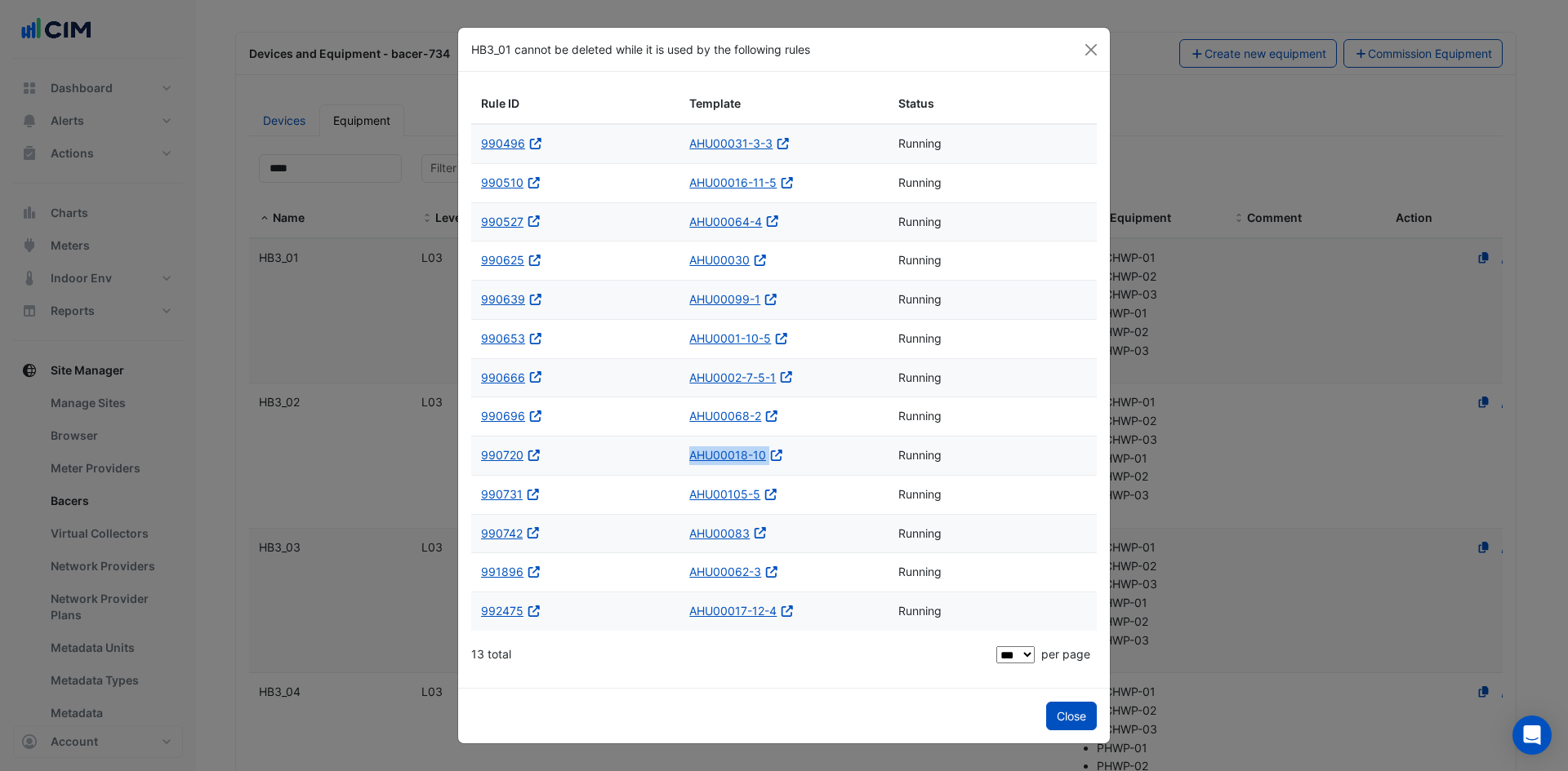
drag, startPoint x: 683, startPoint y: 452, endPoint x: 771, endPoint y: 463, distance: 88.7
click at [771, 463] on datatable-body-cell "AHU00018-10 Open in a new tab" at bounding box center [784, 455] width 208 height 39
copy div "AHU00018-10"
drag, startPoint x: 686, startPoint y: 492, endPoint x: 757, endPoint y: 495, distance: 71.1
click at [757, 495] on datatable-body-cell "AHU00105-5 Open in a new tab" at bounding box center [784, 495] width 208 height 39
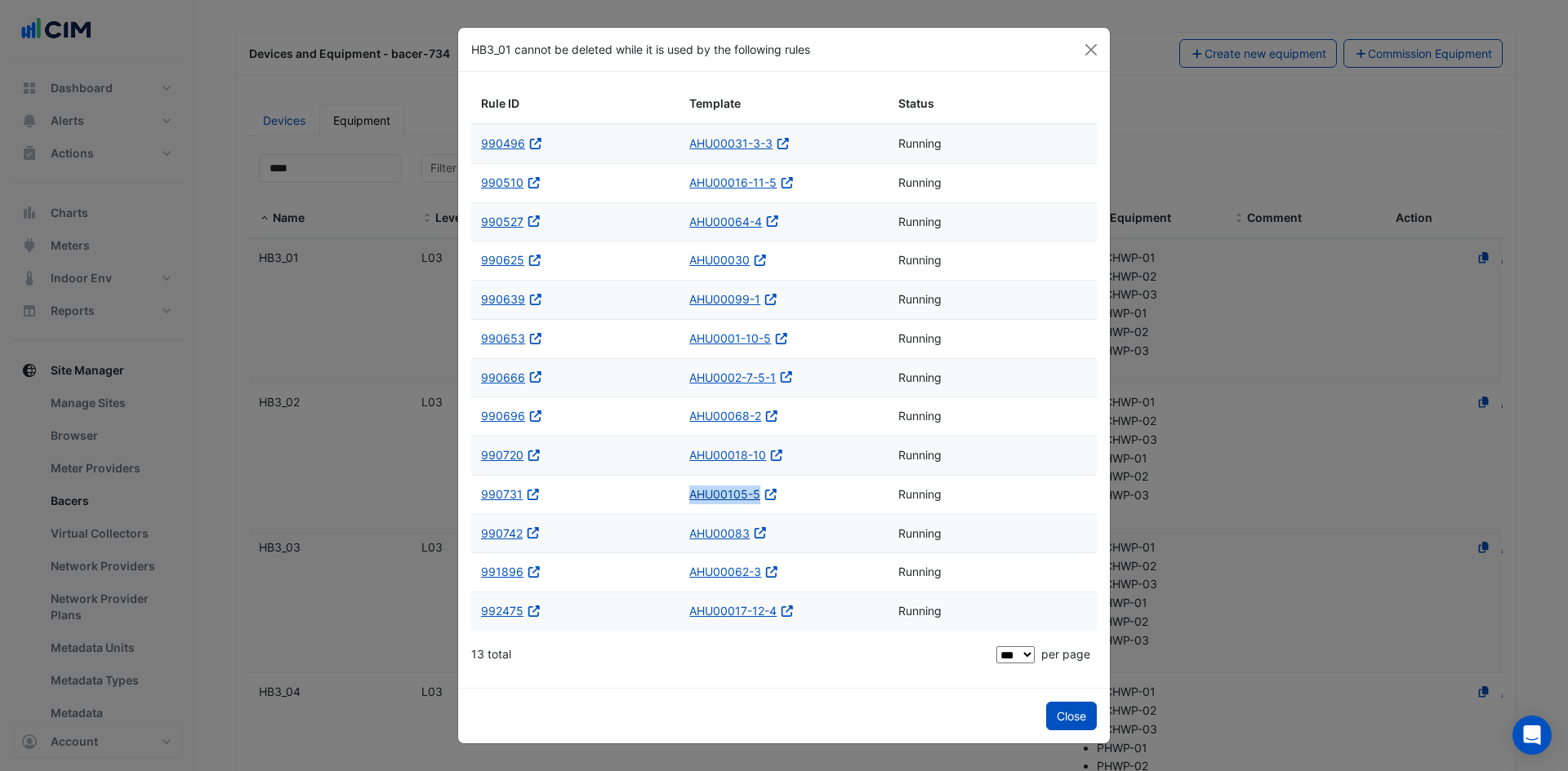
copy link "AHU00105-5"
drag, startPoint x: 687, startPoint y: 534, endPoint x: 749, endPoint y: 540, distance: 62.3
click at [751, 540] on datatable-body-cell "AHU00083 Open in a new tab" at bounding box center [784, 534] width 208 height 39
drag, startPoint x: 688, startPoint y: 567, endPoint x: 762, endPoint y: 570, distance: 74.1
click at [762, 570] on datatable-body-cell "AHU00062-3 Open in a new tab" at bounding box center [784, 573] width 208 height 39
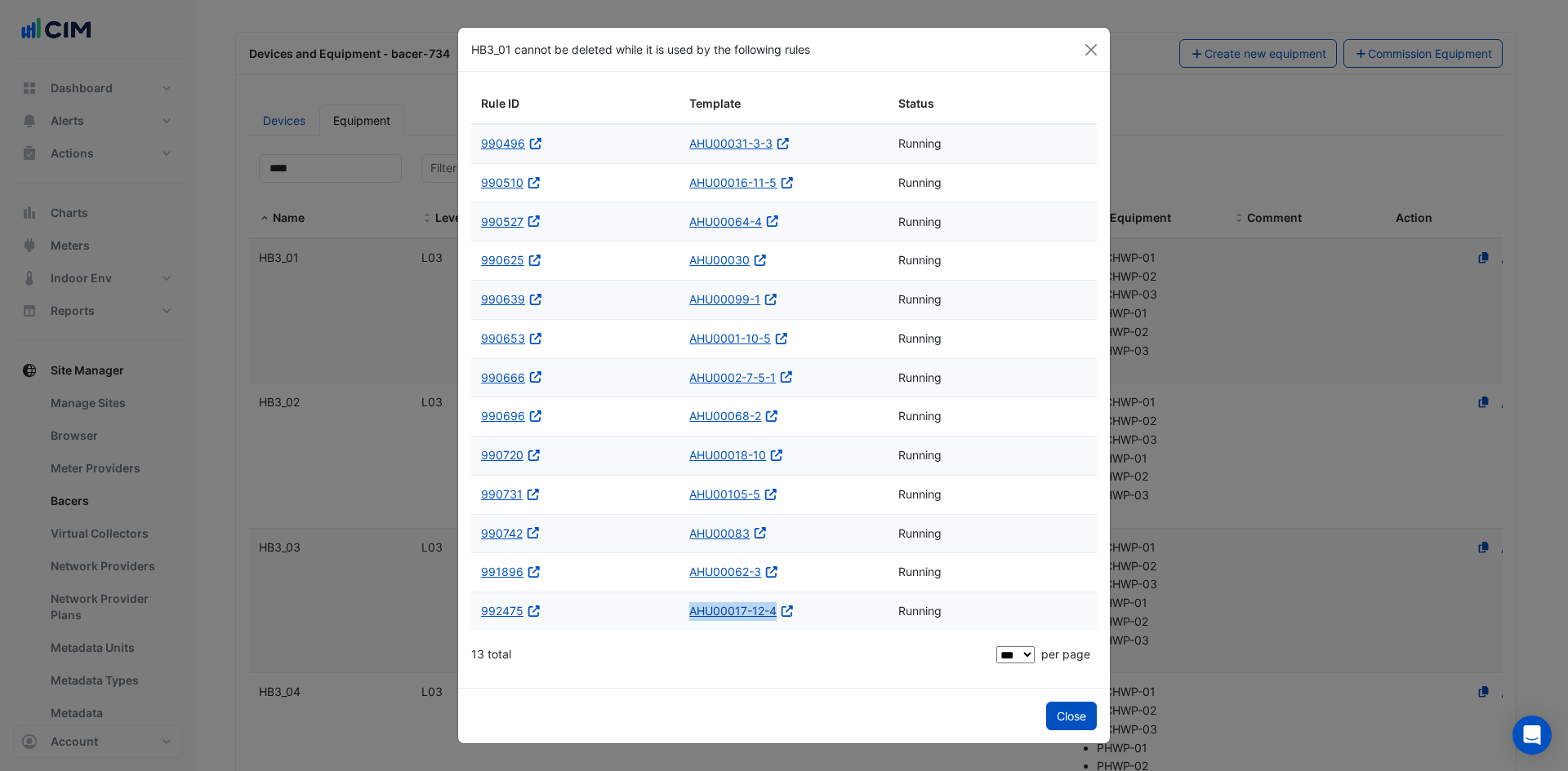
drag, startPoint x: 681, startPoint y: 611, endPoint x: 776, endPoint y: 614, distance: 95.0
click at [776, 614] on datatable-body-cell "AHU00017-12-4 Open in a new tab" at bounding box center [784, 611] width 208 height 39
click at [780, 139] on icon at bounding box center [783, 144] width 11 height 11
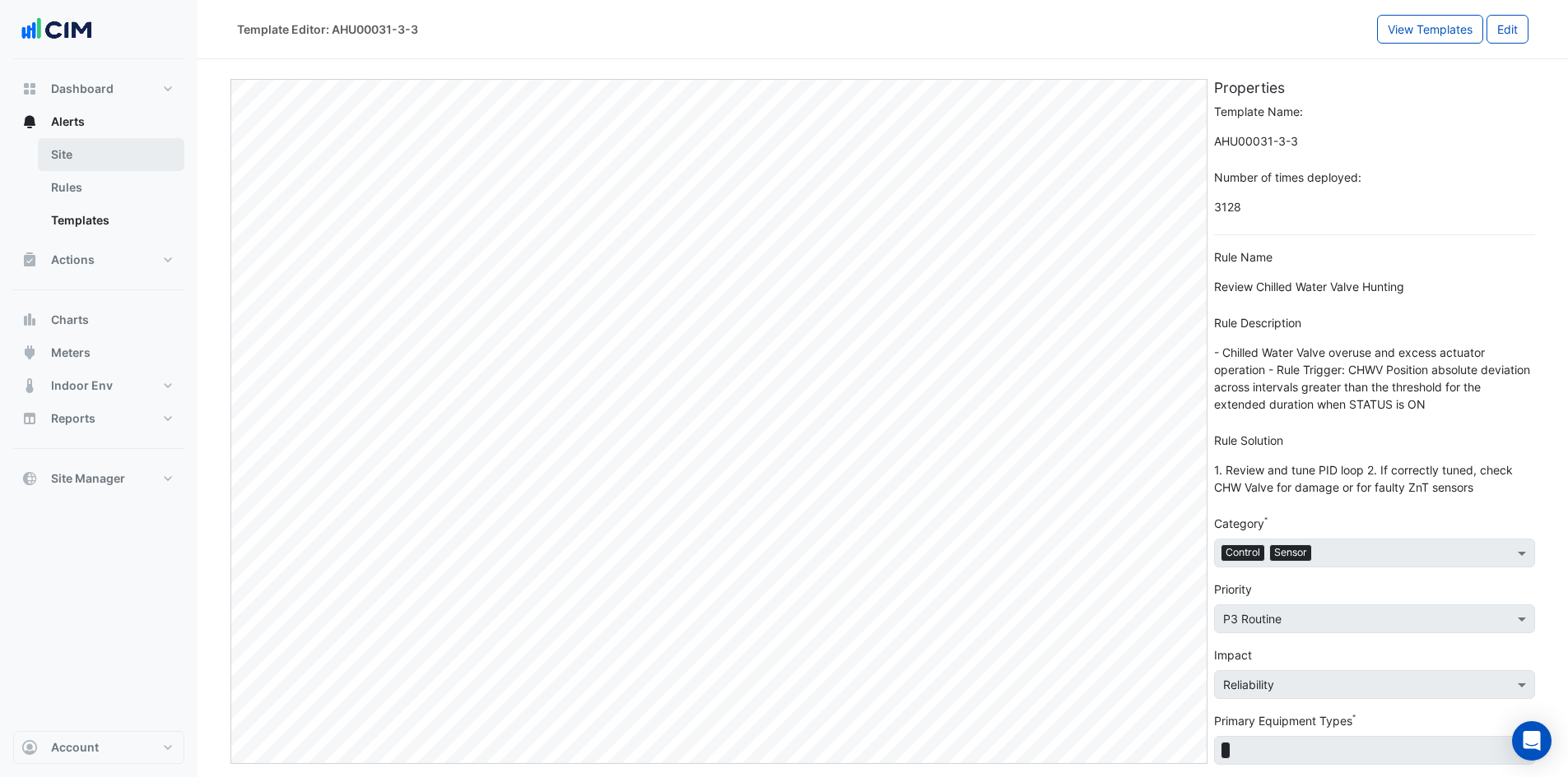
click at [84, 160] on link "Site" at bounding box center [111, 155] width 146 height 33
click at [83, 185] on link "Rules" at bounding box center [111, 188] width 146 height 33
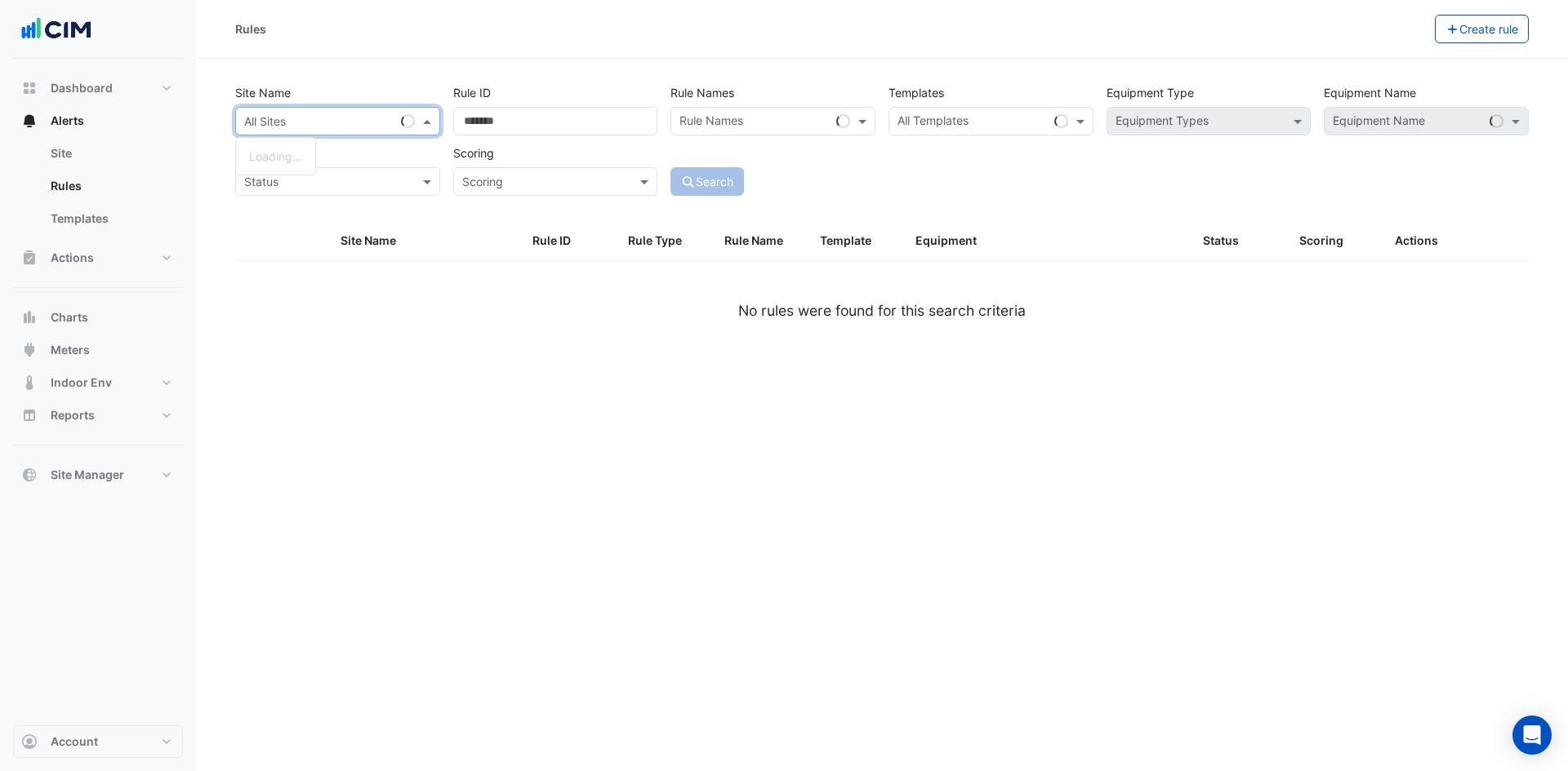
click at [313, 111] on div "All Sites" at bounding box center [338, 121] width 205 height 29
type input "****"
click at [333, 158] on span "[PERSON_NAME] Clinical Neuroscience Institute" at bounding box center [377, 156] width 256 height 14
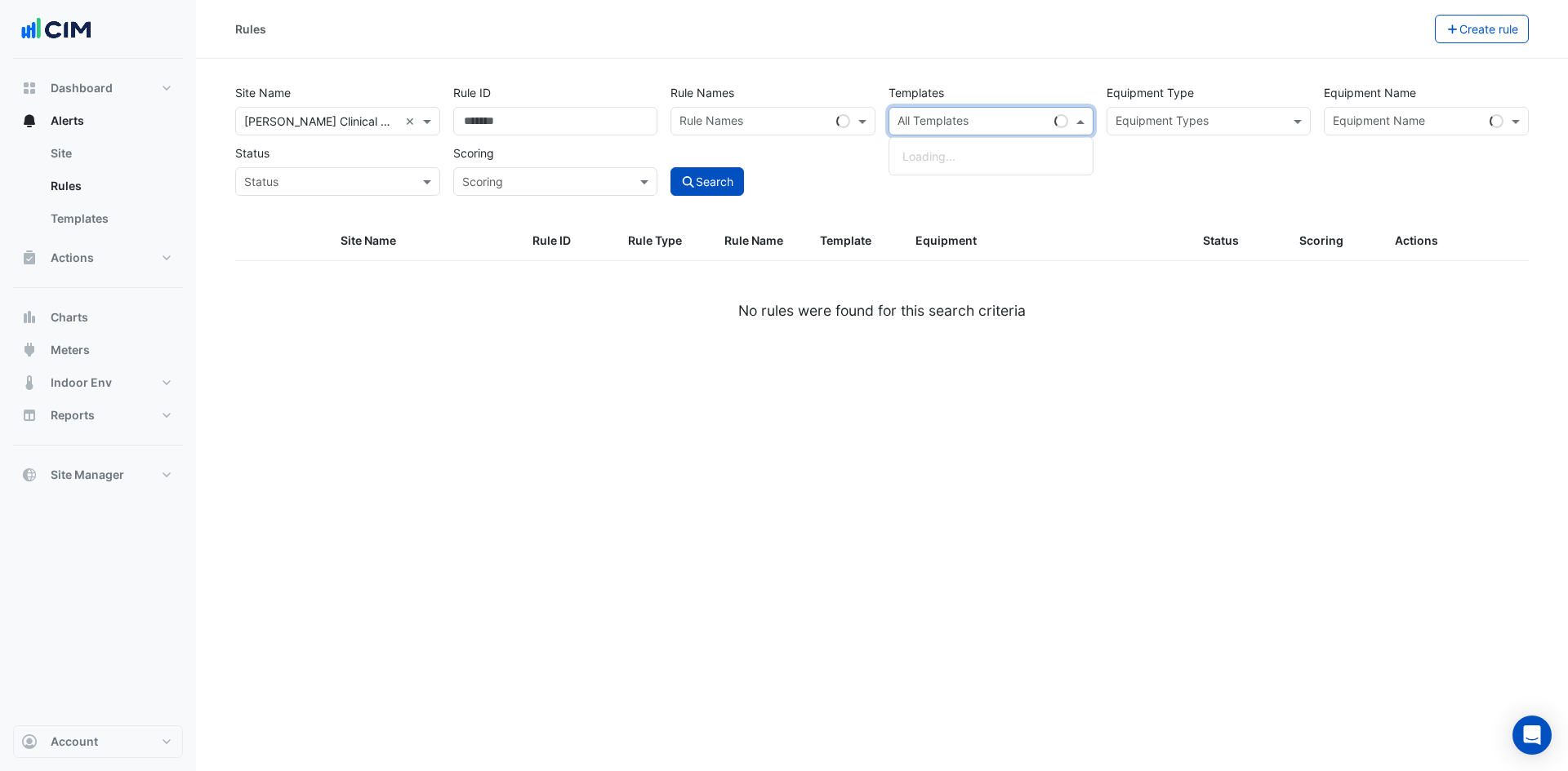
click at [1001, 119] on input "text" at bounding box center [972, 122] width 150 height 17
paste input "**********"
click at [970, 159] on span "AHU00031-3-3" at bounding box center [945, 156] width 85 height 14
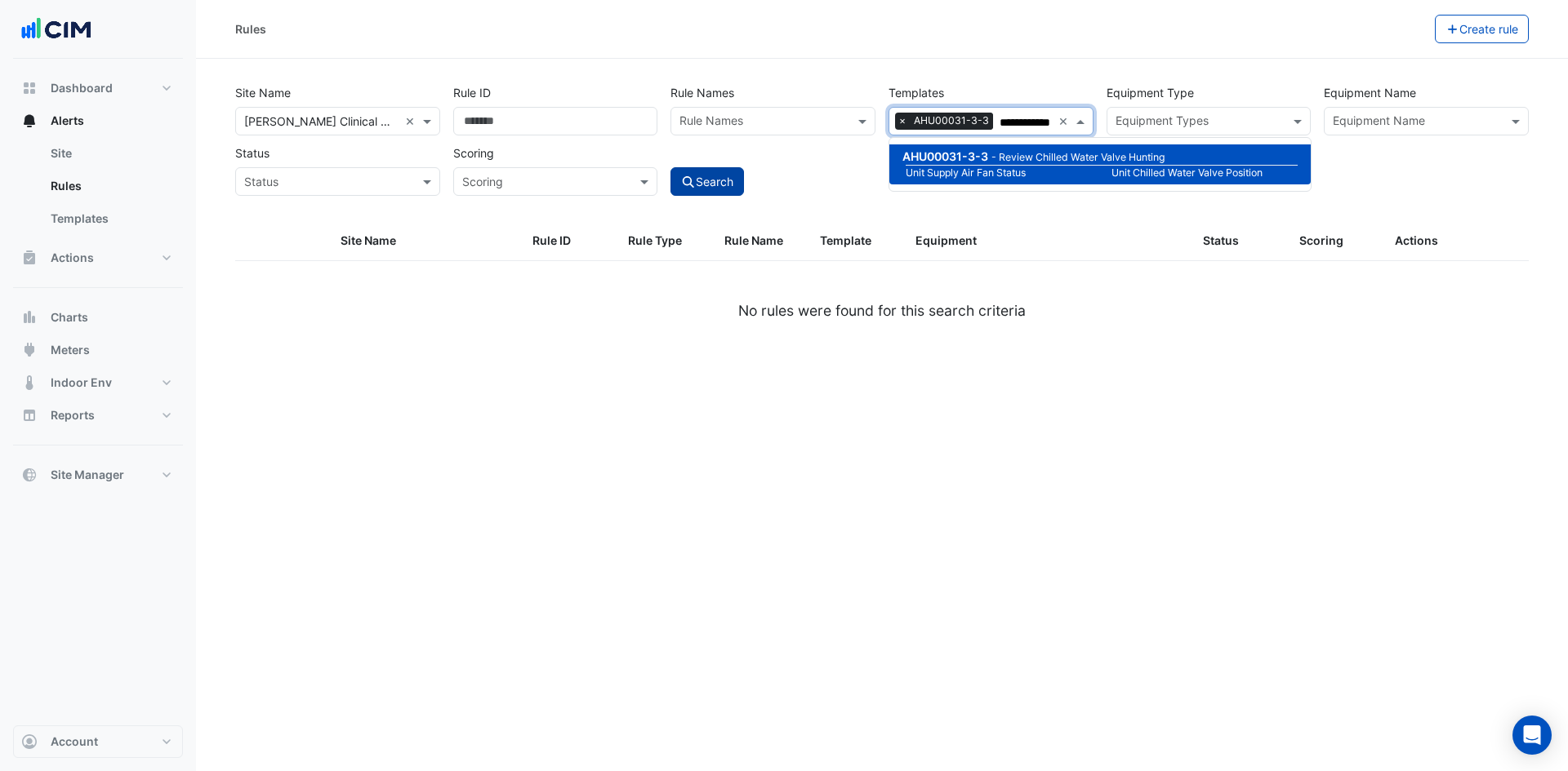
type input "**********"
click at [725, 176] on button "Search" at bounding box center [707, 181] width 74 height 29
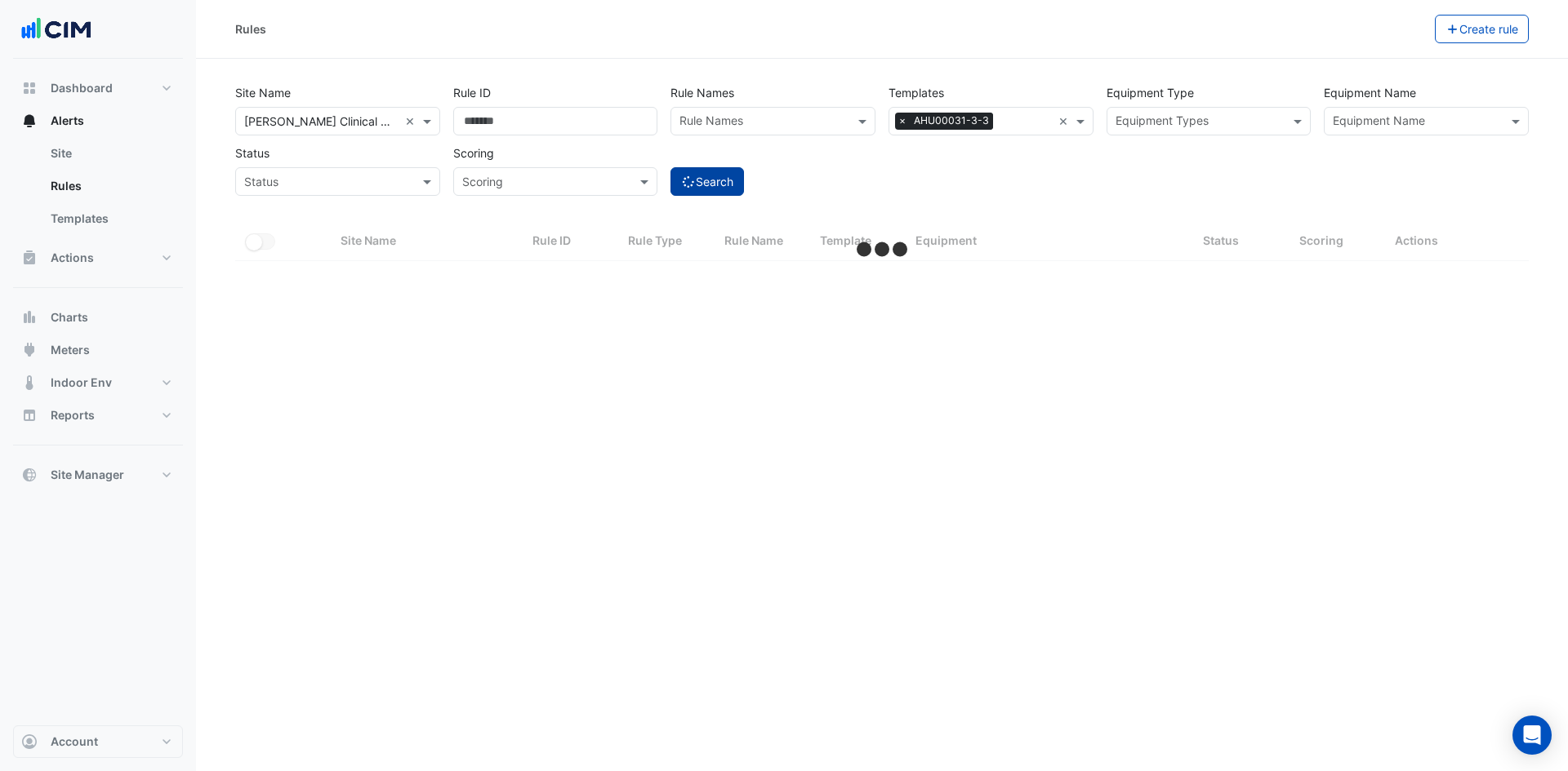
select select "***"
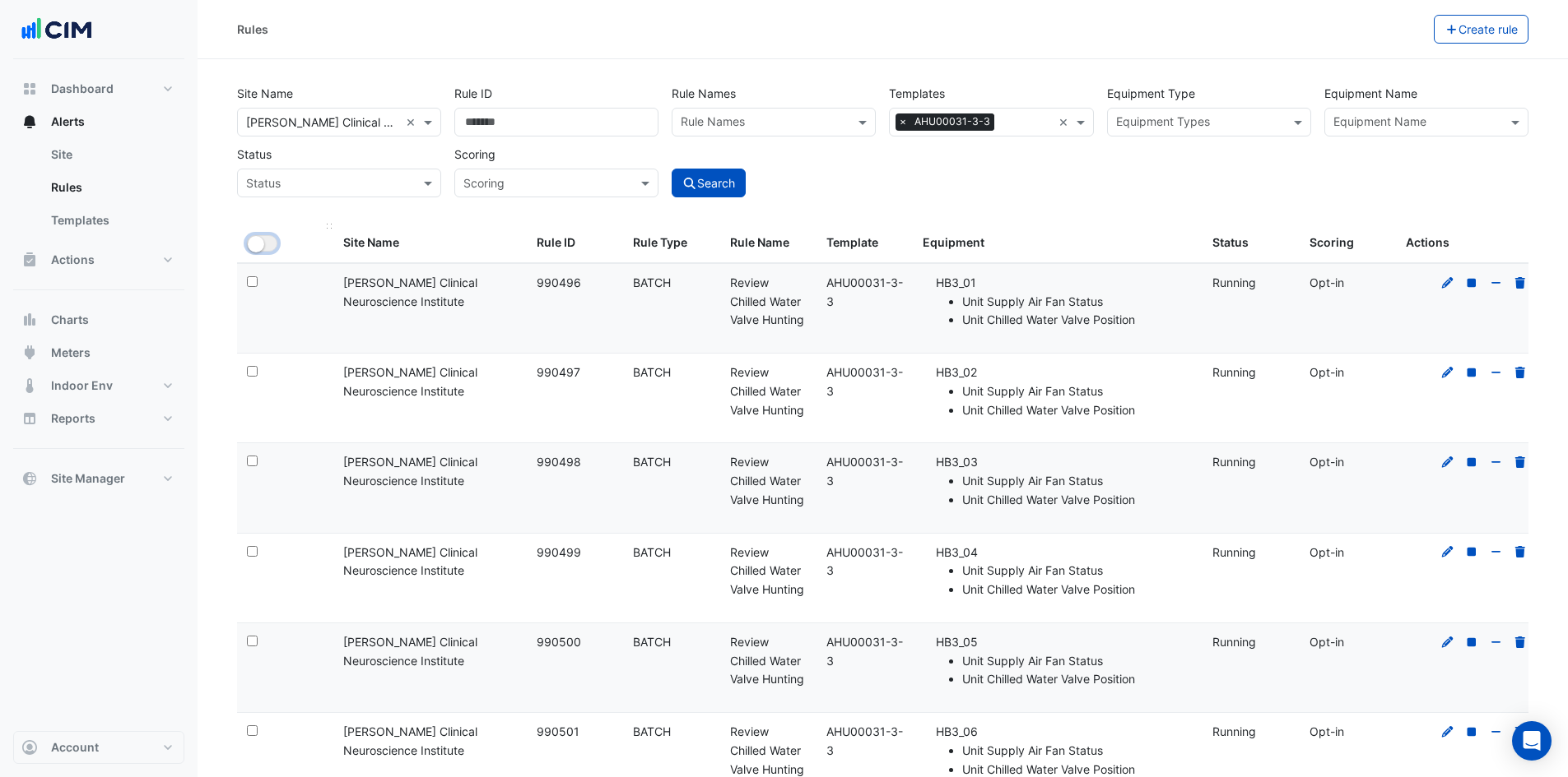
click at [270, 246] on button "All Selected" at bounding box center [262, 244] width 31 height 17
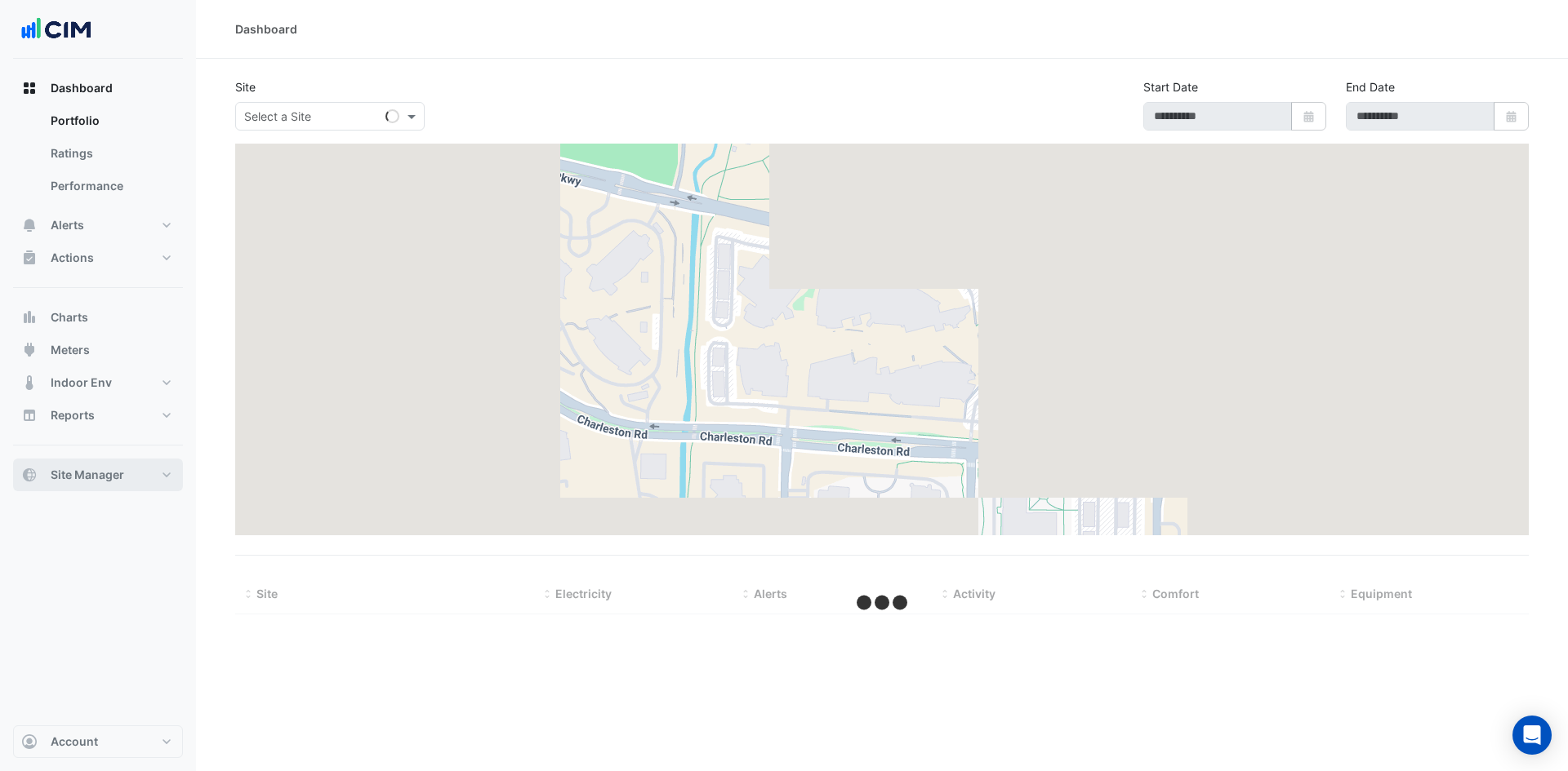
click at [163, 473] on button "Site Manager" at bounding box center [98, 475] width 170 height 33
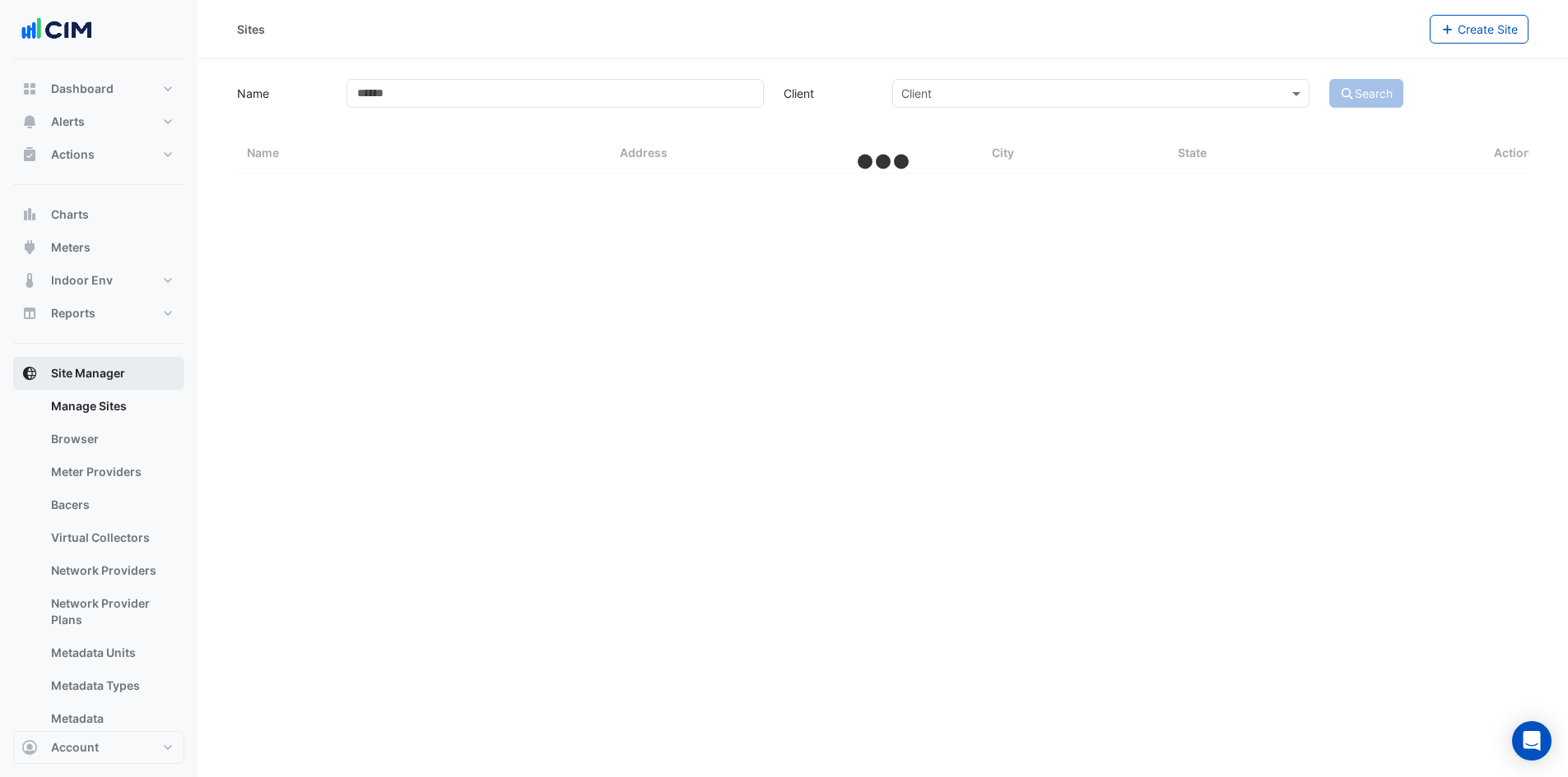
select select "***"
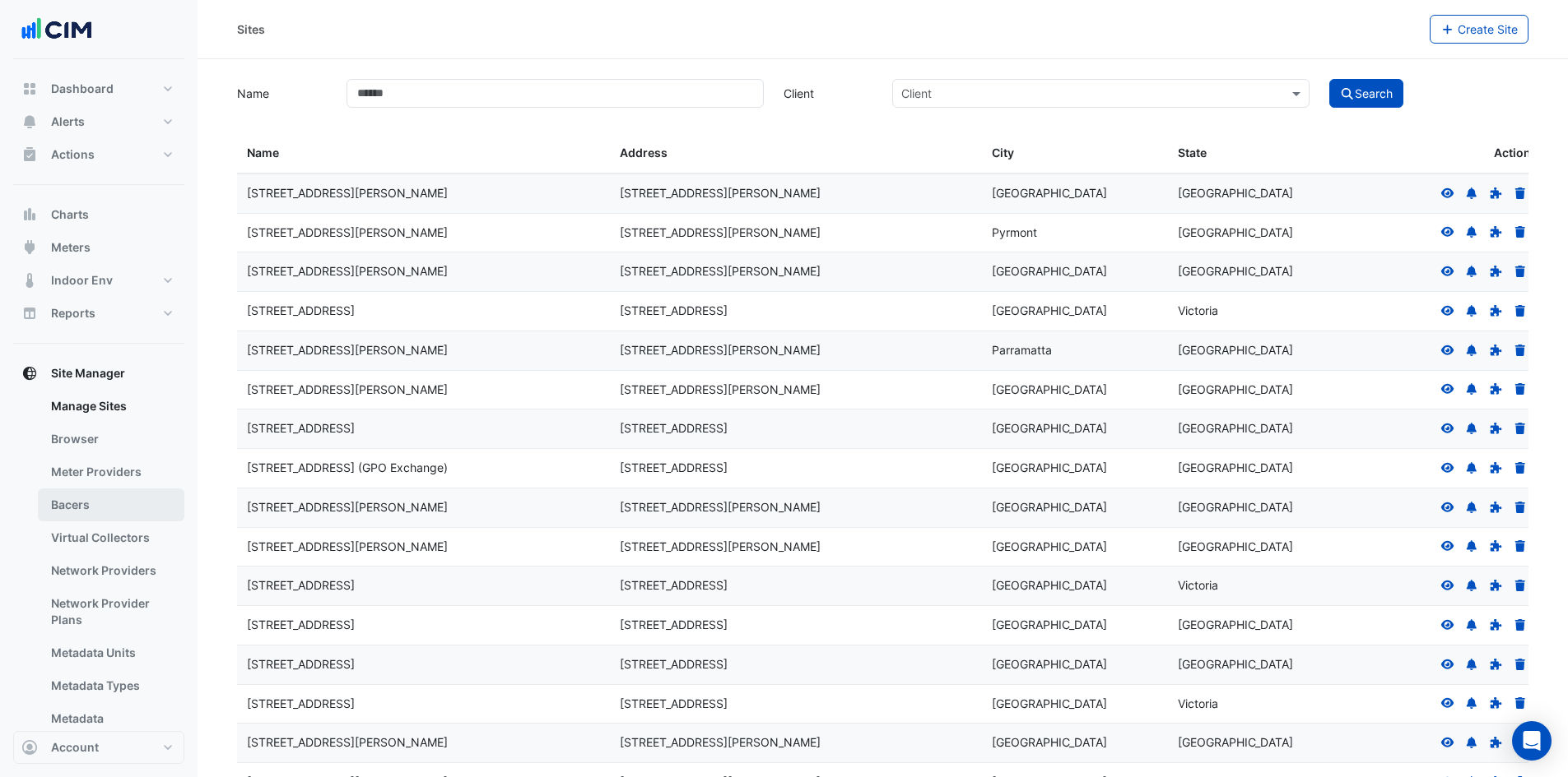
click at [100, 508] on link "Bacers" at bounding box center [111, 505] width 146 height 33
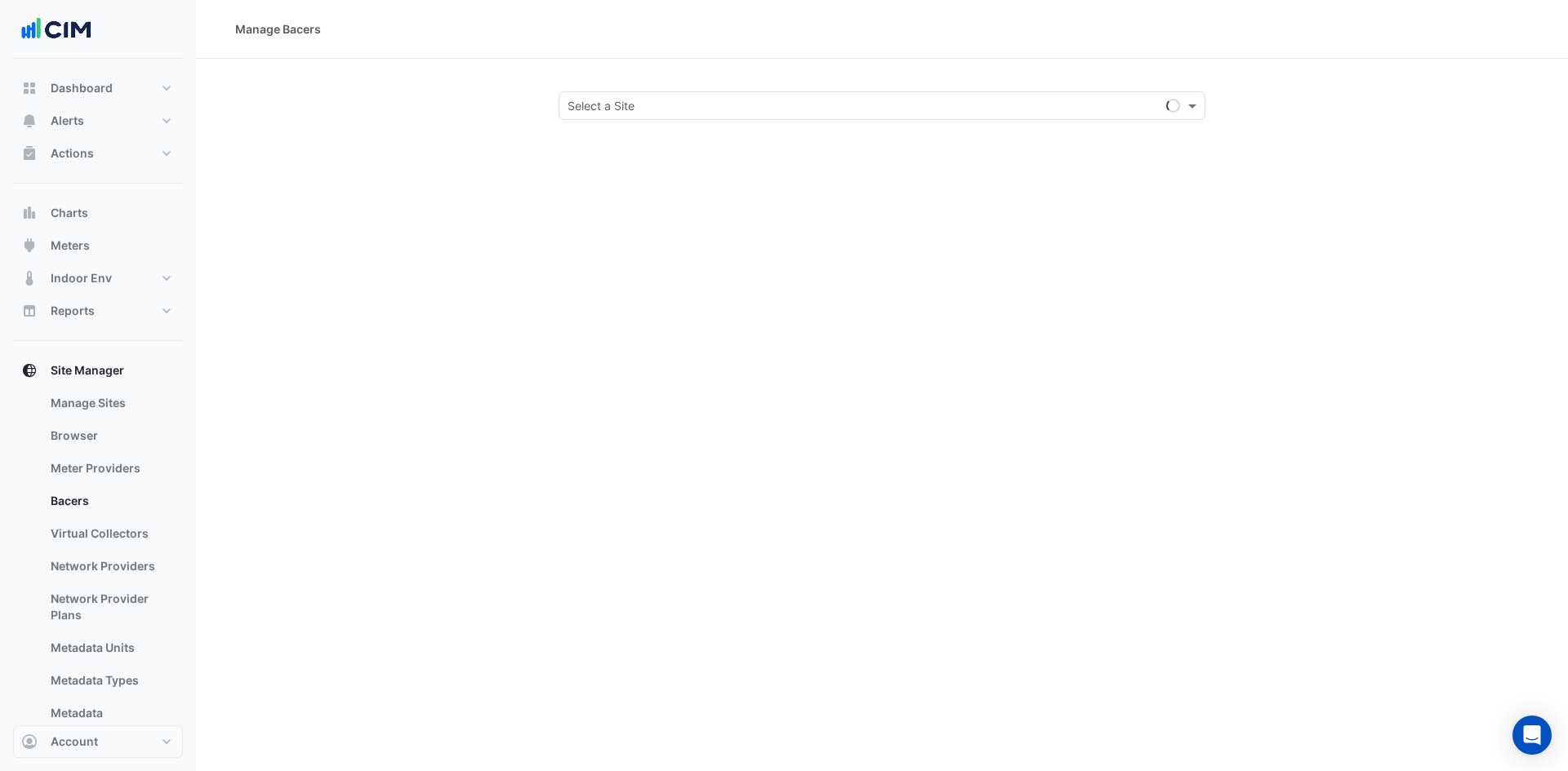
click at [633, 108] on input "text" at bounding box center [866, 106] width 596 height 17
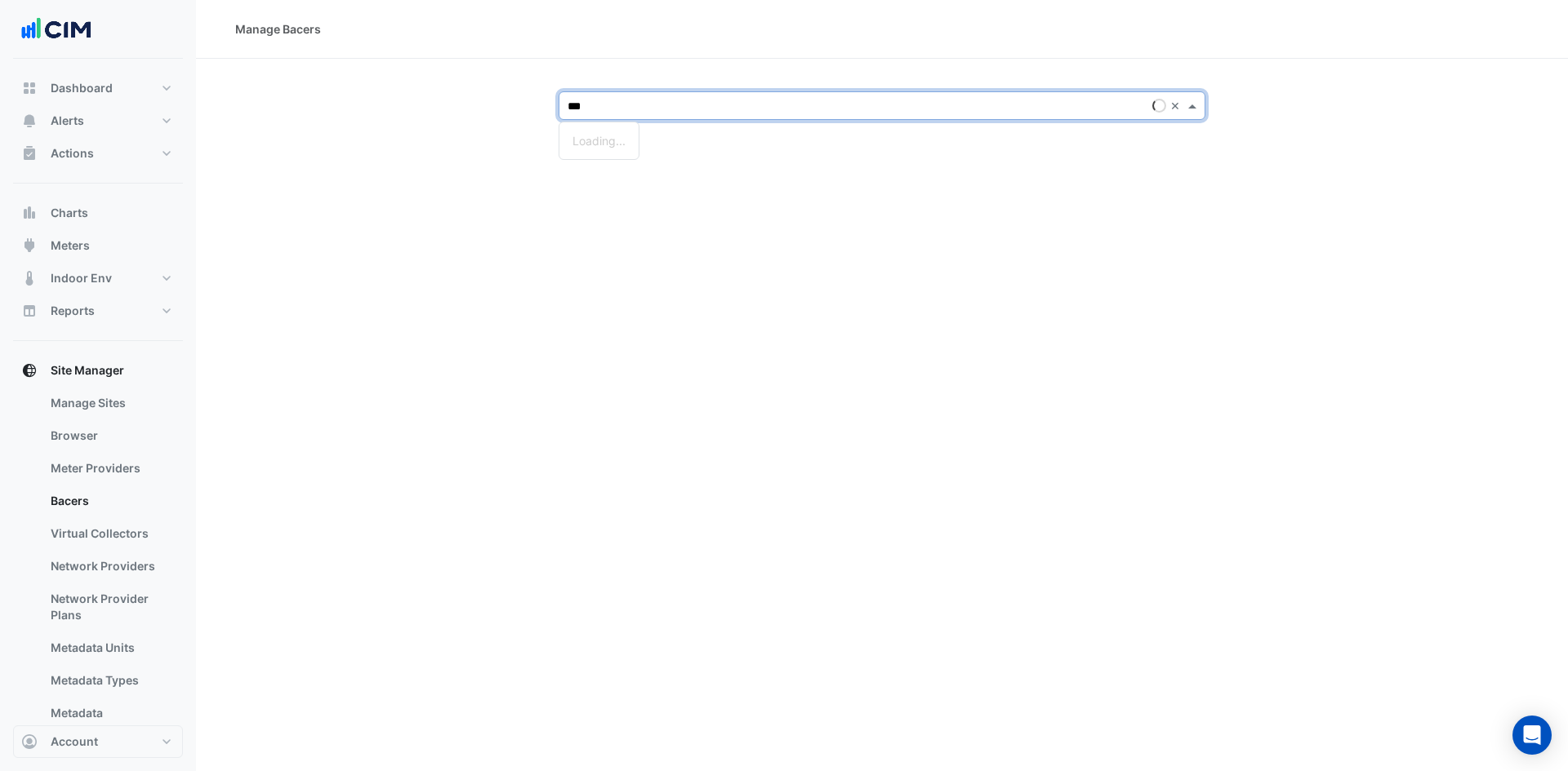
type input "****"
click at [657, 145] on span "[PERSON_NAME] Clinical Neuroscience Institute" at bounding box center [701, 140] width 256 height 14
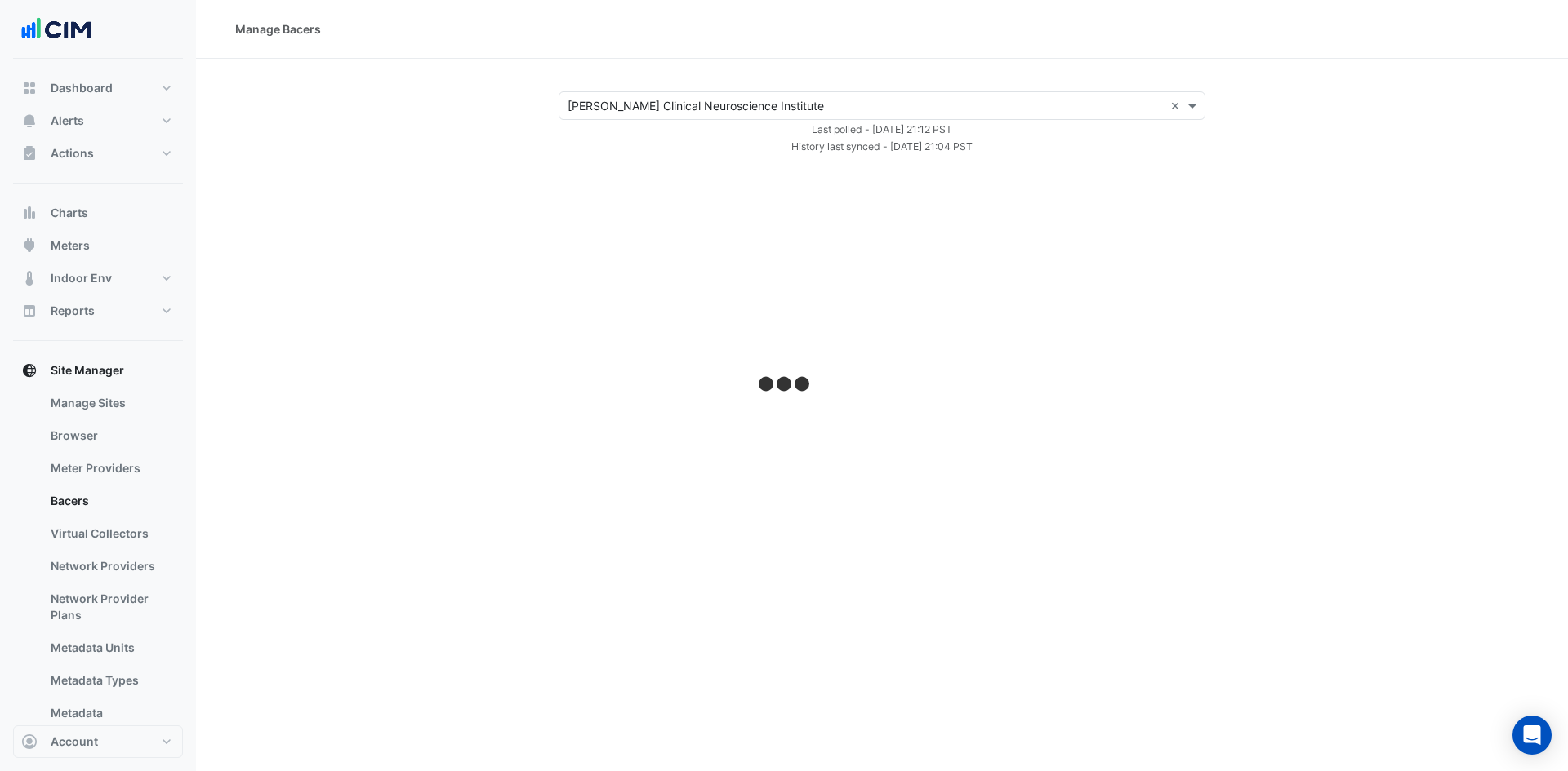
select select "***"
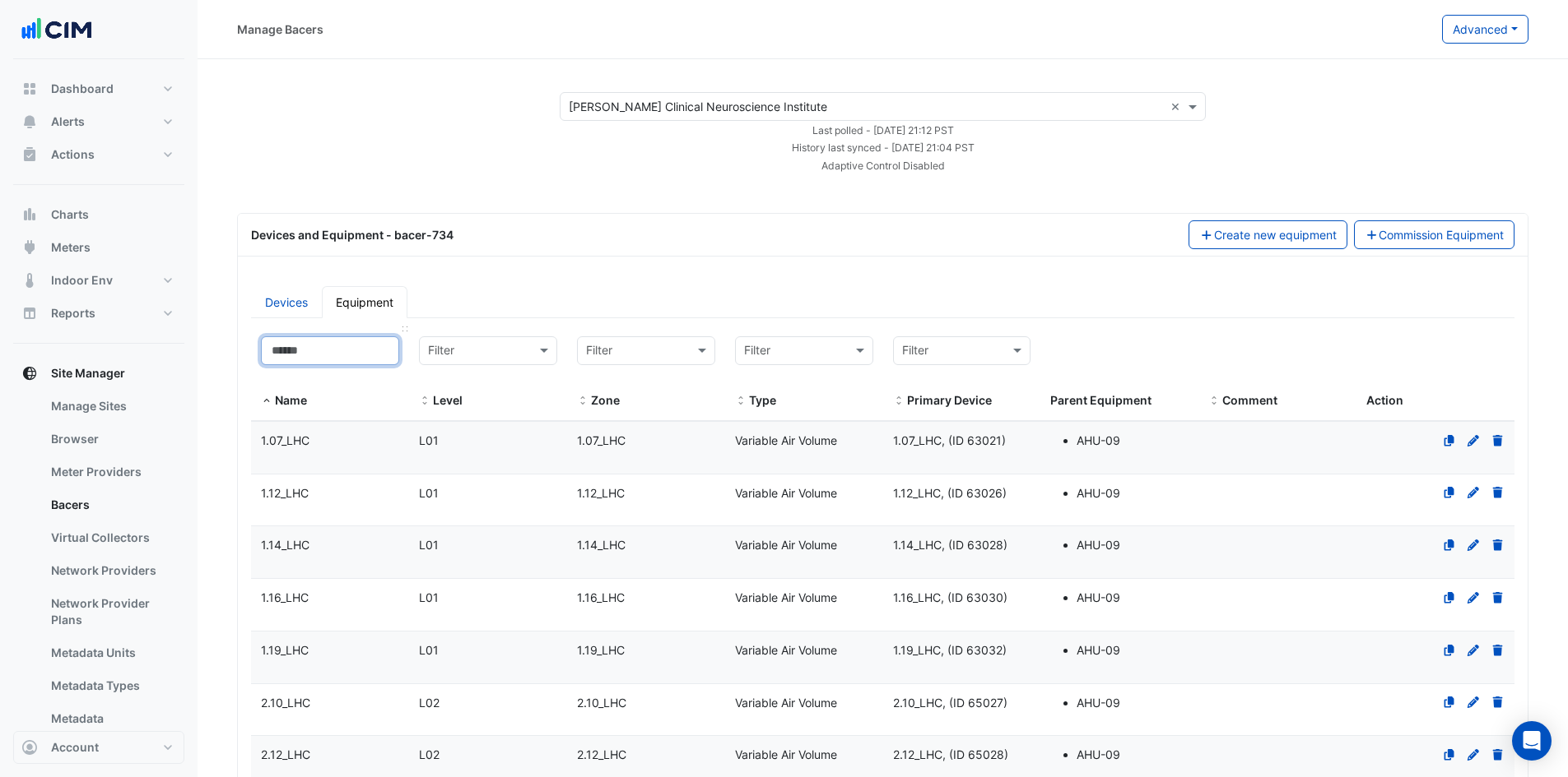
click at [335, 346] on input at bounding box center [329, 350] width 138 height 29
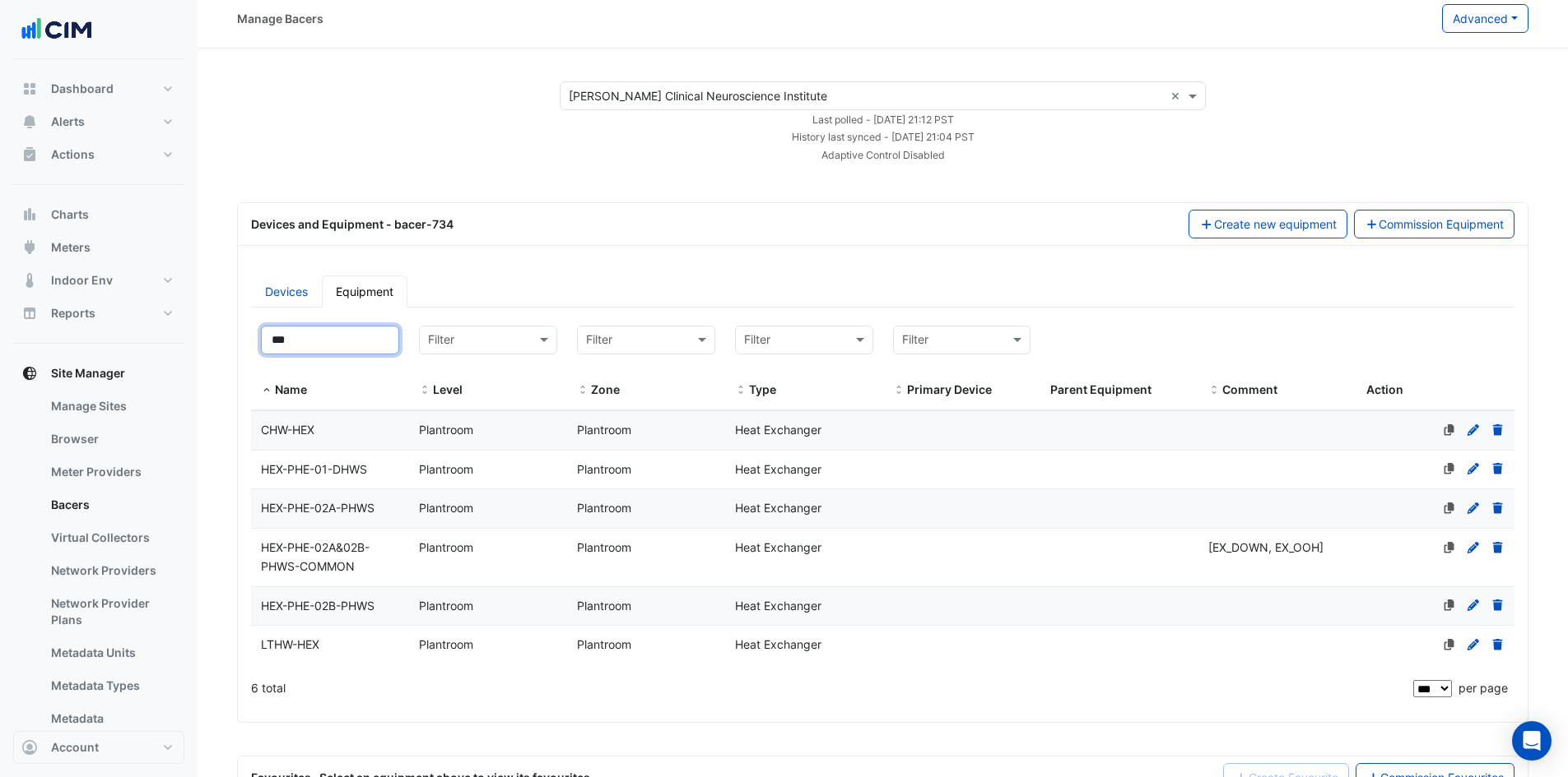
scroll to position [83, 0]
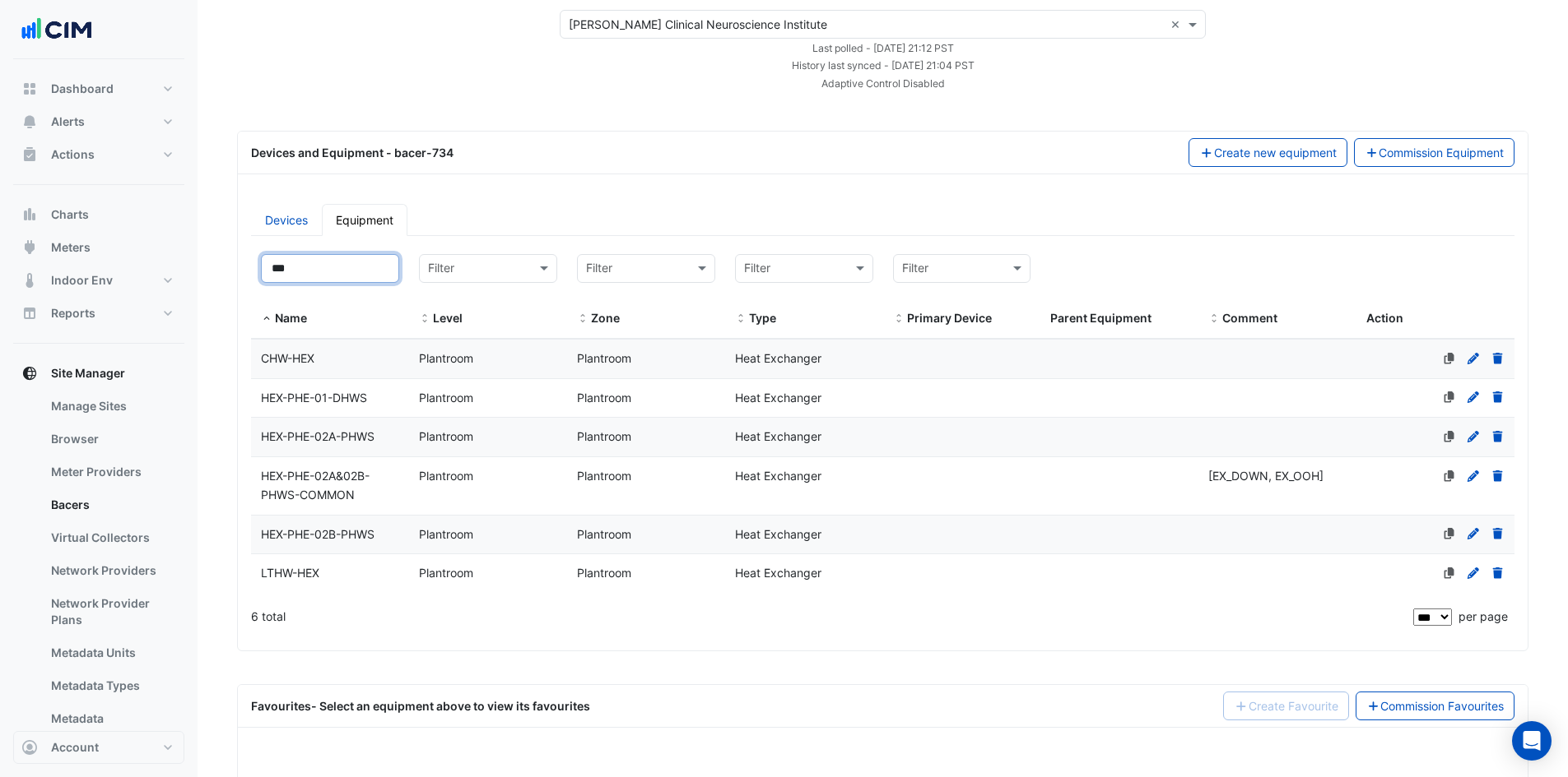
drag, startPoint x: 323, startPoint y: 267, endPoint x: 231, endPoint y: 260, distance: 92.3
click at [231, 260] on section "Select a Site × [PERSON_NAME] Clinical Neuroscience Institute × Last polled - […" at bounding box center [882, 433] width 1370 height 913
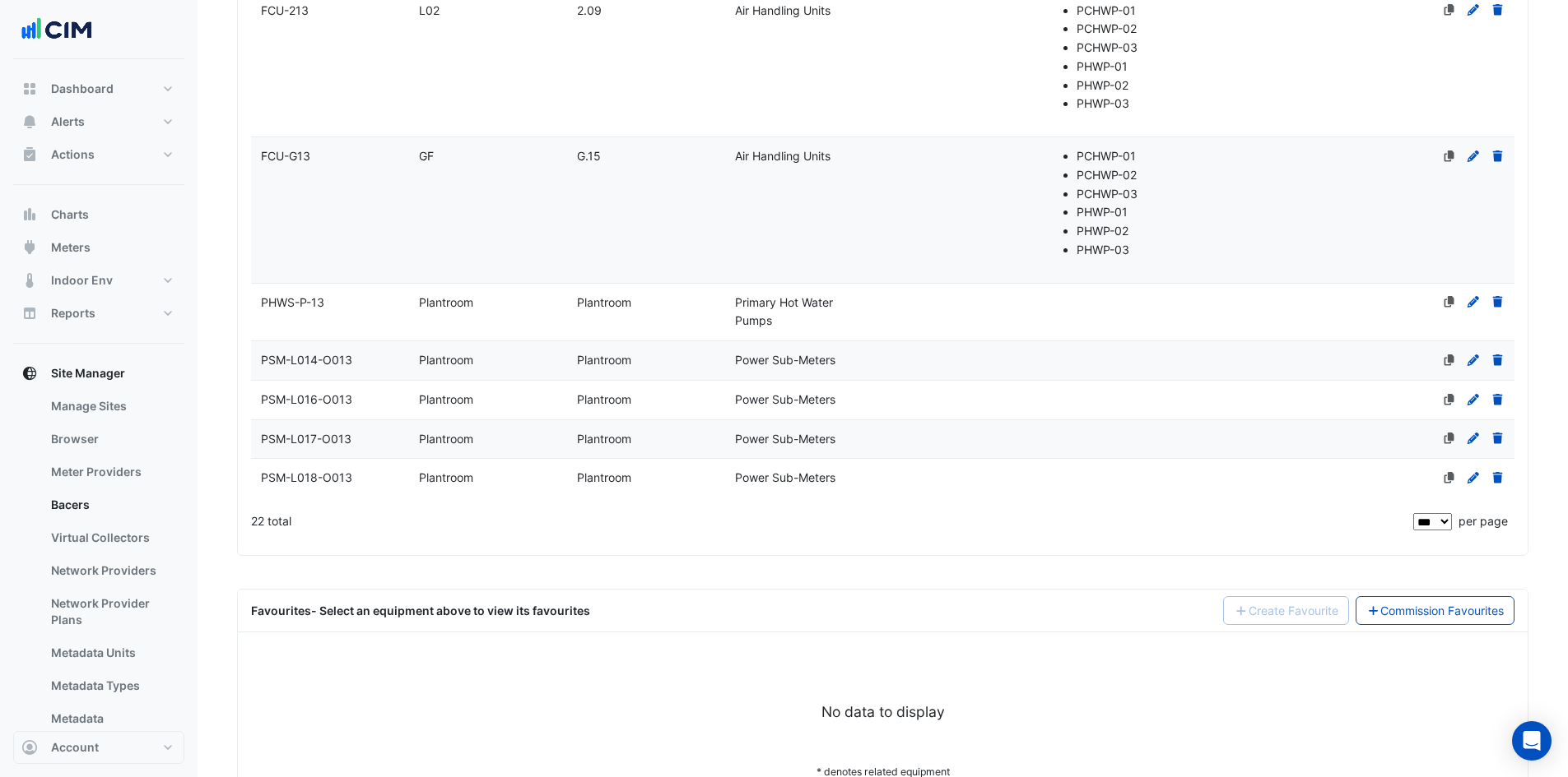
scroll to position [1234, 0]
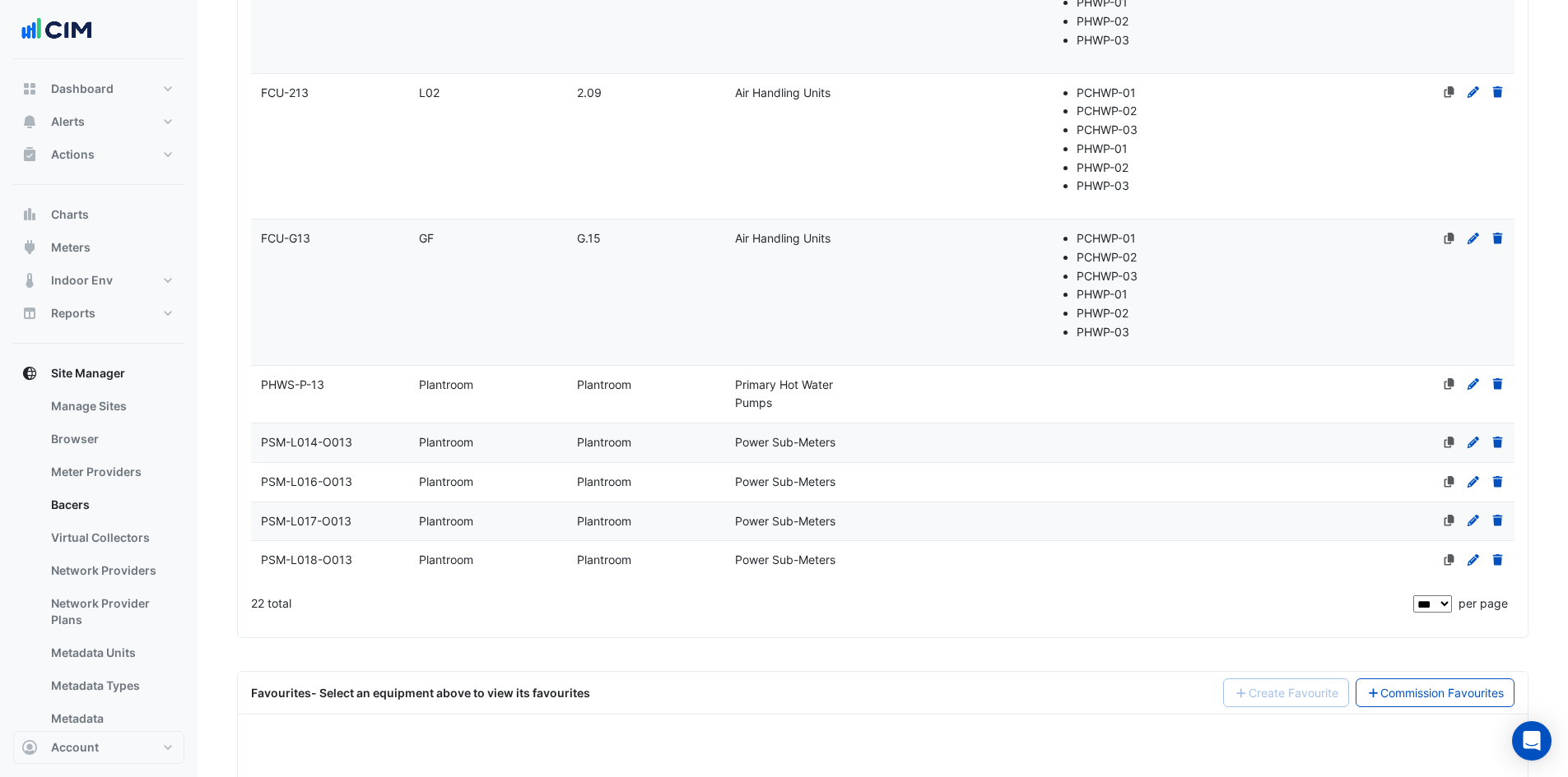
type input "**"
drag, startPoint x: 332, startPoint y: 379, endPoint x: 261, endPoint y: 375, distance: 71.1
click at [261, 379] on div "PHWS-P-13" at bounding box center [330, 385] width 158 height 19
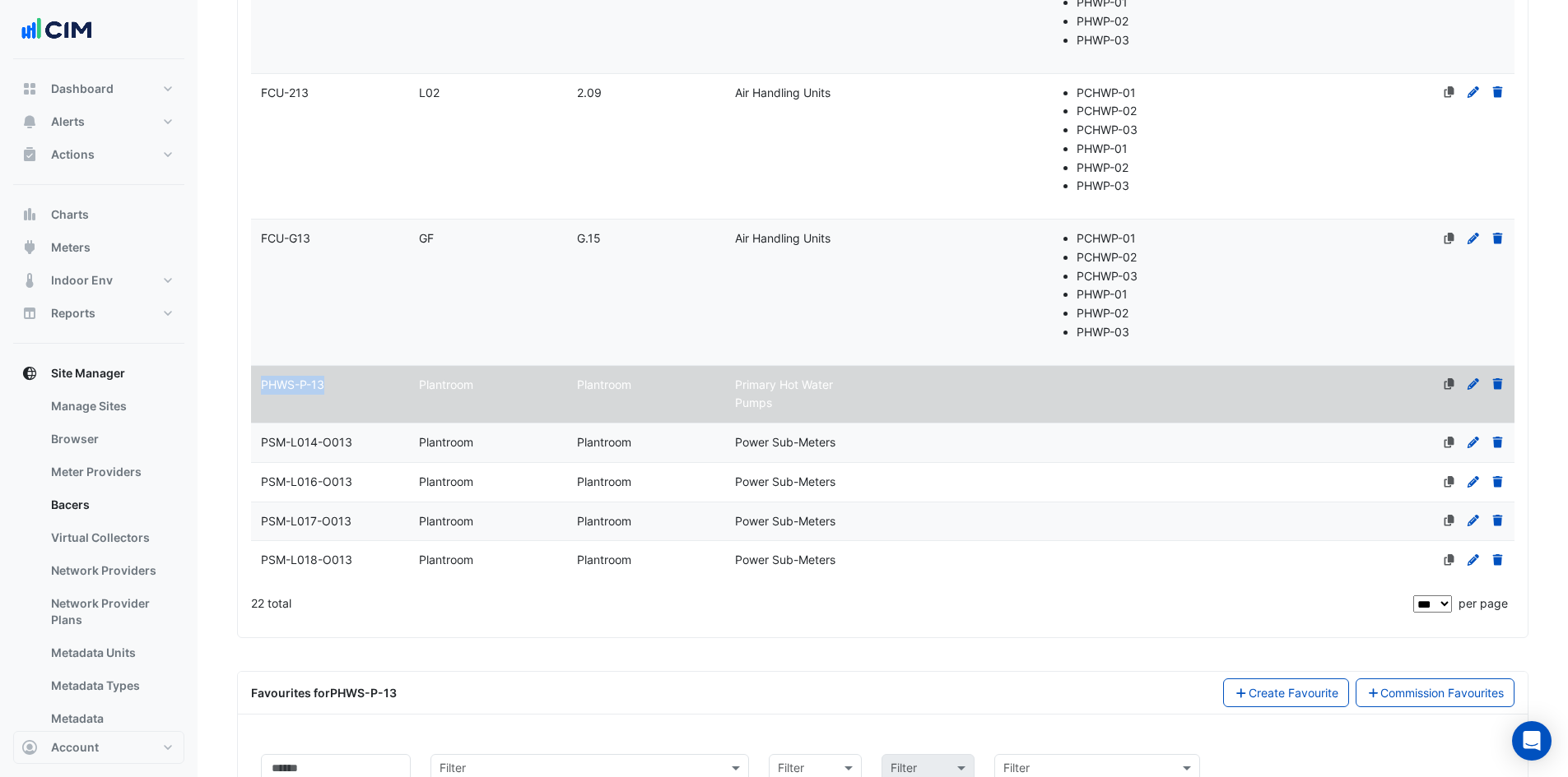
copy span "PHWS-P-13"
